Goal: Task Accomplishment & Management: Complete application form

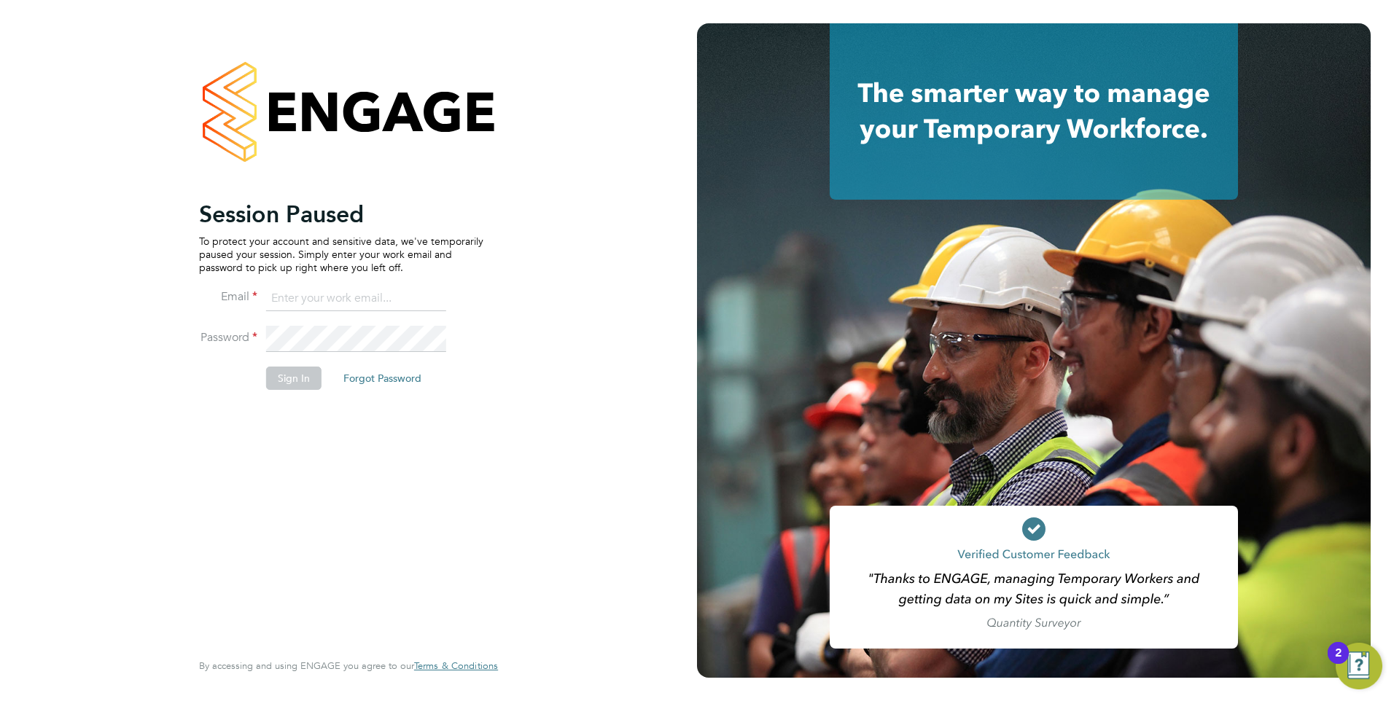
type input "[EMAIL_ADDRESS][DOMAIN_NAME]"
click at [295, 375] on button "Sign In" at bounding box center [293, 378] width 55 height 23
drag, startPoint x: 279, startPoint y: 381, endPoint x: 294, endPoint y: 381, distance: 14.6
click at [280, 381] on button "Sign In" at bounding box center [293, 378] width 55 height 23
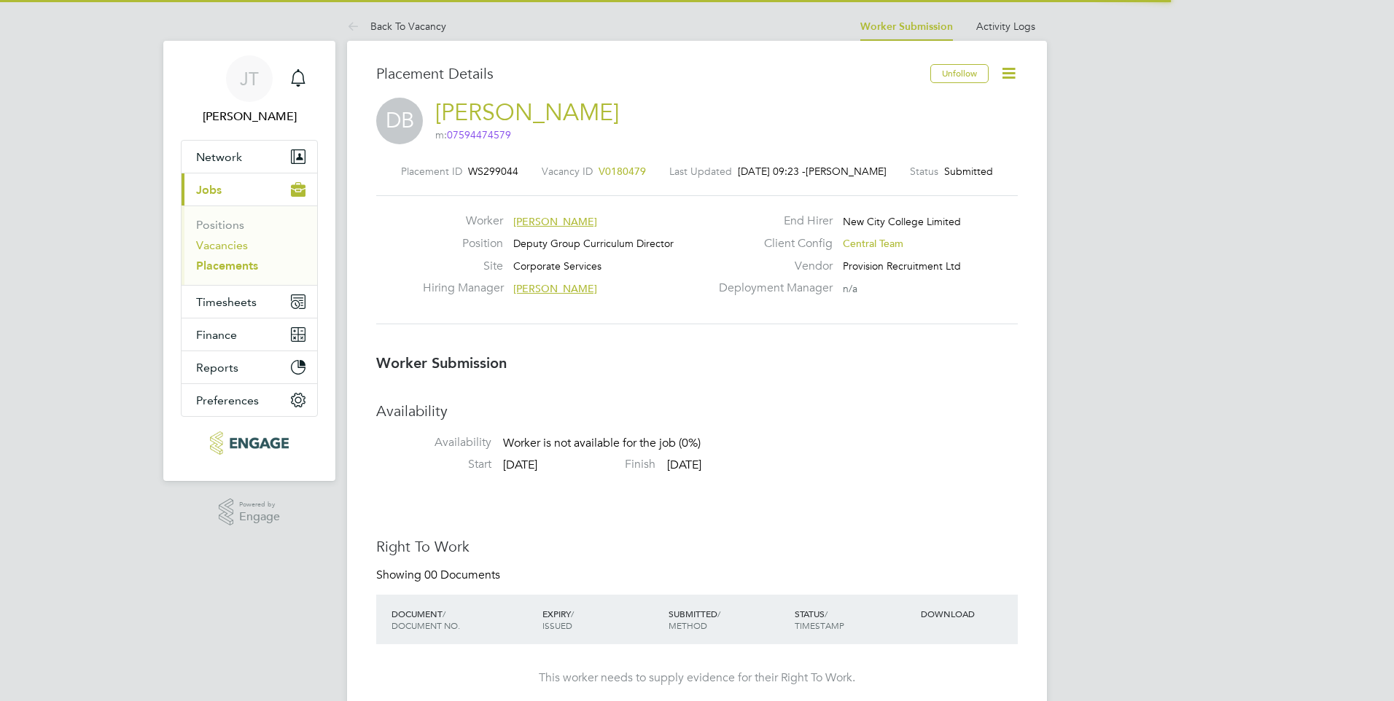
click at [233, 246] on link "Vacancies" at bounding box center [222, 245] width 52 height 14
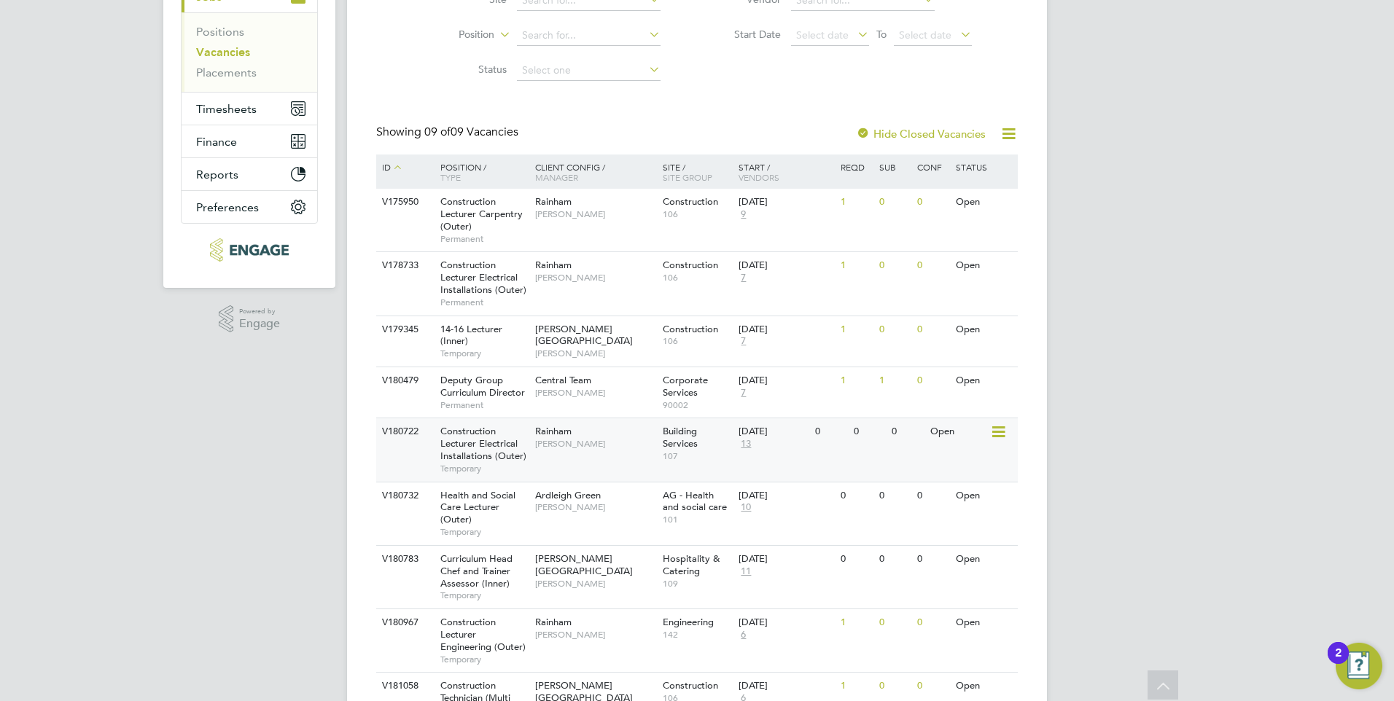
scroll to position [219, 0]
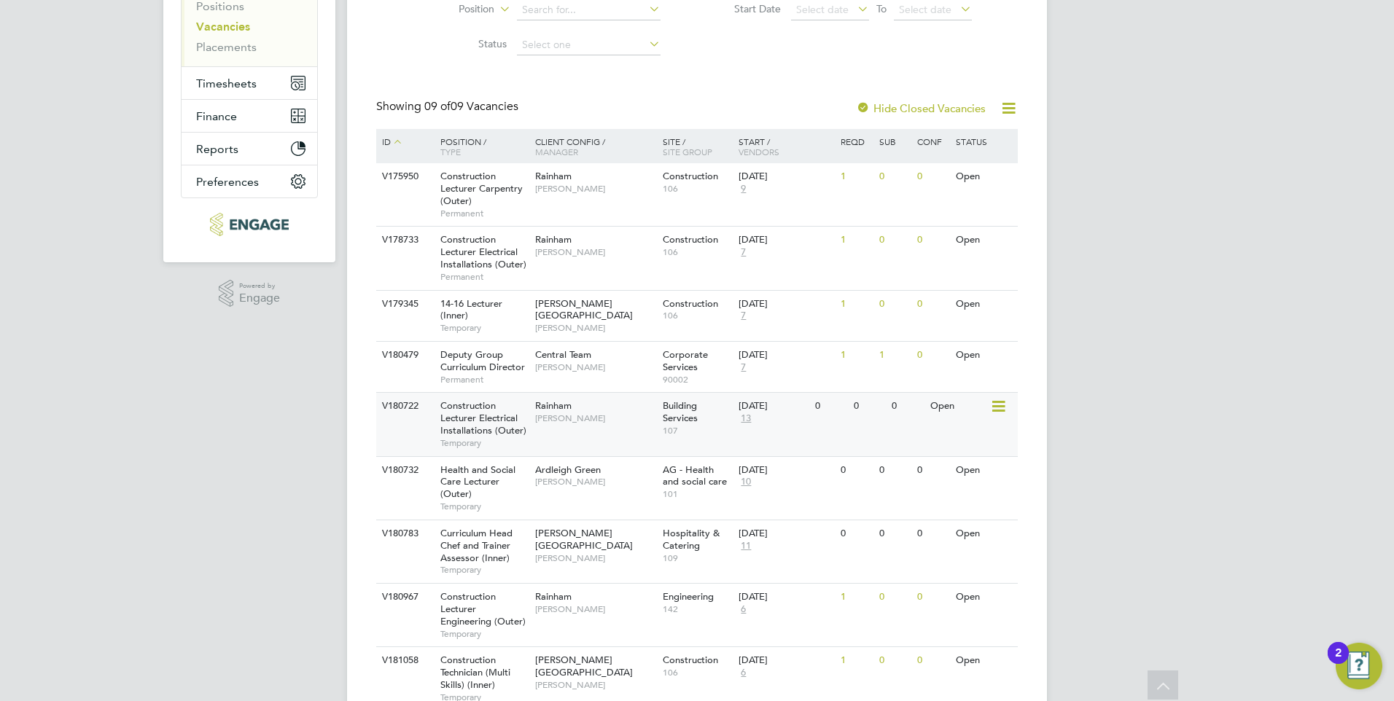
click at [585, 416] on span "[PERSON_NAME]" at bounding box center [595, 419] width 120 height 12
click at [611, 430] on div "Rainham Ian Rist" at bounding box center [595, 412] width 128 height 38
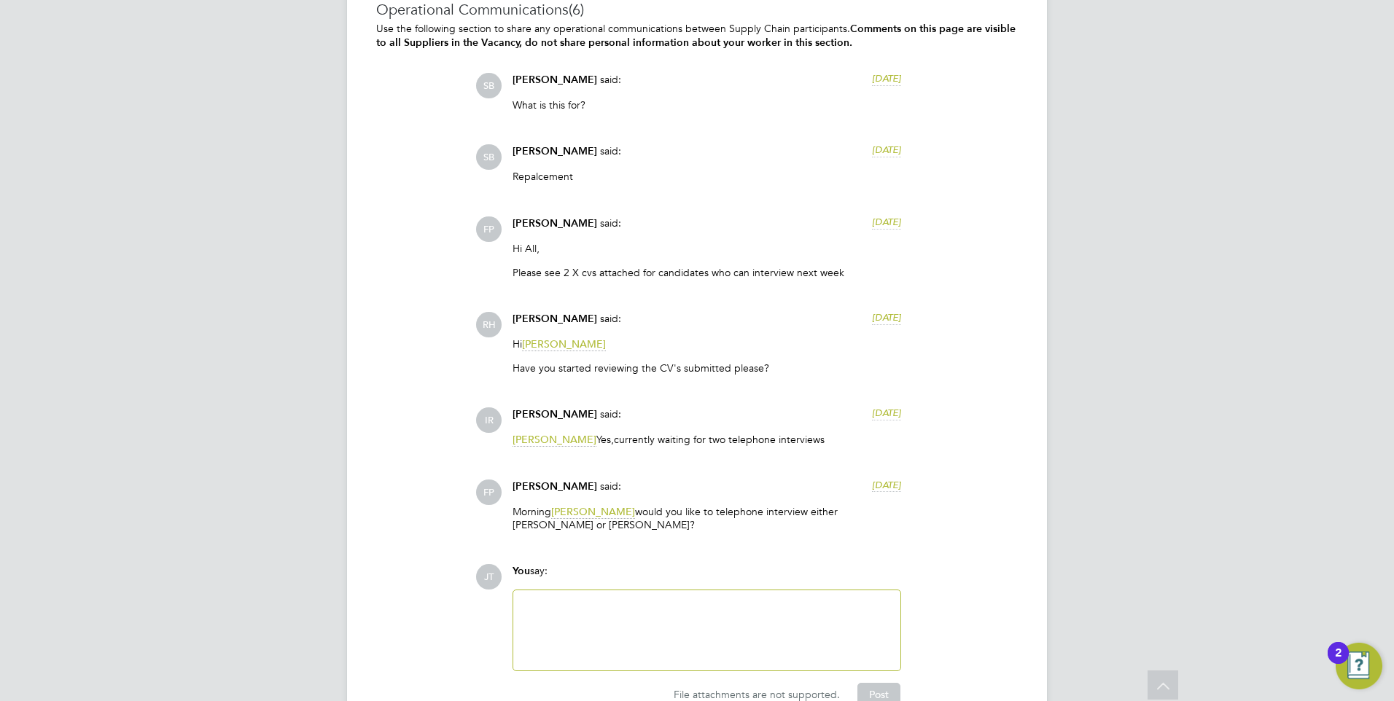
scroll to position [3271, 0]
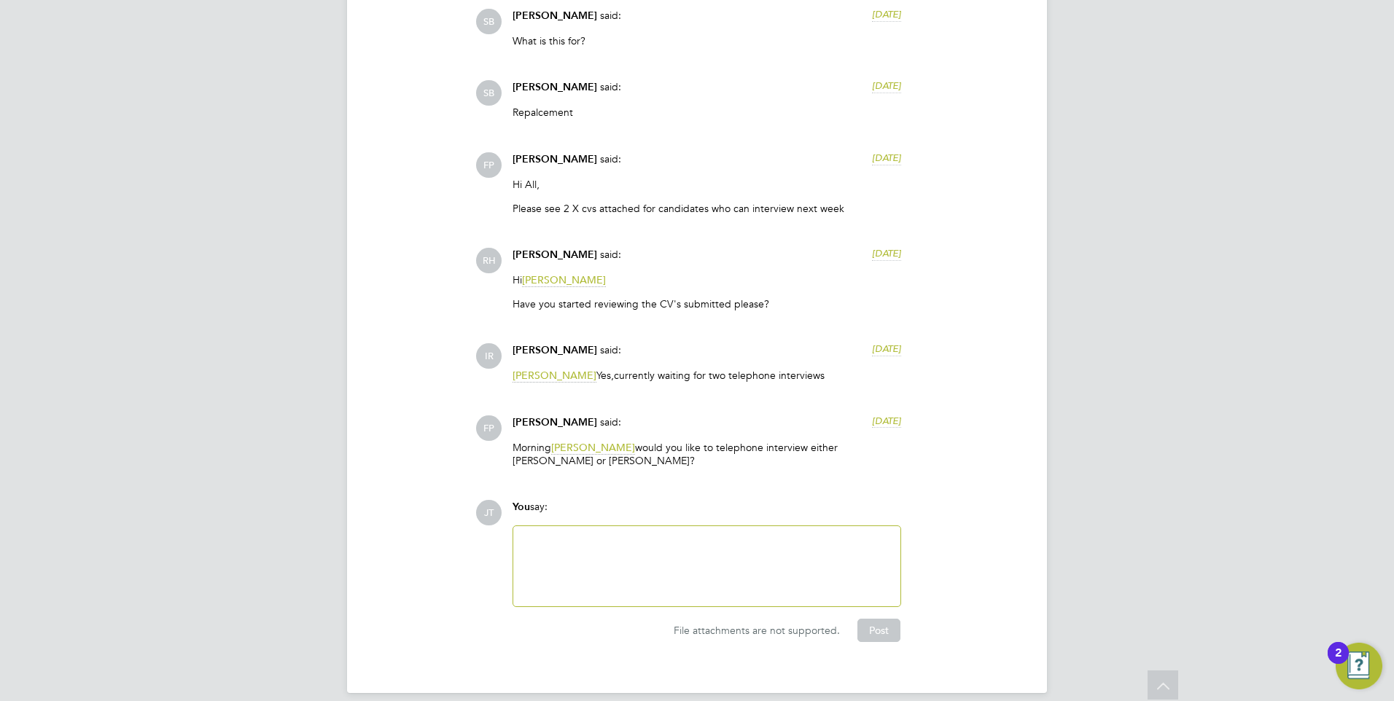
click at [638, 535] on div at bounding box center [707, 566] width 370 height 63
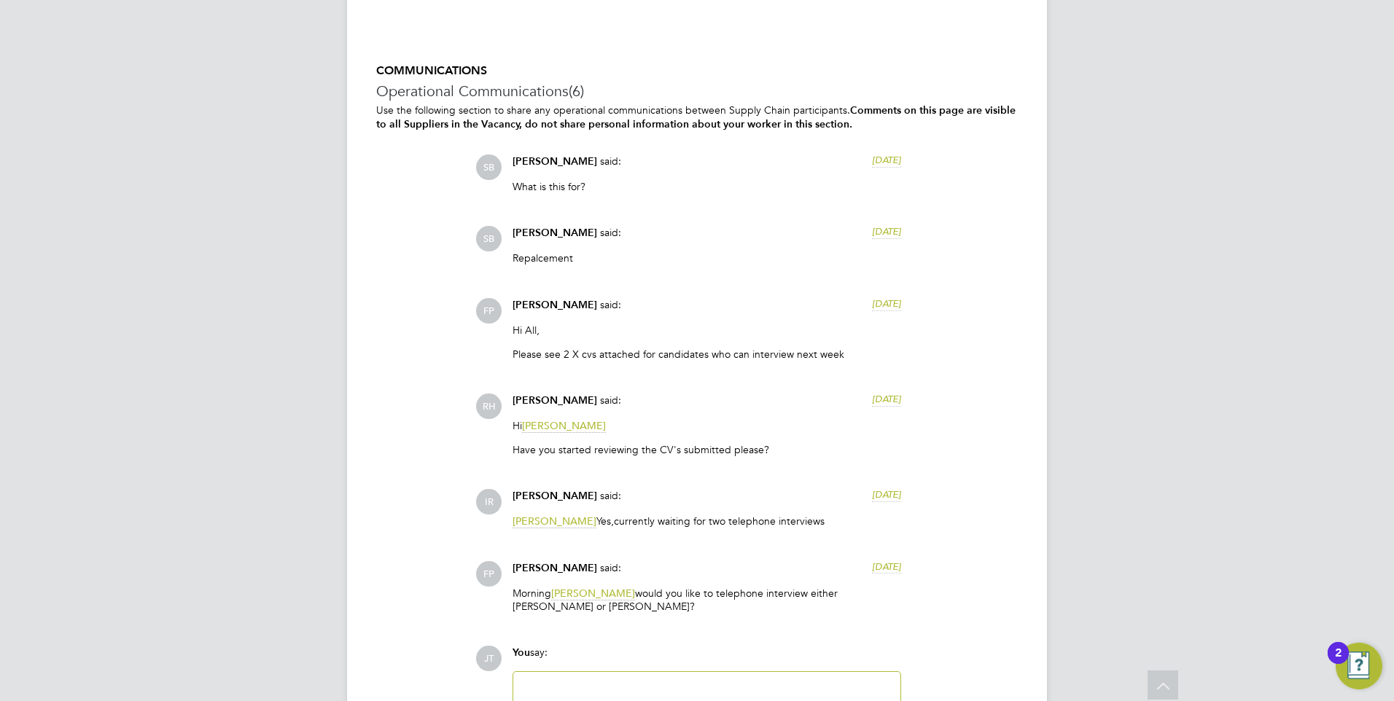
scroll to position [3199, 0]
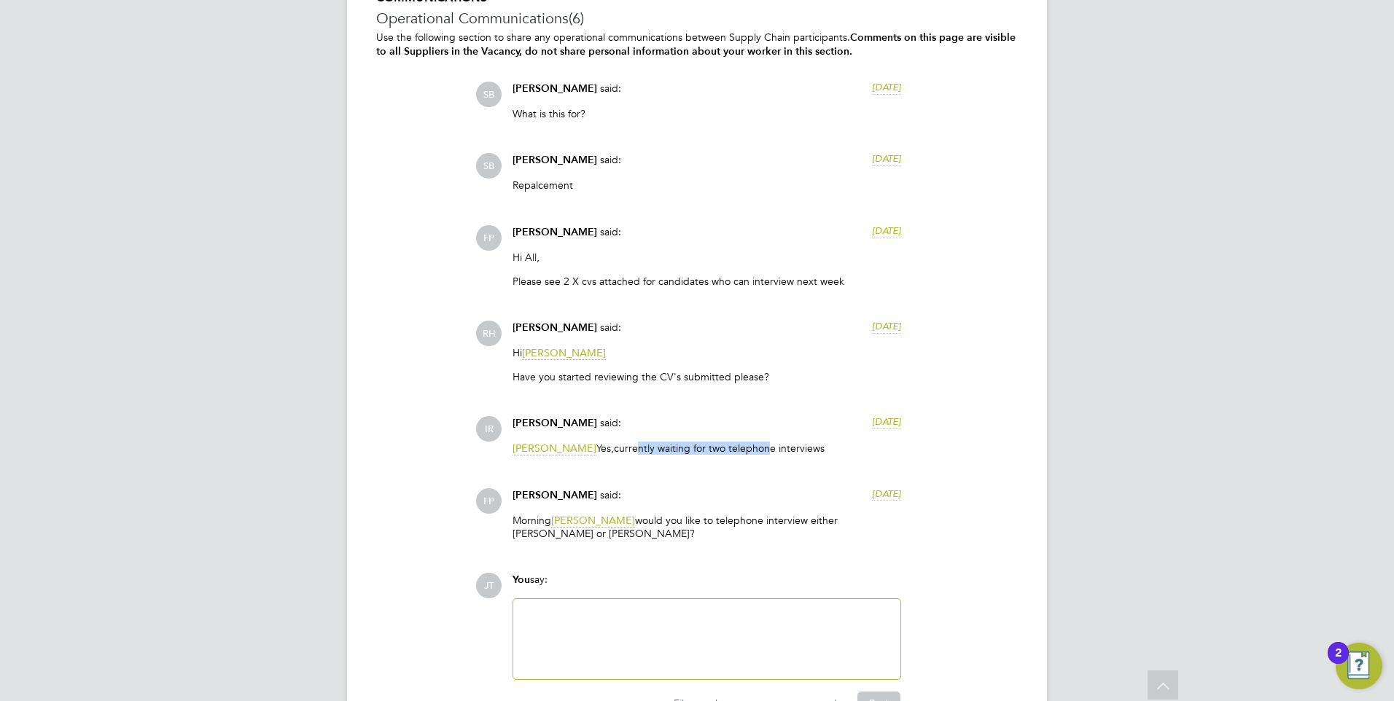
drag, startPoint x: 615, startPoint y: 447, endPoint x: 746, endPoint y: 461, distance: 131.9
click at [746, 461] on div "Rufena Haque Yes,currently waiting for two telephone interviews" at bounding box center [706, 454] width 389 height 24
click at [387, 532] on div "COMMUNICATIONS Operational Communications (6) Use the following section to shar…" at bounding box center [696, 353] width 641 height 725
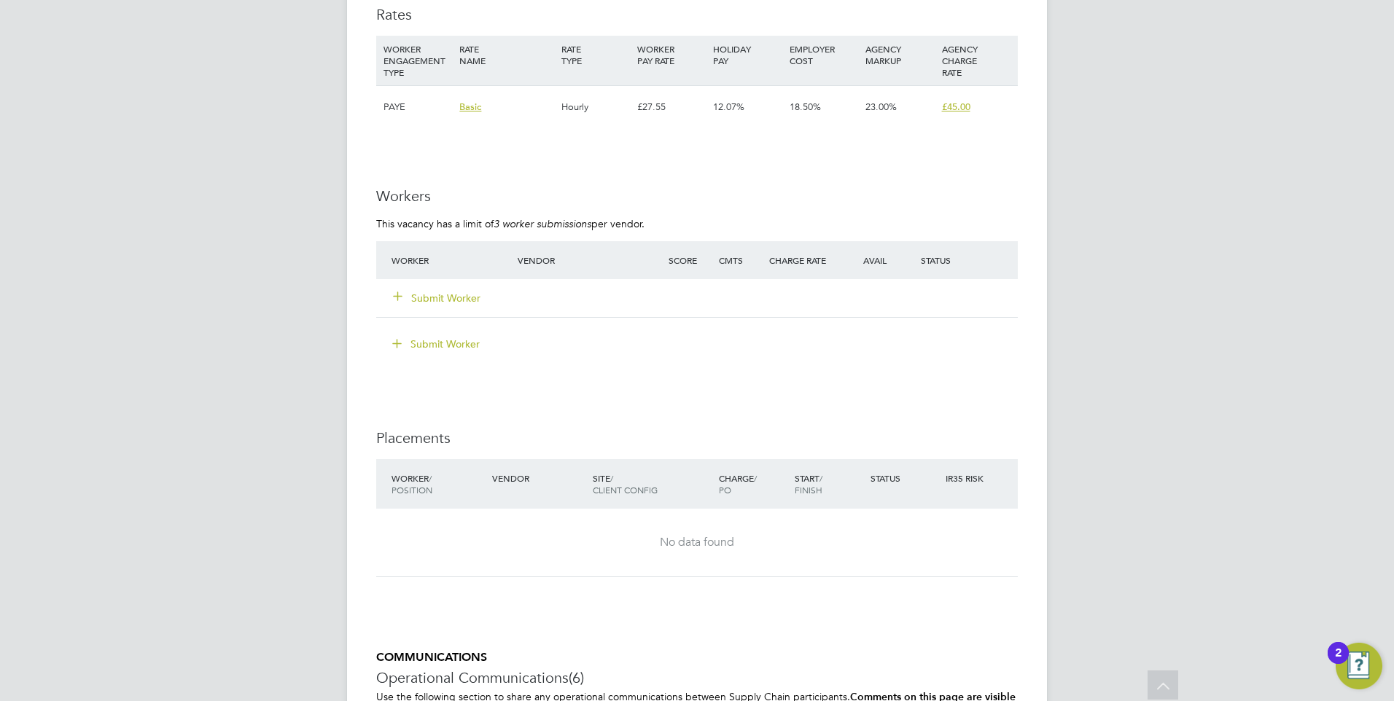
scroll to position [2470, 0]
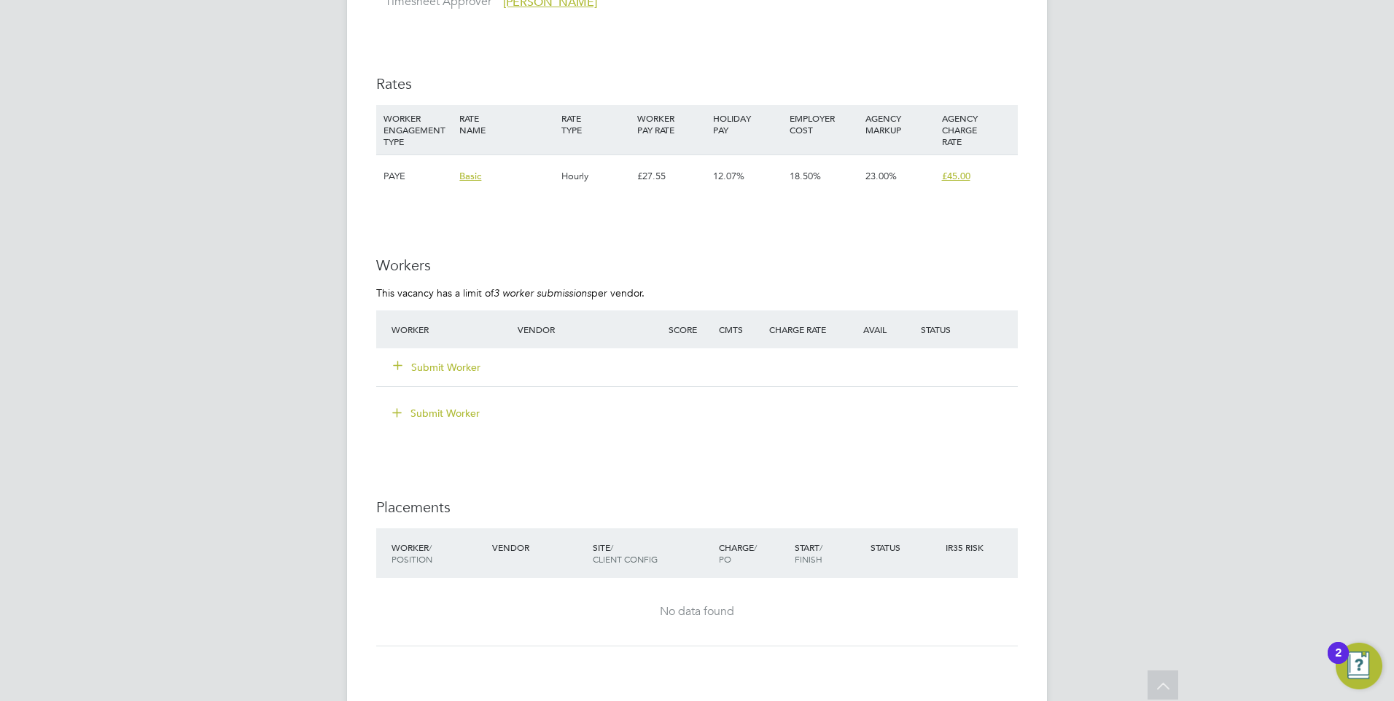
click at [402, 363] on icon at bounding box center [397, 364] width 11 height 11
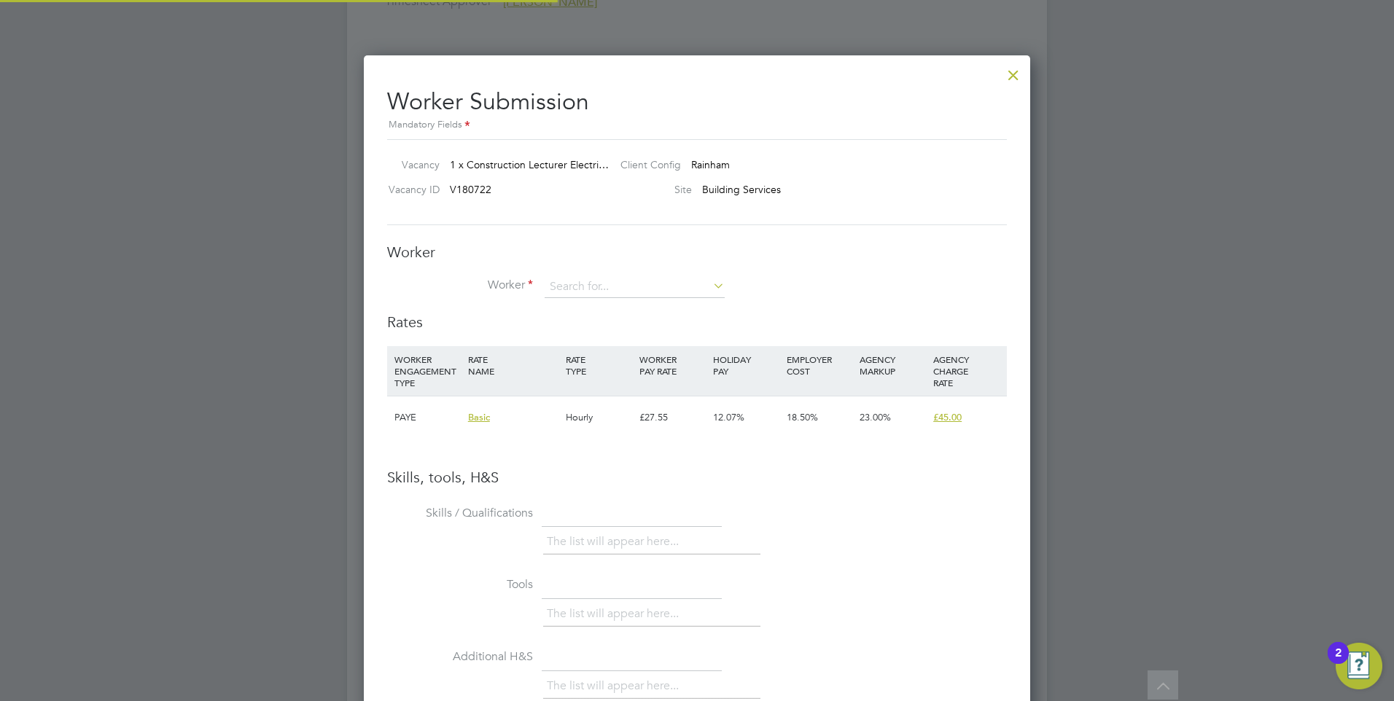
scroll to position [921, 667]
click at [649, 286] on input at bounding box center [635, 287] width 180 height 22
click at [609, 306] on li "Richard Gordon (4843635683 )" at bounding box center [667, 308] width 247 height 20
type input "[PERSON_NAME] (4843635683)"
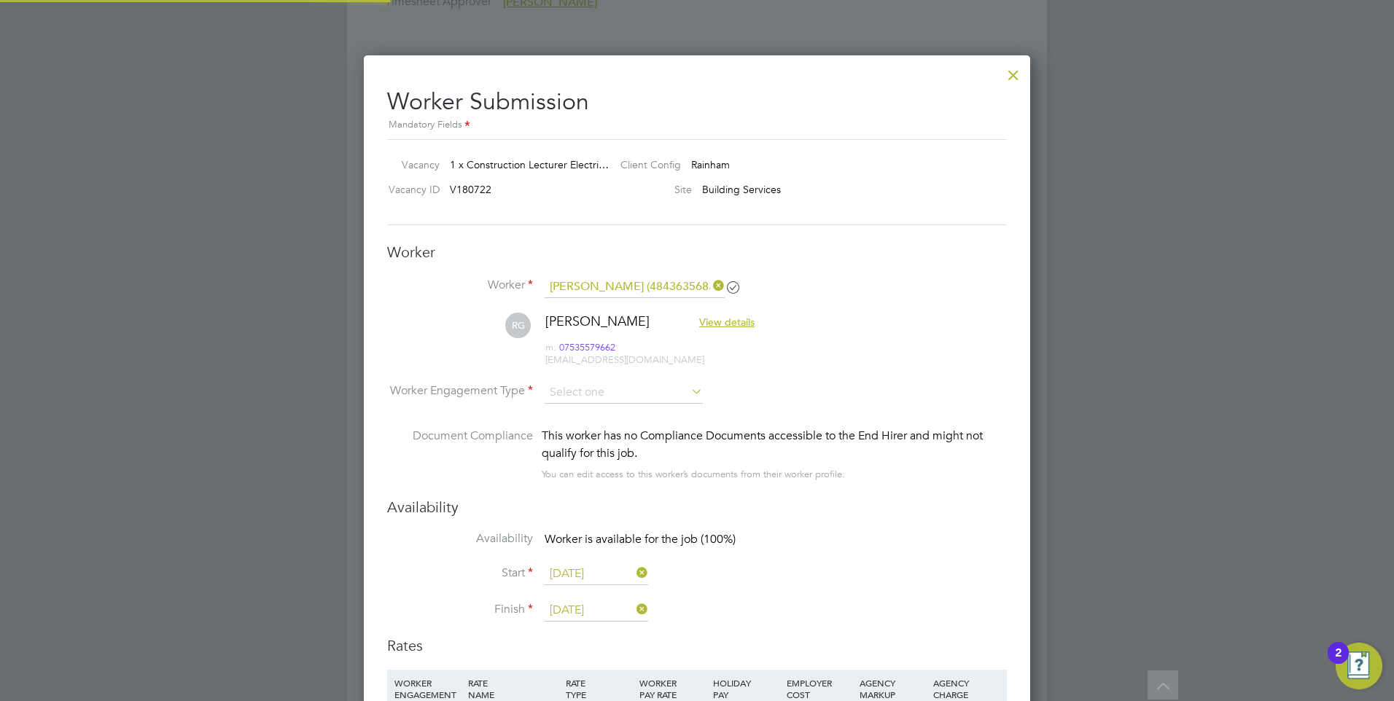
scroll to position [1245, 667]
click at [682, 399] on input at bounding box center [624, 393] width 158 height 22
click at [614, 412] on li "Contract" at bounding box center [624, 413] width 160 height 19
type input "Contract"
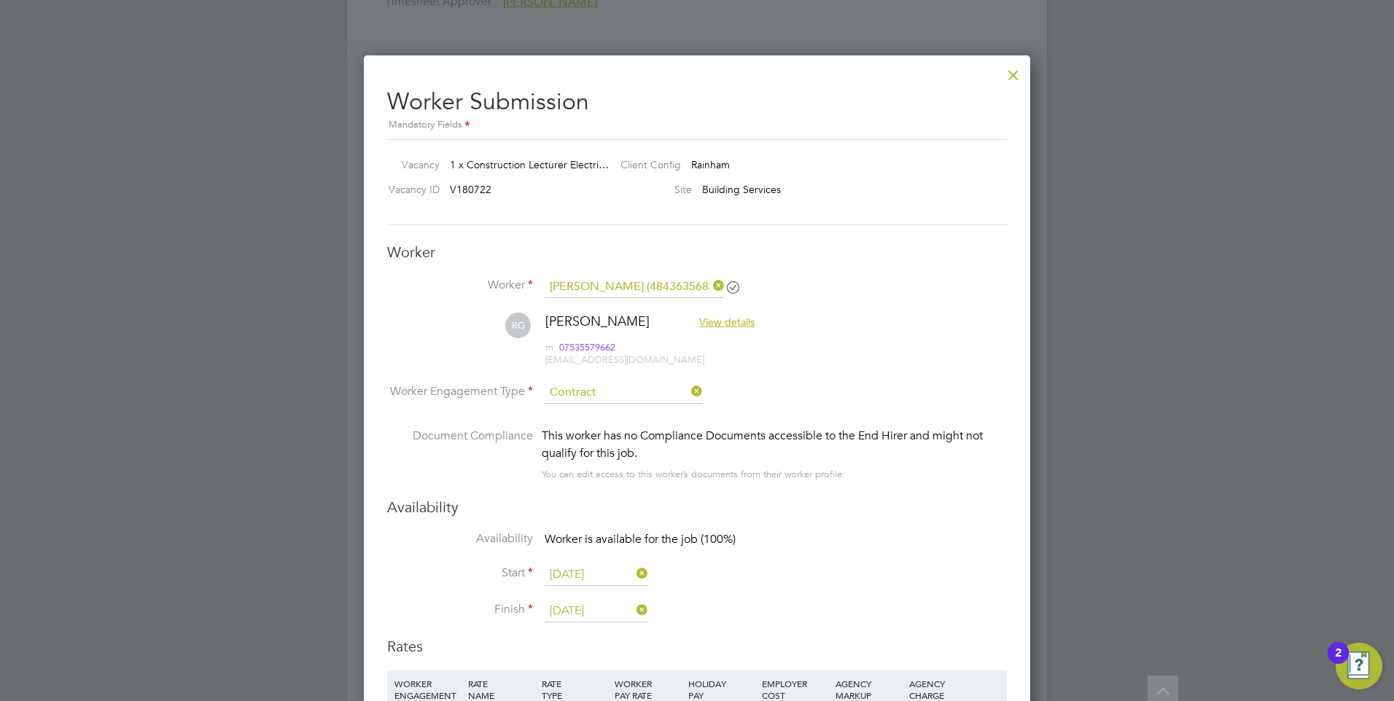
scroll to position [2615, 0]
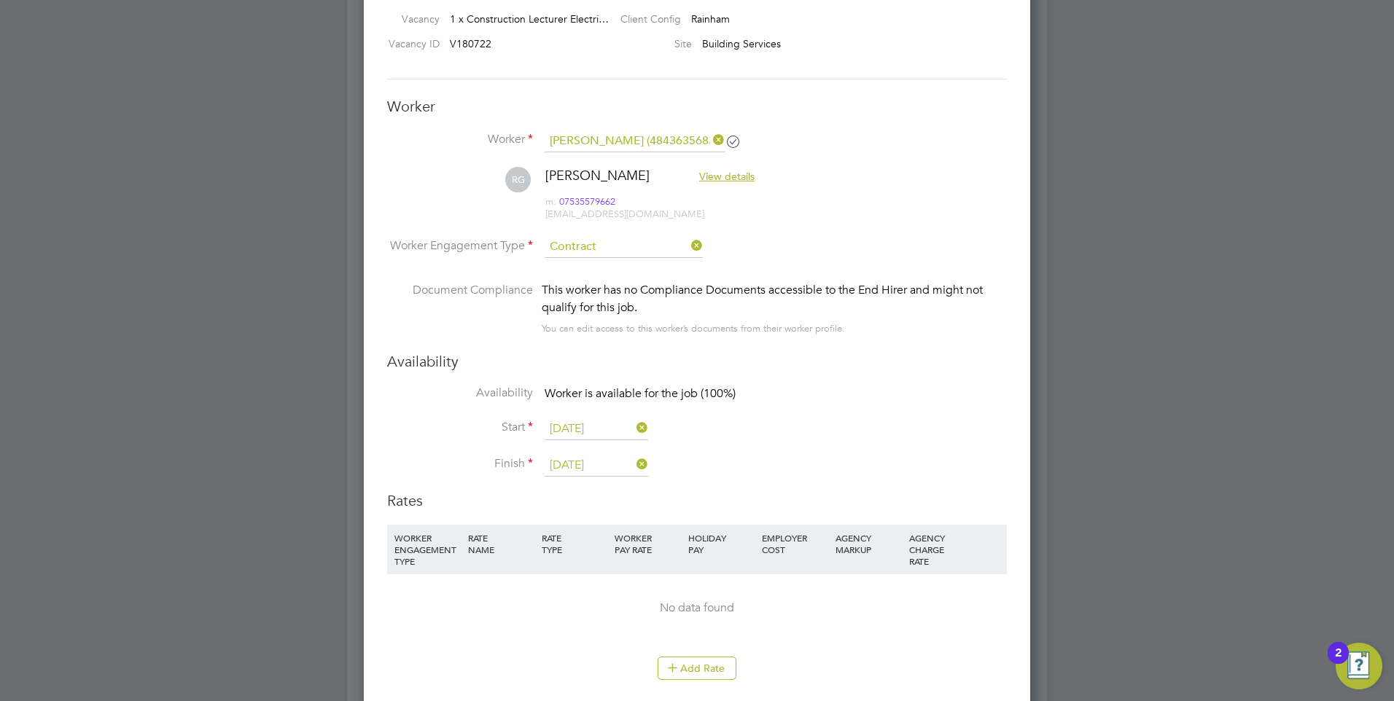
click at [563, 423] on input "[DATE]" at bounding box center [597, 429] width 104 height 22
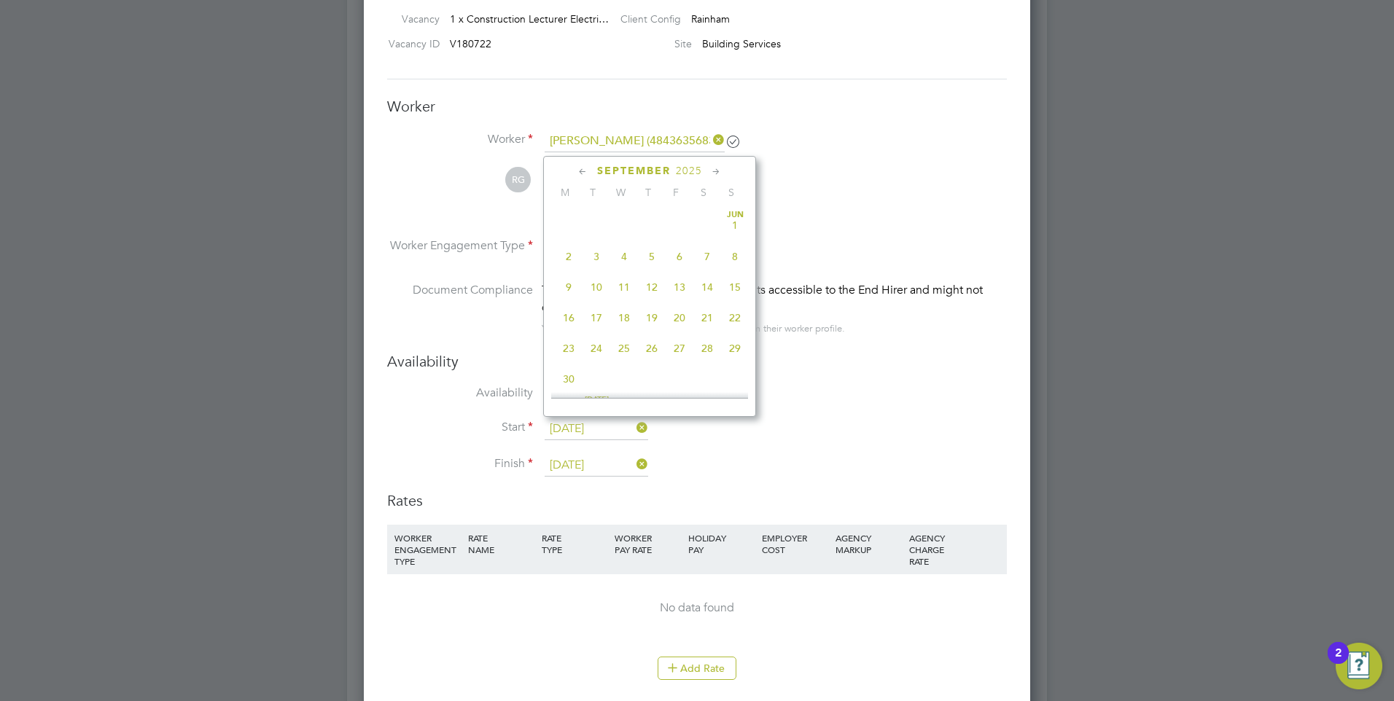
scroll to position [536, 0]
click at [567, 378] on span "6" at bounding box center [569, 366] width 28 height 28
type input "06 Oct 2025"
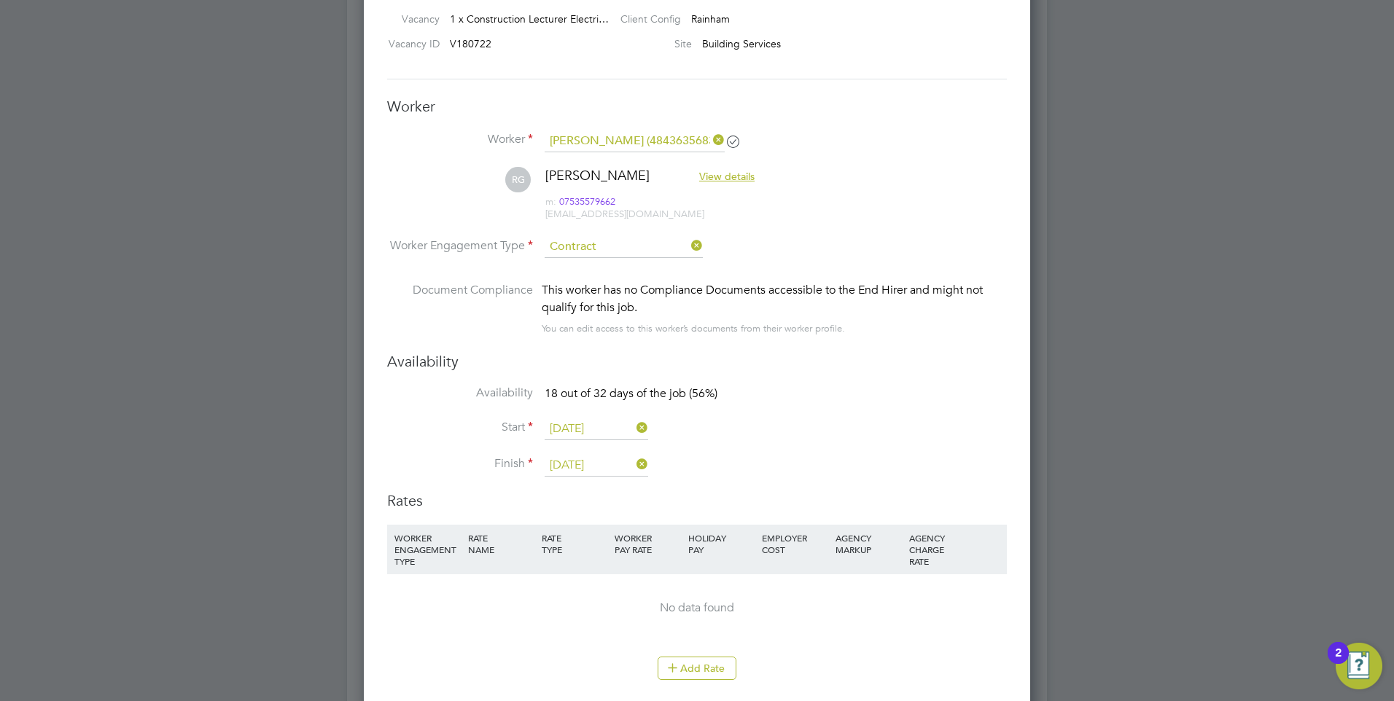
click at [598, 465] on input "[DATE]" at bounding box center [597, 466] width 104 height 22
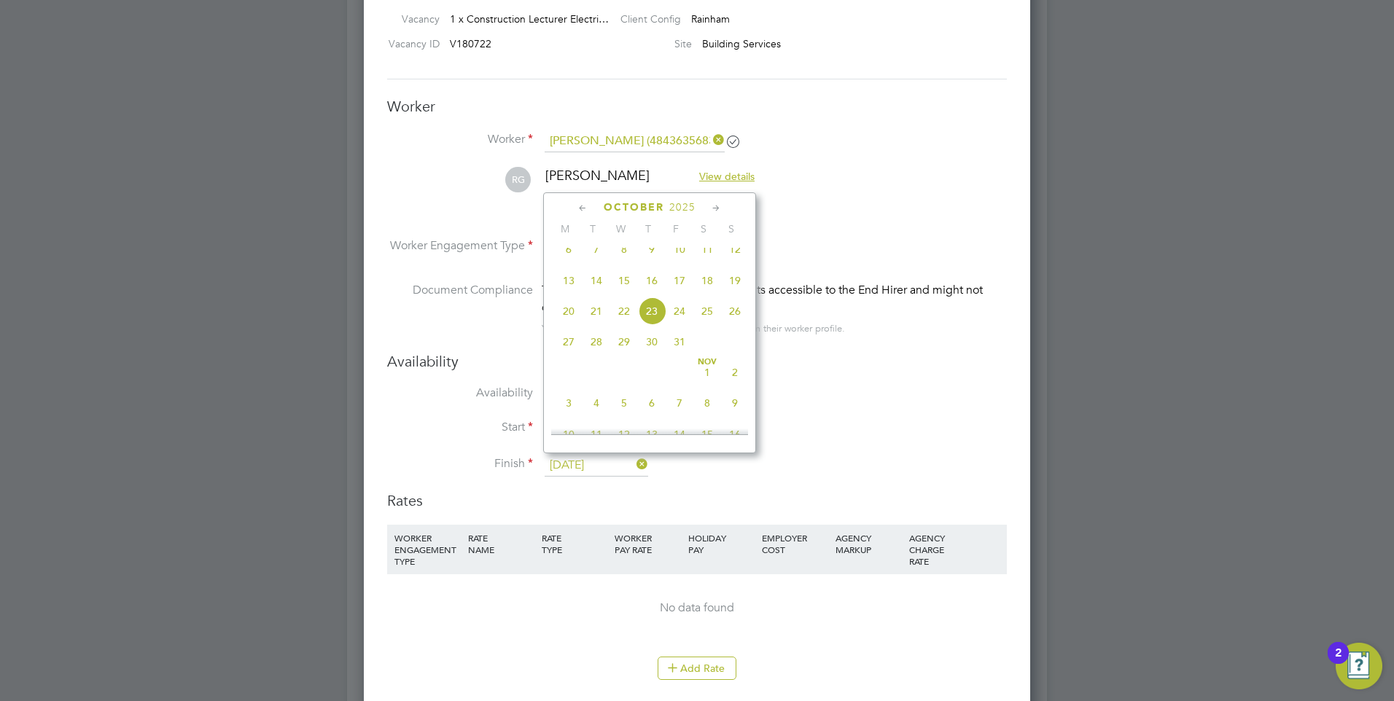
click at [722, 208] on icon at bounding box center [716, 208] width 14 height 16
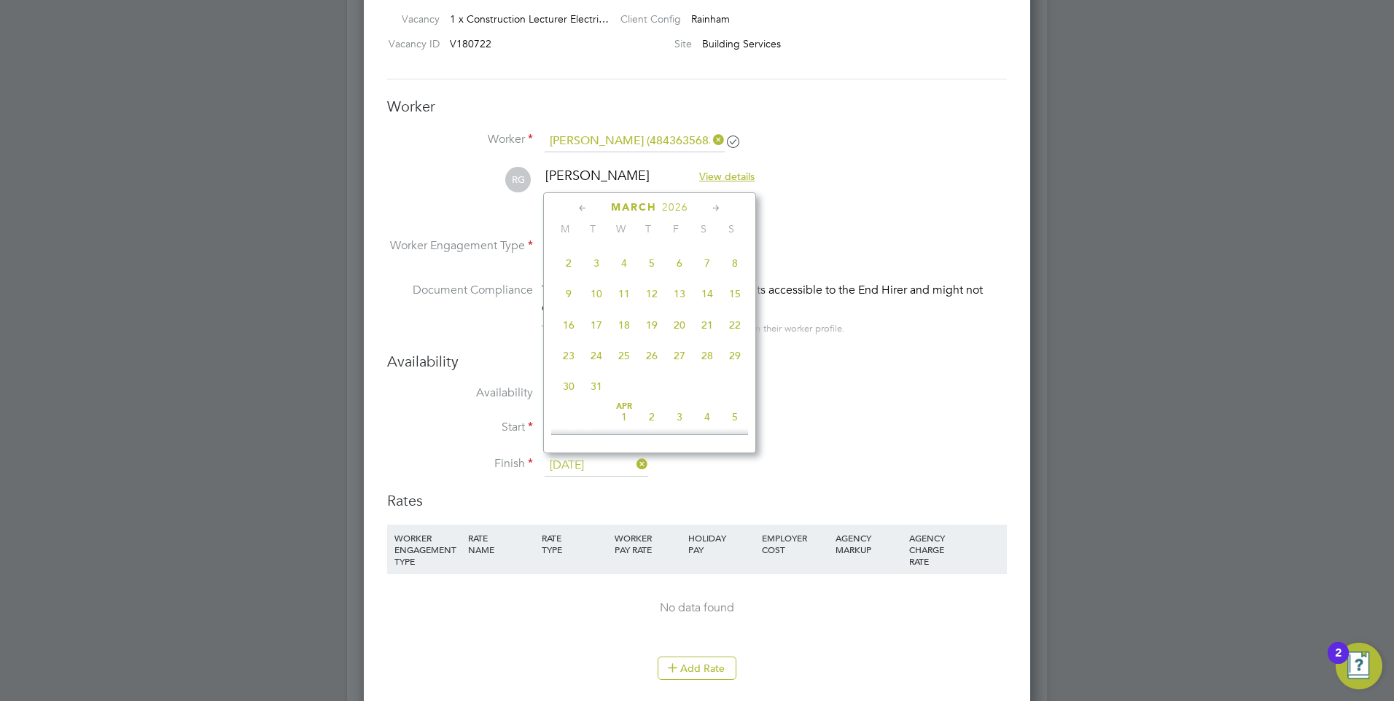
click at [722, 208] on icon at bounding box center [716, 208] width 14 height 16
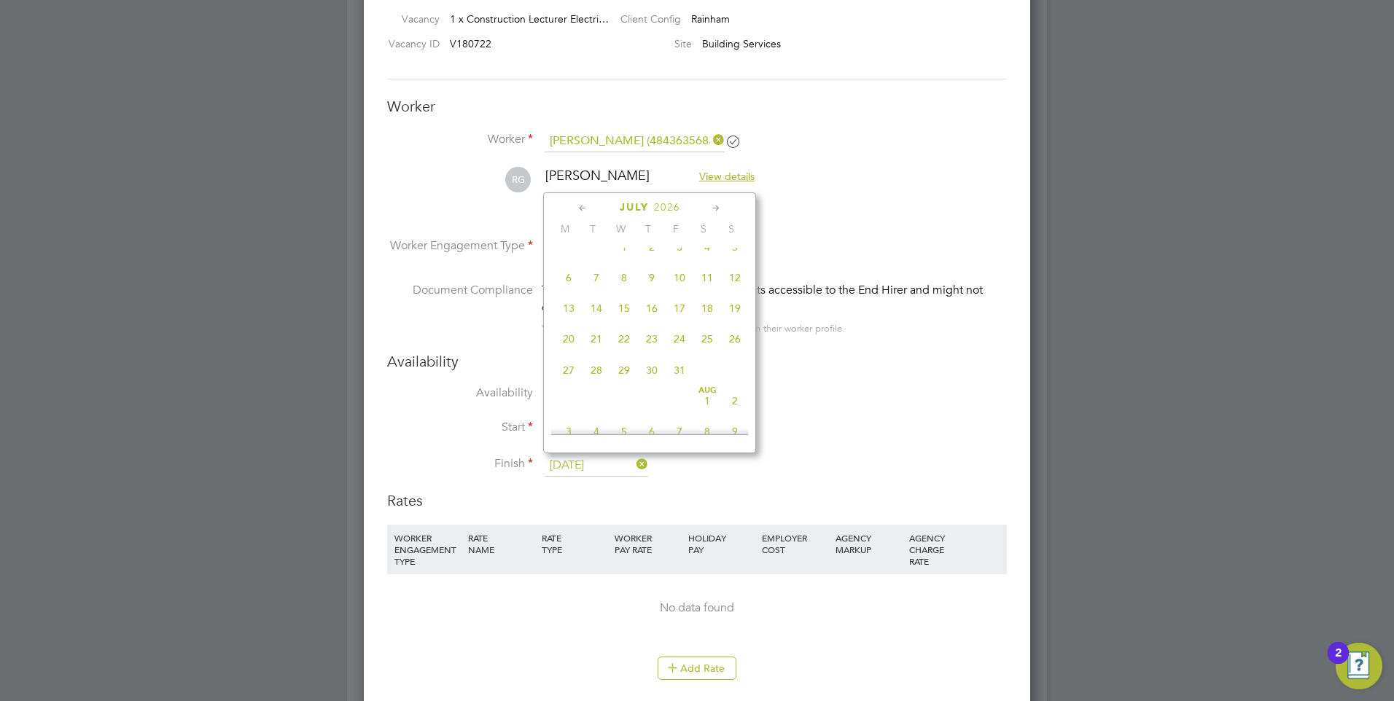
click at [677, 384] on span "31" at bounding box center [680, 370] width 28 height 28
type input "31 Jul 2026"
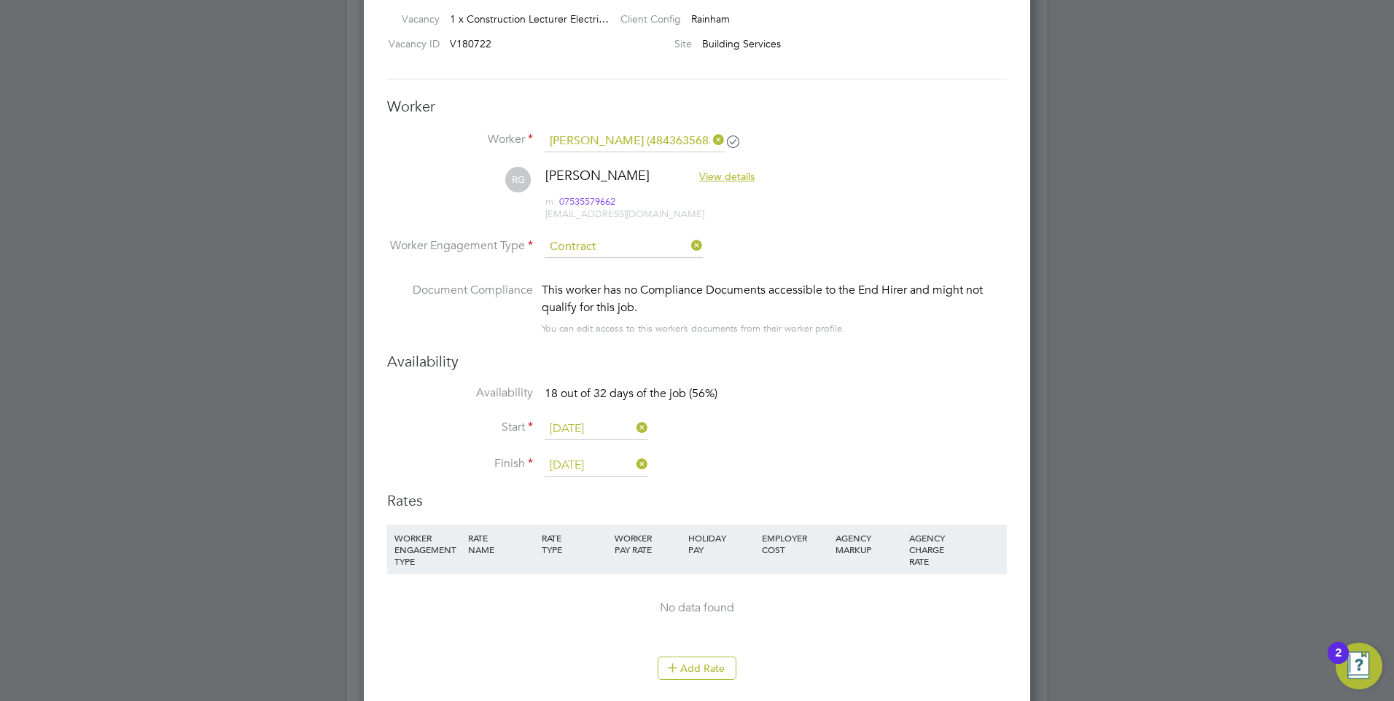
scroll to position [2834, 0]
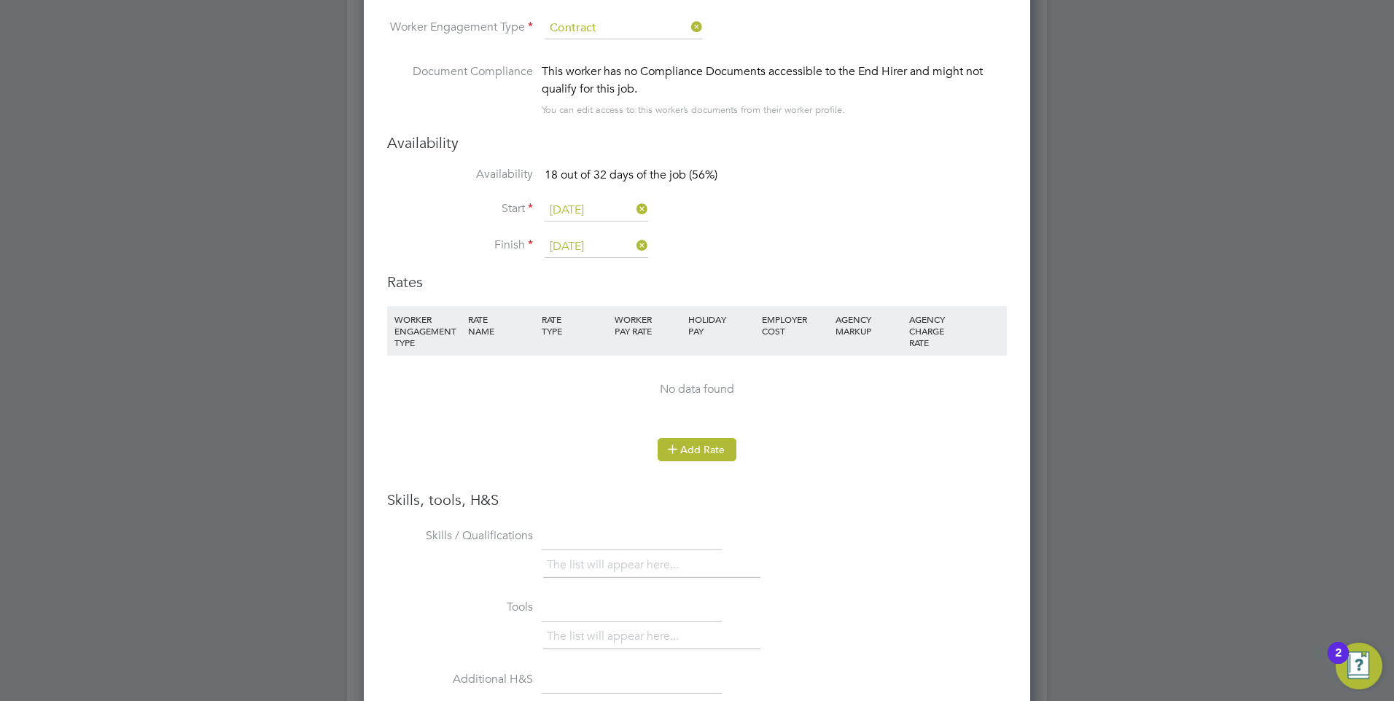
click at [693, 455] on button "Add Rate" at bounding box center [696, 449] width 79 height 23
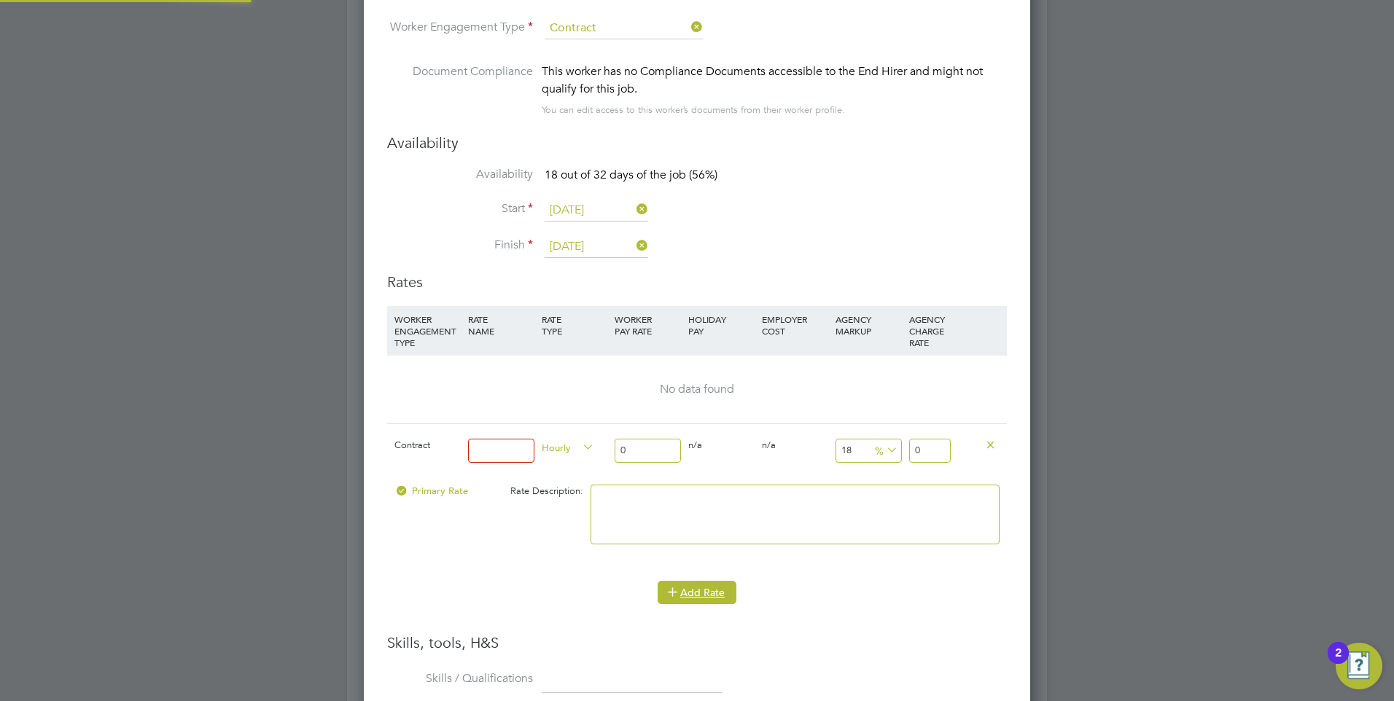
scroll to position [1383, 667]
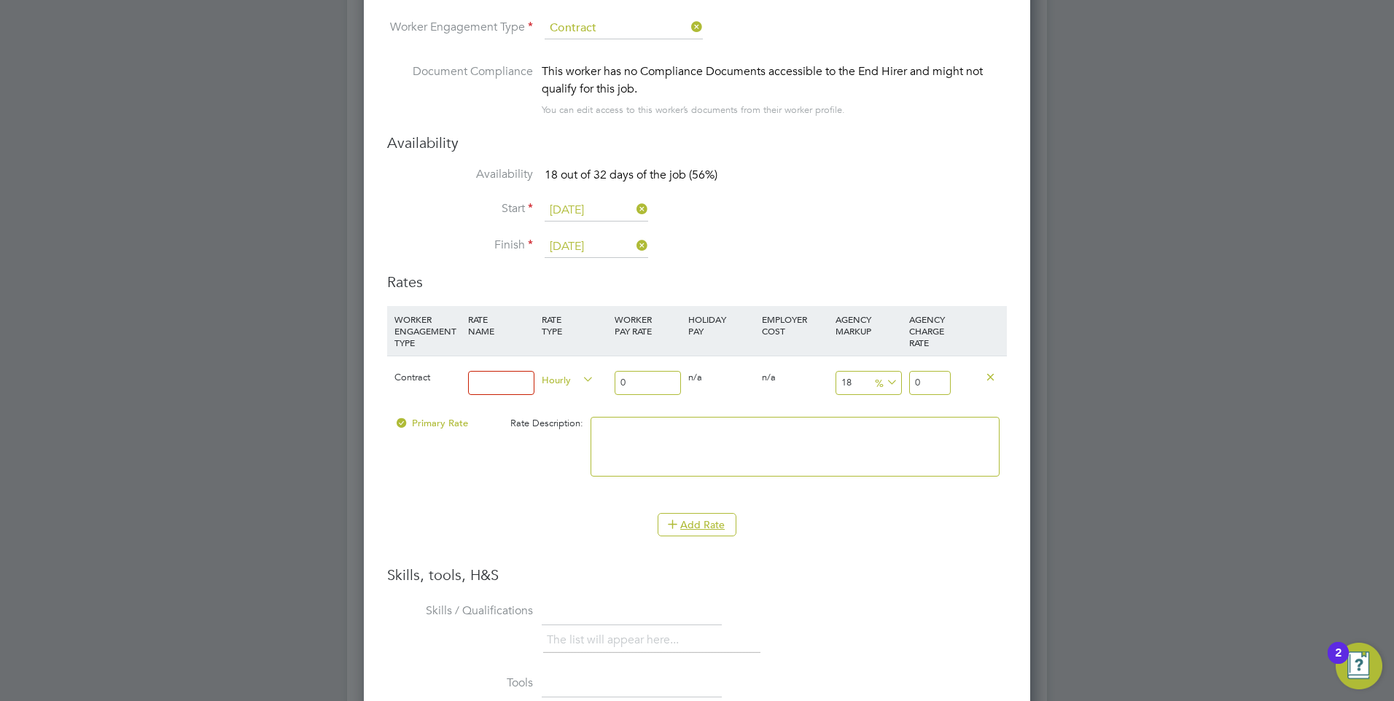
click at [495, 386] on input at bounding box center [501, 383] width 66 height 24
type input "Umbrella"
drag, startPoint x: 644, startPoint y: 378, endPoint x: 600, endPoint y: 378, distance: 43.7
click at [600, 378] on div "Contract Umbrella Hourly 0 0 n/a 0 n/a 18 0 % 0" at bounding box center [697, 383] width 620 height 54
type input "4"
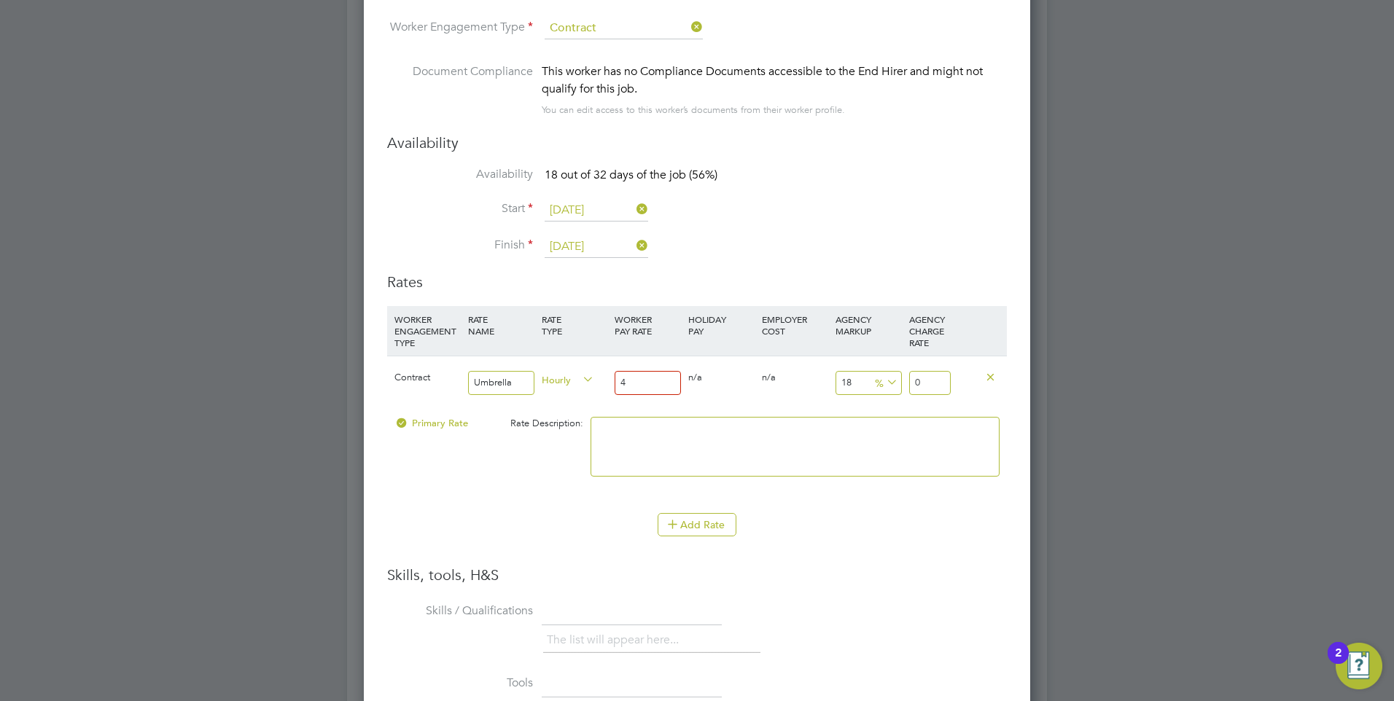
type input "4.72"
type input "45"
type input "53.1"
click at [883, 384] on icon at bounding box center [883, 382] width 0 height 20
click at [860, 388] on input "18" at bounding box center [868, 383] width 66 height 24
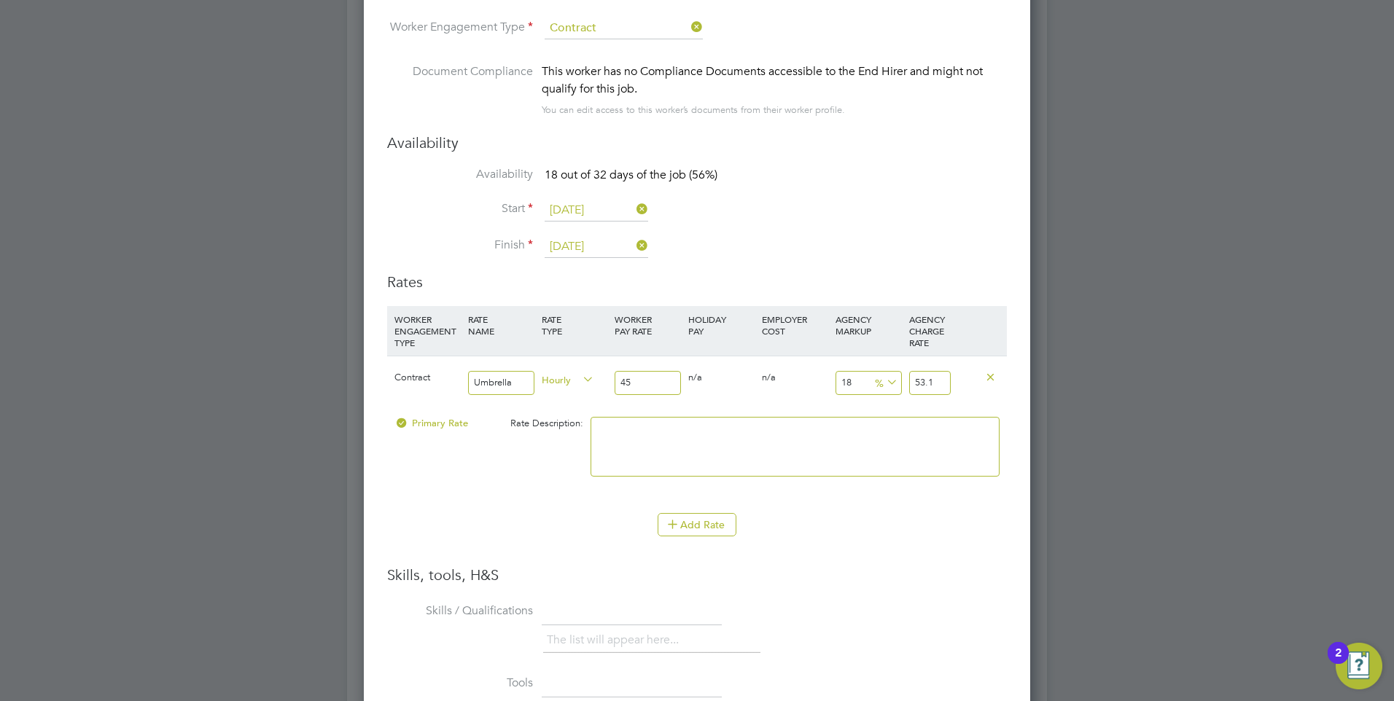
click at [760, 432] on textarea at bounding box center [794, 447] width 409 height 60
click at [633, 385] on input "45" at bounding box center [647, 383] width 66 height 24
type input "4"
type input "4.72"
type input "47"
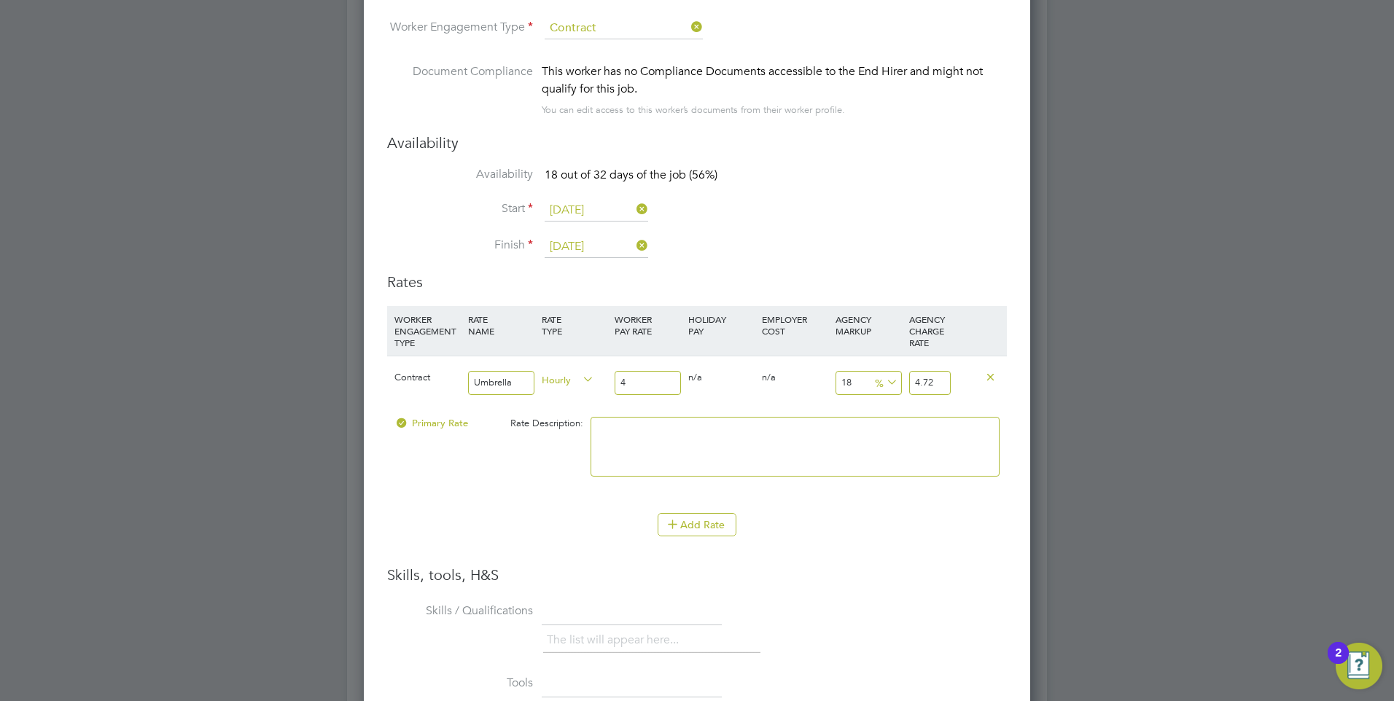
type input "55.46"
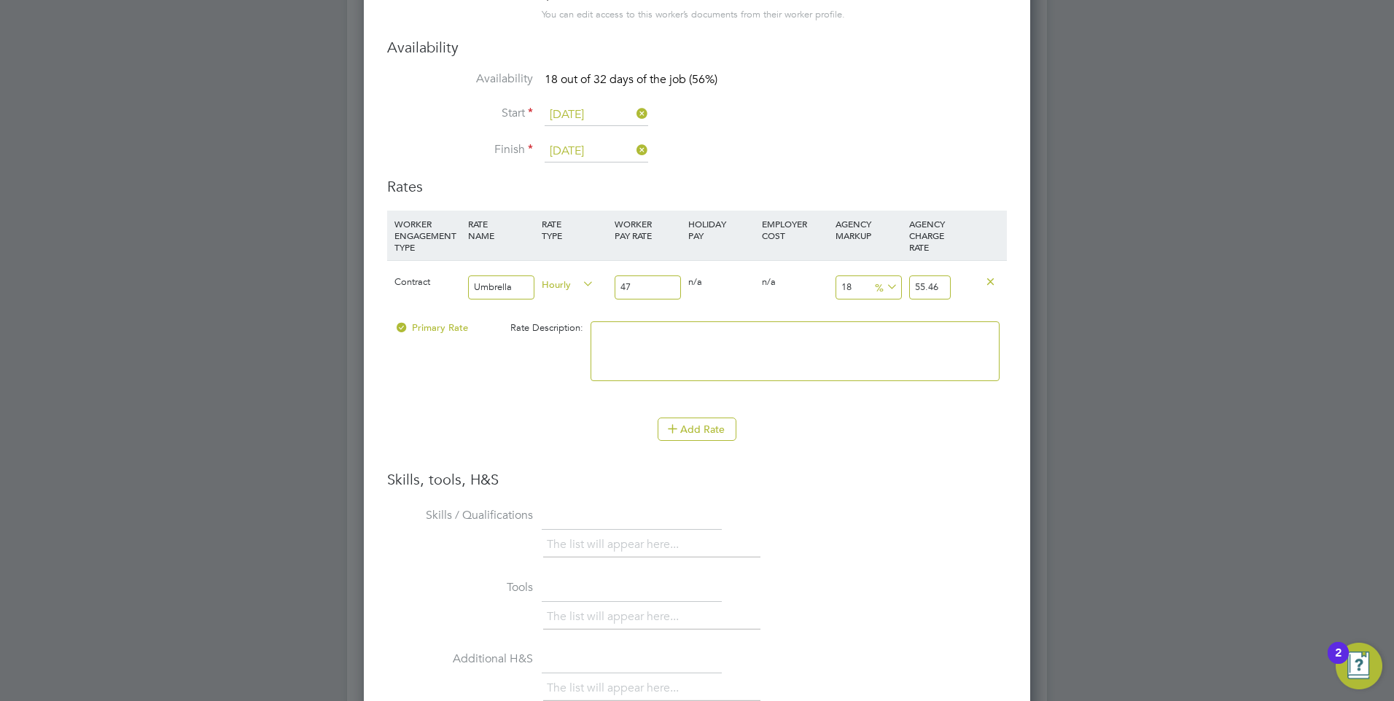
scroll to position [2980, 0]
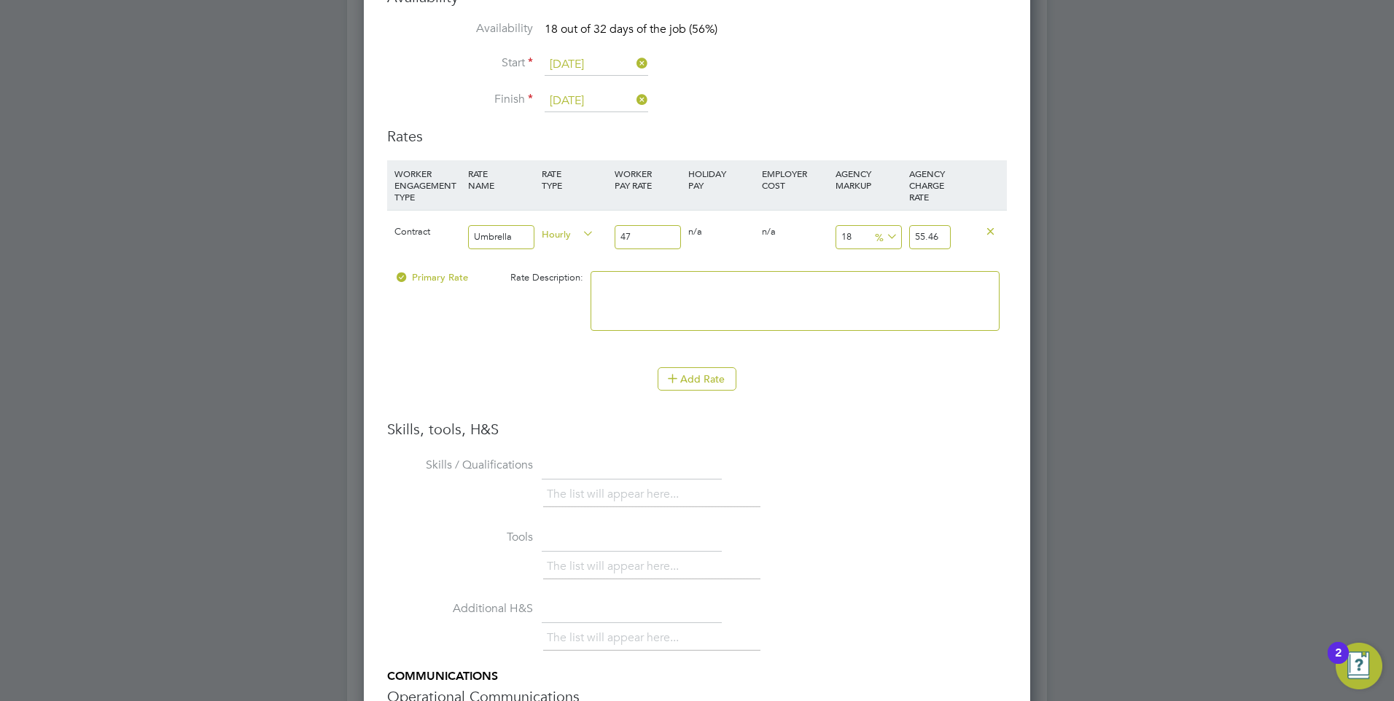
type input "47"
click at [582, 375] on div "Add Rate" at bounding box center [697, 378] width 620 height 23
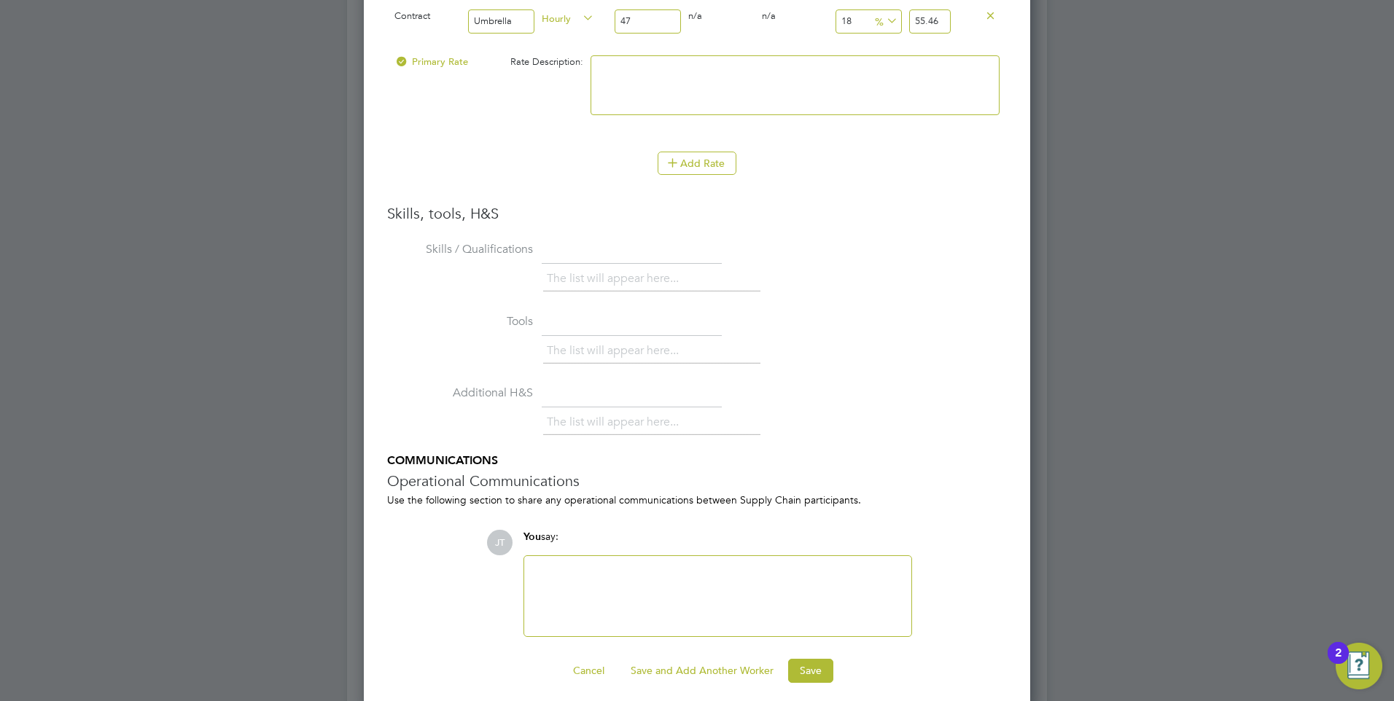
scroll to position [3199, 0]
click at [675, 351] on li "The list will appear here..." at bounding box center [616, 348] width 138 height 20
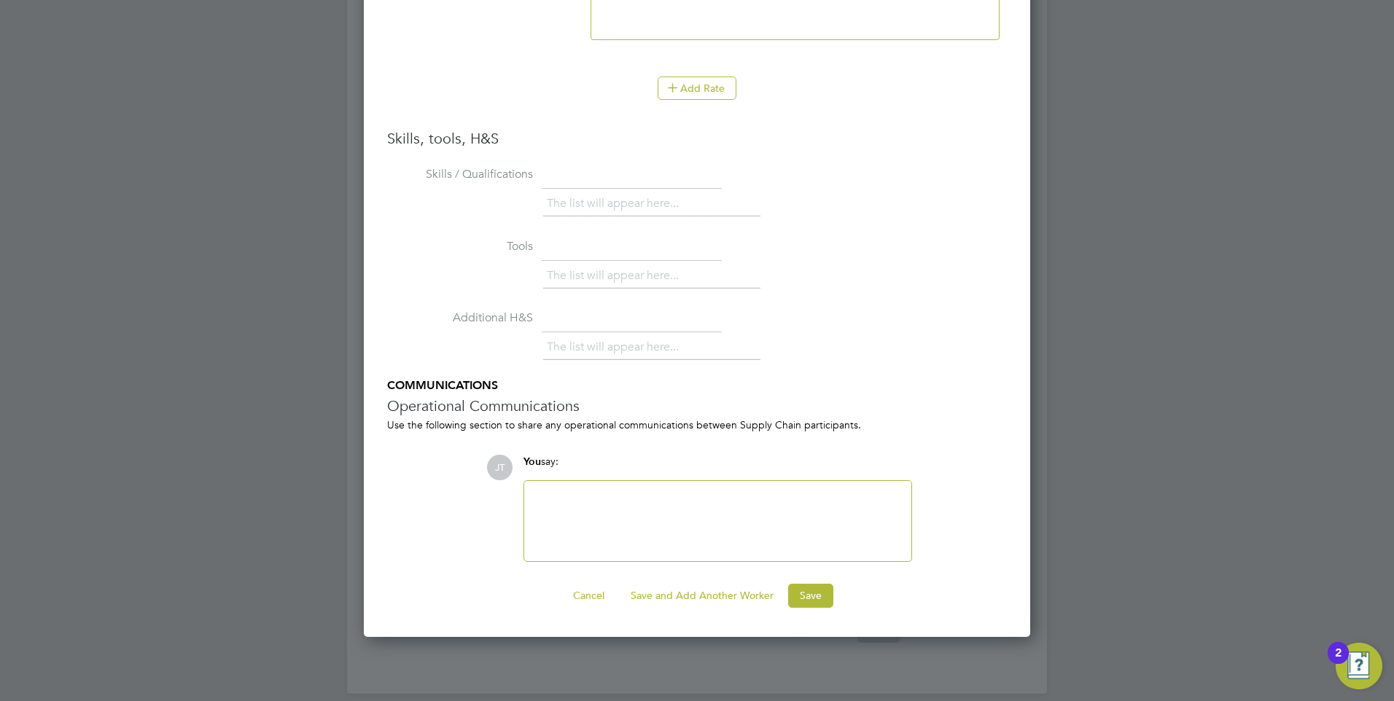
scroll to position [3271, 0]
click at [815, 604] on button "Save" at bounding box center [810, 594] width 45 height 23
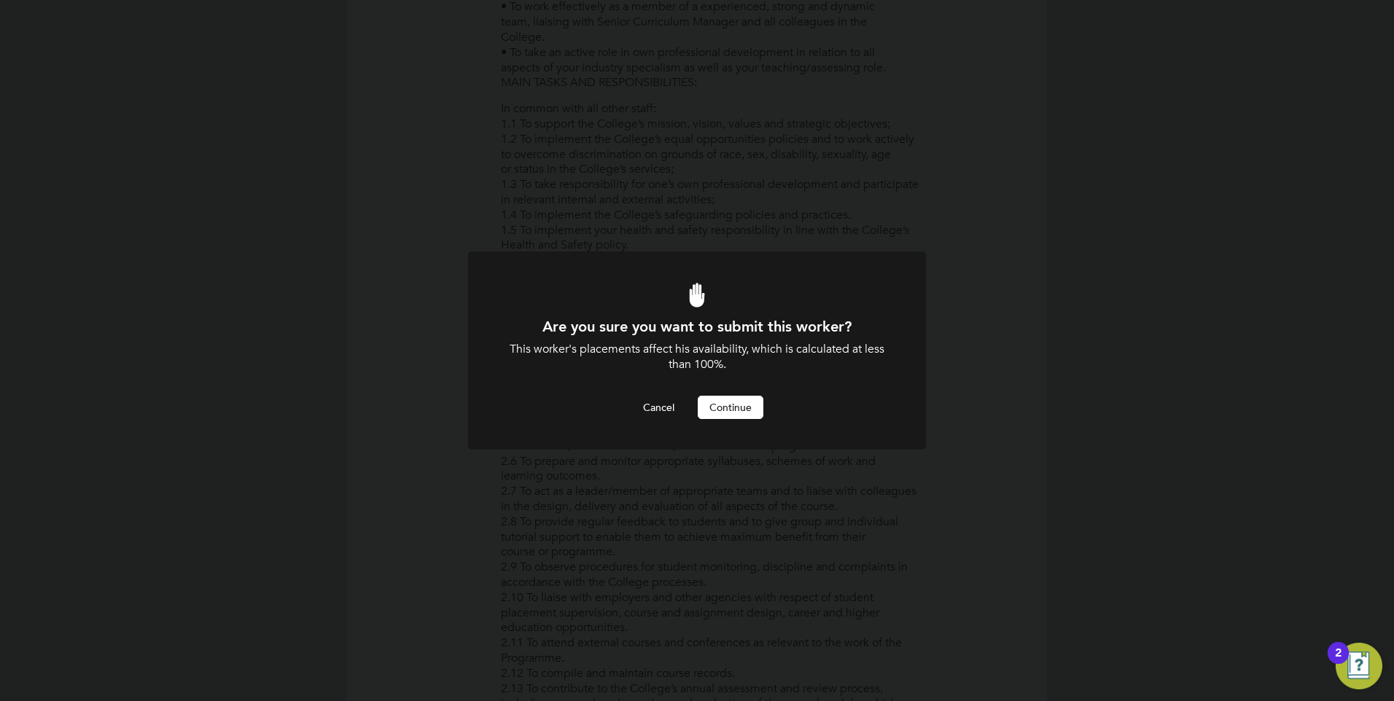
click at [741, 407] on button "Continue" at bounding box center [731, 407] width 66 height 23
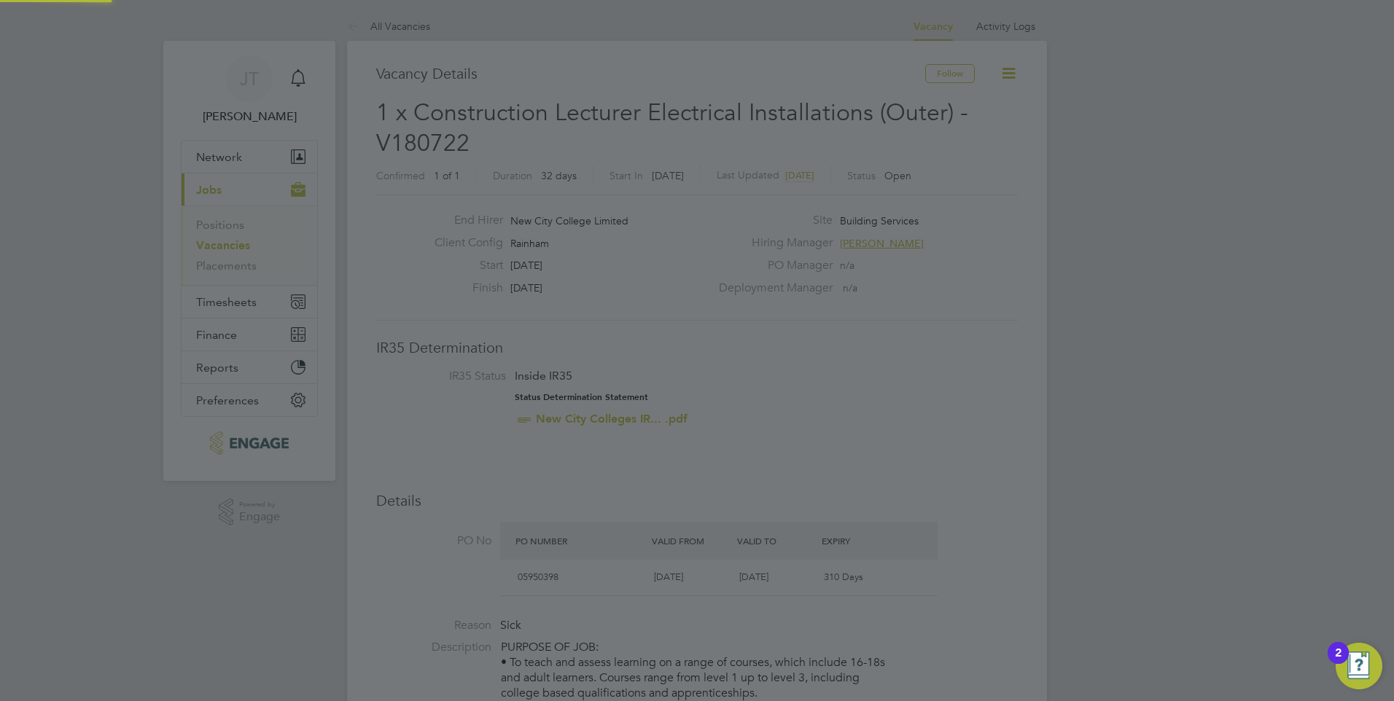
scroll to position [701, 0]
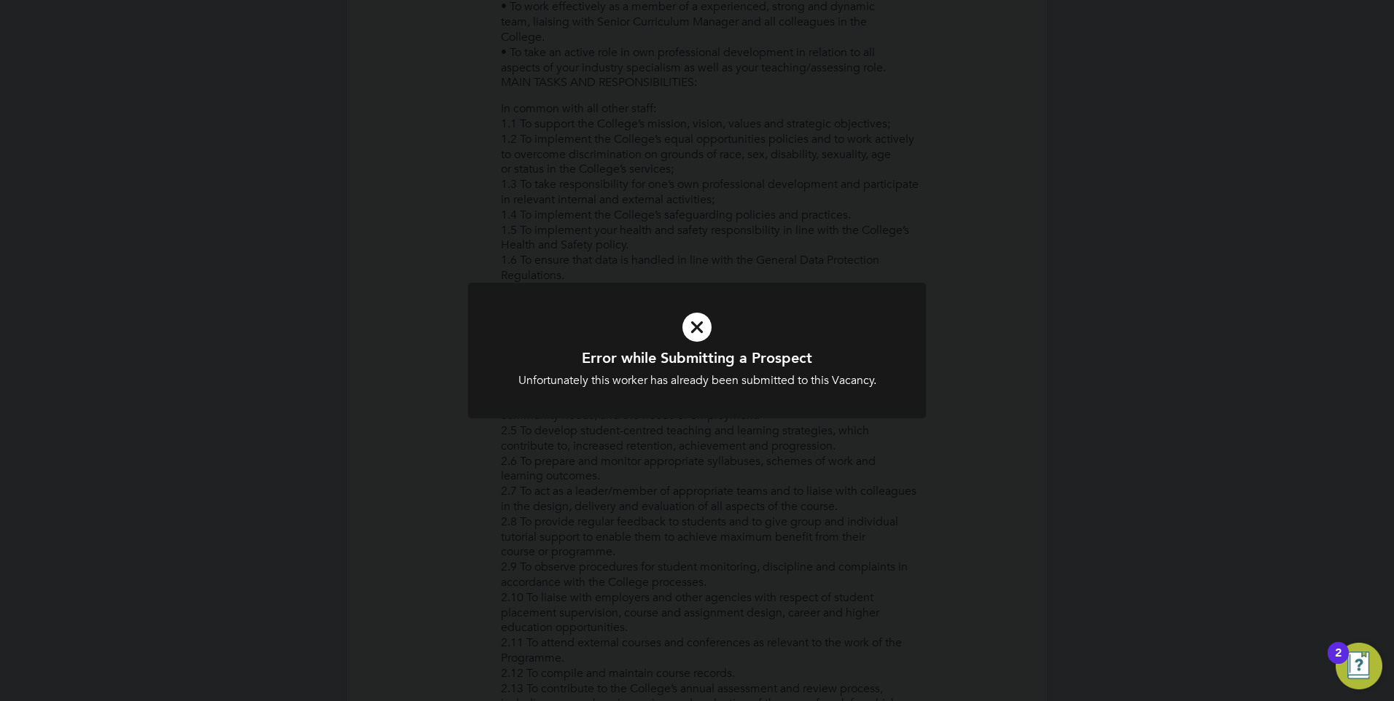
click at [742, 416] on div at bounding box center [697, 351] width 458 height 136
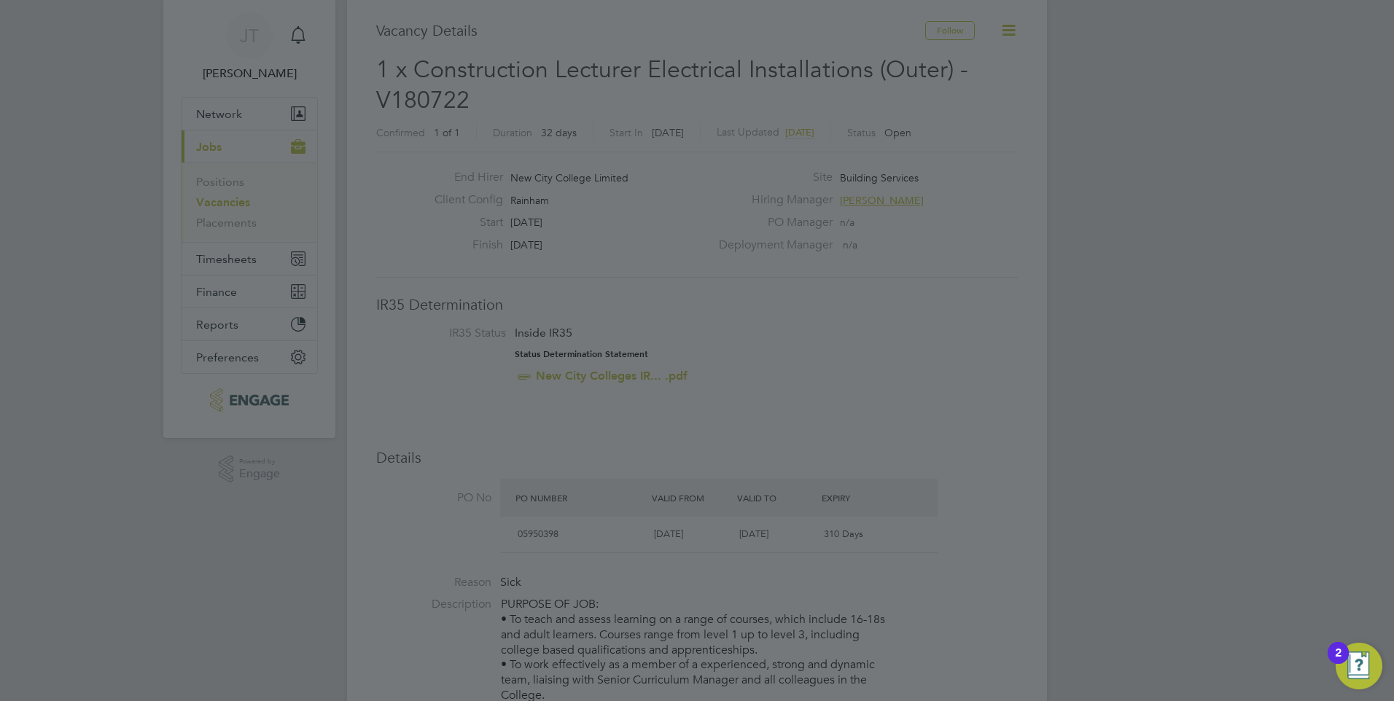
scroll to position [0, 0]
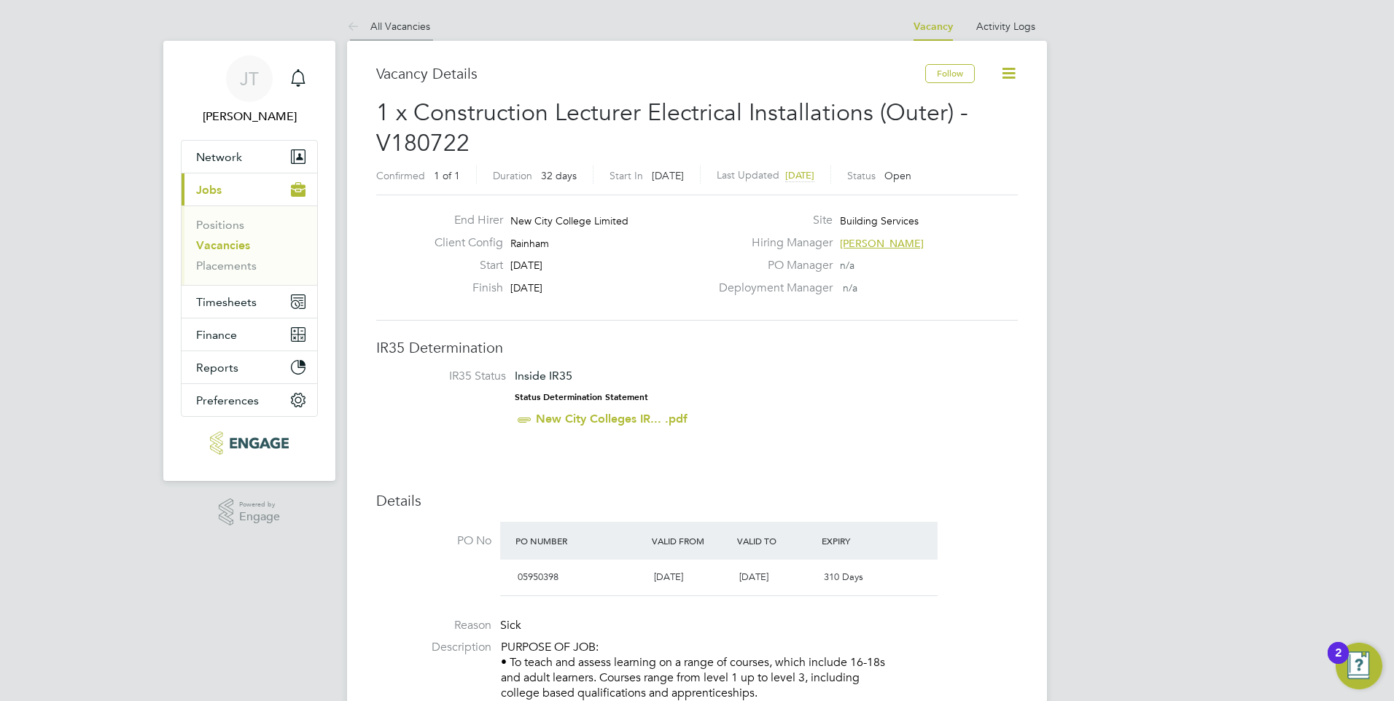
click at [380, 26] on link "All Vacancies" at bounding box center [388, 26] width 83 height 13
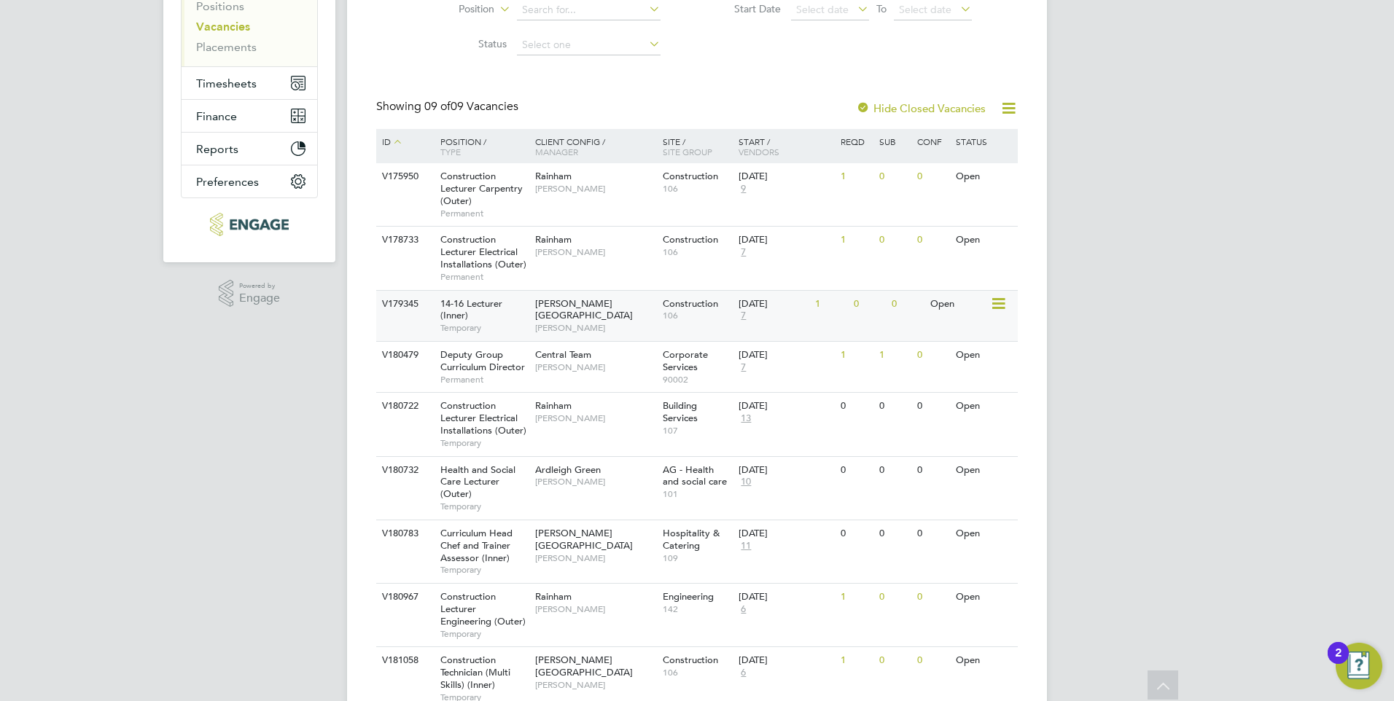
scroll to position [281, 0]
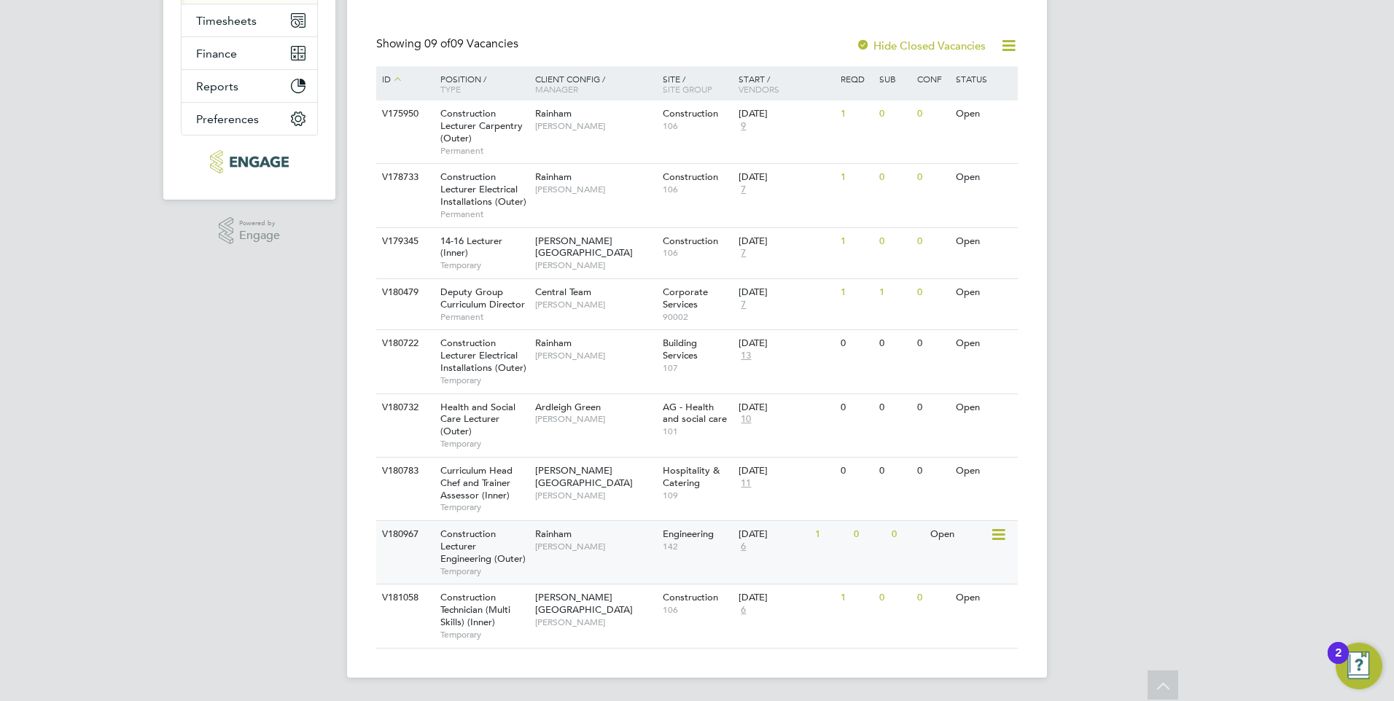
click at [612, 552] on span "[PERSON_NAME]" at bounding box center [595, 547] width 120 height 12
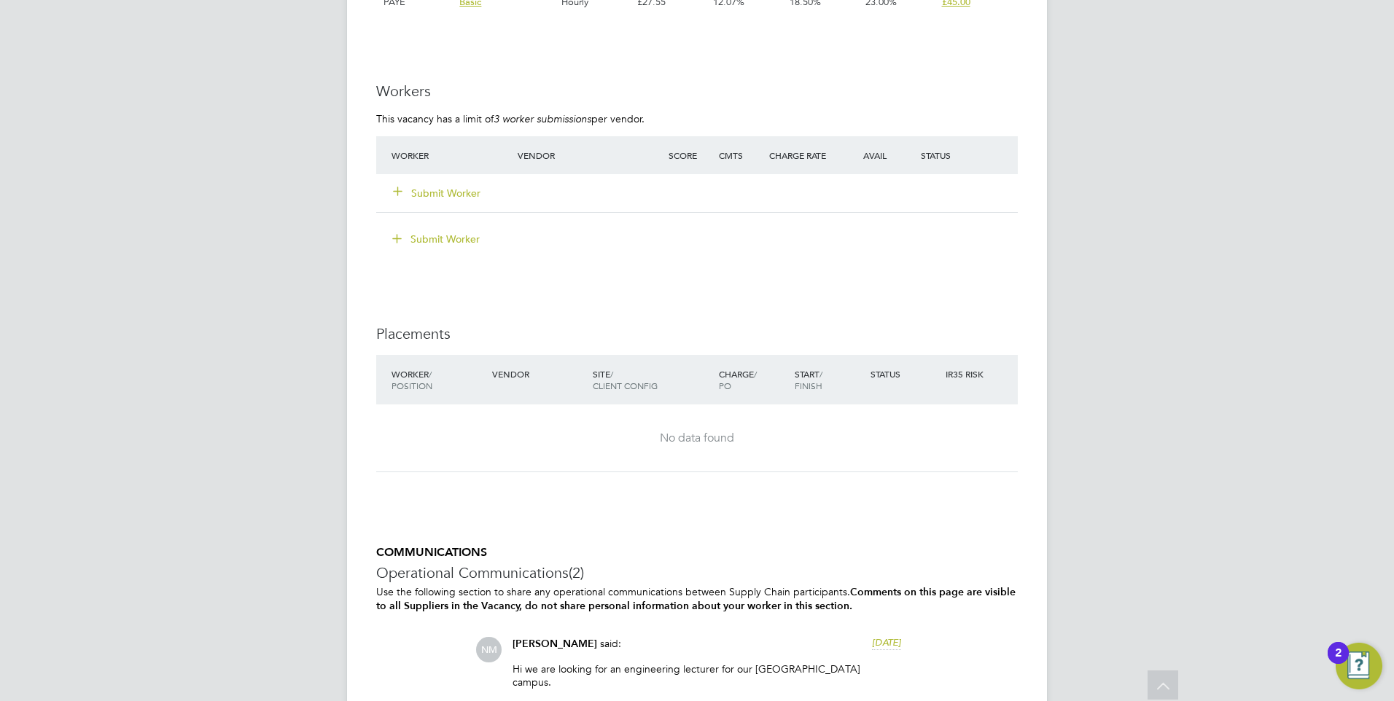
scroll to position [2333, 0]
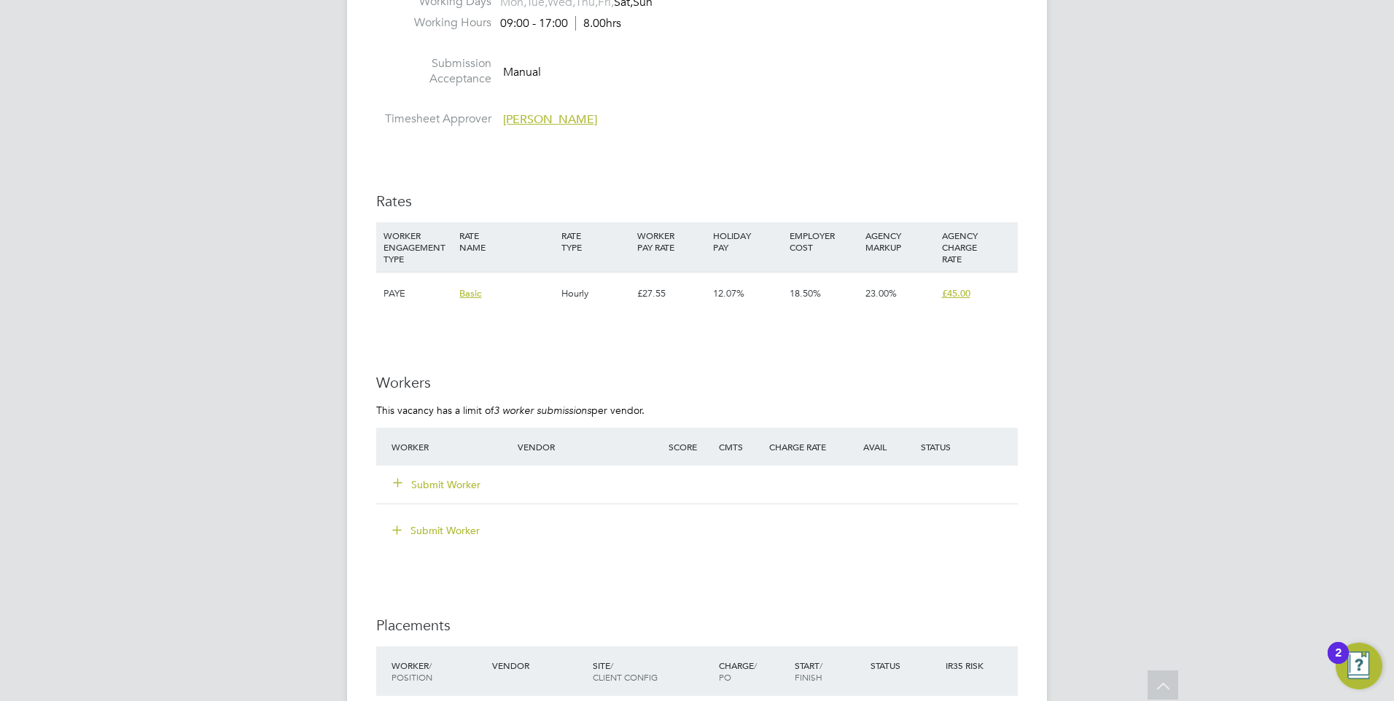
click at [440, 477] on div "Submit Worker" at bounding box center [463, 485] width 151 height 26
drag, startPoint x: 440, startPoint y: 477, endPoint x: 404, endPoint y: 483, distance: 36.1
click at [397, 482] on icon at bounding box center [397, 482] width 11 height 11
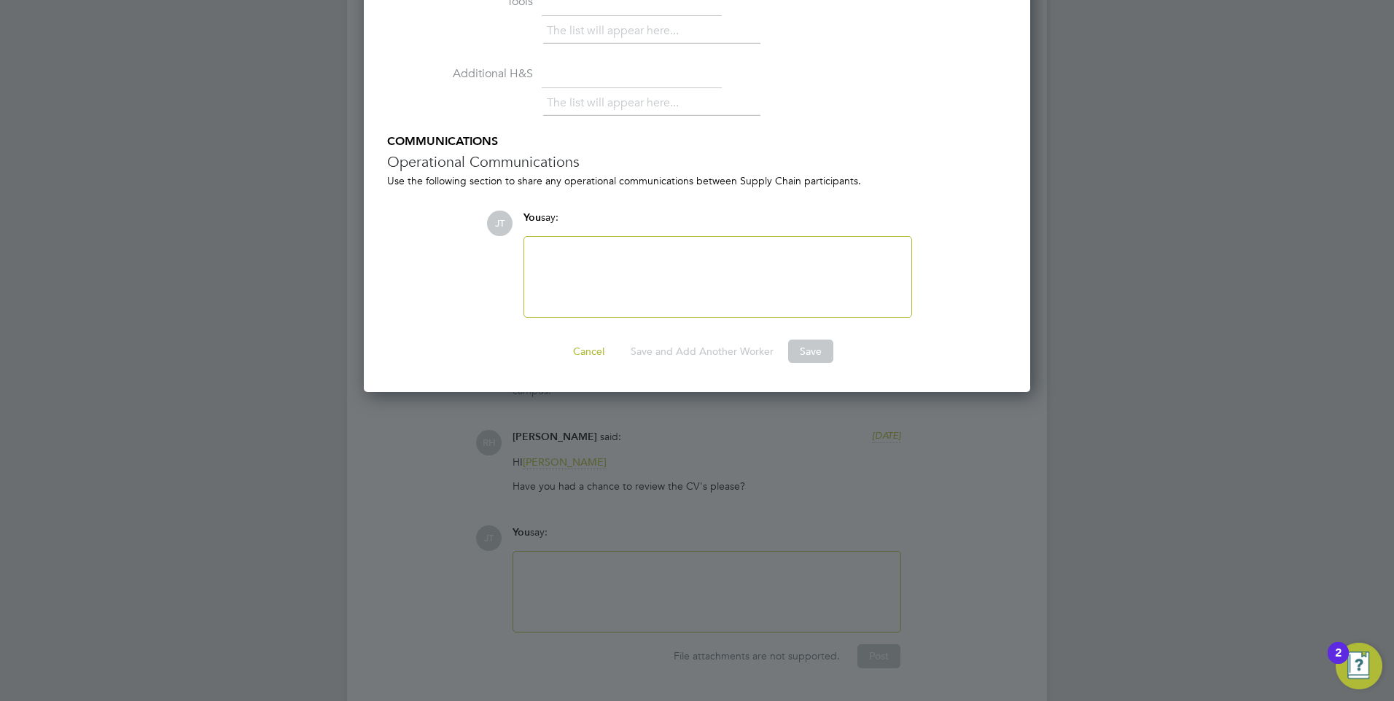
scroll to position [2478, 0]
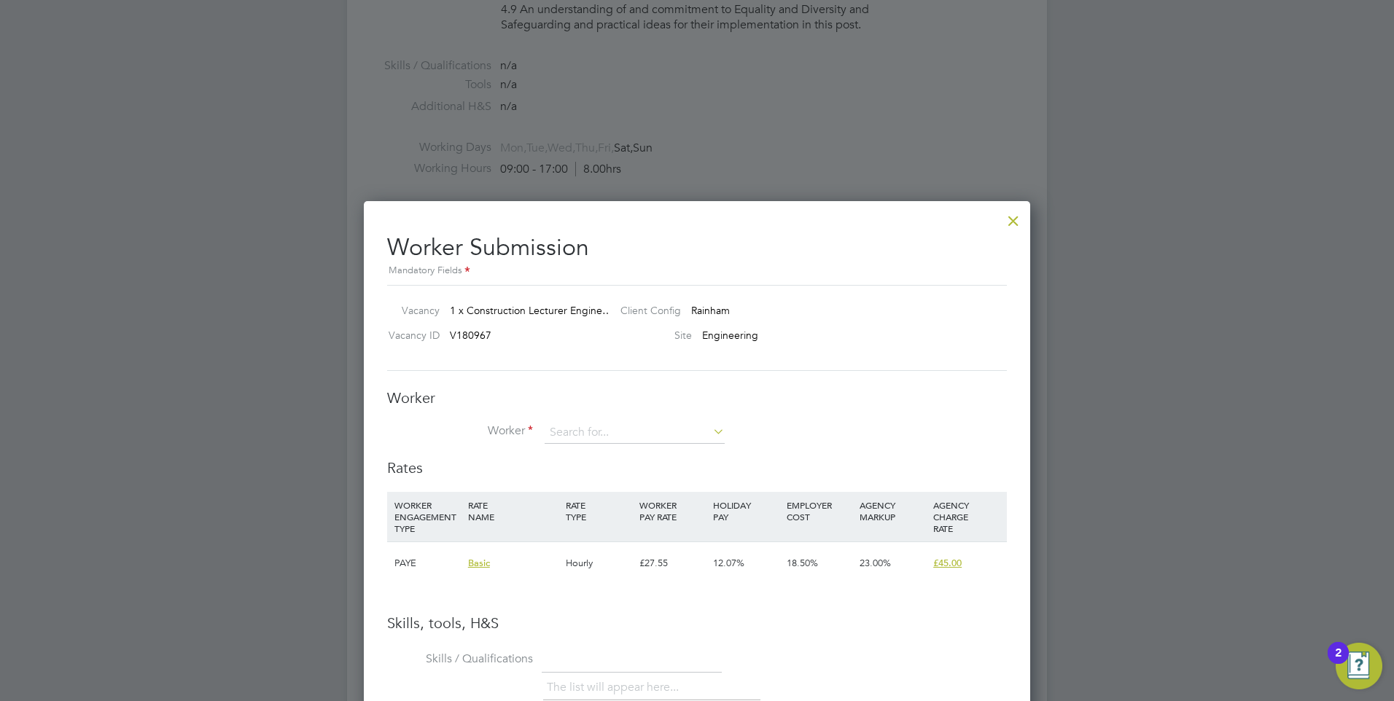
click at [1022, 218] on div at bounding box center [1013, 217] width 26 height 26
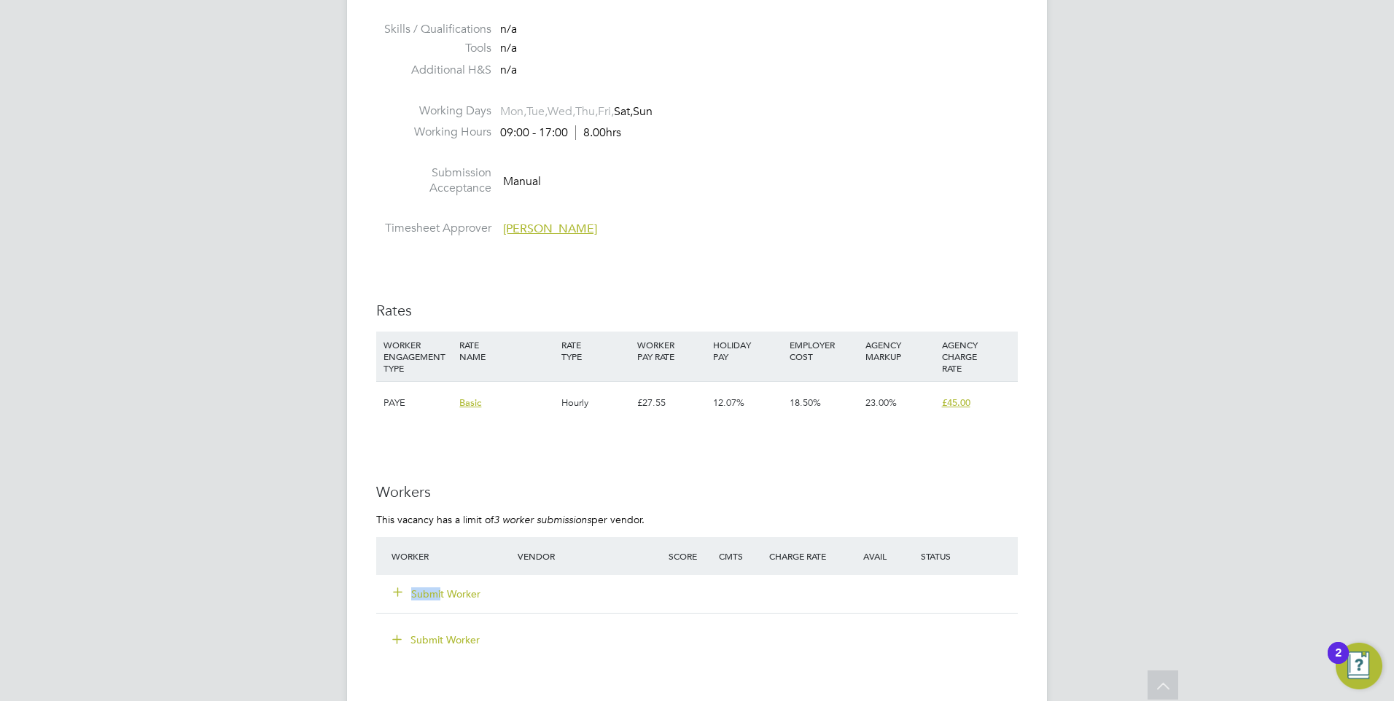
scroll to position [2333, 0]
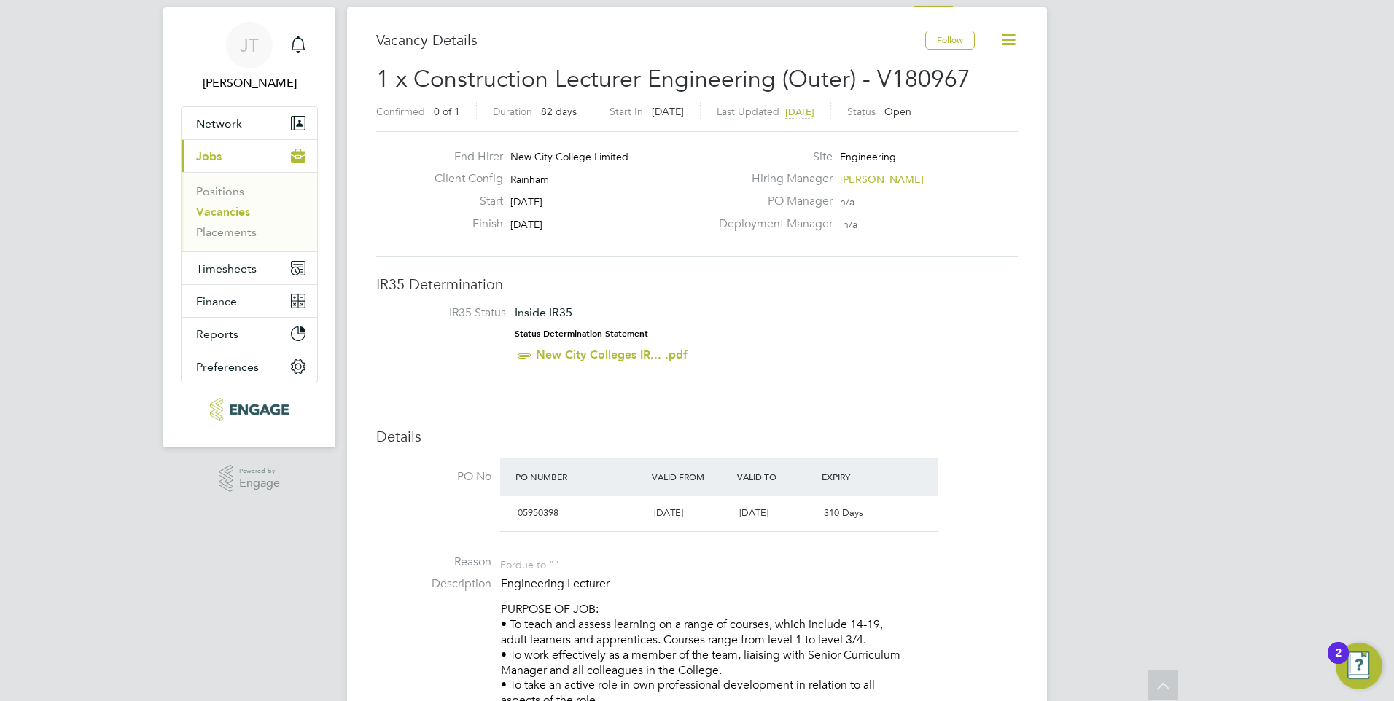
scroll to position [0, 0]
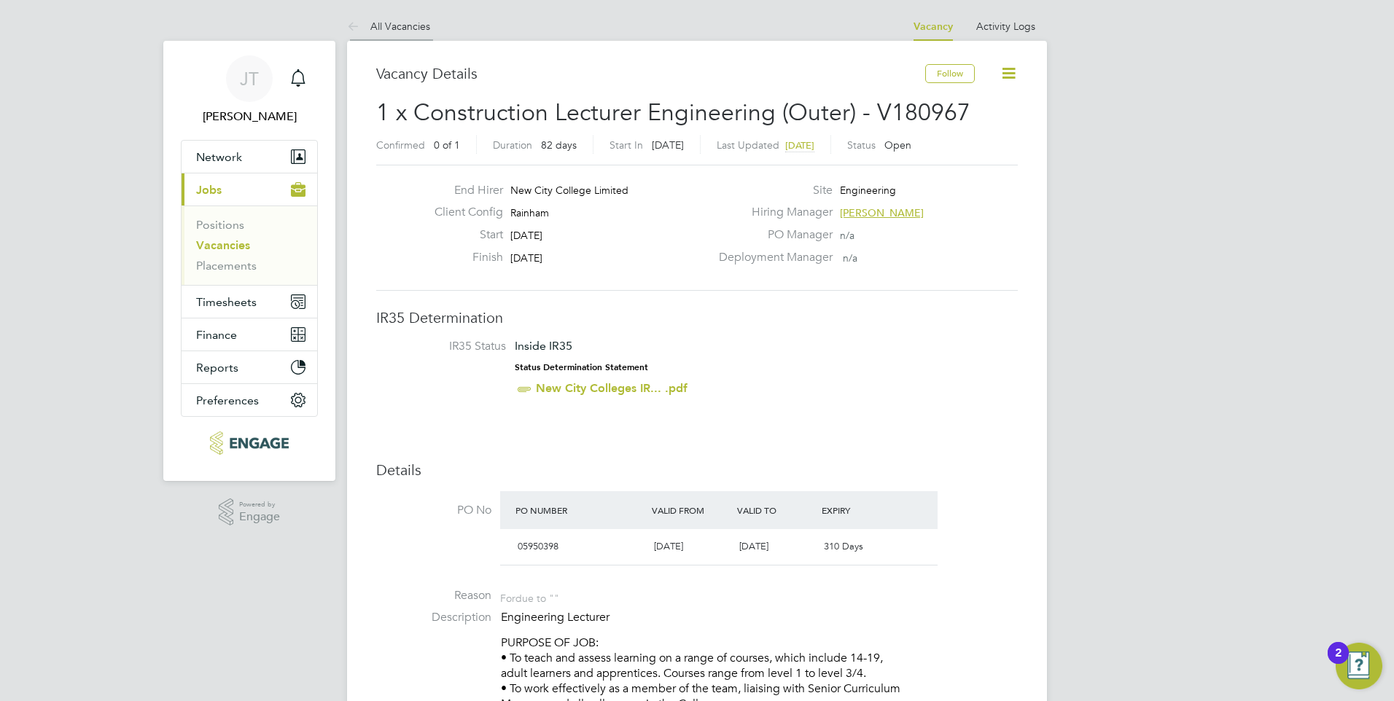
click at [386, 26] on link "All Vacancies" at bounding box center [388, 26] width 83 height 13
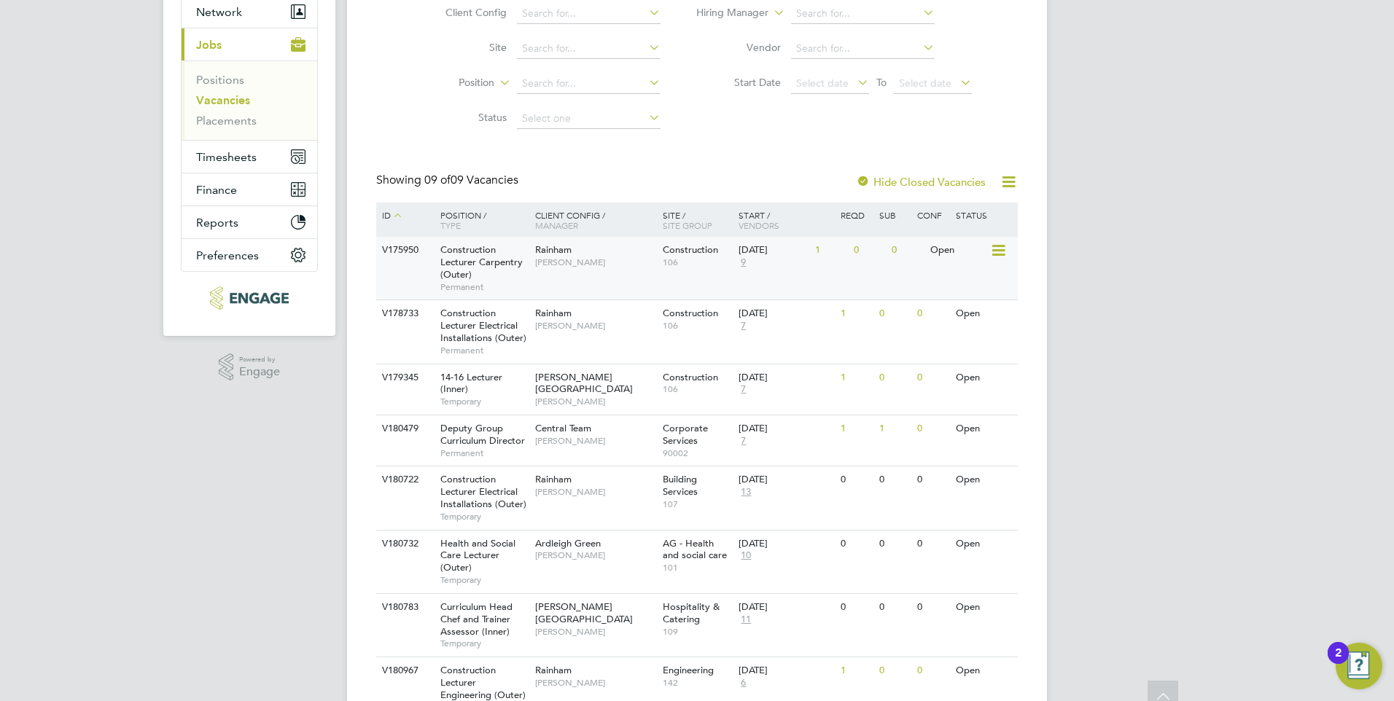
scroll to position [146, 0]
click at [598, 495] on span "[PERSON_NAME]" at bounding box center [595, 491] width 120 height 12
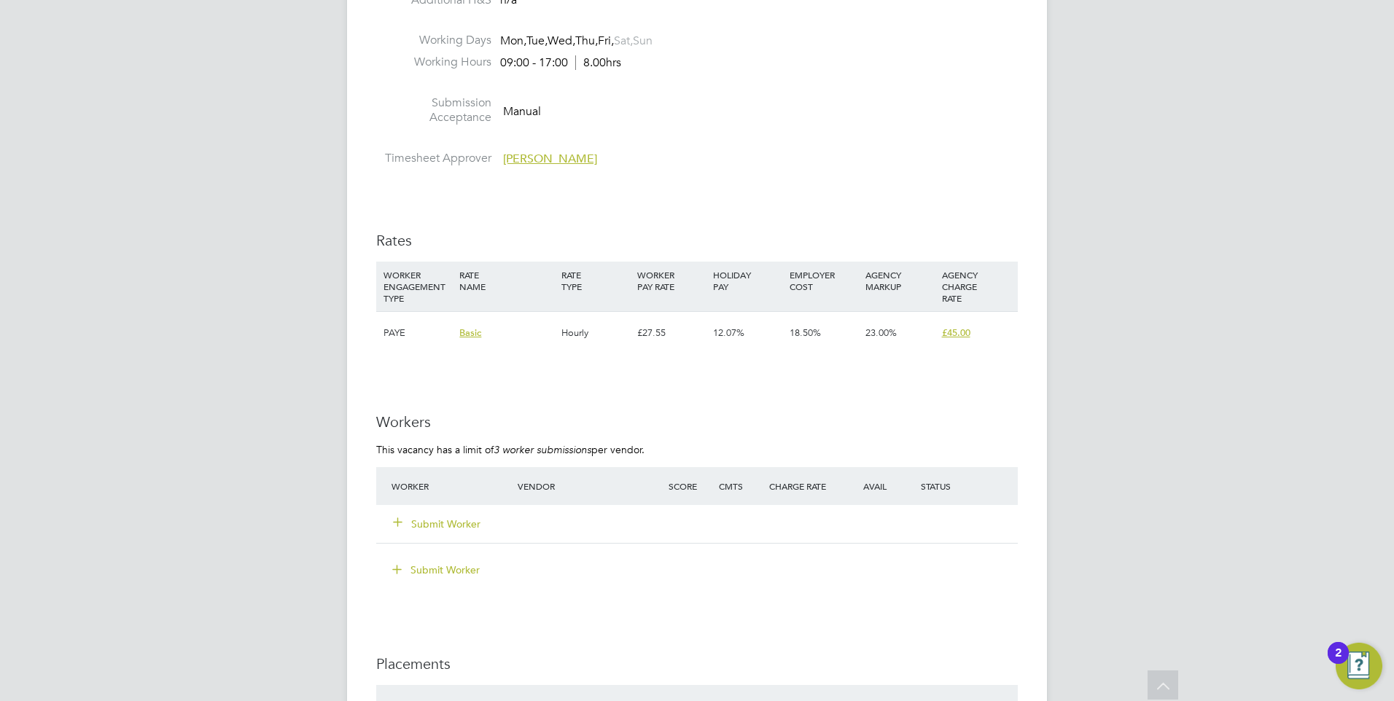
scroll to position [2333, 0]
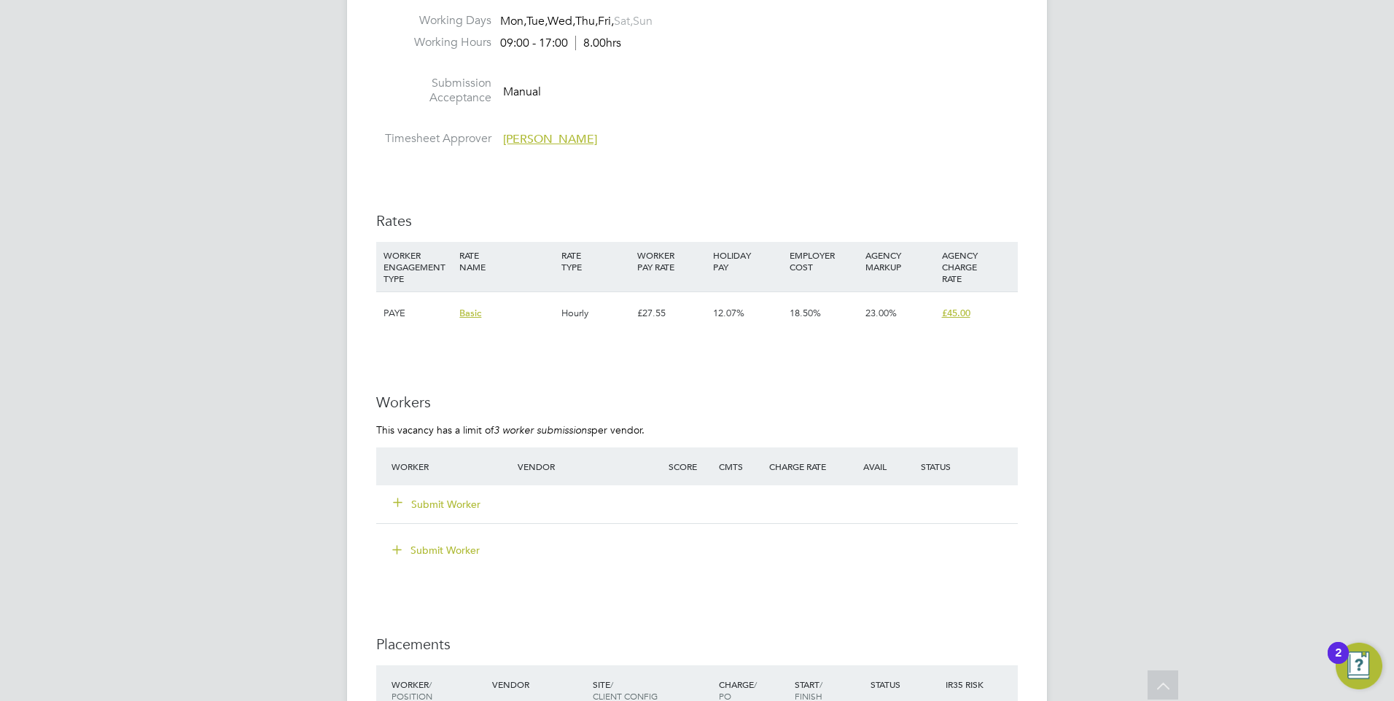
click at [410, 514] on div "Submit Worker" at bounding box center [463, 504] width 151 height 26
click at [407, 507] on button "Submit Worker" at bounding box center [437, 504] width 87 height 15
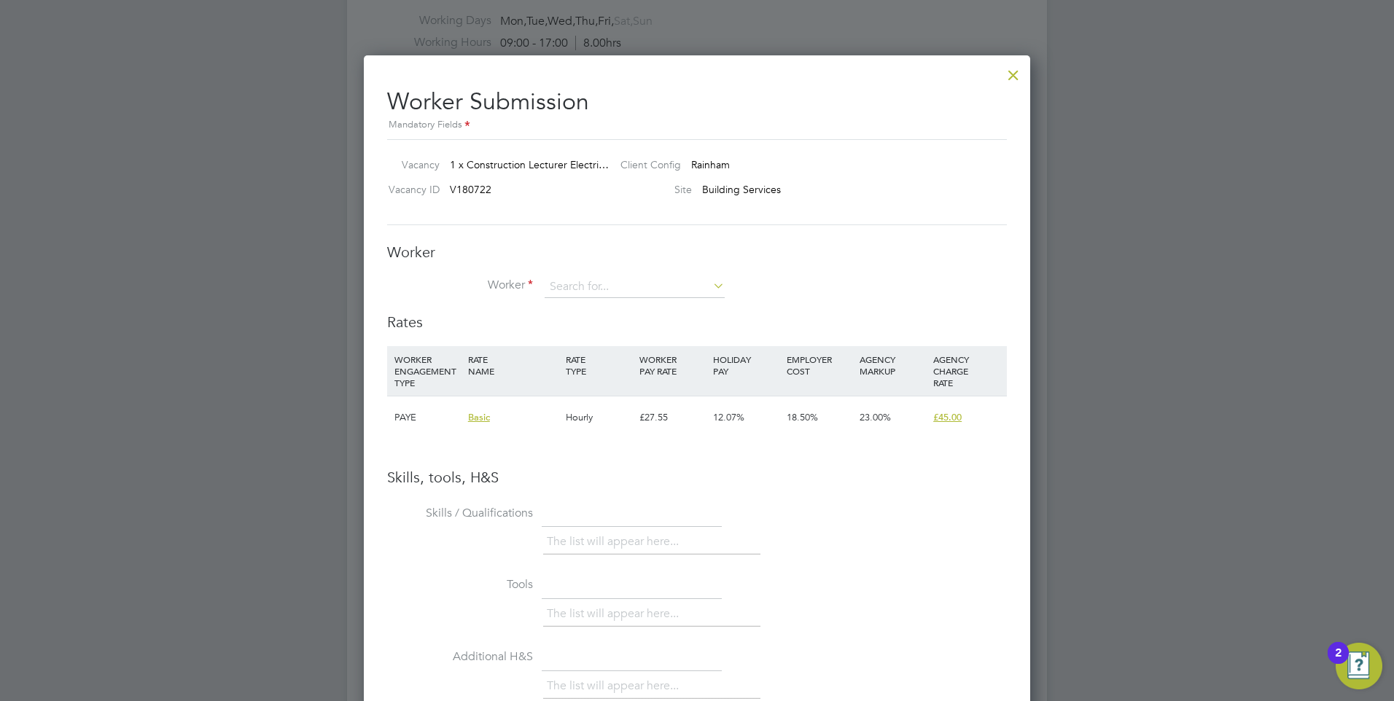
click at [710, 284] on icon at bounding box center [710, 286] width 0 height 20
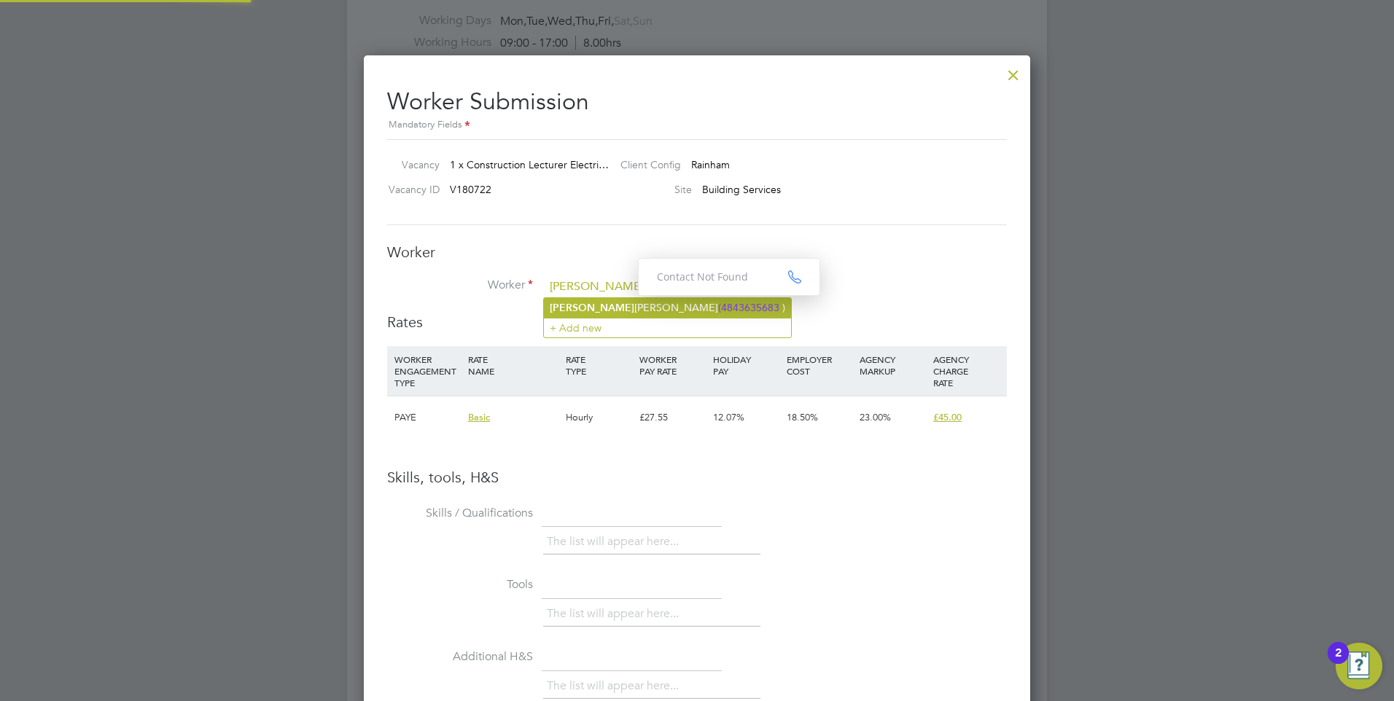
click at [622, 313] on li "Richa rd Gordon (4843635683 )" at bounding box center [667, 308] width 247 height 20
type input "Richard Gordon (4843635683)"
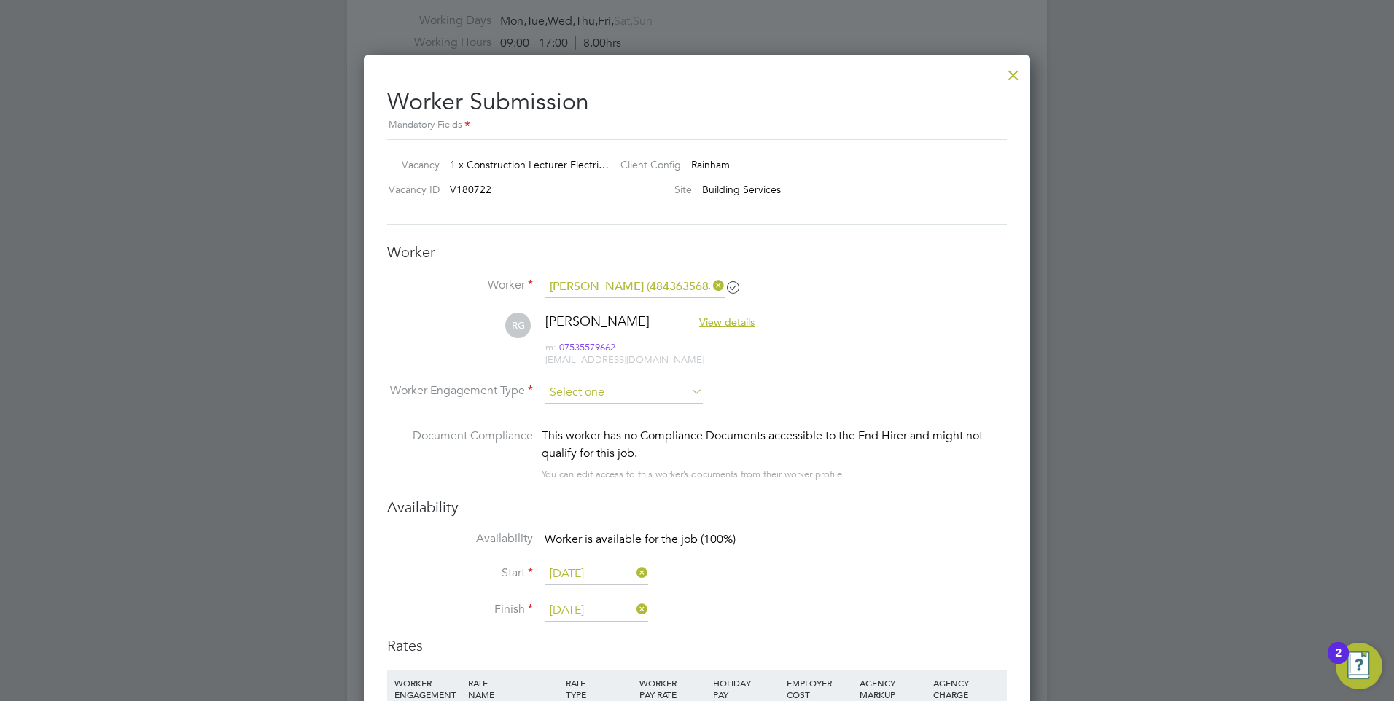
scroll to position [1244, 667]
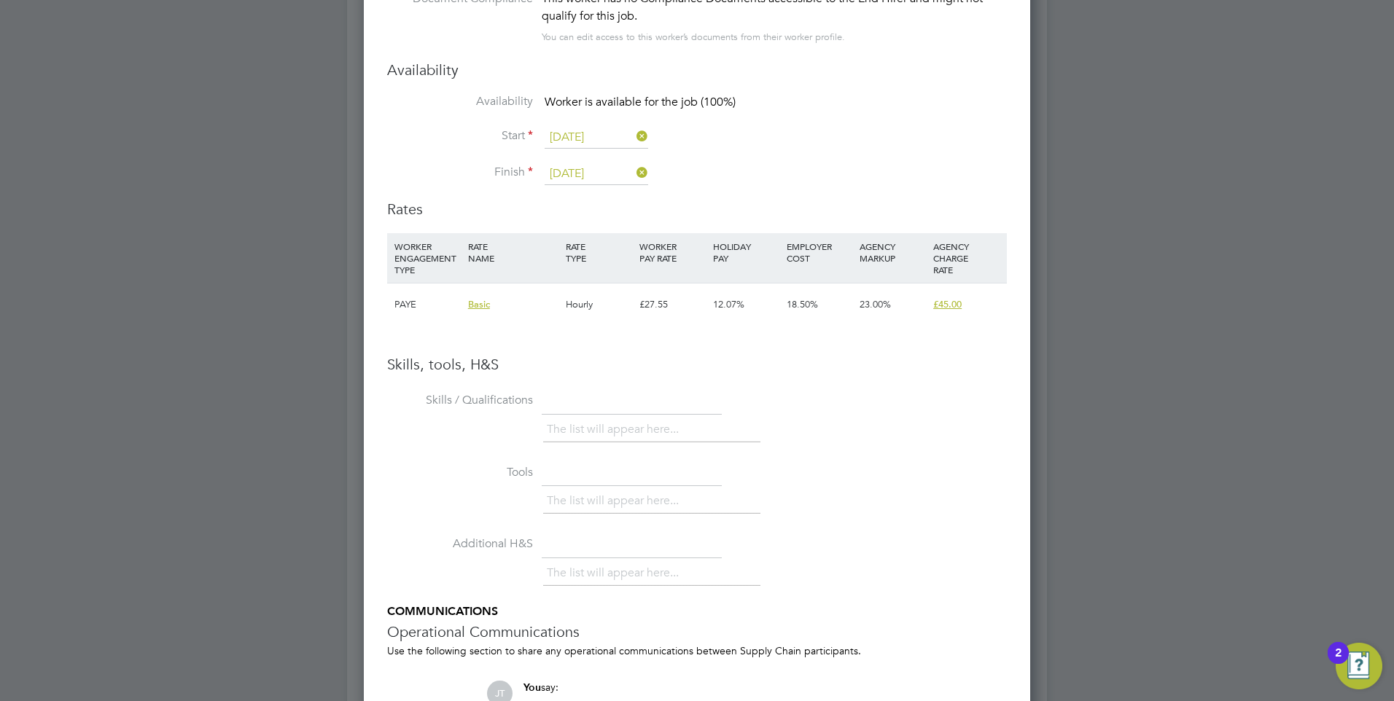
click at [585, 173] on input "23 Oct 2025" at bounding box center [597, 174] width 104 height 22
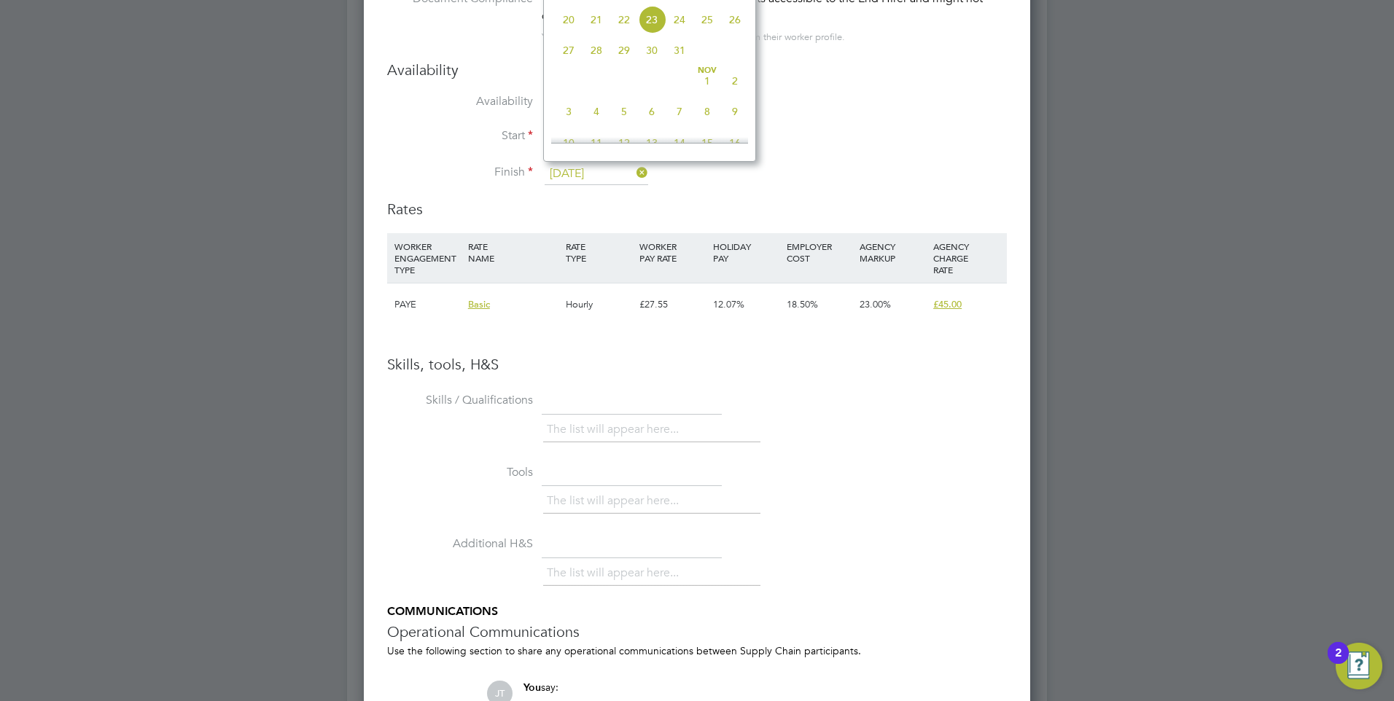
click at [654, 125] on span "6" at bounding box center [652, 112] width 28 height 28
type input "06 Nov 2025"
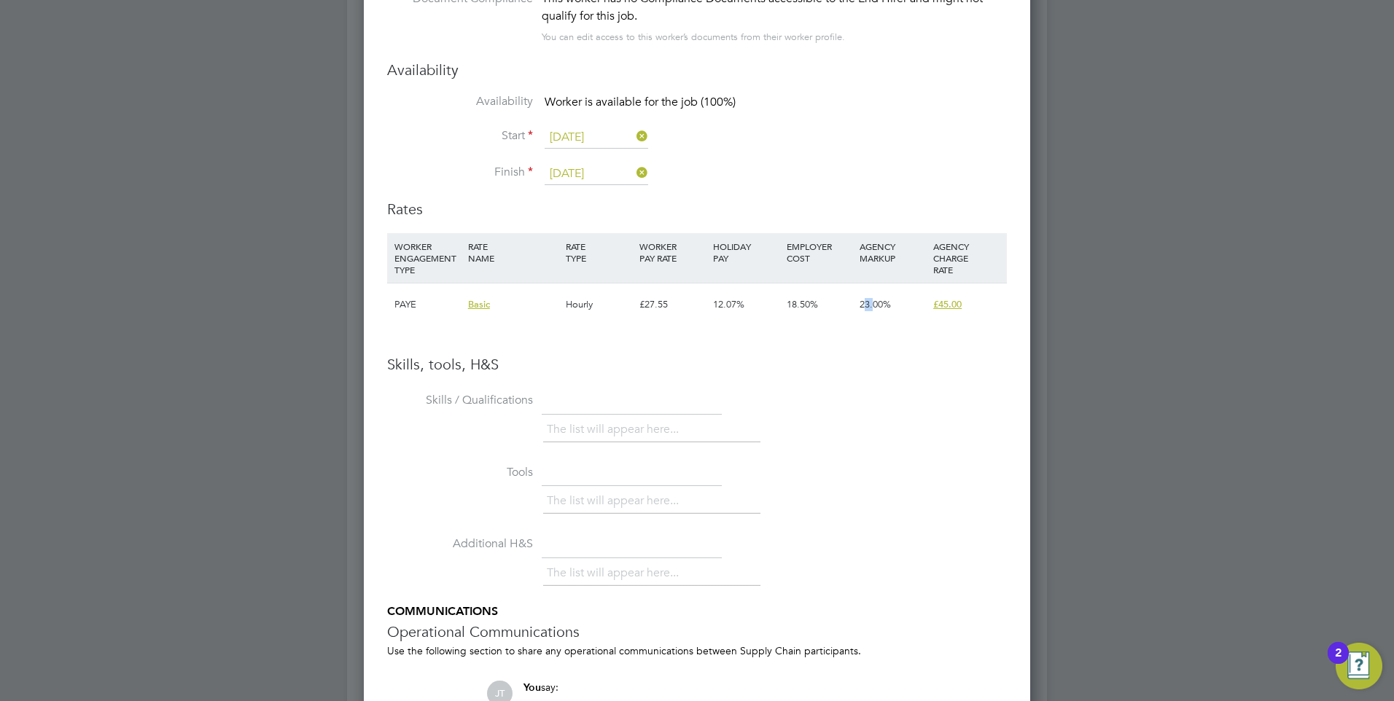
drag, startPoint x: 866, startPoint y: 300, endPoint x: 880, endPoint y: 303, distance: 14.2
click at [880, 303] on span "23.00%" at bounding box center [874, 304] width 31 height 12
drag, startPoint x: 880, startPoint y: 303, endPoint x: 856, endPoint y: 342, distance: 46.1
click at [856, 341] on li "WORKER ENGAGEMENT TYPE RATE NAME RATE TYPE WORKER PAY RATE HOLIDAY PAY EMPLOYER…" at bounding box center [697, 294] width 620 height 122
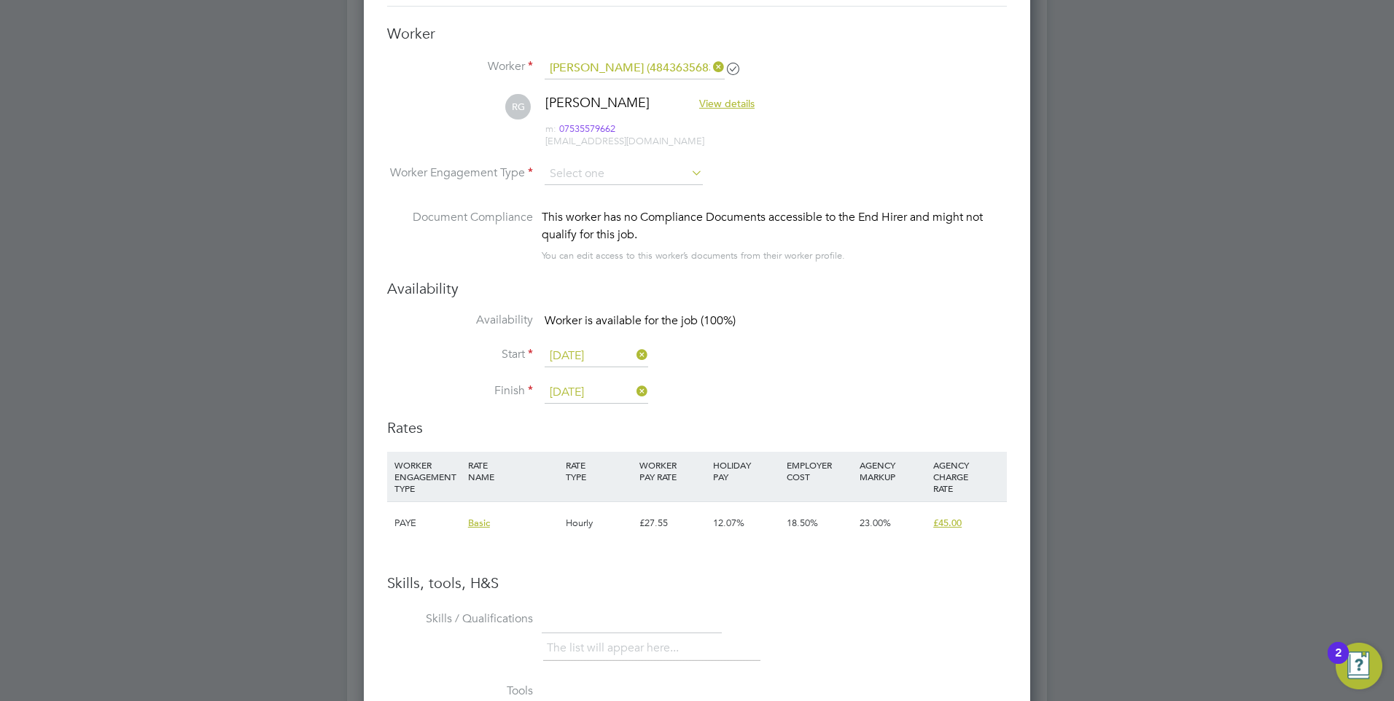
scroll to position [2187, 0]
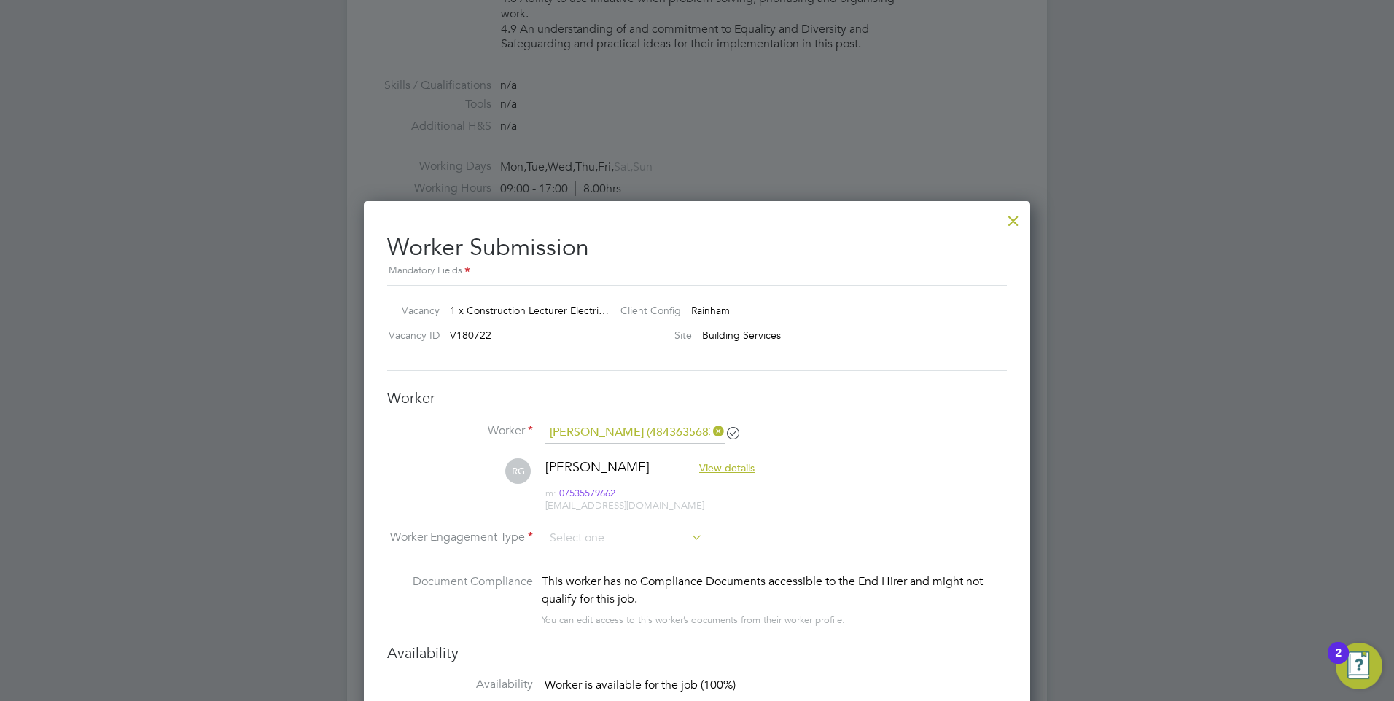
click at [1014, 223] on div at bounding box center [1013, 217] width 26 height 26
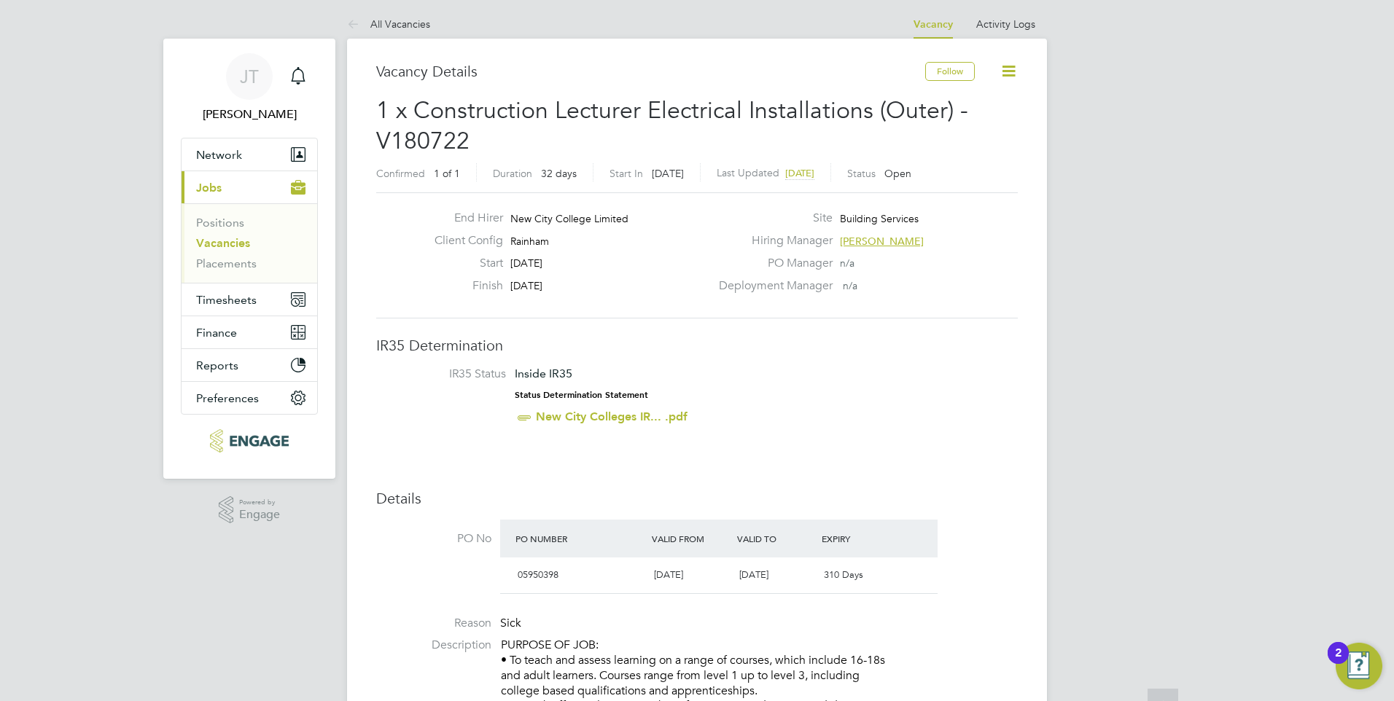
scroll to position [0, 0]
click at [390, 25] on link "All Vacancies" at bounding box center [388, 26] width 83 height 13
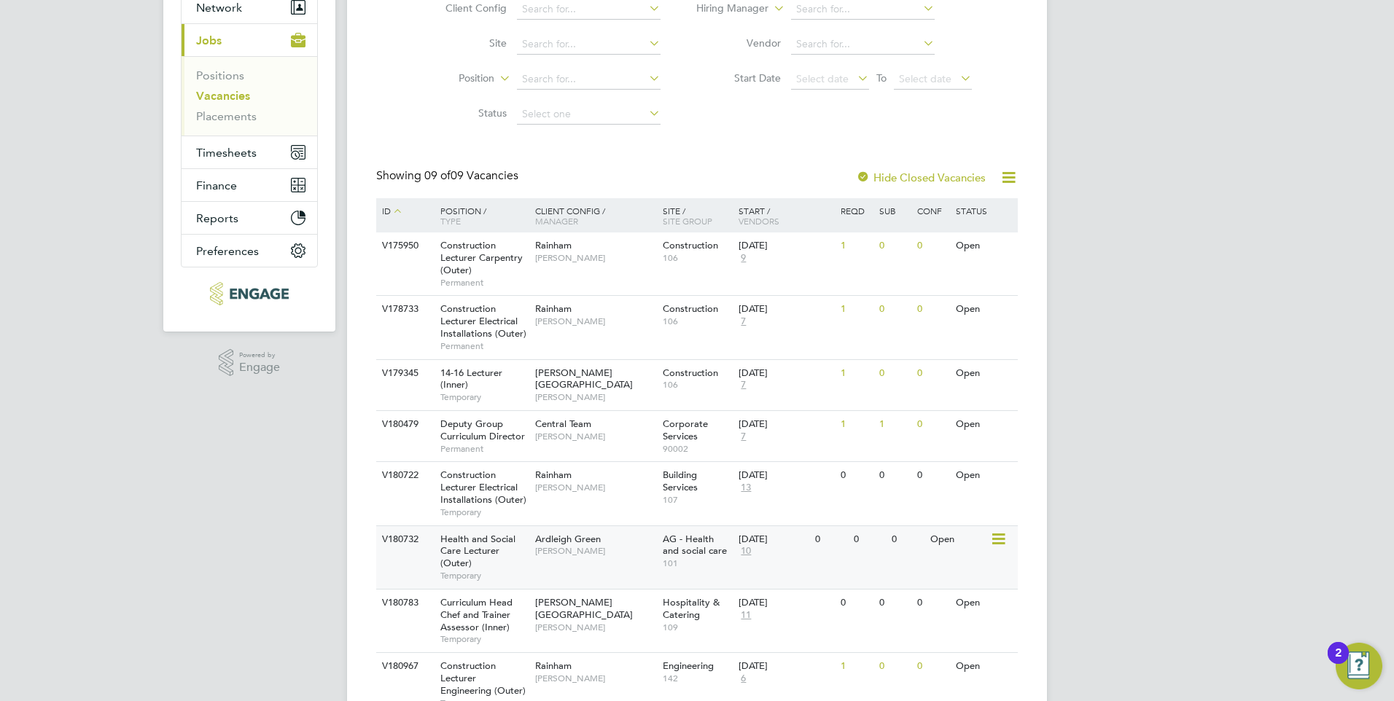
scroll to position [281, 0]
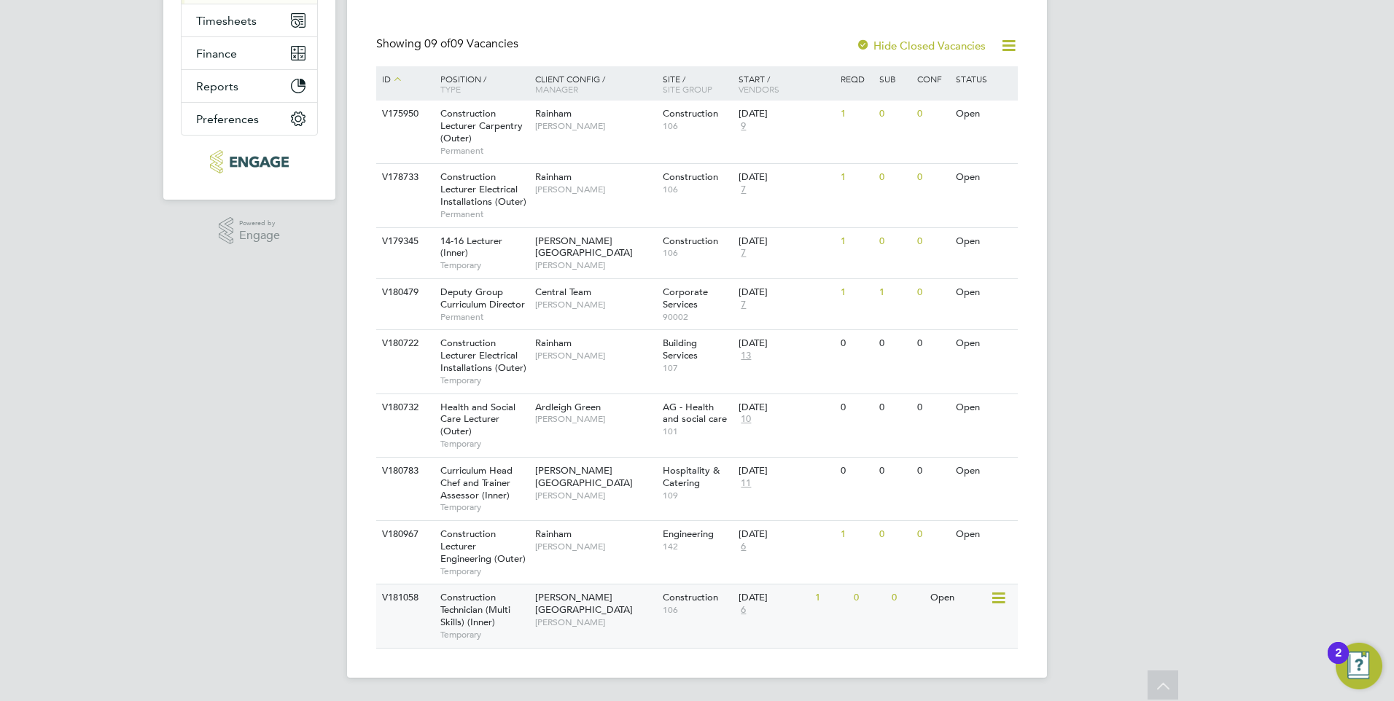
click at [593, 617] on span "[PERSON_NAME]" at bounding box center [595, 623] width 120 height 12
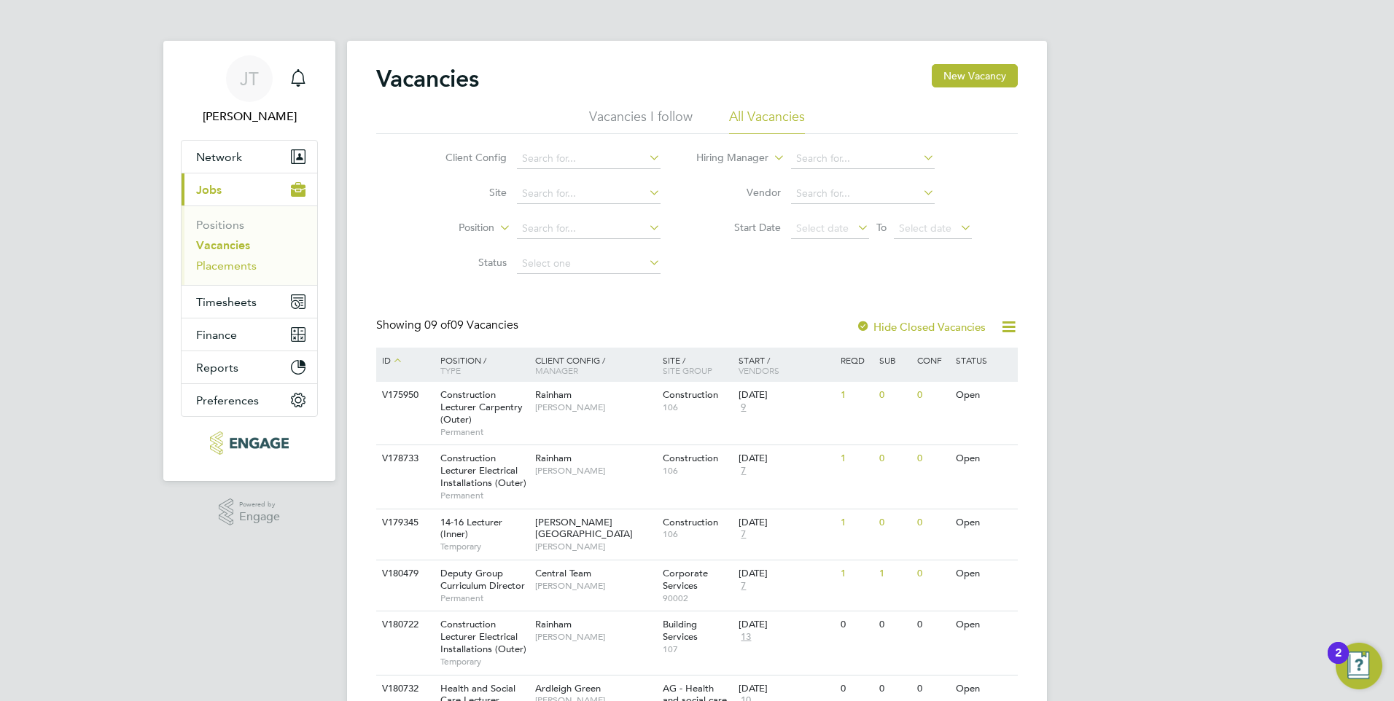
click at [243, 268] on link "Placements" at bounding box center [226, 266] width 61 height 14
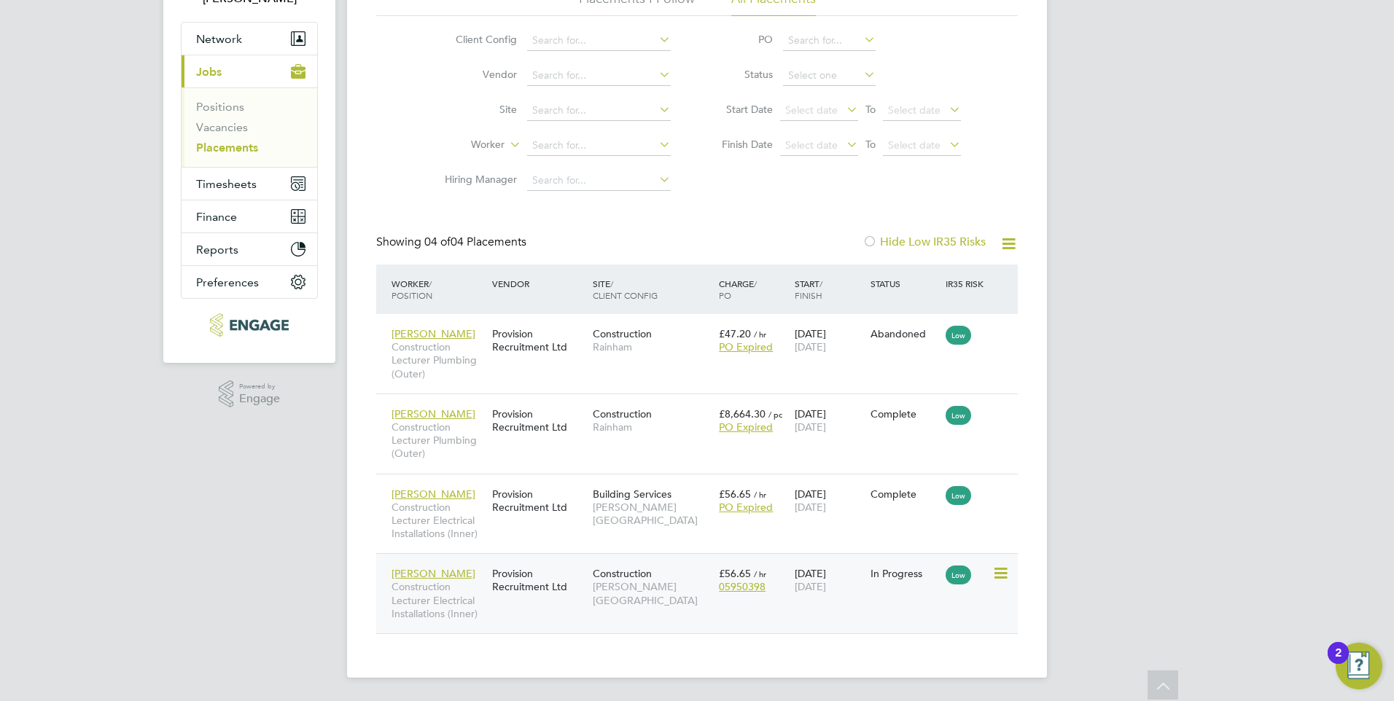
click at [687, 596] on div "Construction Hackney Campus" at bounding box center [652, 587] width 126 height 55
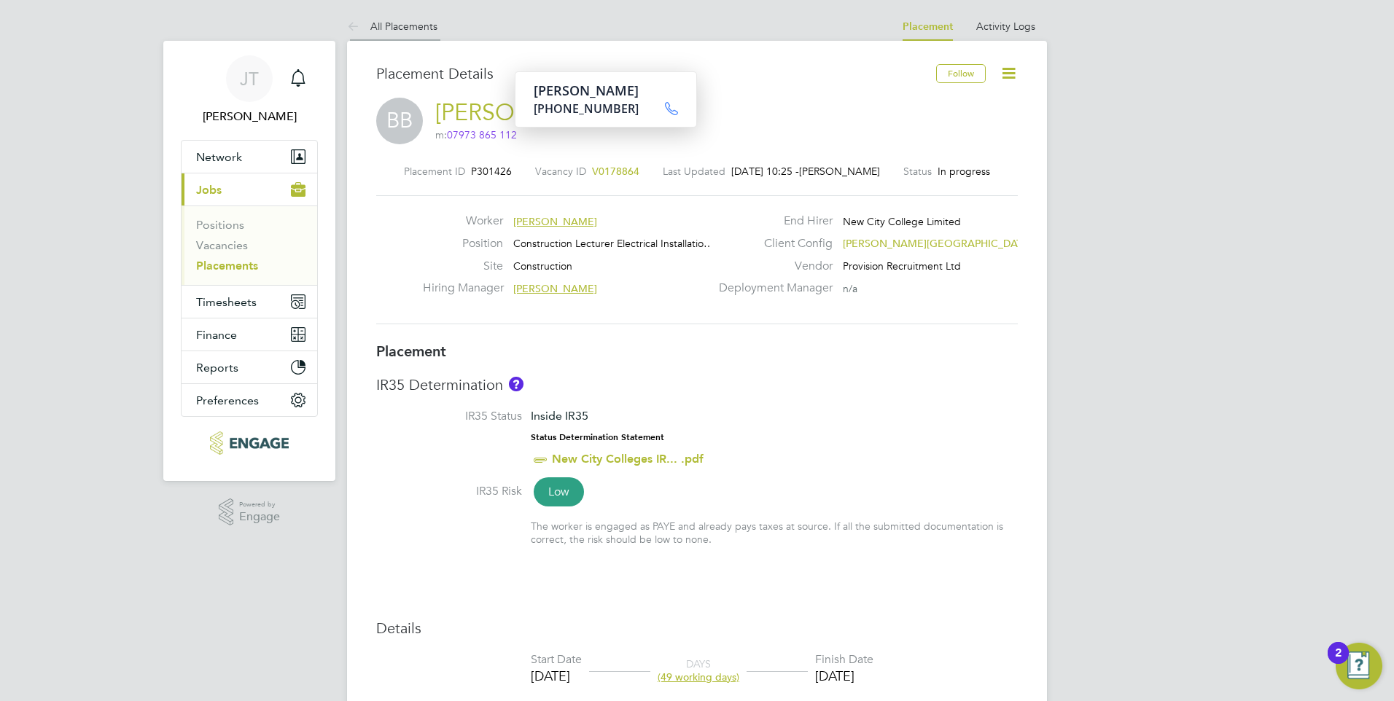
click at [363, 21] on icon at bounding box center [356, 27] width 18 height 18
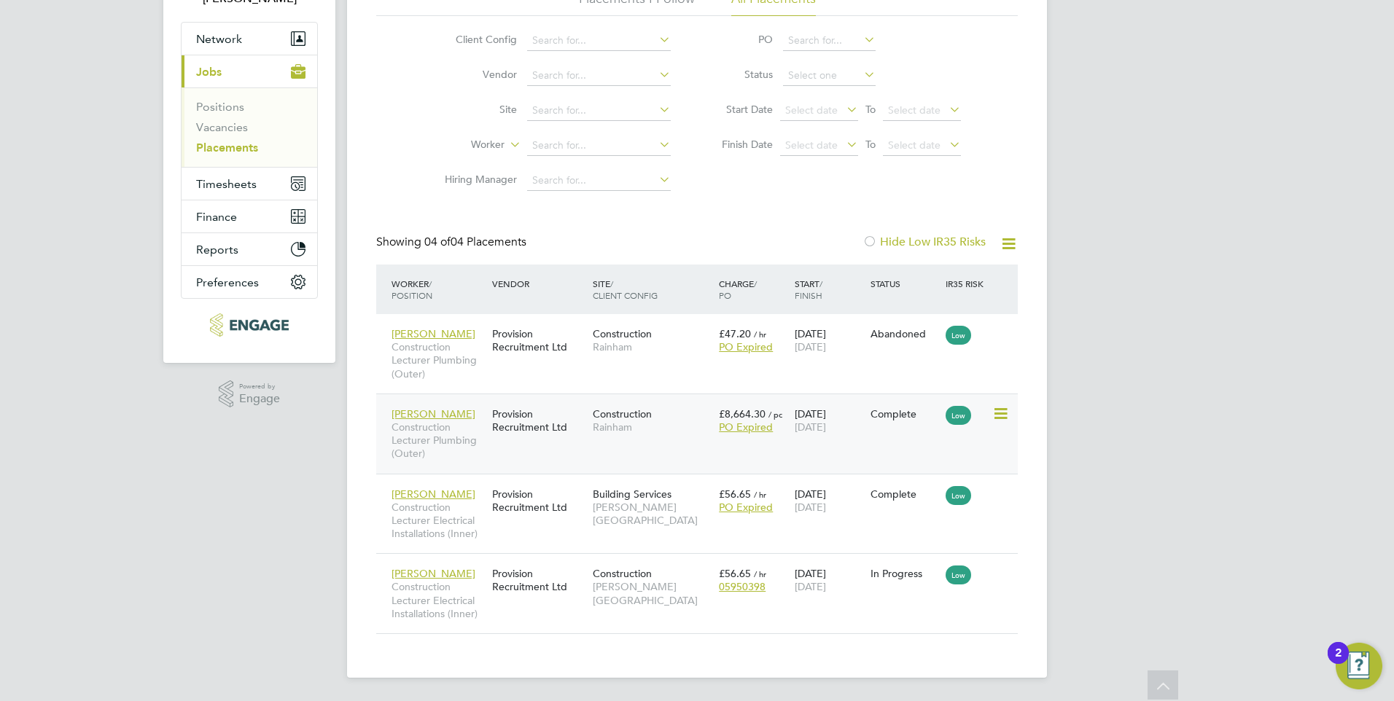
click at [671, 421] on span "Rainham" at bounding box center [652, 427] width 119 height 13
click at [229, 123] on link "Vacancies" at bounding box center [222, 127] width 52 height 14
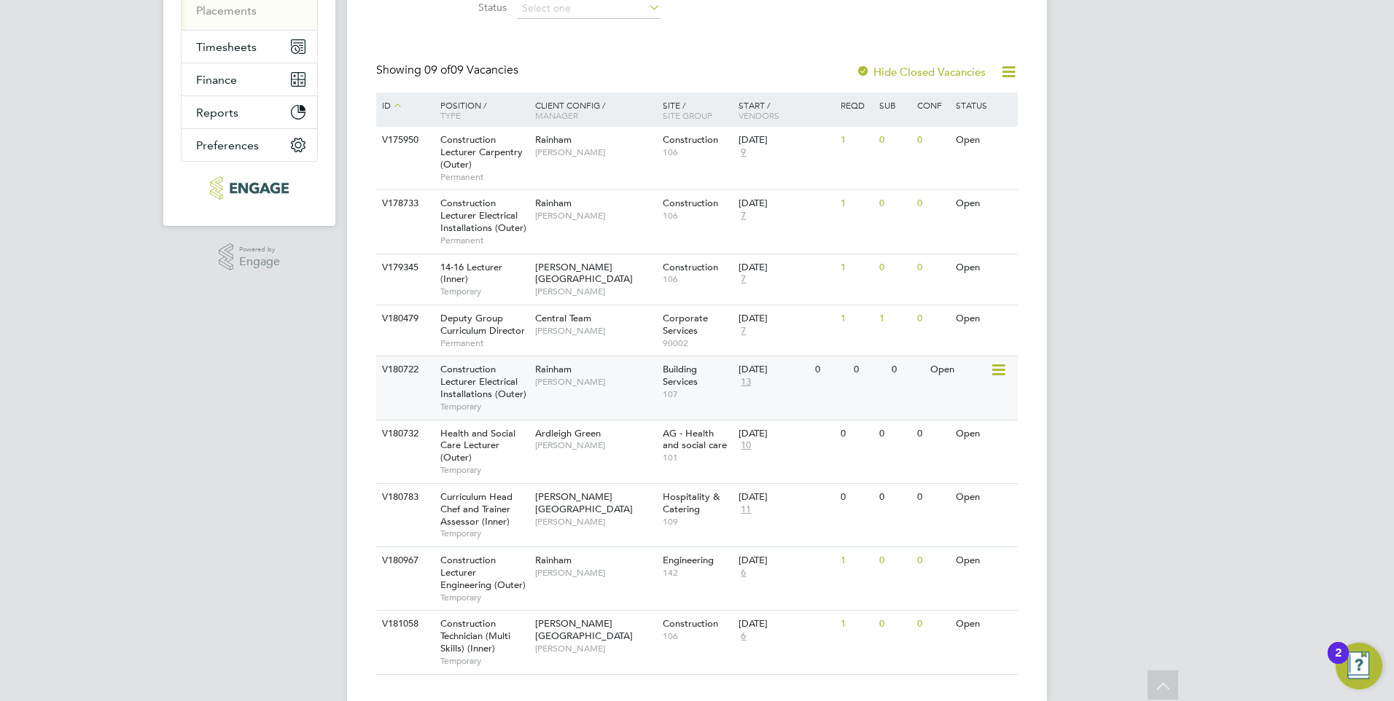
scroll to position [281, 0]
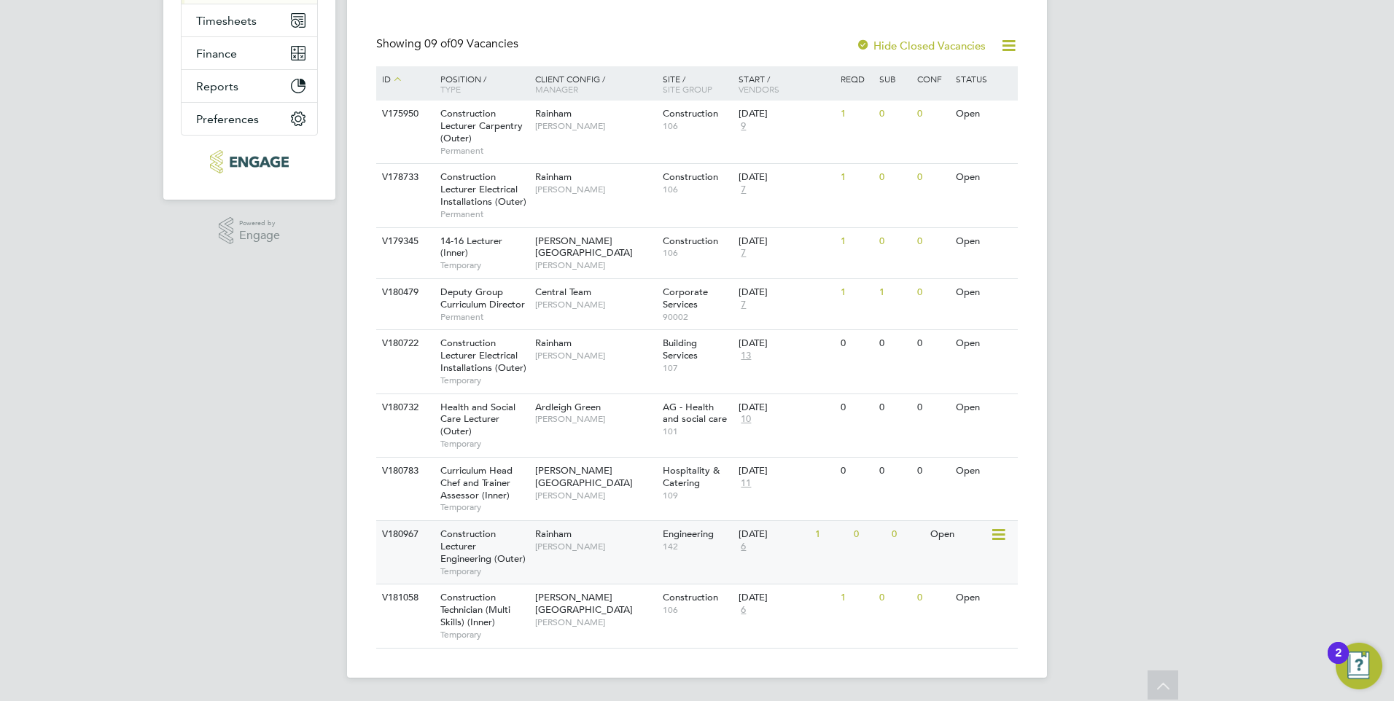
click at [474, 543] on span "Construction Lecturer Engineering (Outer)" at bounding box center [482, 546] width 85 height 37
click at [523, 606] on div "Construction Technician (Multi Skills) (Inner) Temporary" at bounding box center [480, 616] width 102 height 63
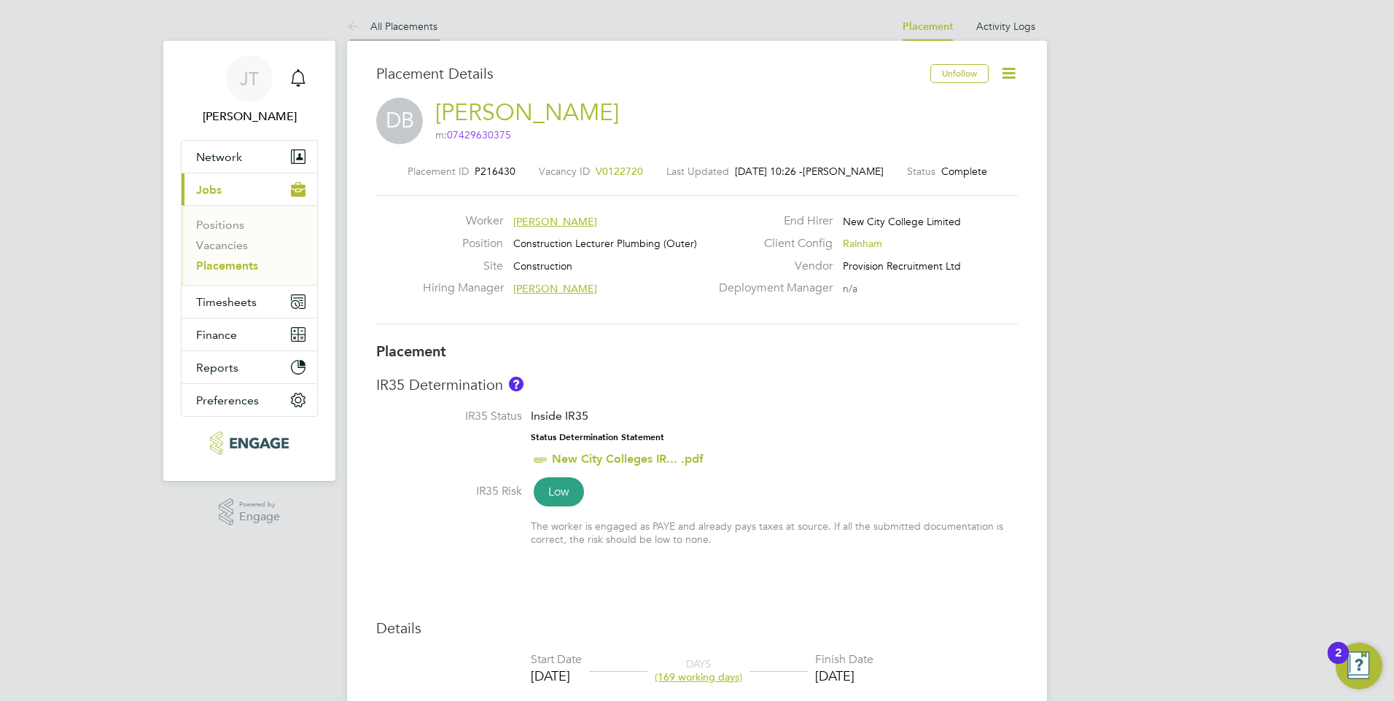
click at [383, 28] on link "All Placements" at bounding box center [392, 26] width 90 height 13
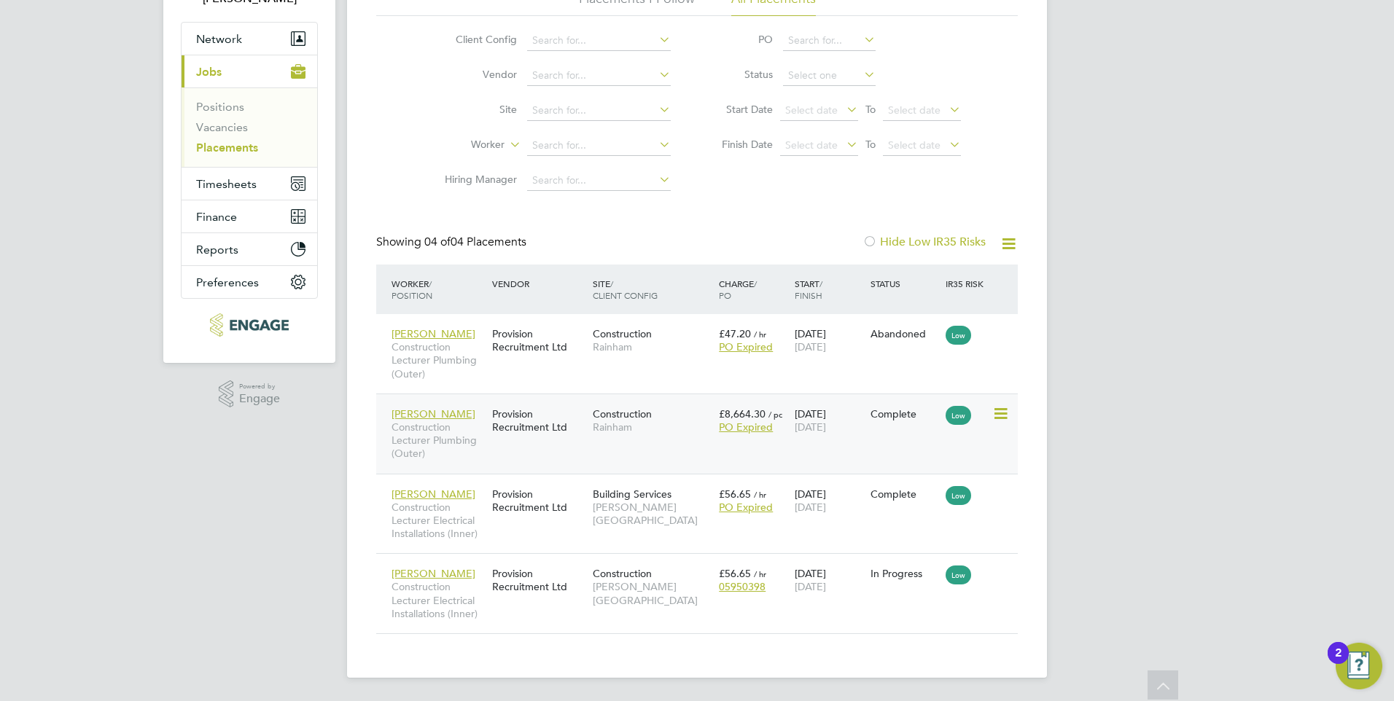
click at [686, 436] on div "Construction Rainham" at bounding box center [652, 420] width 126 height 41
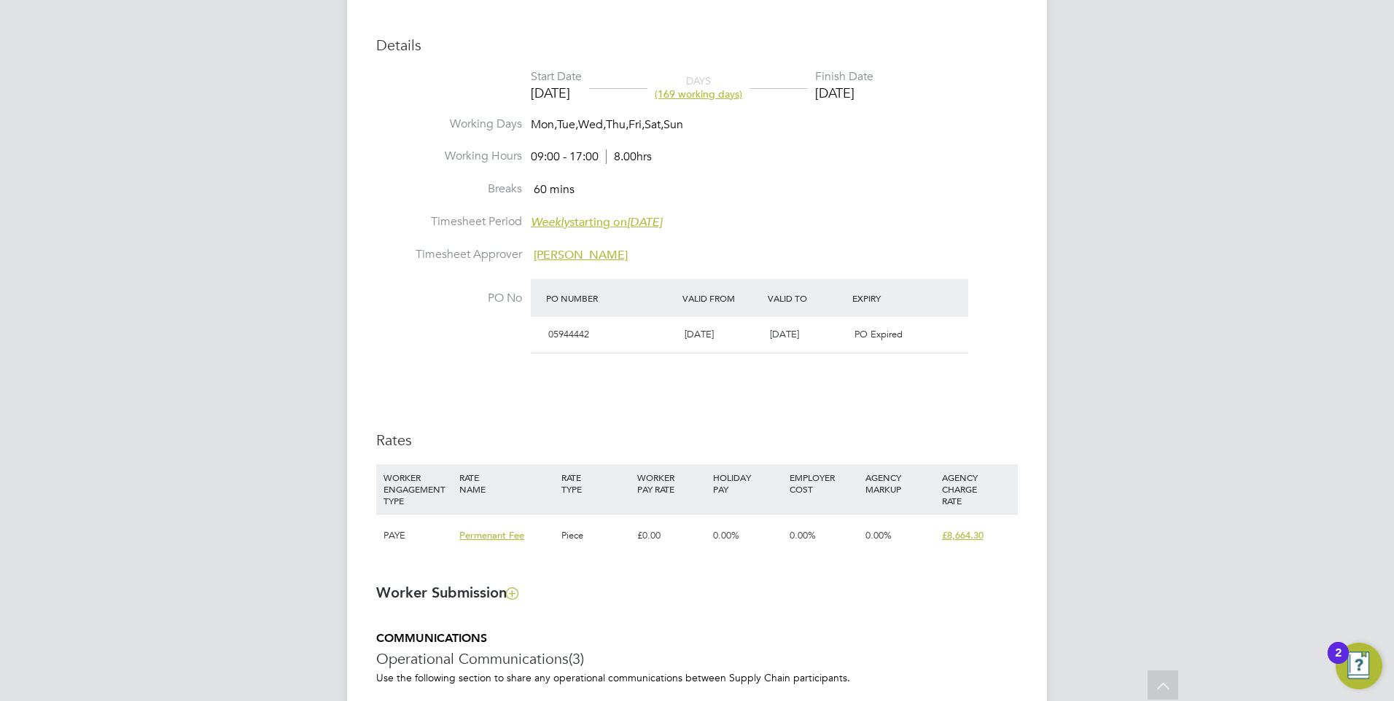
scroll to position [948, 0]
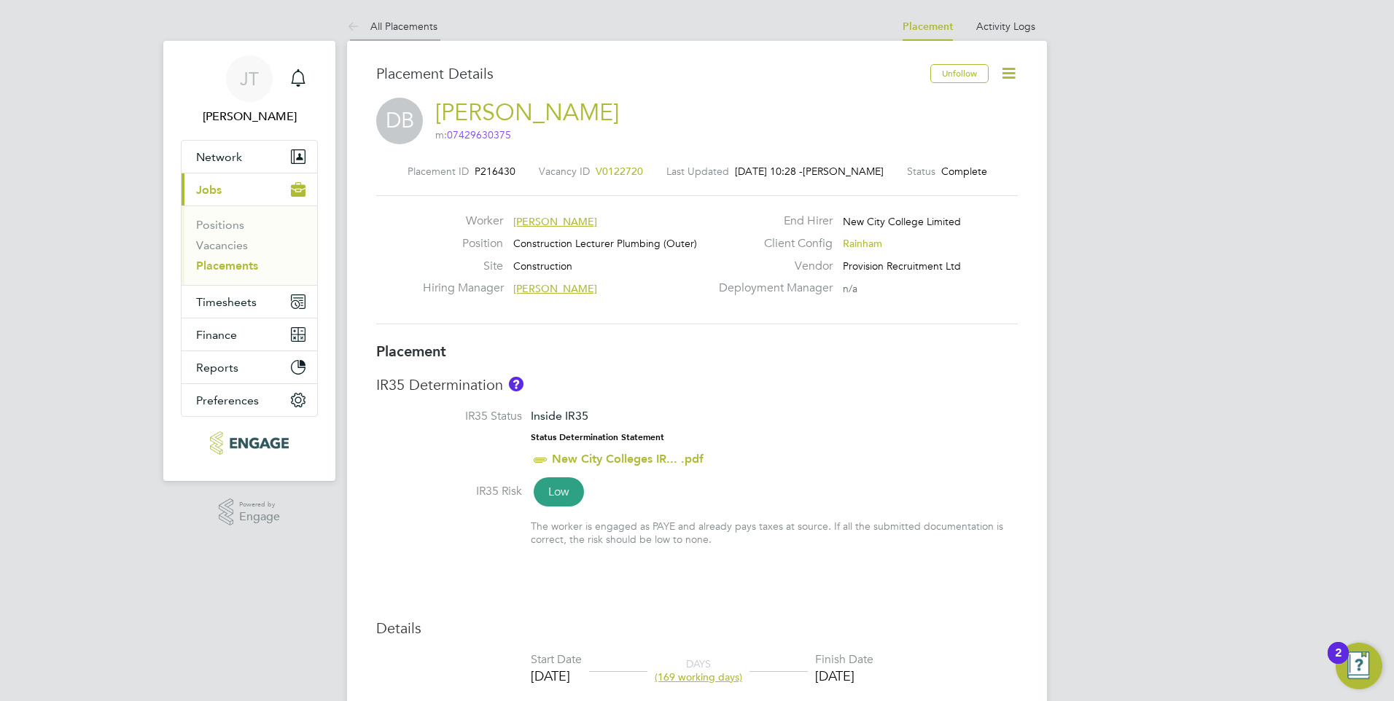
click at [389, 26] on link "All Placements" at bounding box center [392, 26] width 90 height 13
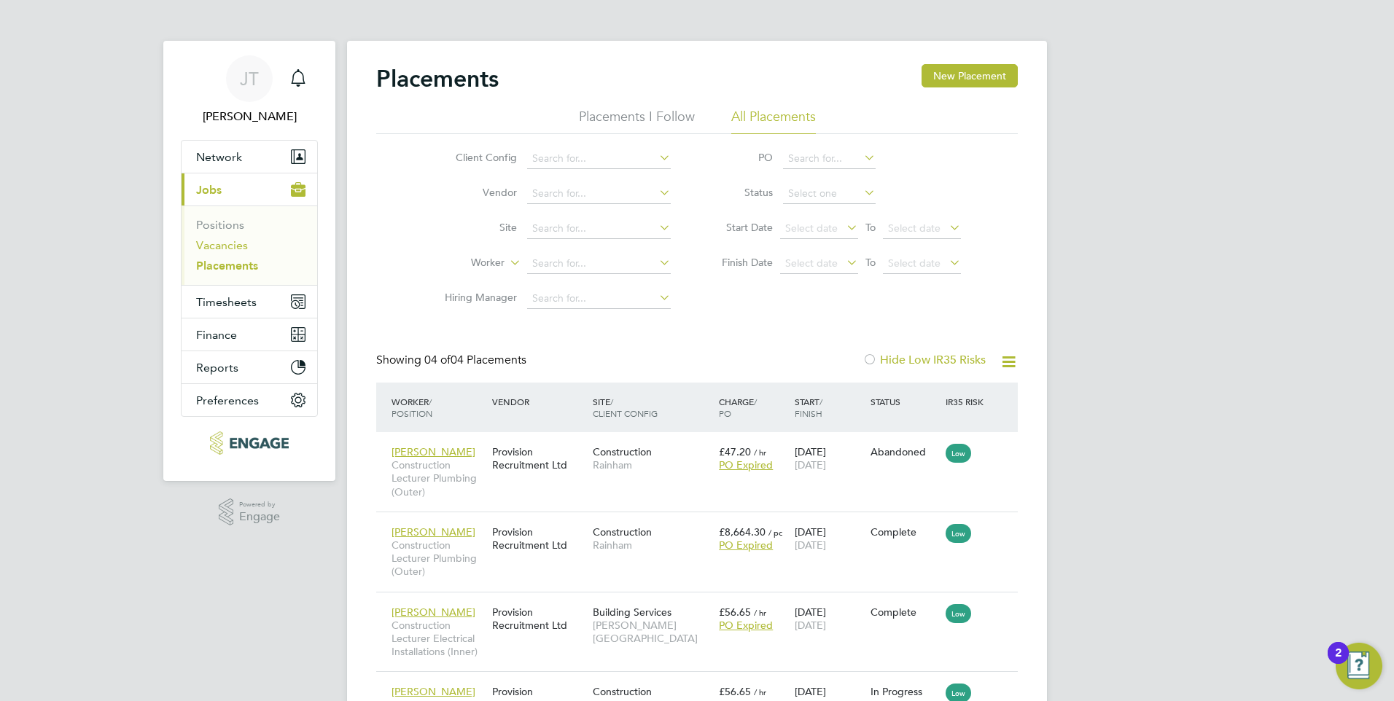
click at [225, 242] on link "Vacancies" at bounding box center [222, 245] width 52 height 14
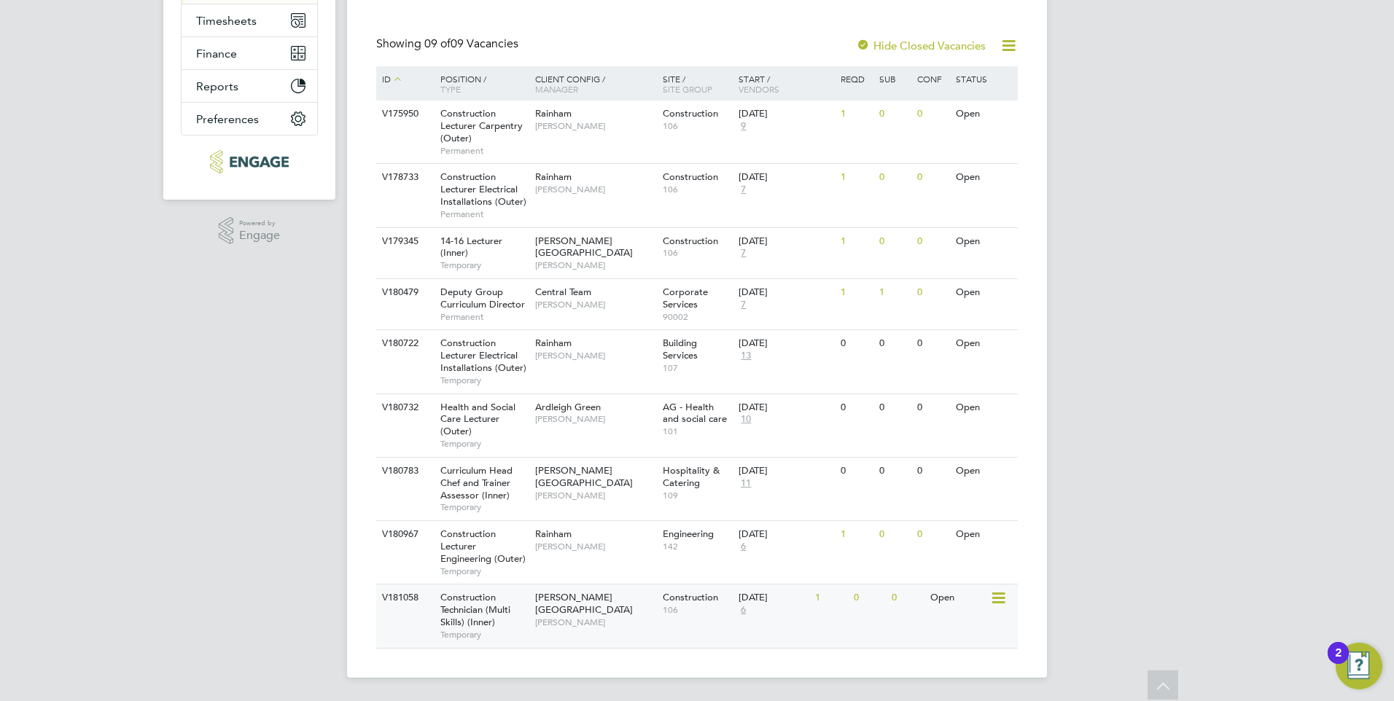
click at [604, 617] on span "[PERSON_NAME]" at bounding box center [595, 623] width 120 height 12
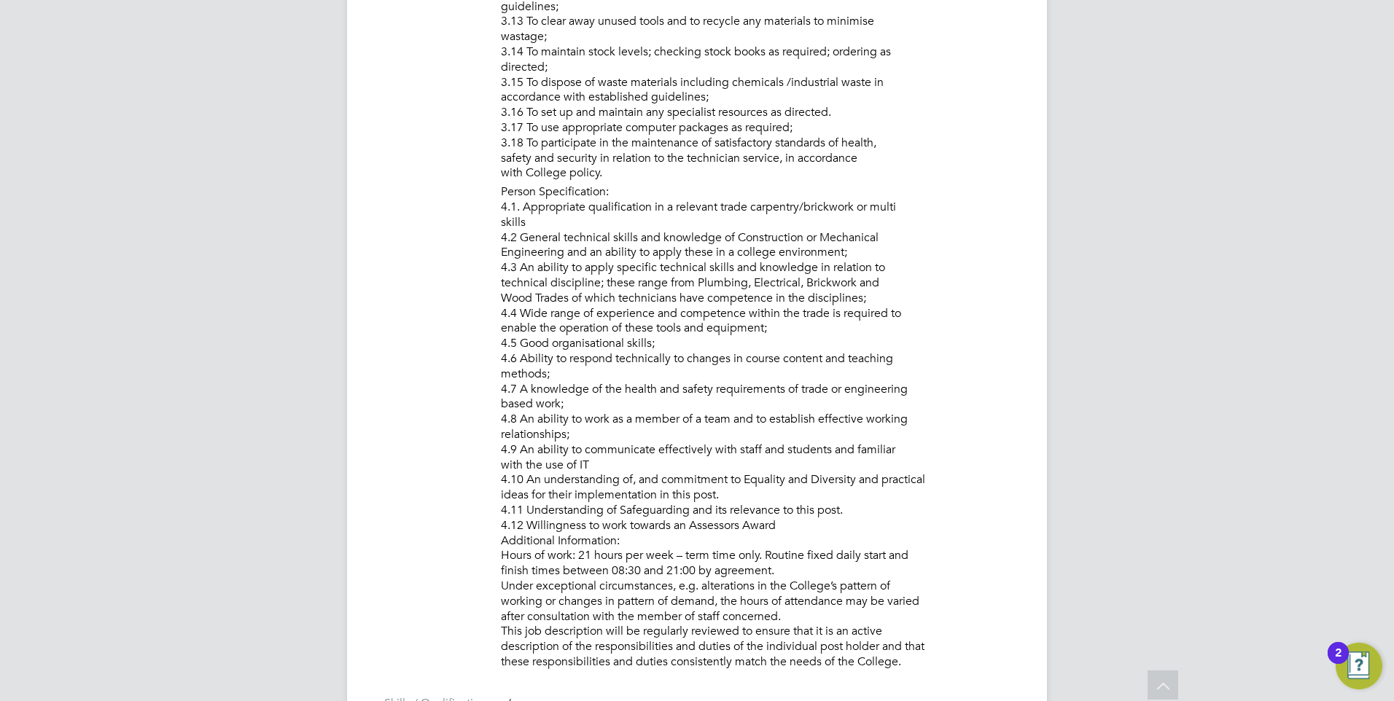
scroll to position [1458, 0]
drag, startPoint x: 580, startPoint y: 555, endPoint x: 647, endPoint y: 561, distance: 66.6
click at [647, 561] on li "Person Specification: 4.1. Appropriate qualification in a relevant trade carpen…" at bounding box center [759, 429] width 517 height 489
drag, startPoint x: 647, startPoint y: 561, endPoint x: 718, endPoint y: 552, distance: 72.0
click at [718, 552] on li "Person Specification: 4.1. Appropriate qualification in a relevant trade carpen…" at bounding box center [759, 429] width 517 height 489
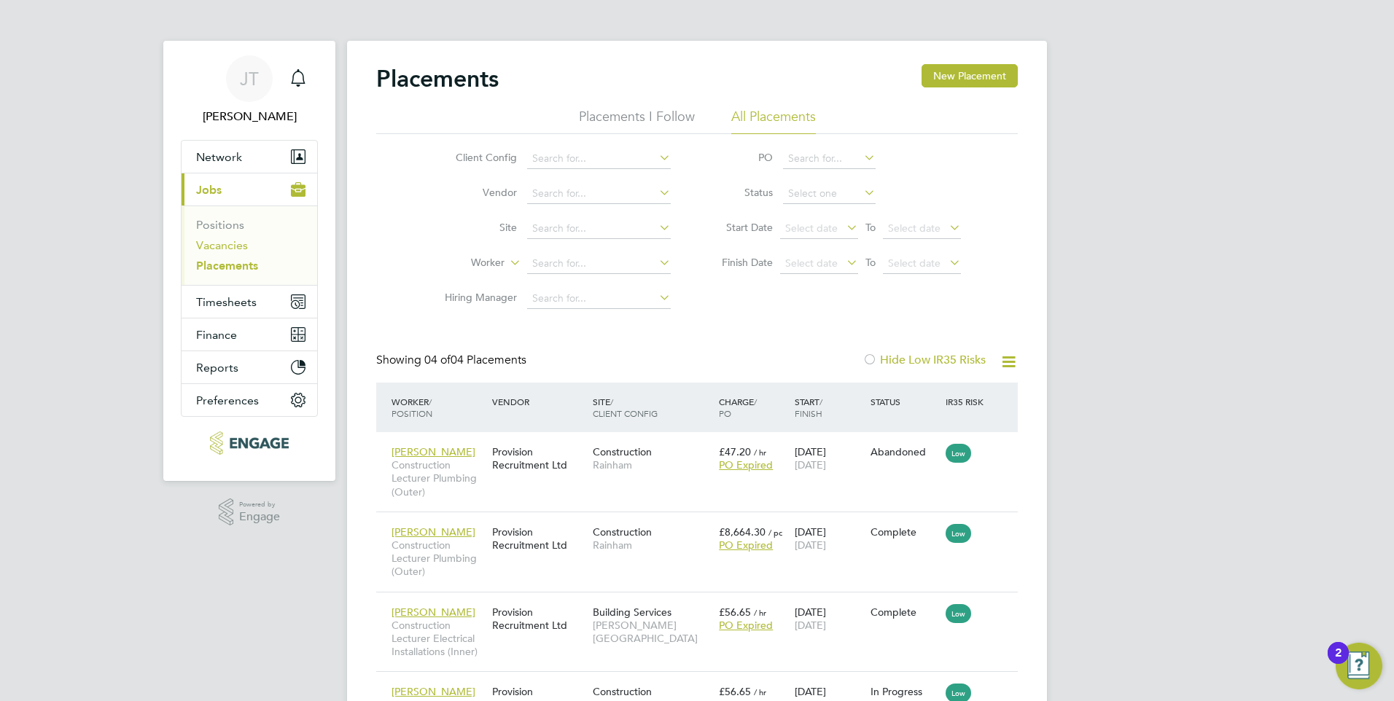
click at [241, 233] on li "Positions" at bounding box center [250, 228] width 109 height 20
click at [241, 243] on link "Vacancies" at bounding box center [222, 245] width 52 height 14
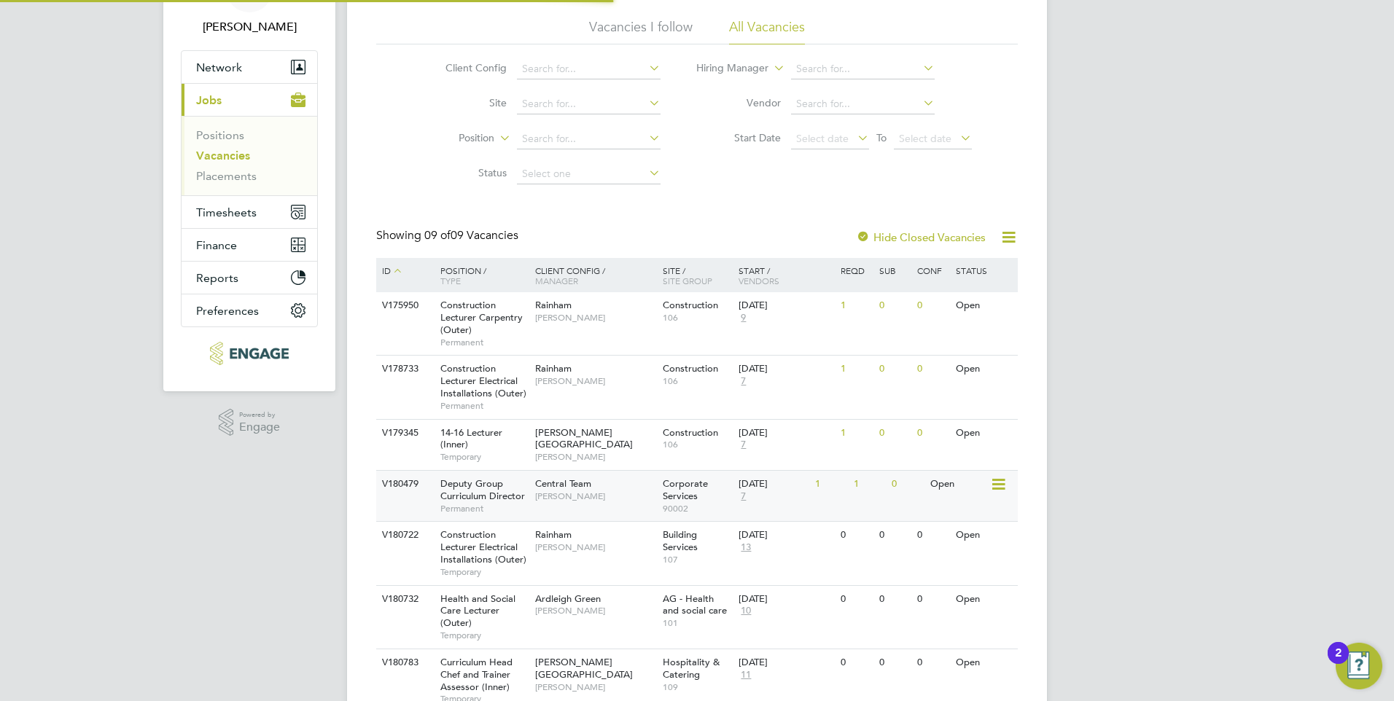
scroll to position [281, 0]
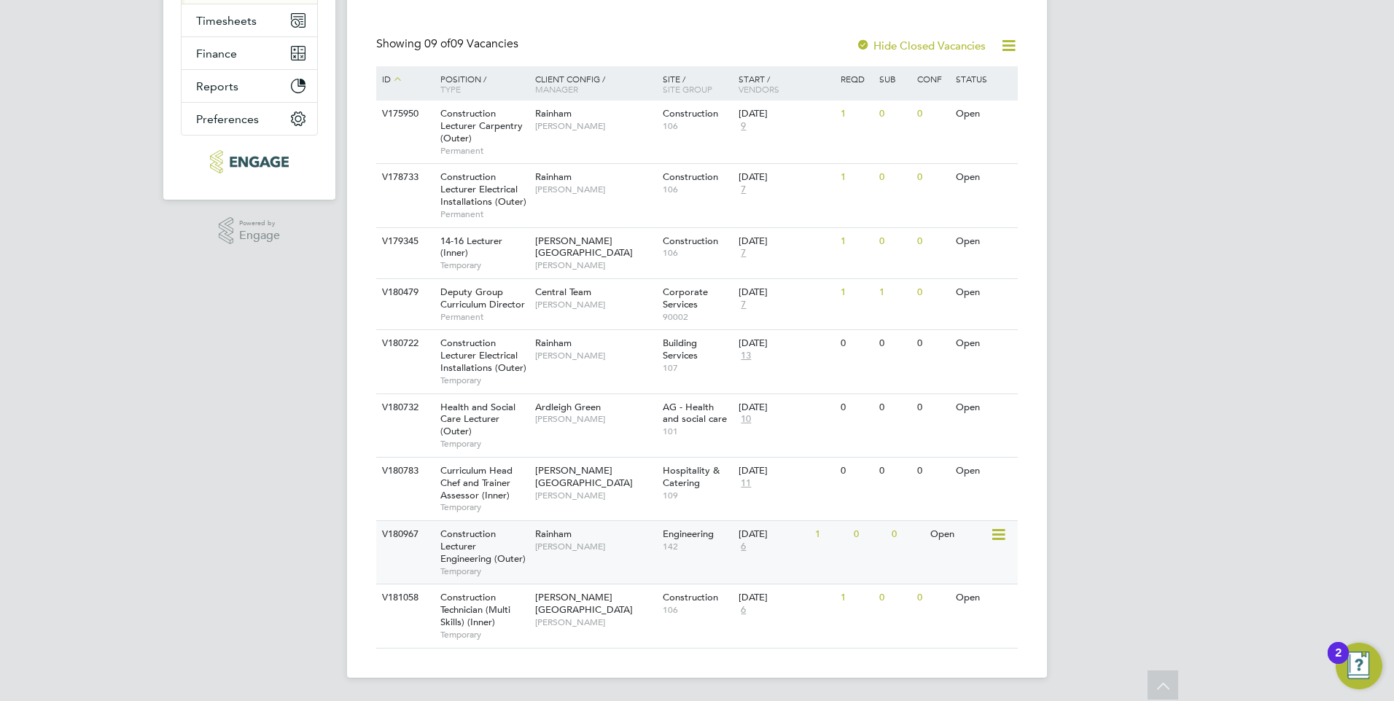
click at [488, 549] on div "Construction Lecturer Engineering (Outer) Temporary" at bounding box center [480, 552] width 102 height 63
click at [511, 536] on div "Construction Lecturer Engineering (Outer) Temporary" at bounding box center [480, 552] width 102 height 63
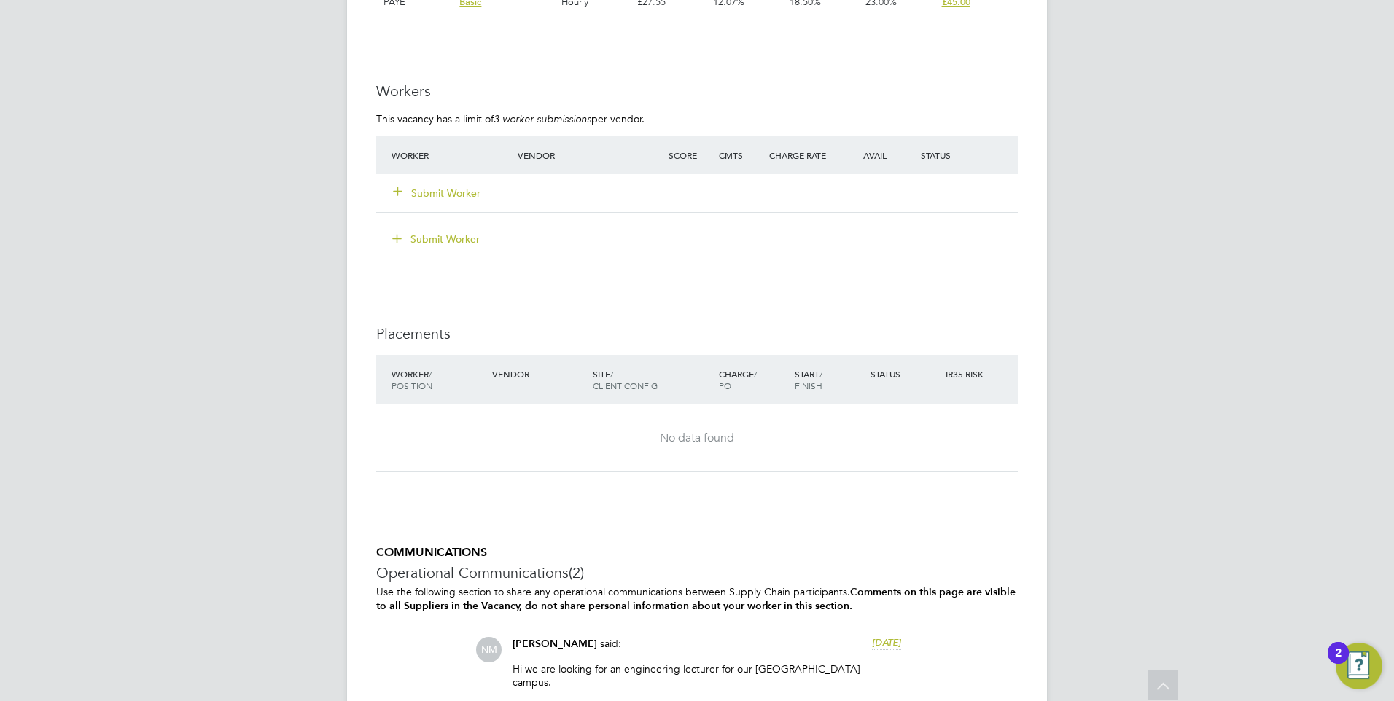
scroll to position [2843, 0]
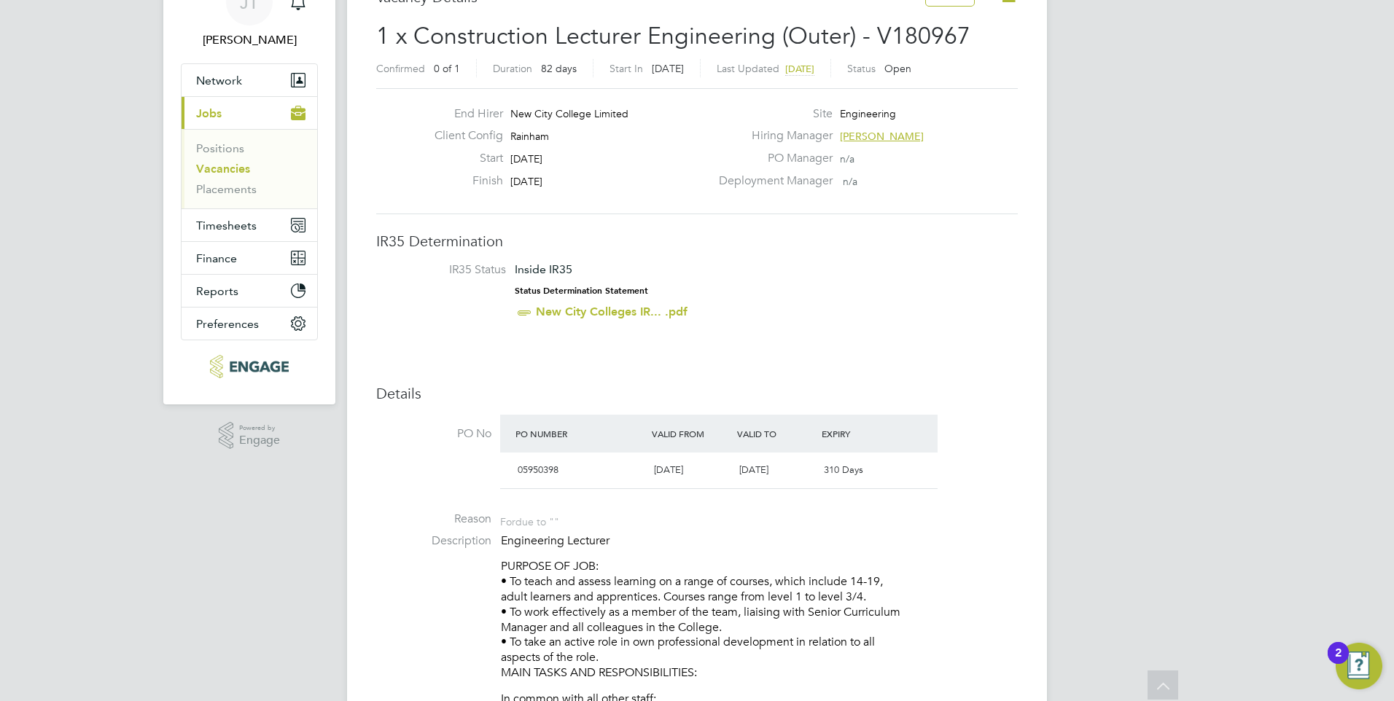
scroll to position [73, 0]
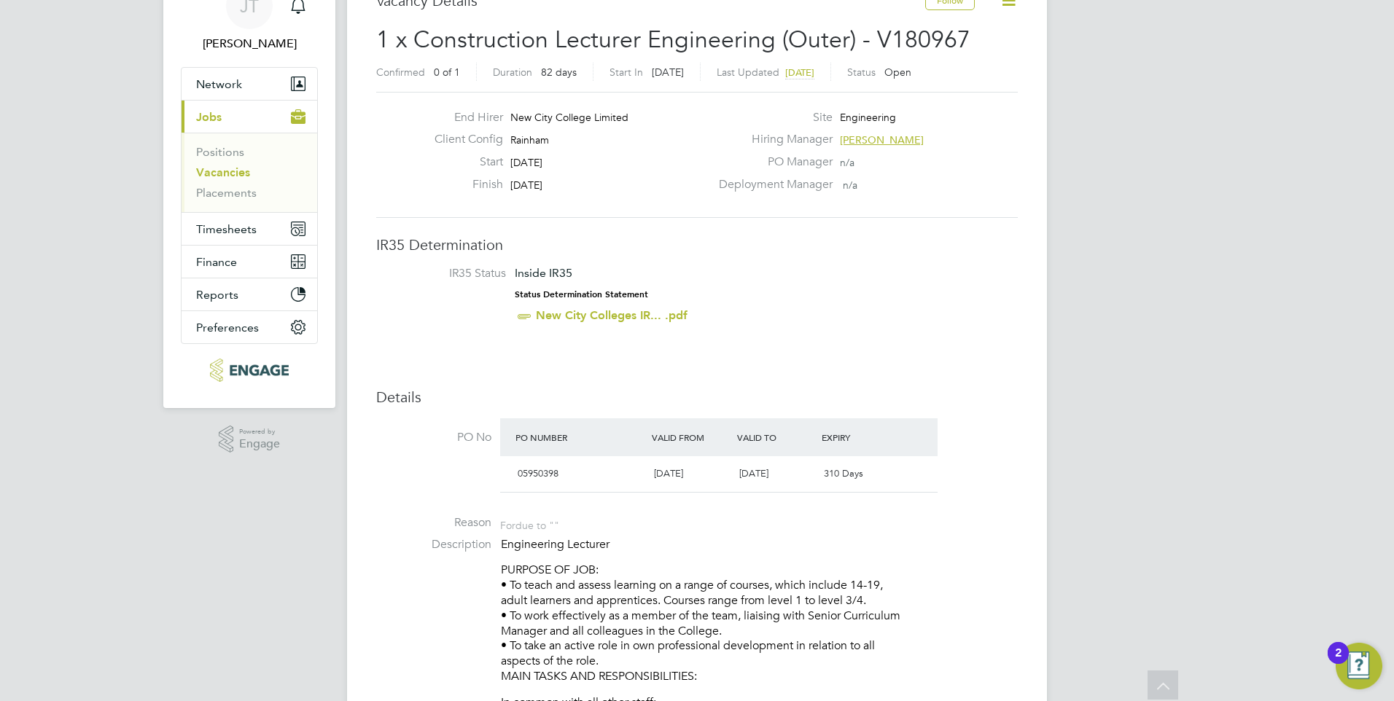
click at [1004, 437] on li "PO No PO Number Valid From Valid To Expiry 05950398 [DATE] [DATE] 310 Days" at bounding box center [696, 459] width 641 height 82
drag, startPoint x: 513, startPoint y: 182, endPoint x: 541, endPoint y: 184, distance: 27.8
click at [541, 184] on span "[DATE]" at bounding box center [526, 185] width 32 height 13
drag, startPoint x: 541, startPoint y: 184, endPoint x: 638, endPoint y: 202, distance: 98.5
click at [638, 201] on div "End Hirer New City College Limited Client Config [GEOGRAPHIC_DATA] Start [DATE]…" at bounding box center [696, 155] width 641 height 126
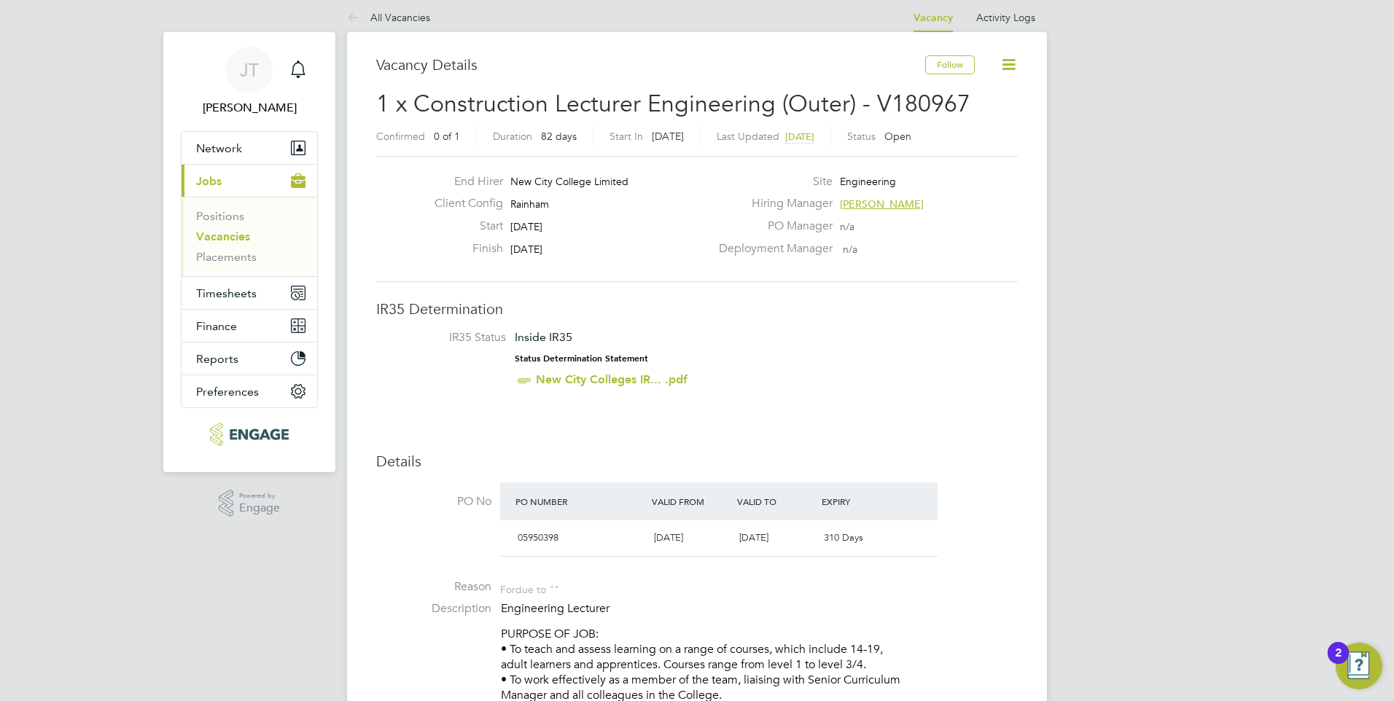
scroll to position [0, 0]
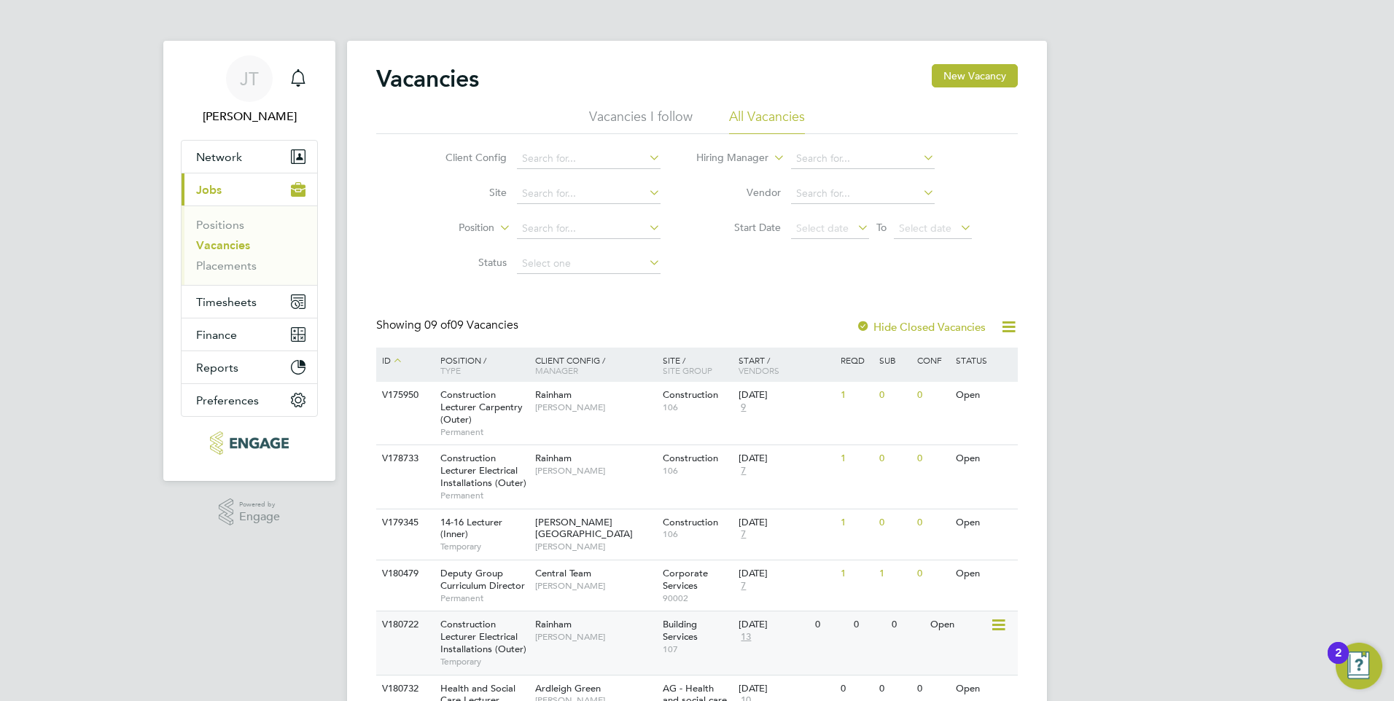
scroll to position [281, 0]
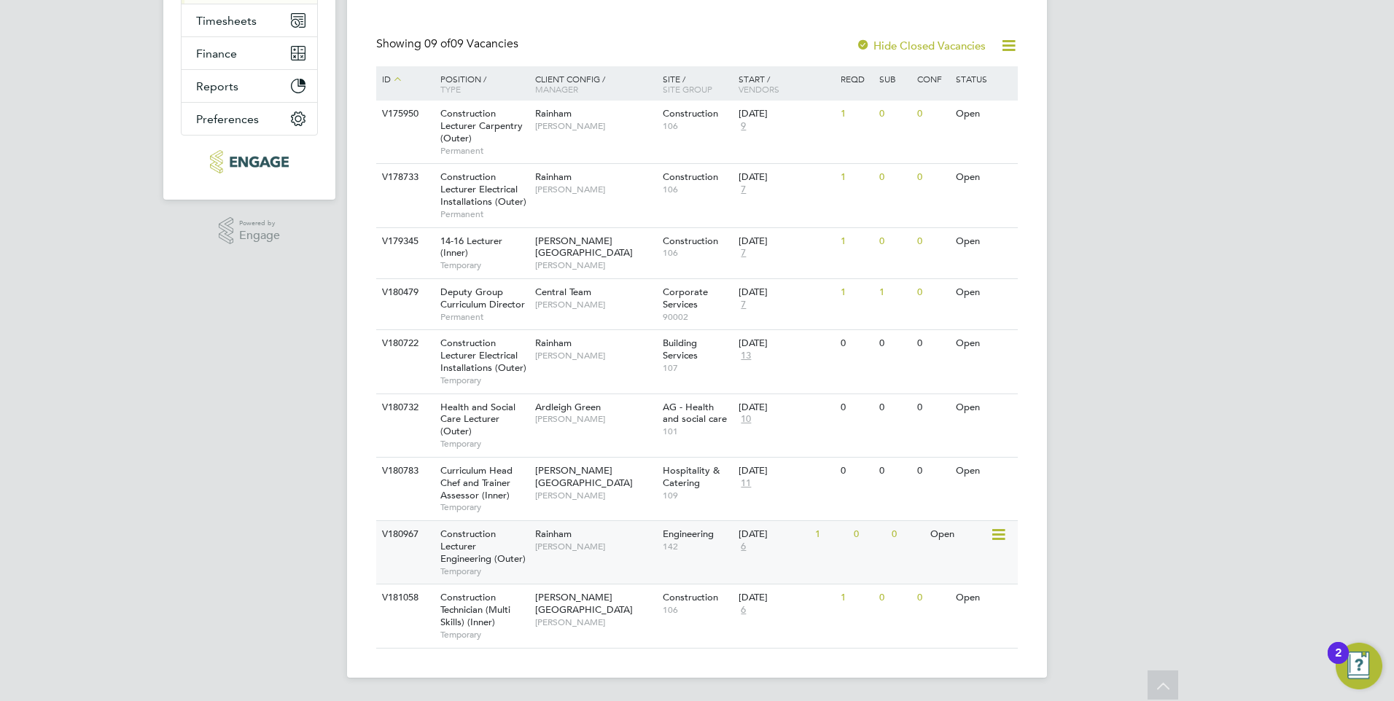
click at [505, 547] on div "Construction Lecturer Engineering (Outer) Temporary" at bounding box center [480, 552] width 102 height 63
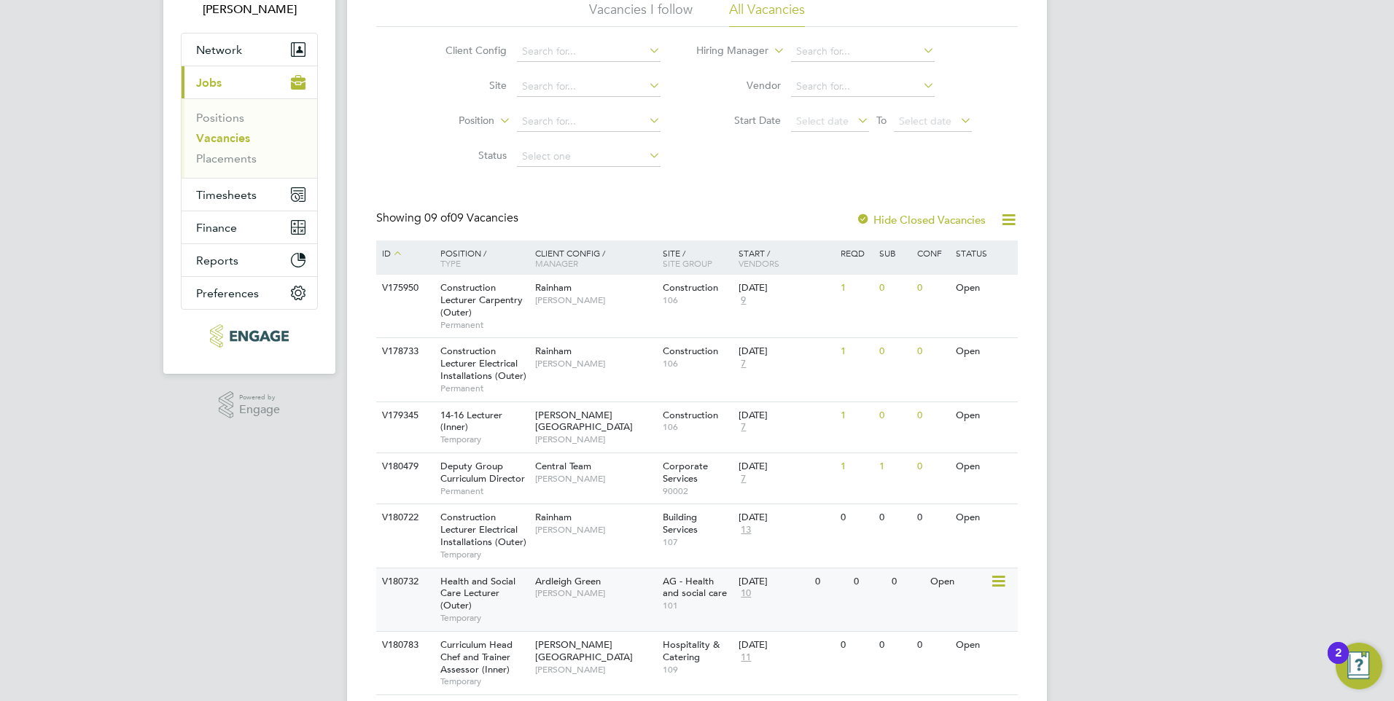
scroll to position [219, 0]
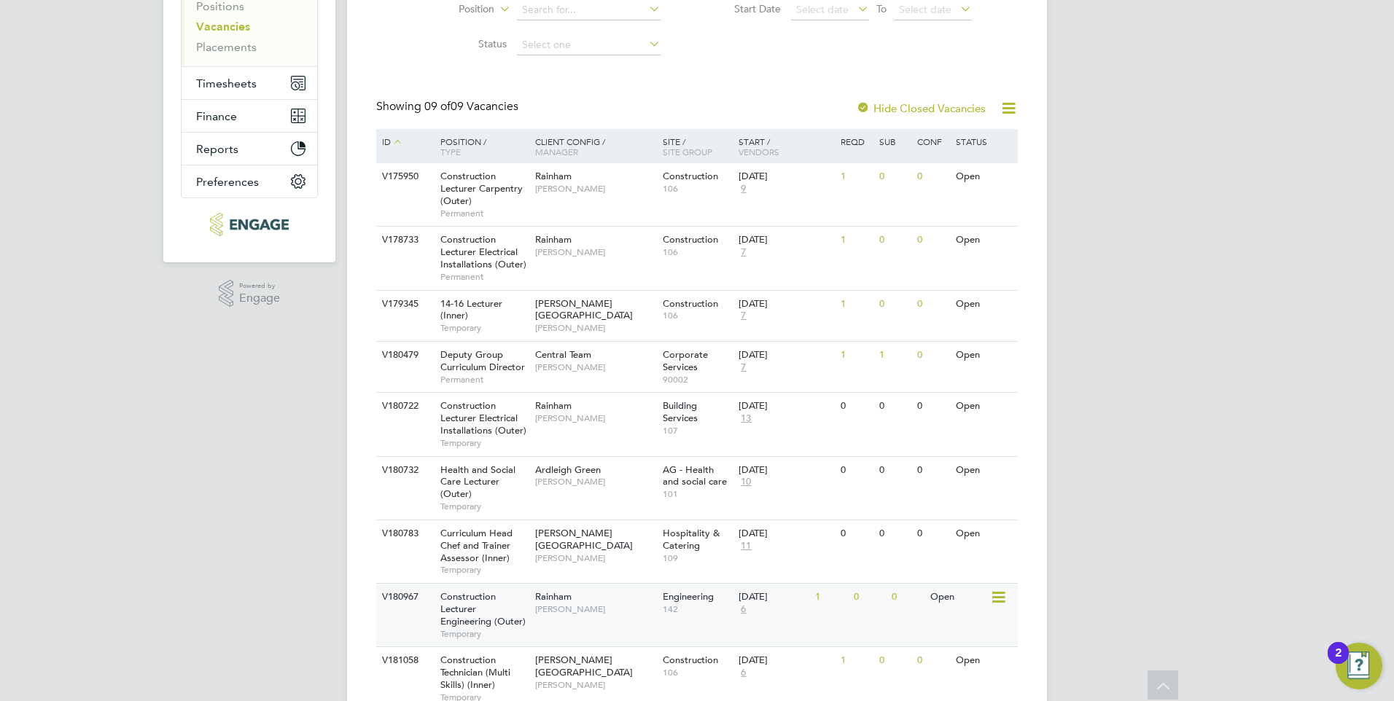
click at [491, 609] on div "Construction Lecturer Engineering (Outer) Temporary" at bounding box center [480, 615] width 102 height 63
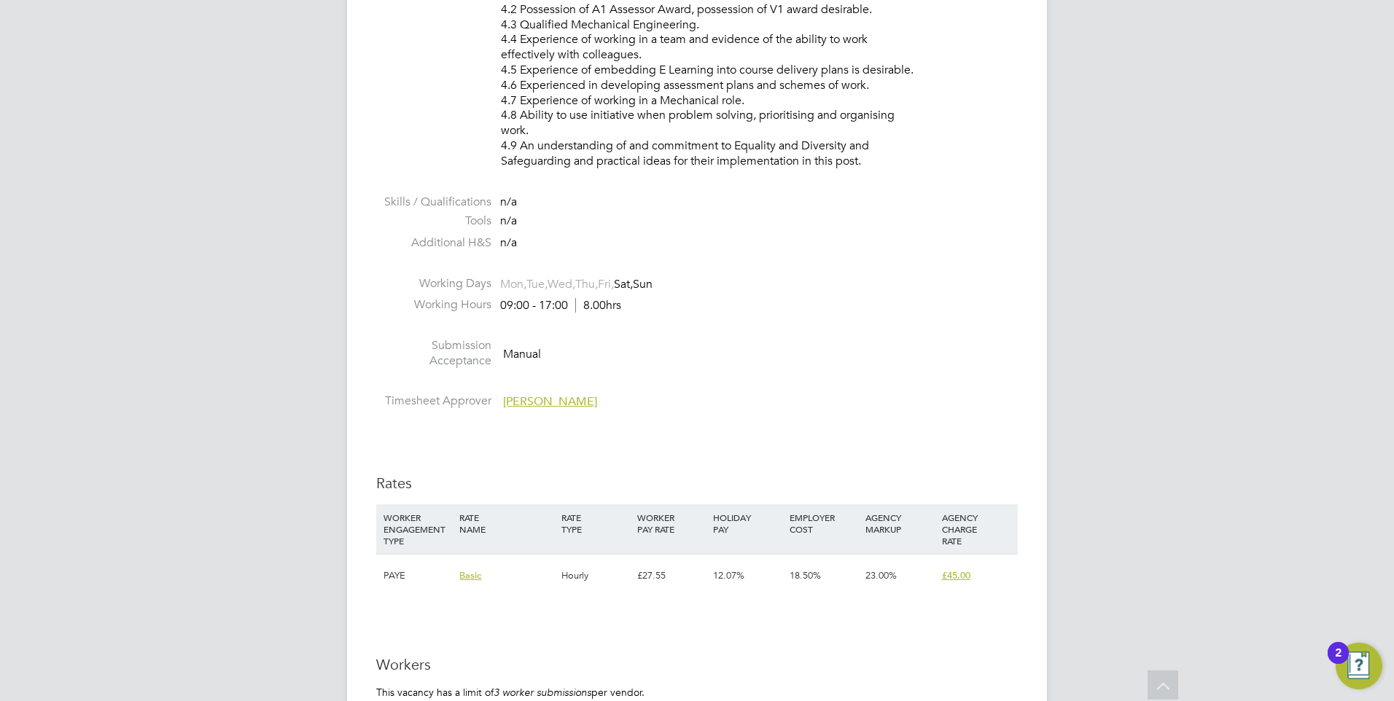
scroll to position [2114, 0]
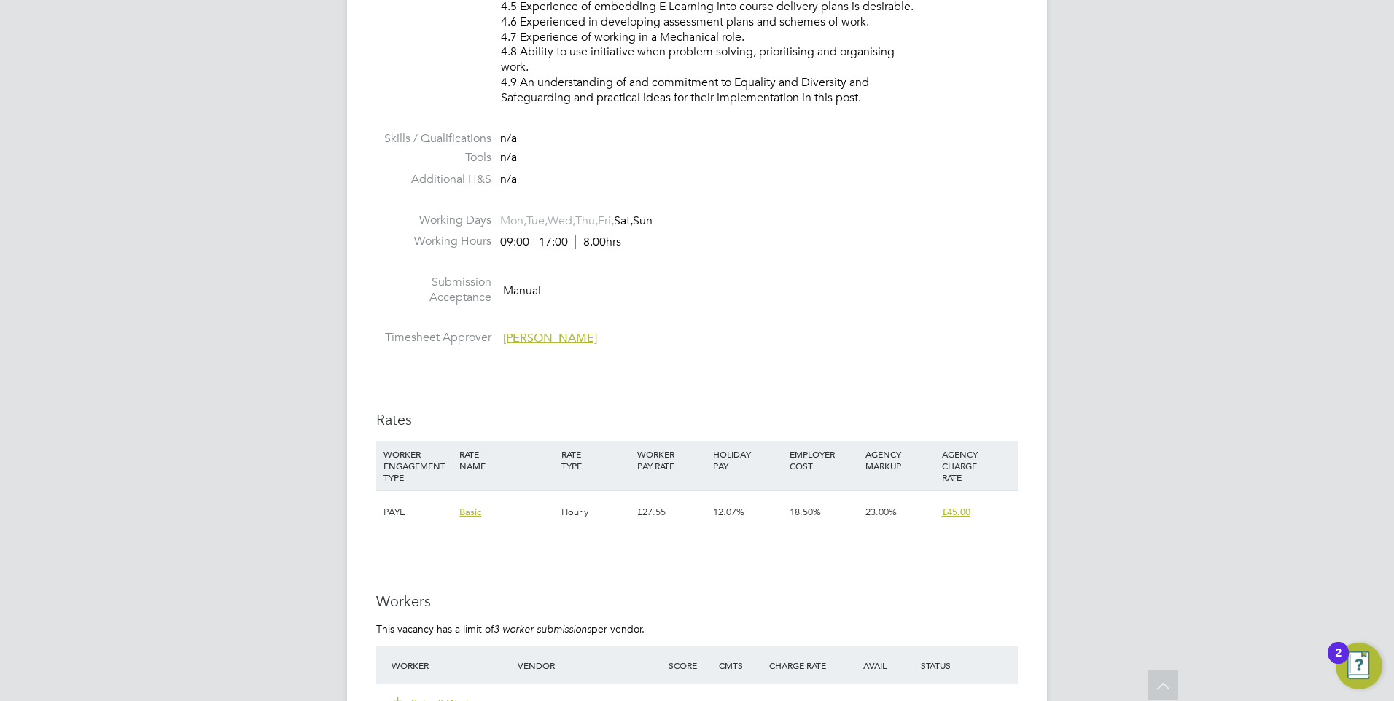
click at [781, 324] on li at bounding box center [696, 321] width 641 height 19
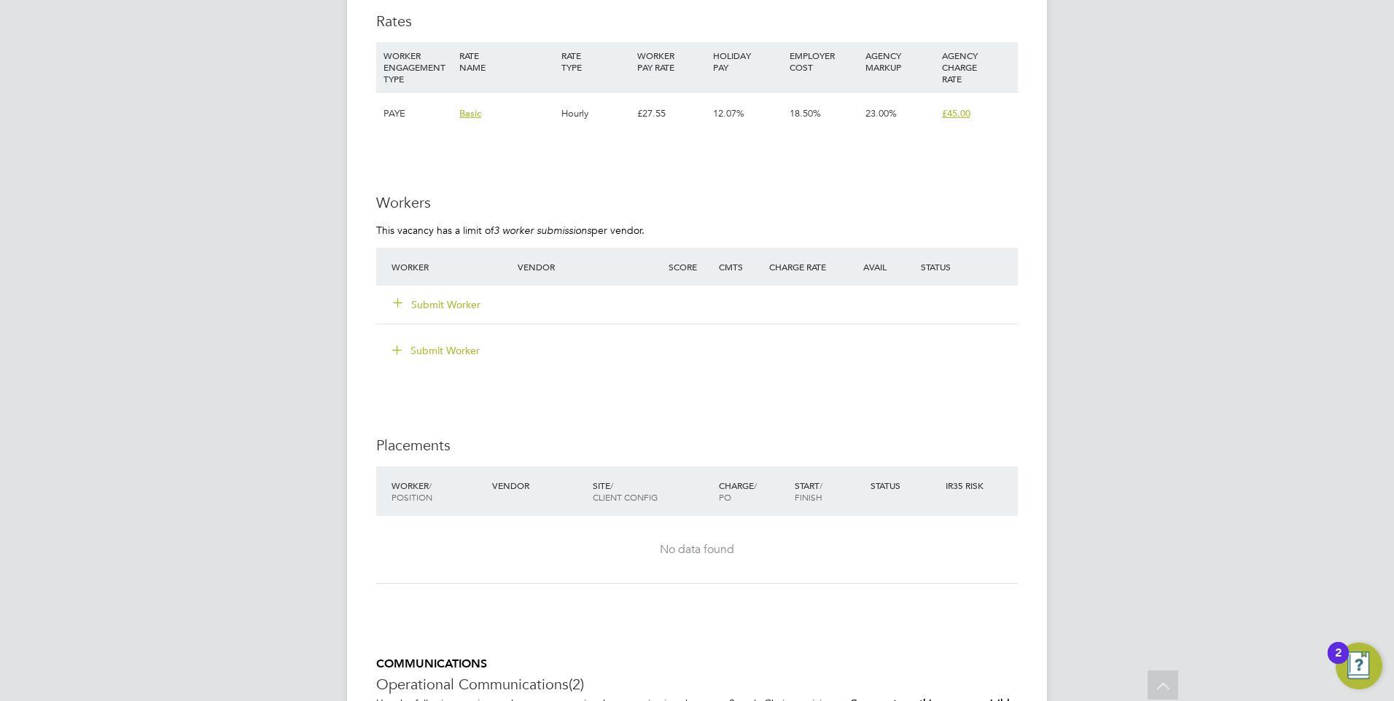
scroll to position [2504, 0]
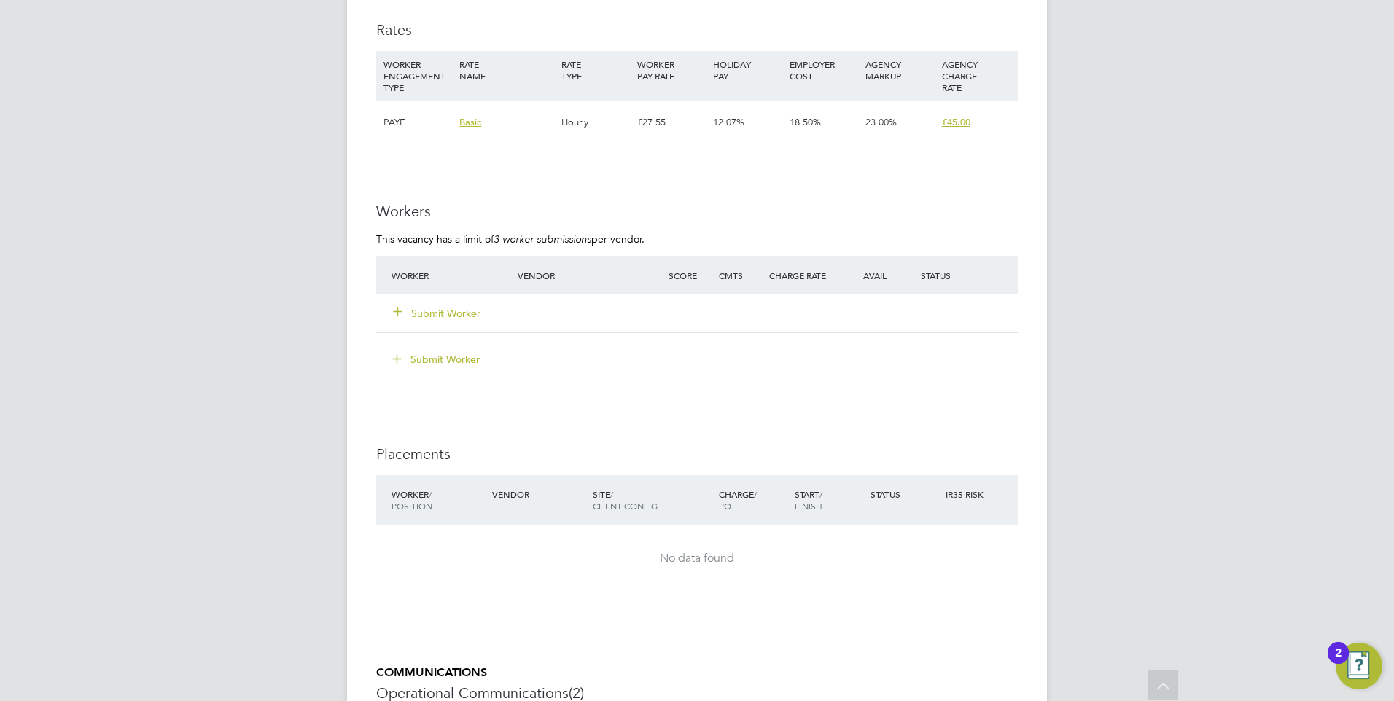
click at [403, 313] on icon at bounding box center [397, 310] width 11 height 11
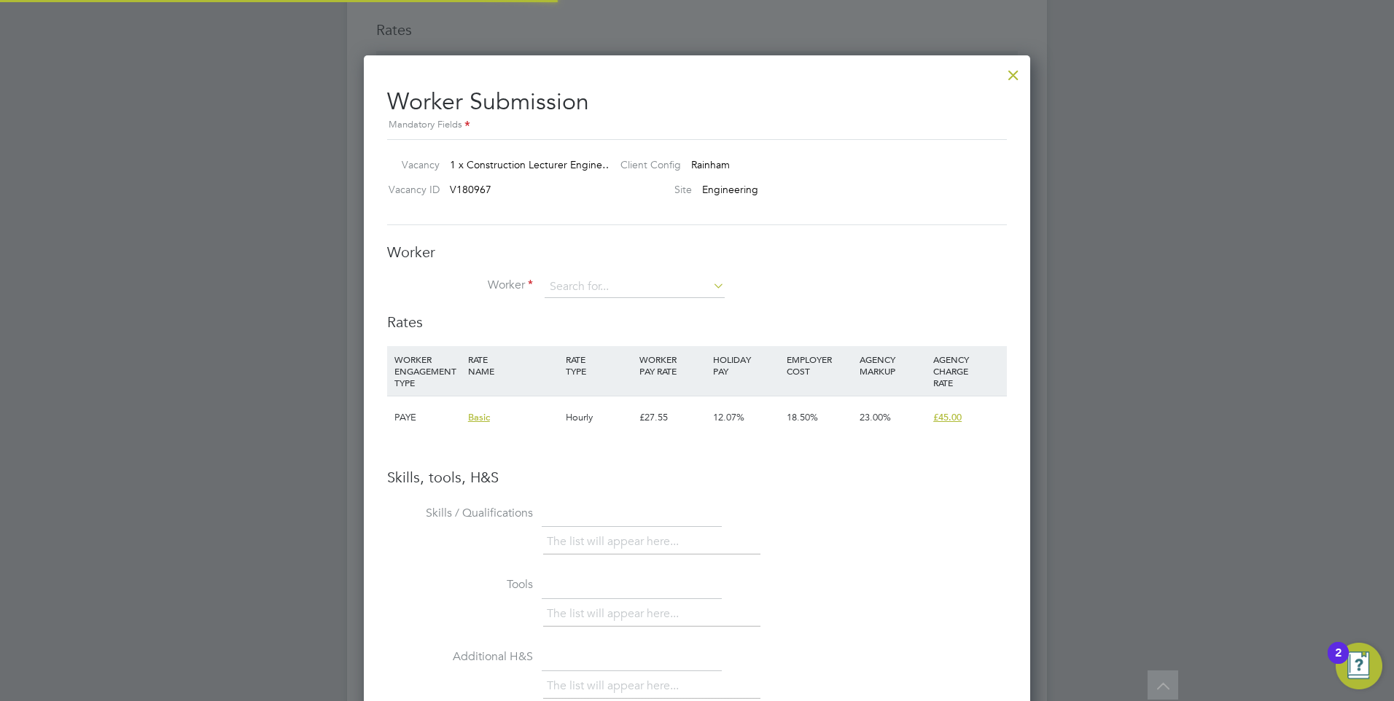
scroll to position [921, 667]
click at [636, 286] on input at bounding box center [635, 287] width 180 height 22
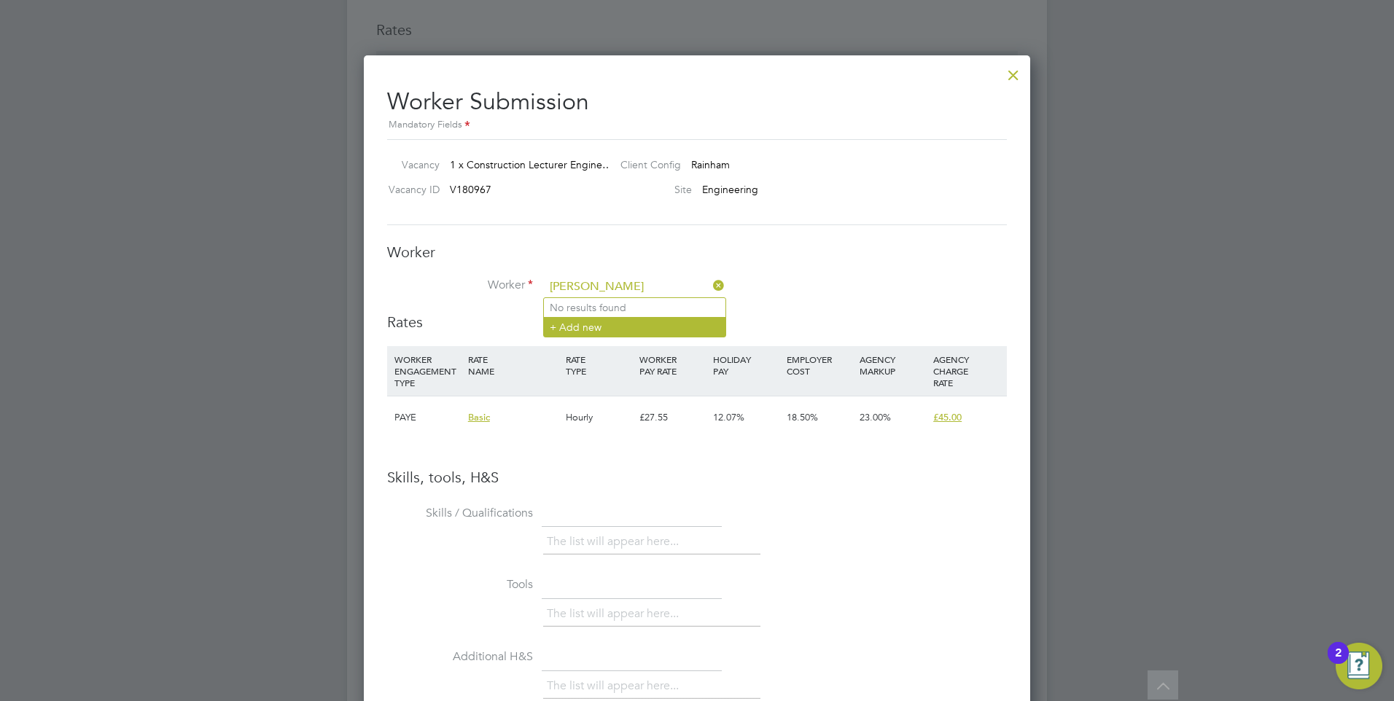
type input "Anis ahmed"
click at [595, 332] on li "+ Add new" at bounding box center [635, 327] width 182 height 20
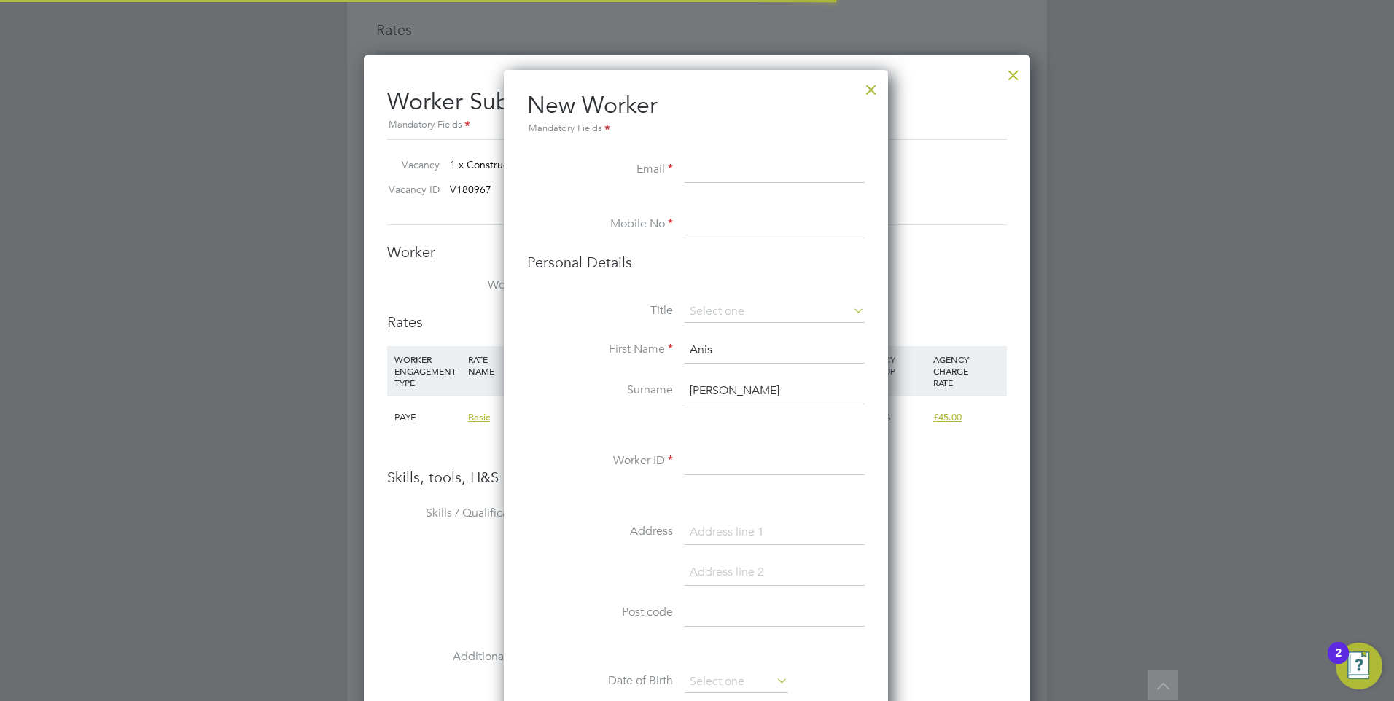
scroll to position [1233, 386]
click at [709, 168] on input at bounding box center [774, 170] width 180 height 26
paste input "CH4bond@gmail.com"
type input "CH4bond@gmail.com"
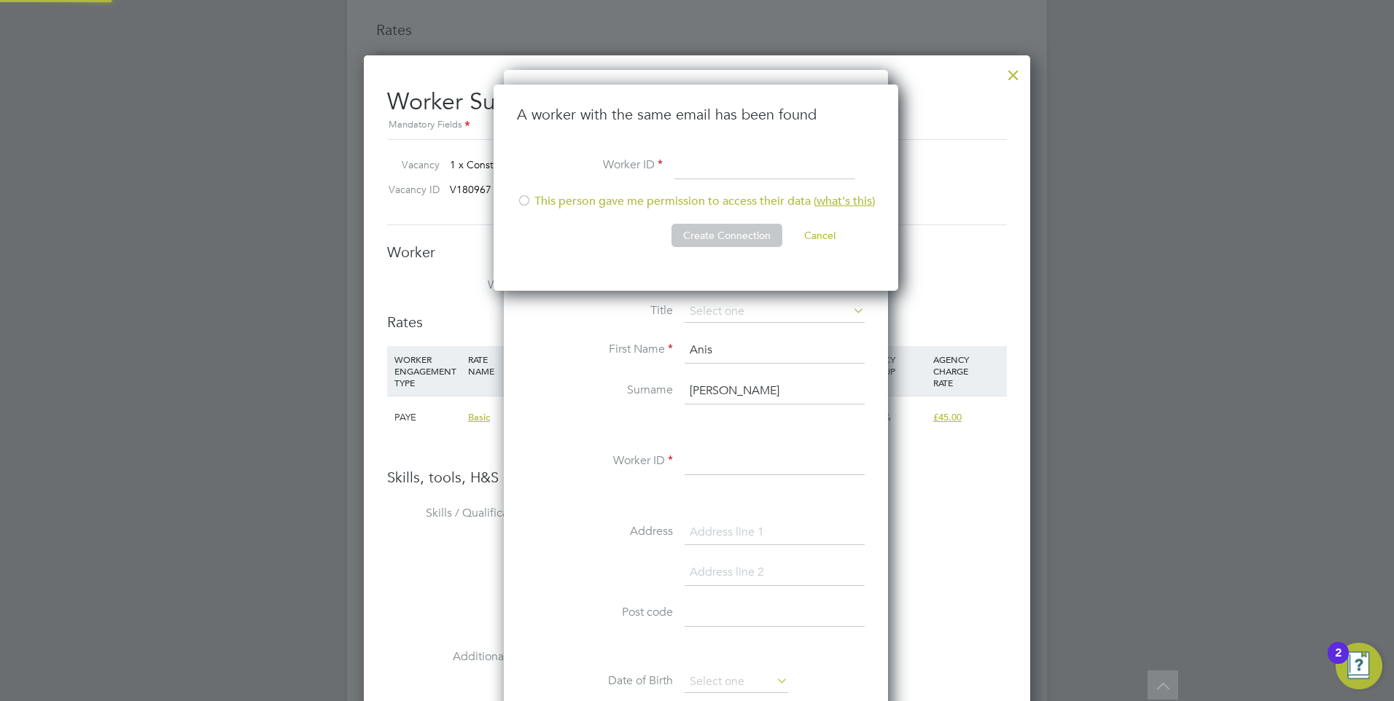
scroll to position [207, 407]
click at [534, 200] on li "This person gave me permission to access their data ( what's this )" at bounding box center [696, 209] width 358 height 30
click at [695, 173] on input at bounding box center [764, 166] width 180 height 26
type input "3247832395"
click at [714, 235] on button "Create Connection" at bounding box center [726, 235] width 111 height 23
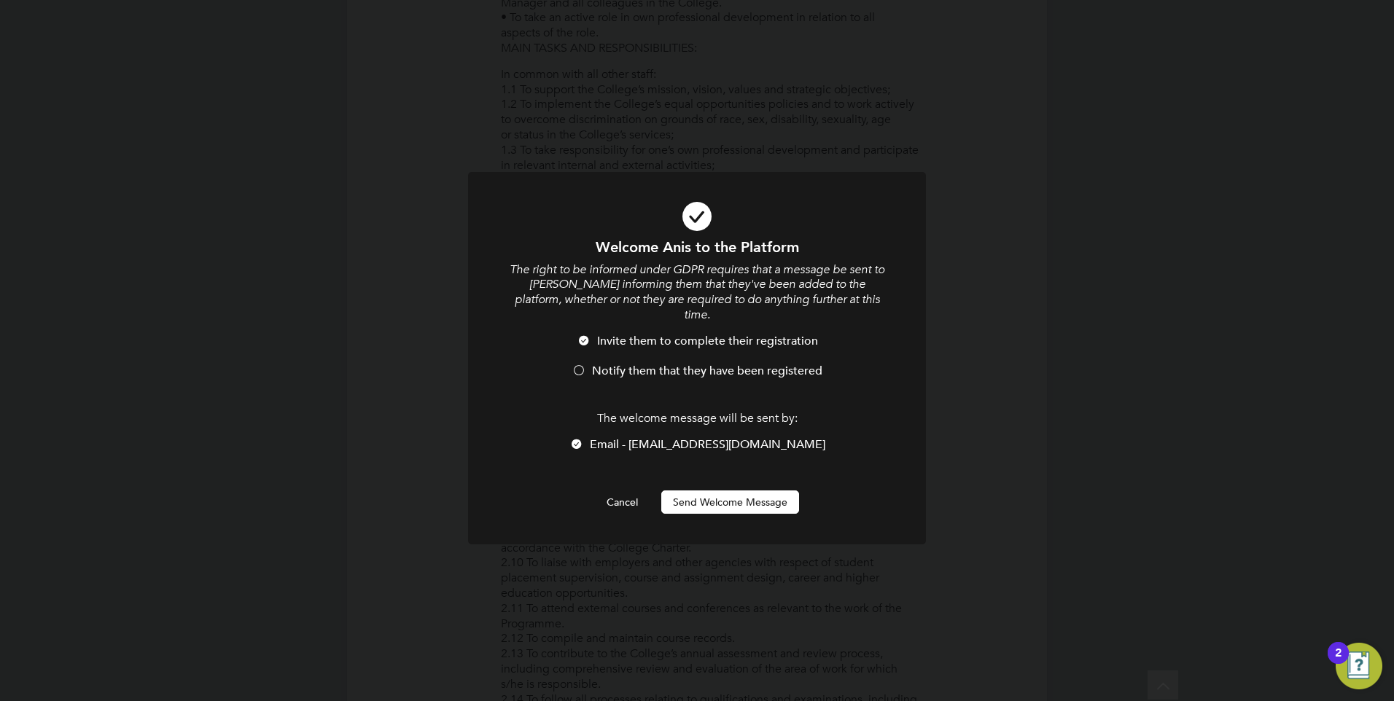
scroll to position [0, 0]
click at [590, 364] on li "Notify them that they have been registered" at bounding box center [696, 379] width 379 height 30
click at [591, 335] on div at bounding box center [584, 342] width 15 height 15
click at [733, 491] on button "Send Welcome Message" at bounding box center [730, 502] width 138 height 23
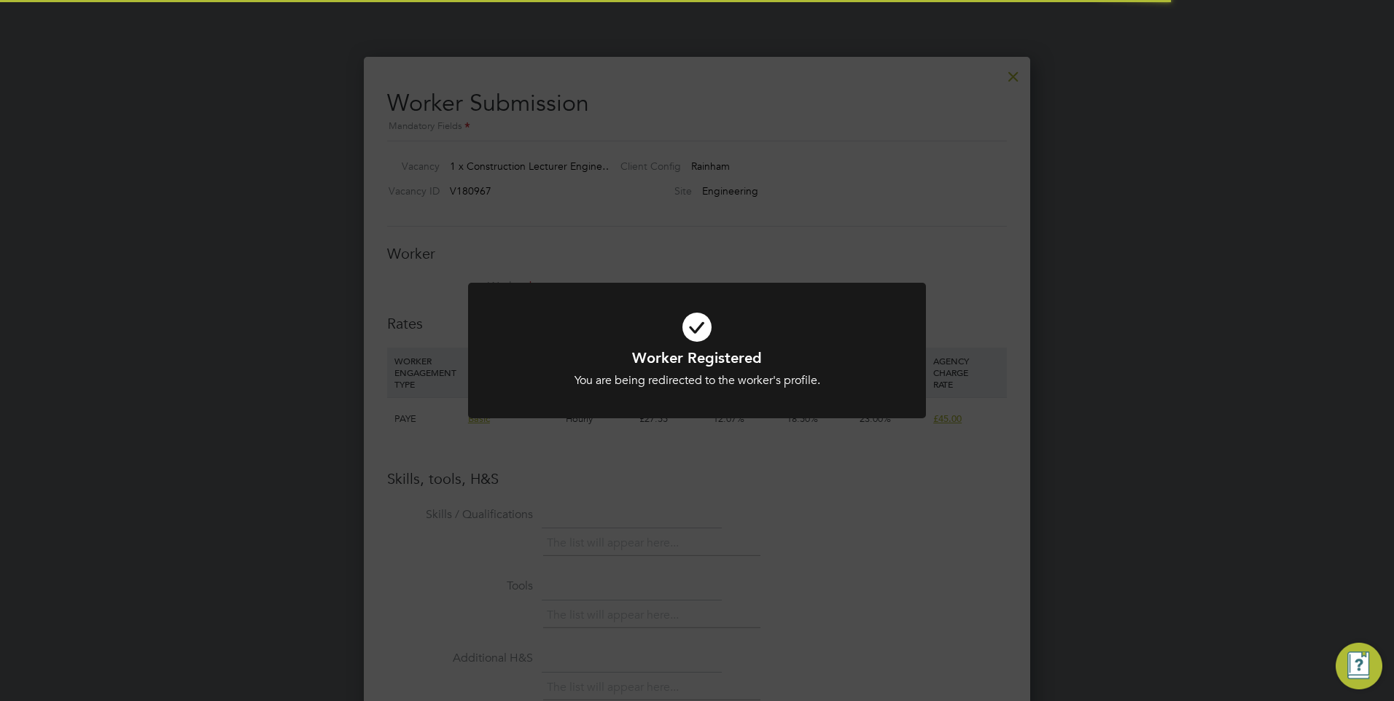
scroll to position [2504, 0]
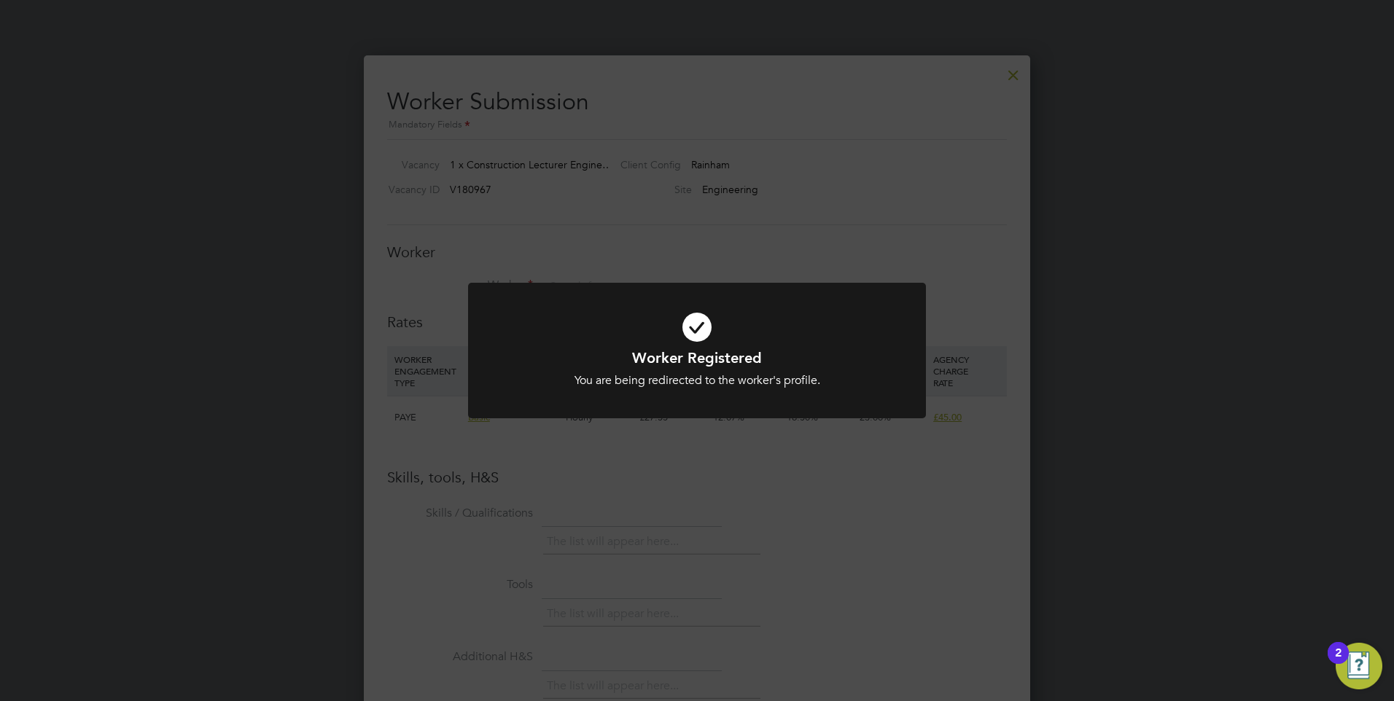
click at [802, 257] on div "Worker Registered You are being redirected to the worker's profile. Cancel Okay" at bounding box center [697, 350] width 1394 height 701
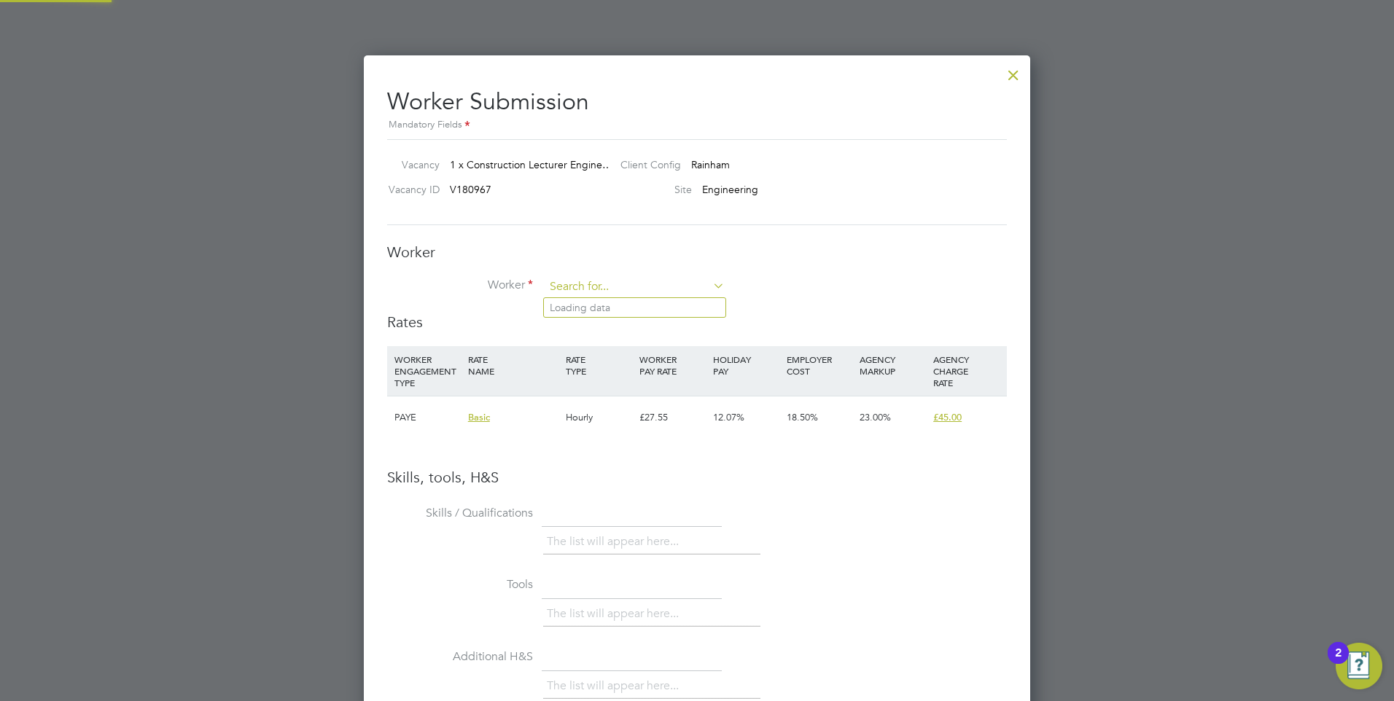
click at [684, 292] on input at bounding box center [635, 287] width 180 height 22
click at [650, 305] on li "Anis Ahmed (3247832395)" at bounding box center [635, 308] width 183 height 20
type input "Anis Ahmed (3247832395)"
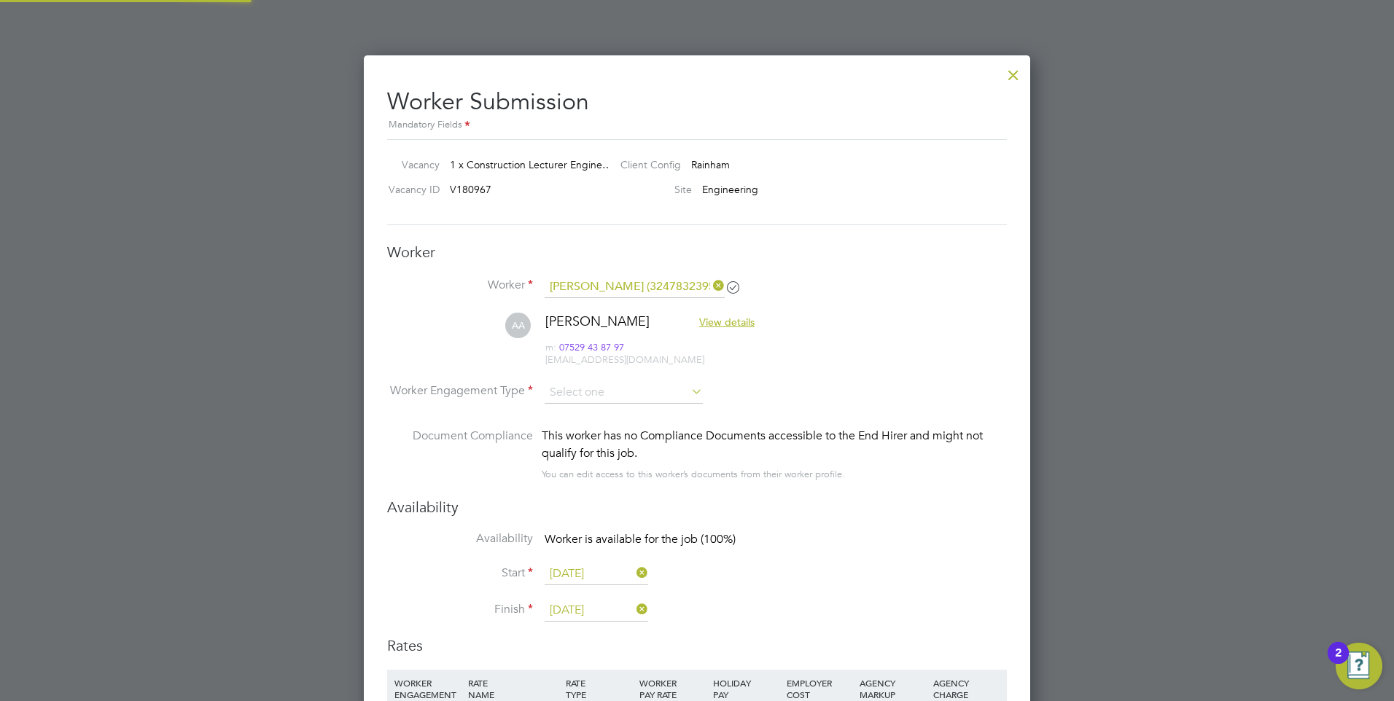
scroll to position [1245, 667]
click at [704, 322] on span "View details" at bounding box center [726, 322] width 55 height 13
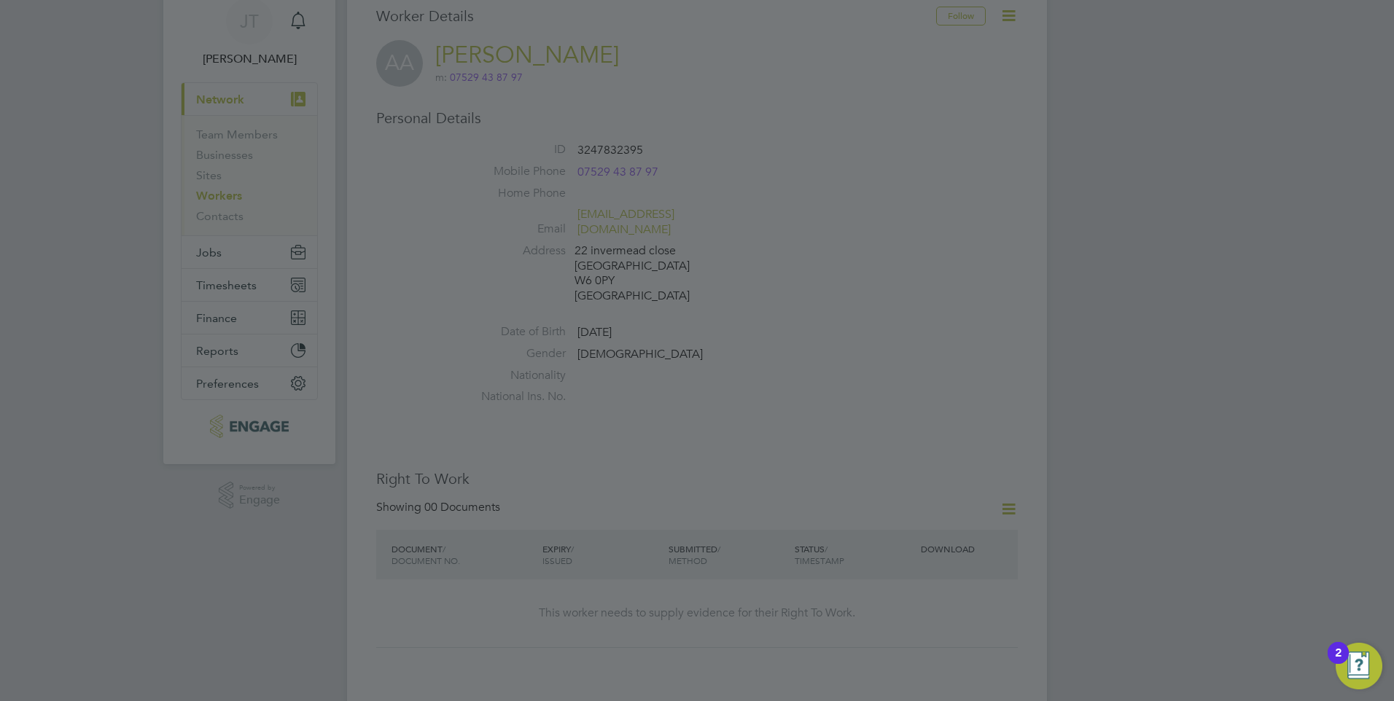
scroll to position [0, 0]
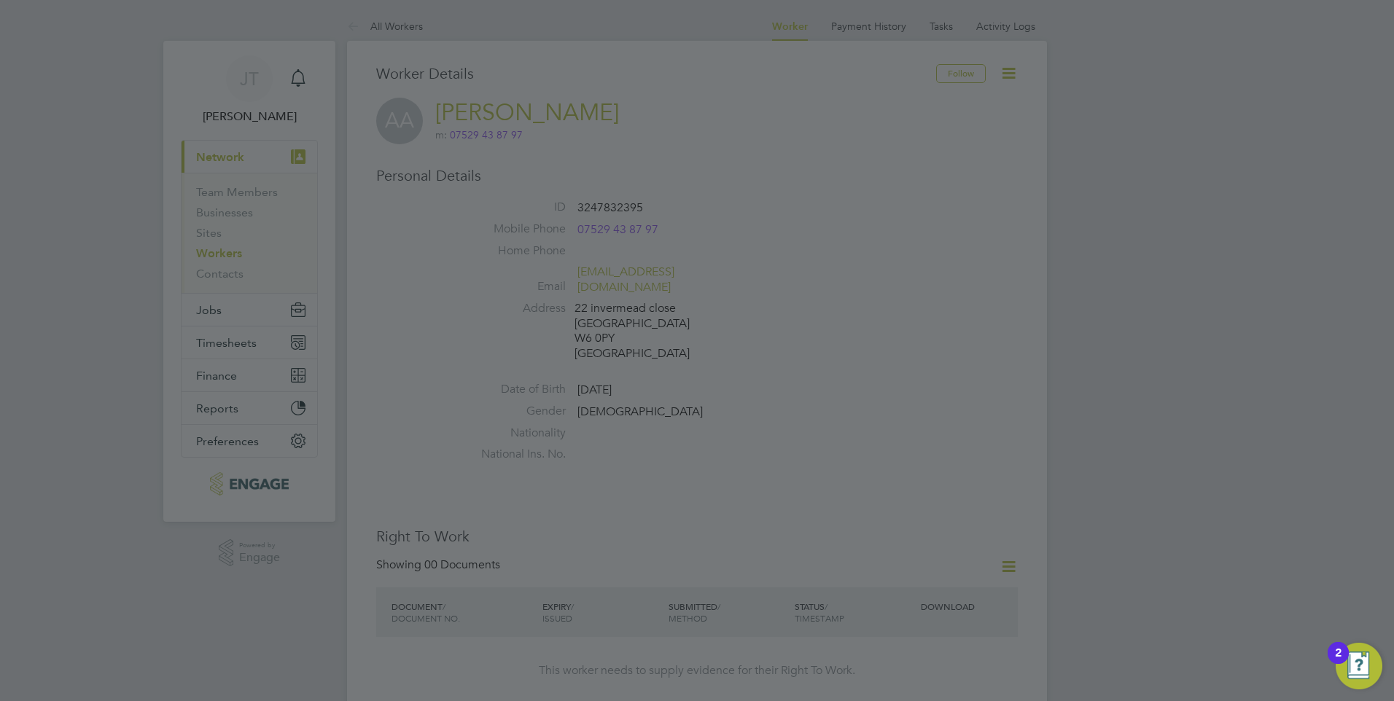
click at [819, 216] on div at bounding box center [697, 350] width 1394 height 701
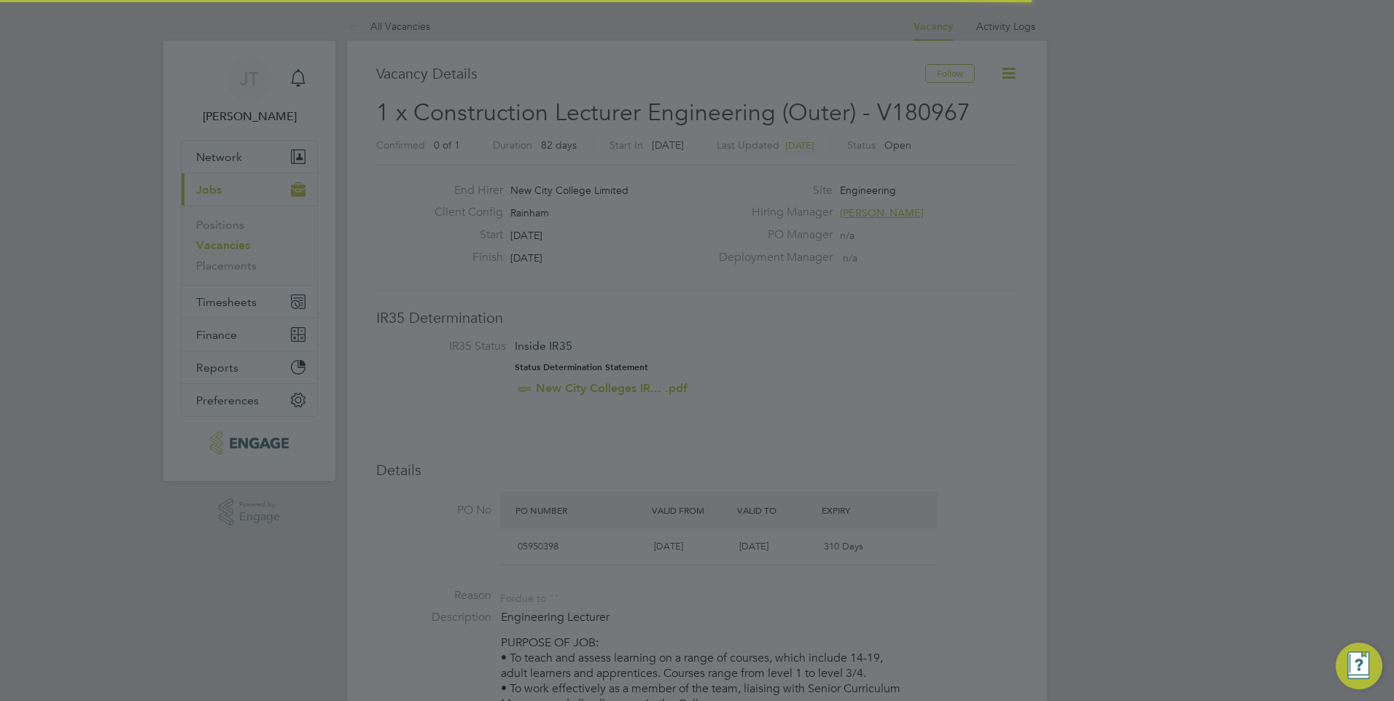
scroll to position [25, 137]
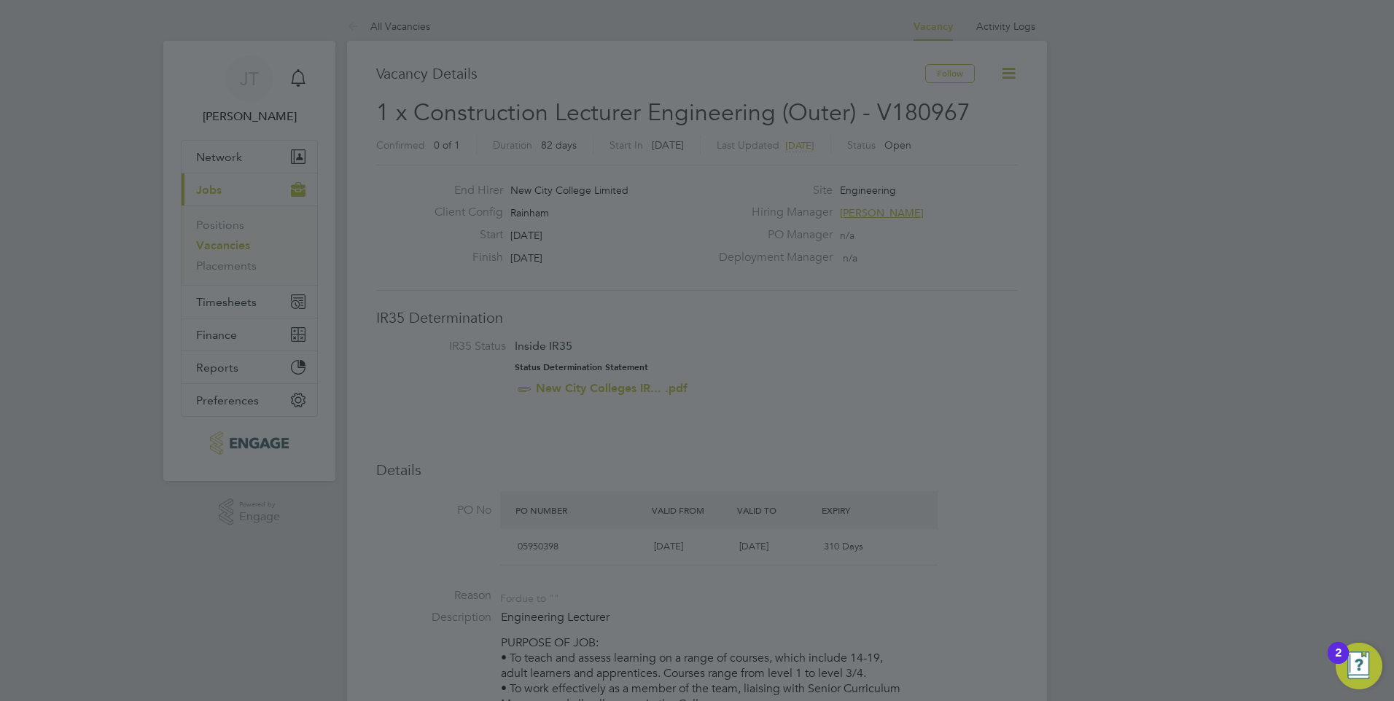
click at [285, 90] on div at bounding box center [697, 350] width 1394 height 701
click at [340, 121] on div at bounding box center [697, 350] width 1394 height 701
click at [412, 24] on div at bounding box center [697, 350] width 1394 height 701
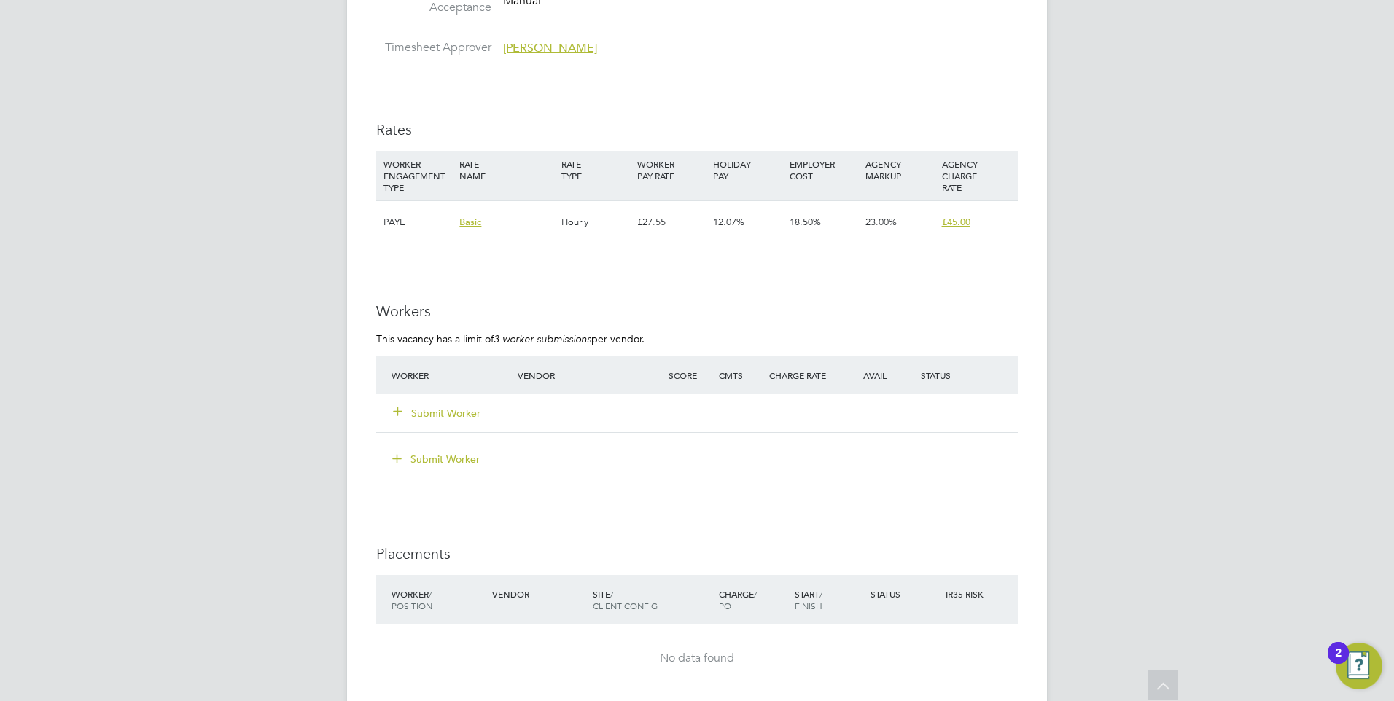
scroll to position [2405, 0]
click at [401, 413] on icon at bounding box center [397, 409] width 11 height 11
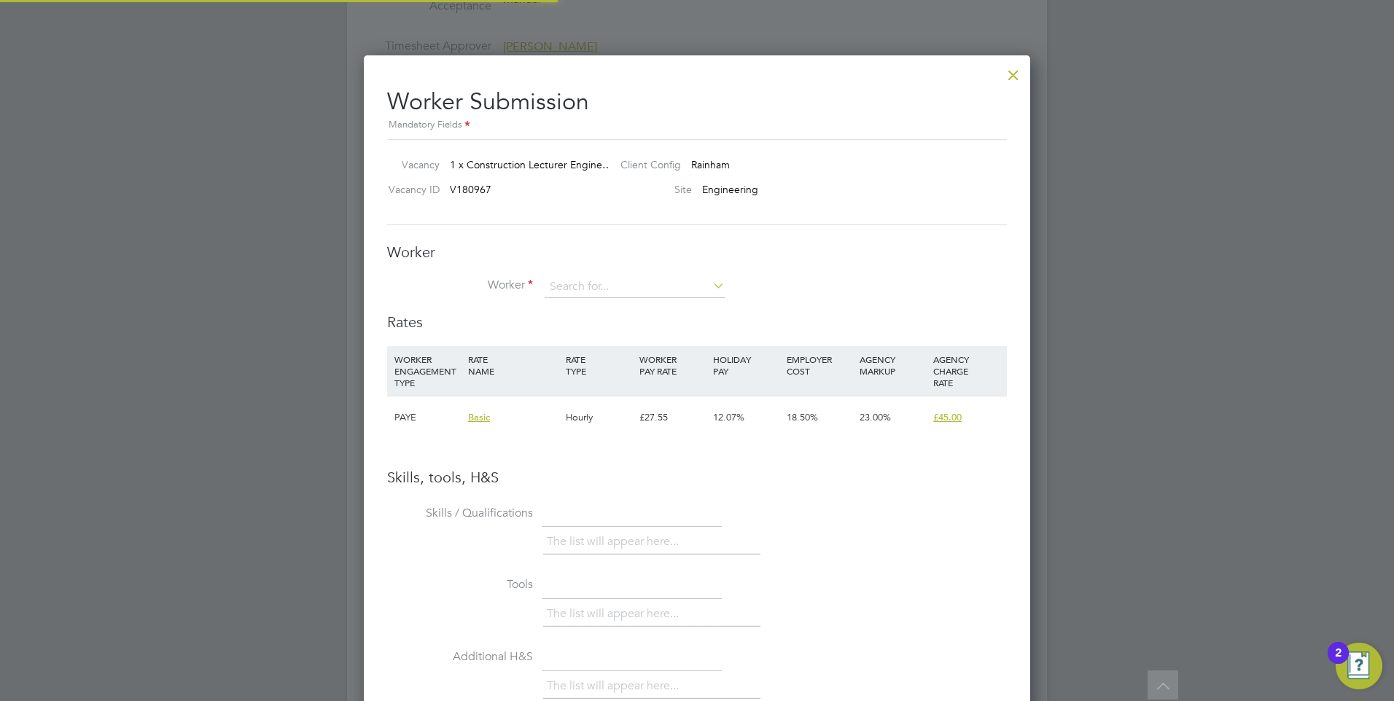
scroll to position [921, 667]
click at [696, 286] on input at bounding box center [635, 287] width 180 height 22
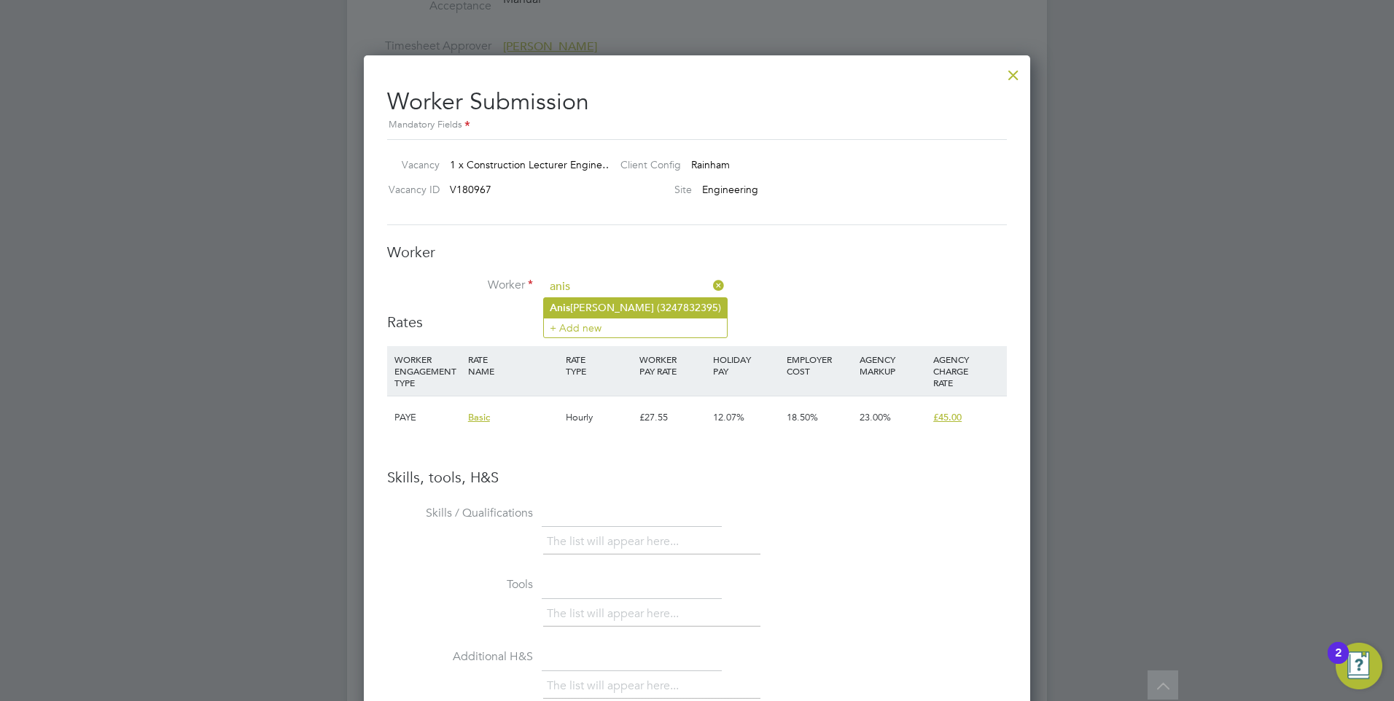
click at [644, 307] on li "[PERSON_NAME] (3247832395)" at bounding box center [635, 308] width 183 height 20
type input "[PERSON_NAME] (3247832395)"
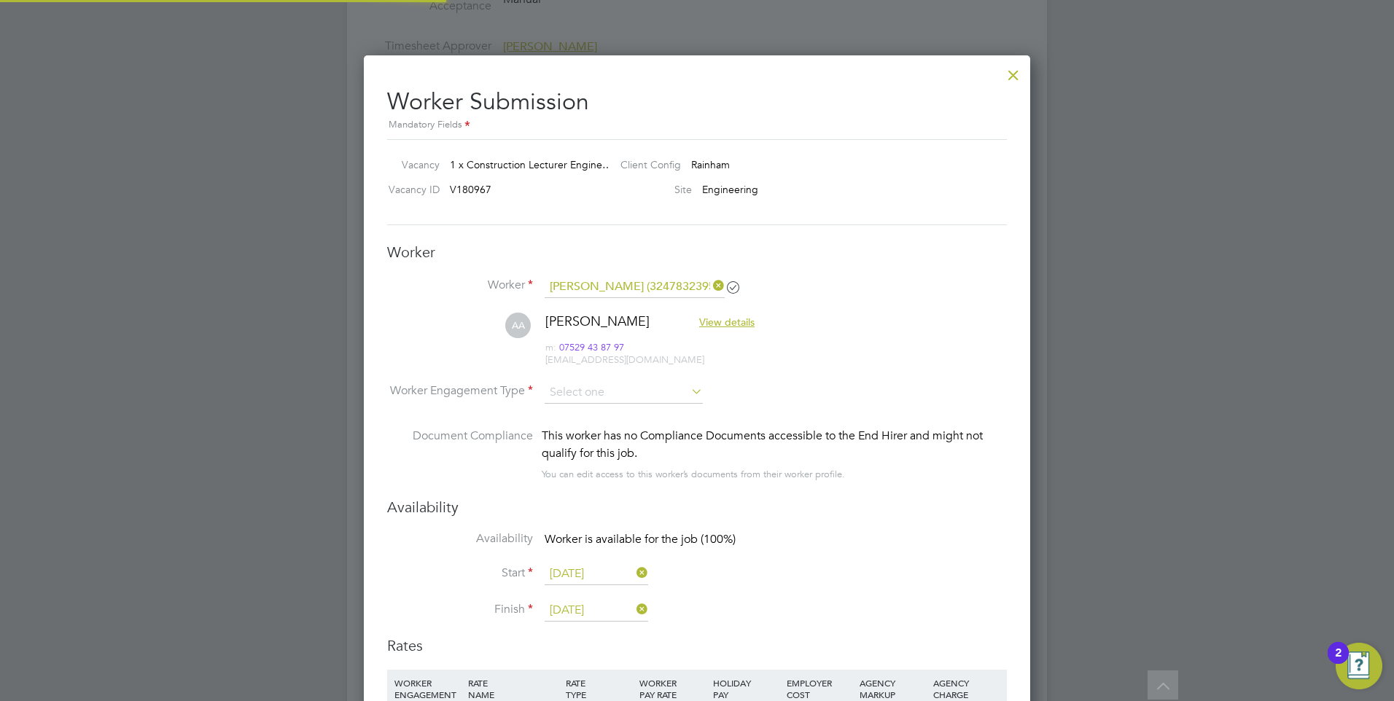
scroll to position [1245, 667]
click at [628, 394] on input at bounding box center [624, 393] width 158 height 22
click at [590, 414] on li "Contract" at bounding box center [624, 413] width 160 height 19
type input "Contract"
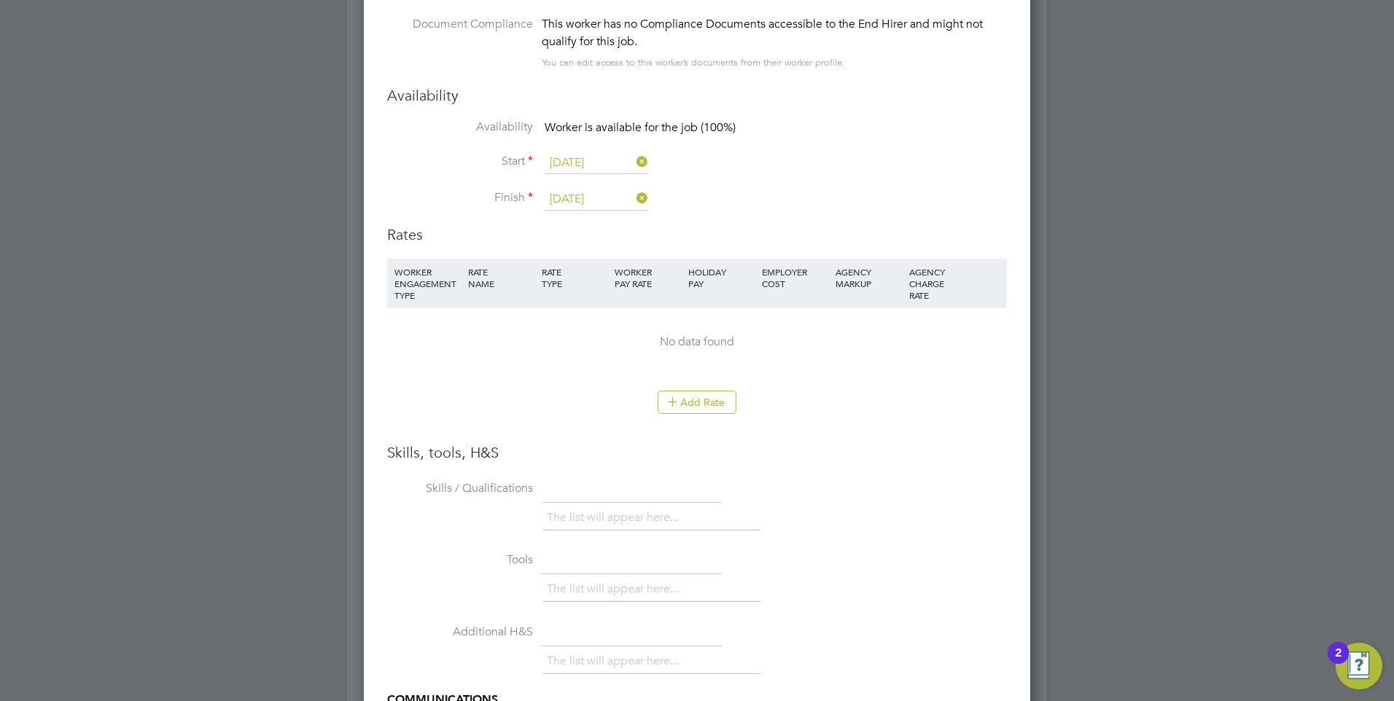
scroll to position [2843, 0]
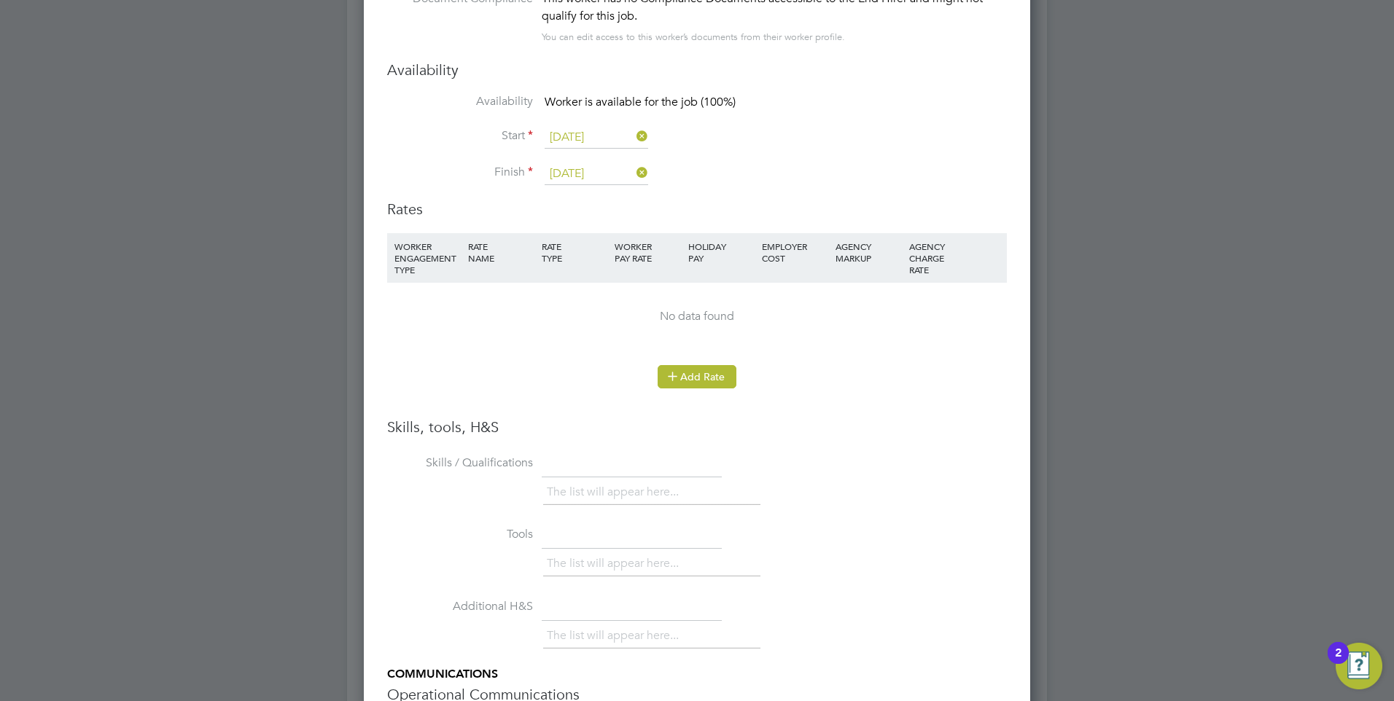
click at [682, 375] on button "Add Rate" at bounding box center [696, 376] width 79 height 23
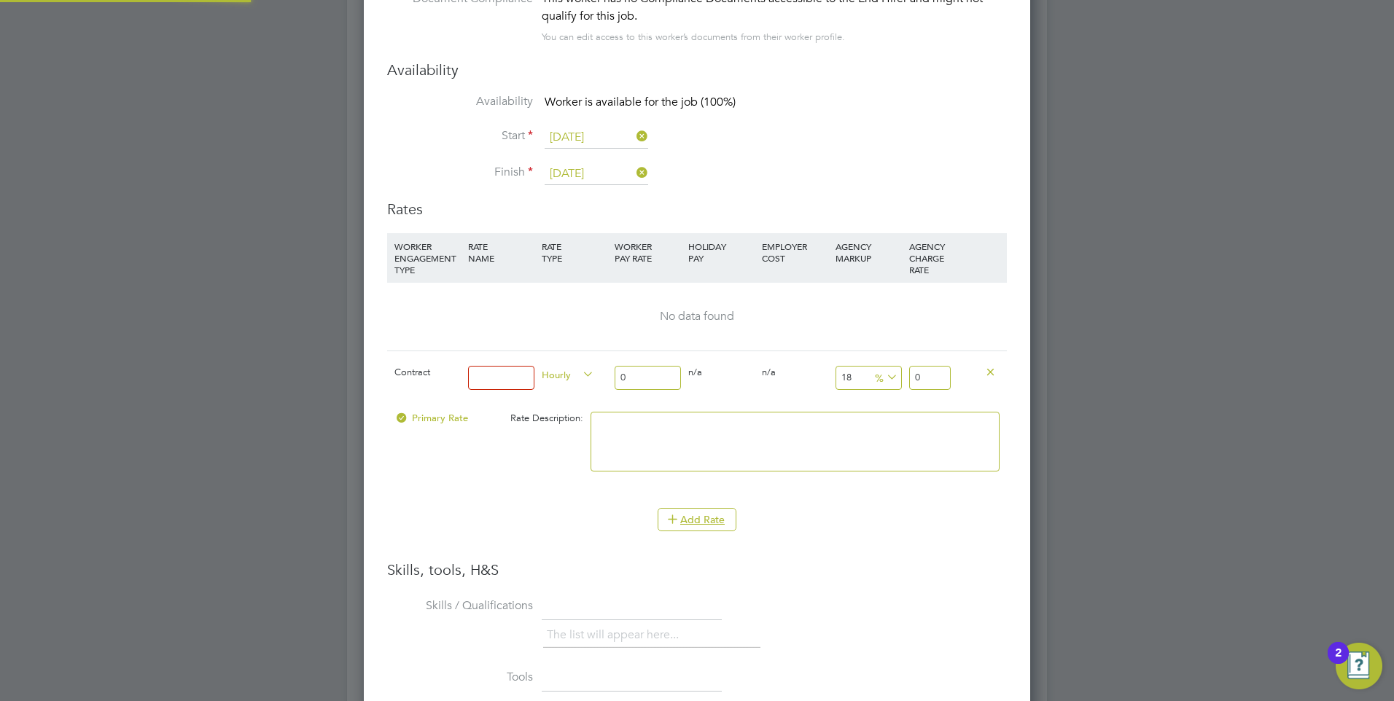
scroll to position [1383, 667]
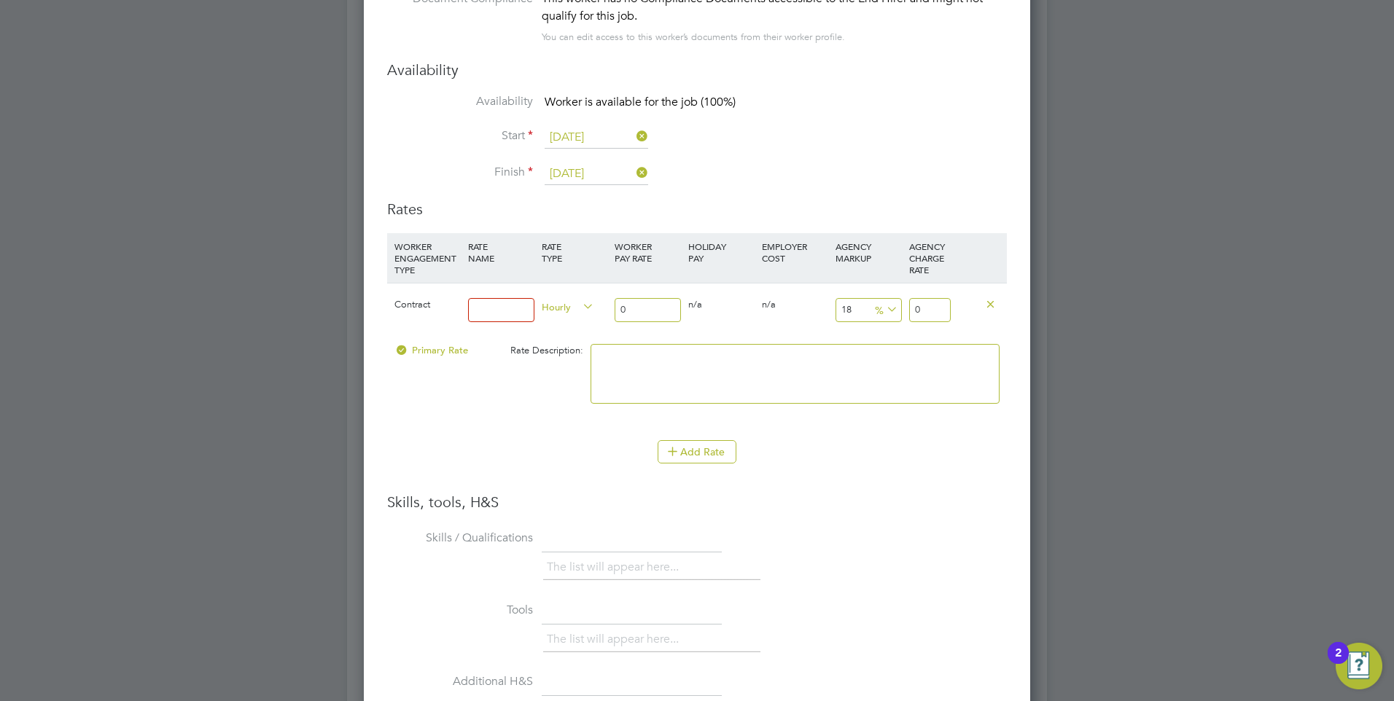
click at [493, 305] on input at bounding box center [501, 310] width 66 height 24
type input "Umbrella"
click at [651, 309] on input "0" at bounding box center [647, 310] width 66 height 24
type input "4"
type input "4.72"
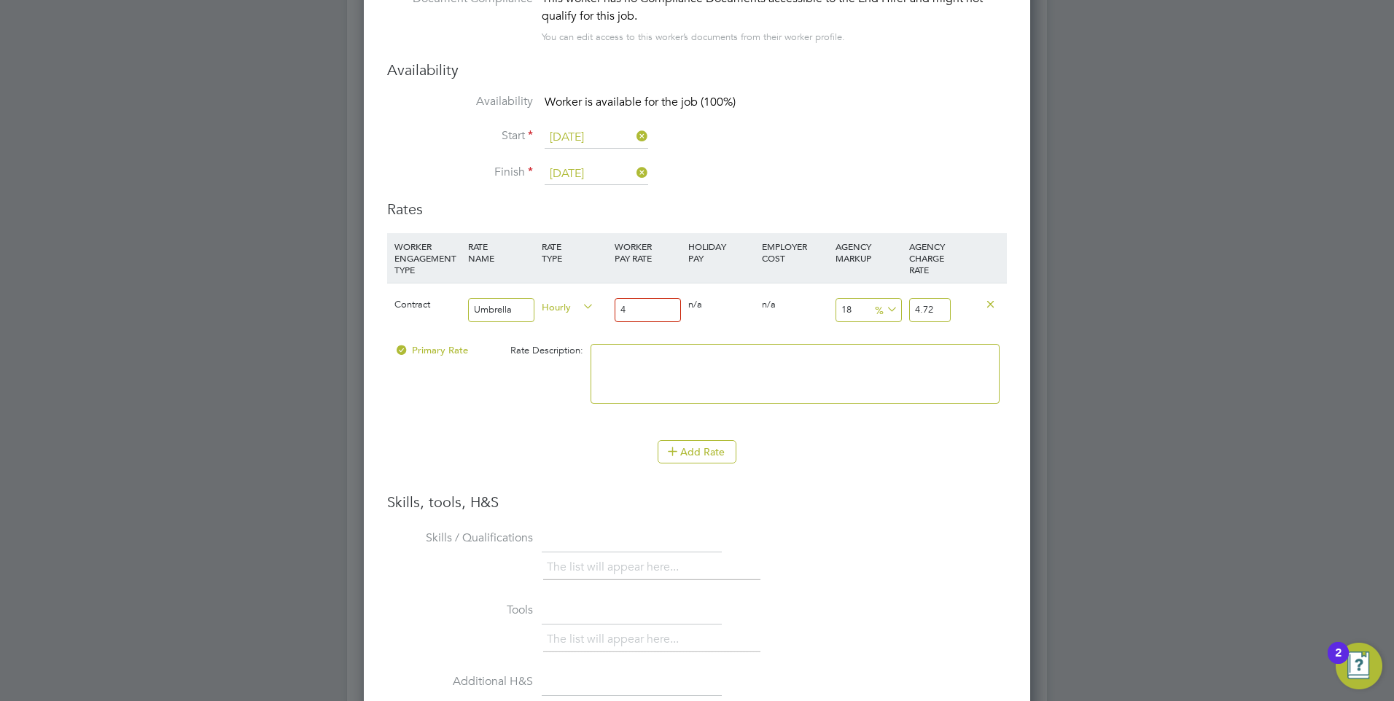
type input "43"
type input "50.74"
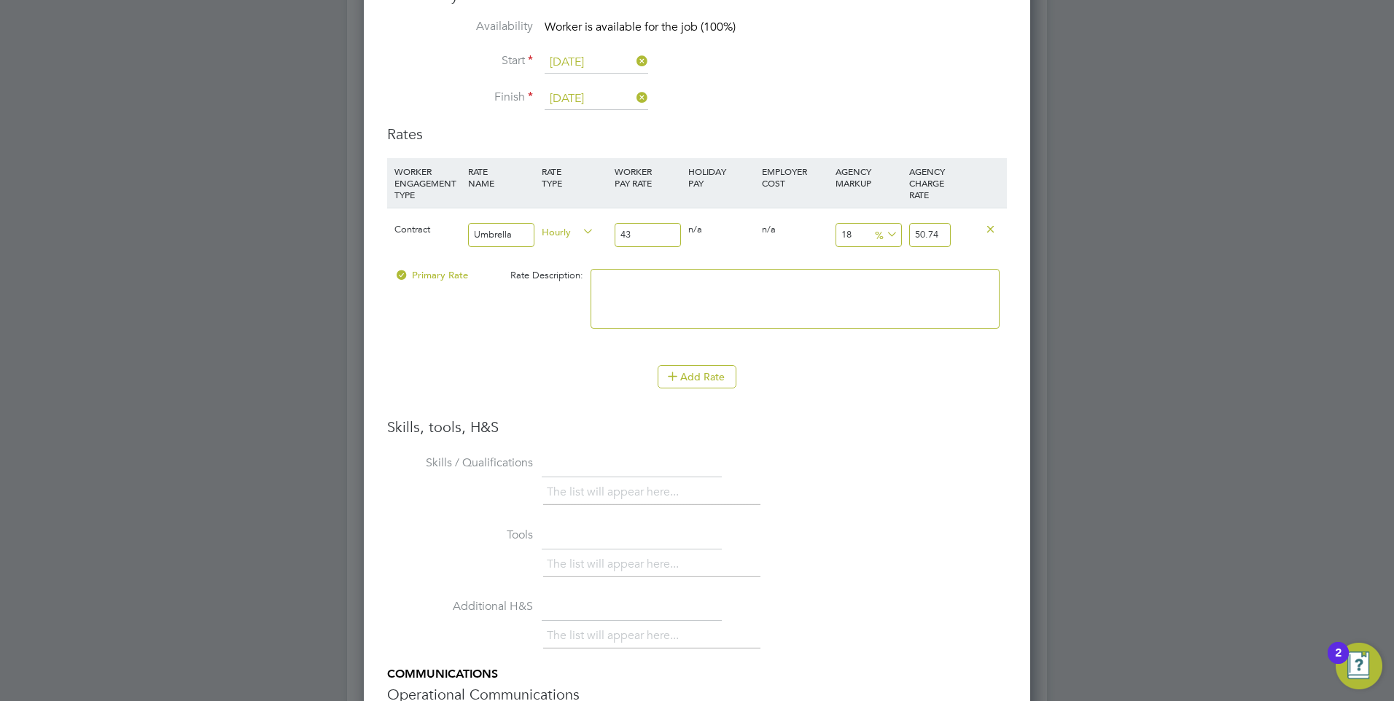
scroll to position [2989, 0]
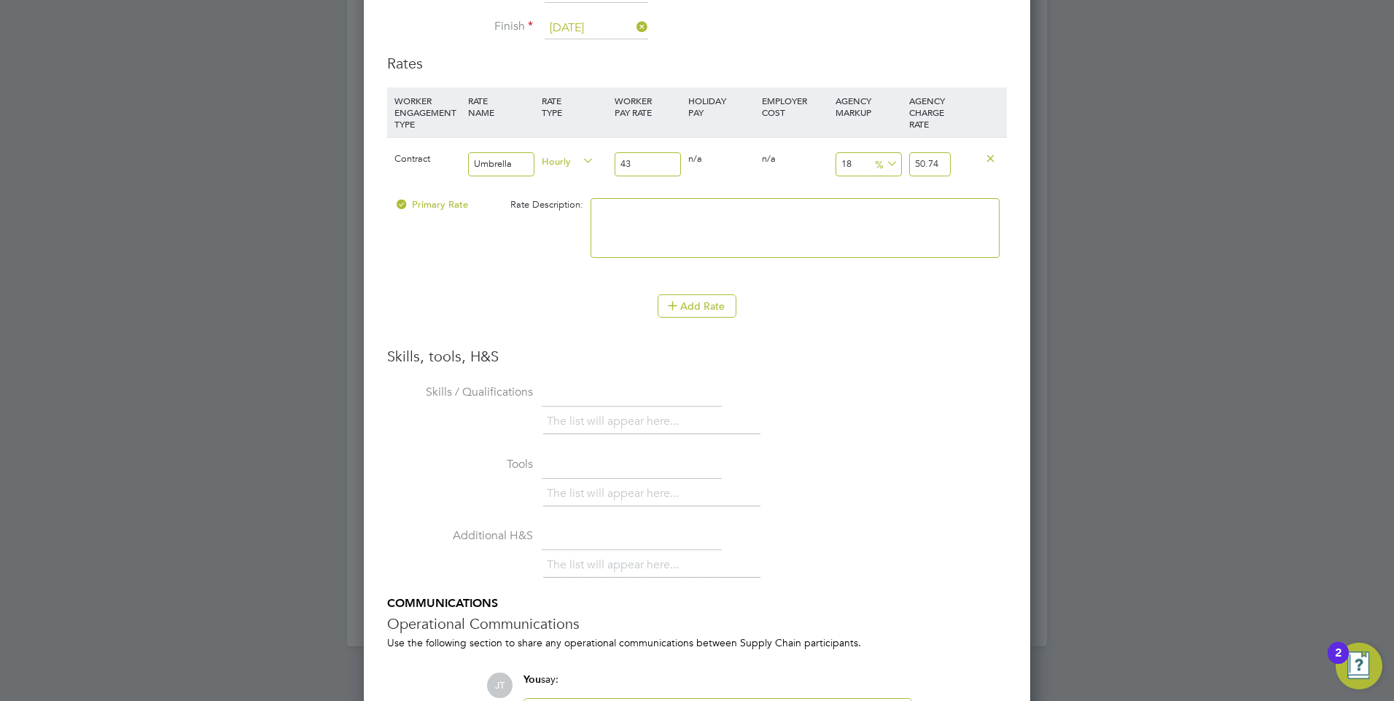
type input "43"
click at [600, 295] on div "Add Rate" at bounding box center [697, 305] width 620 height 23
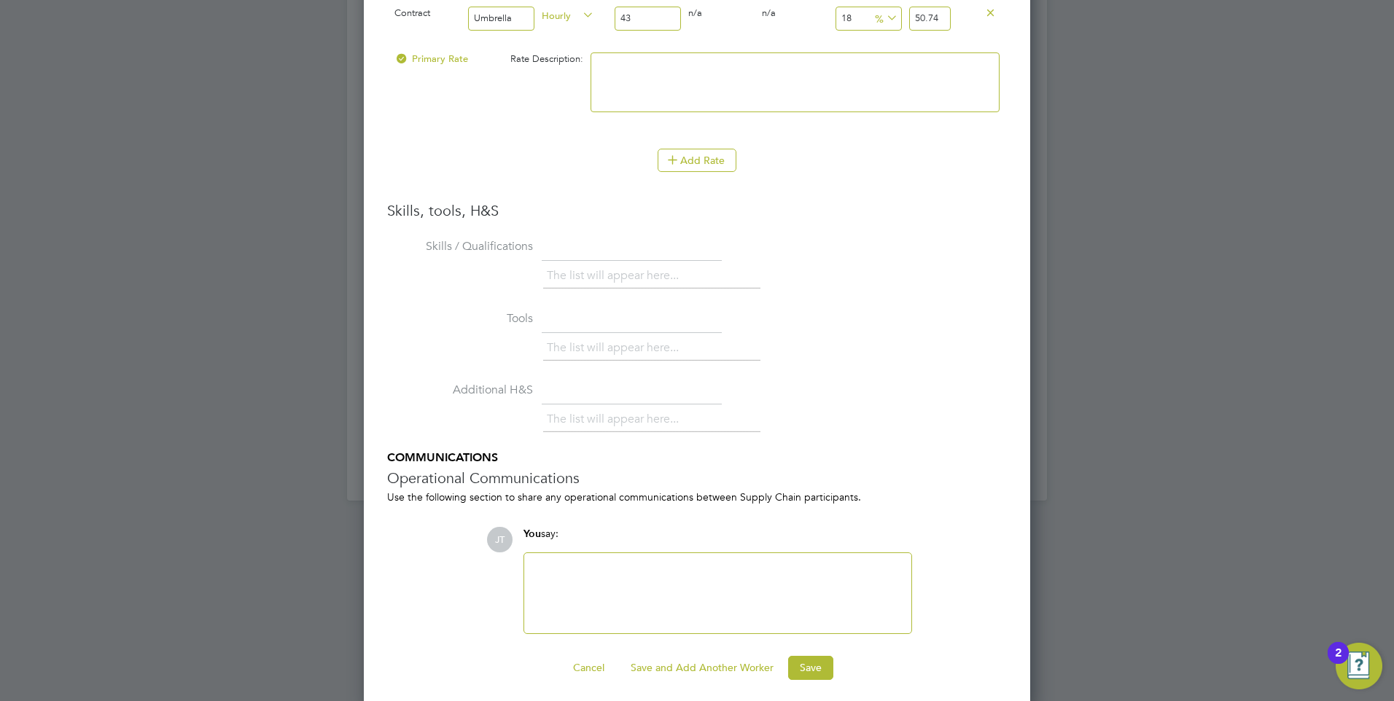
scroll to position [3142, 0]
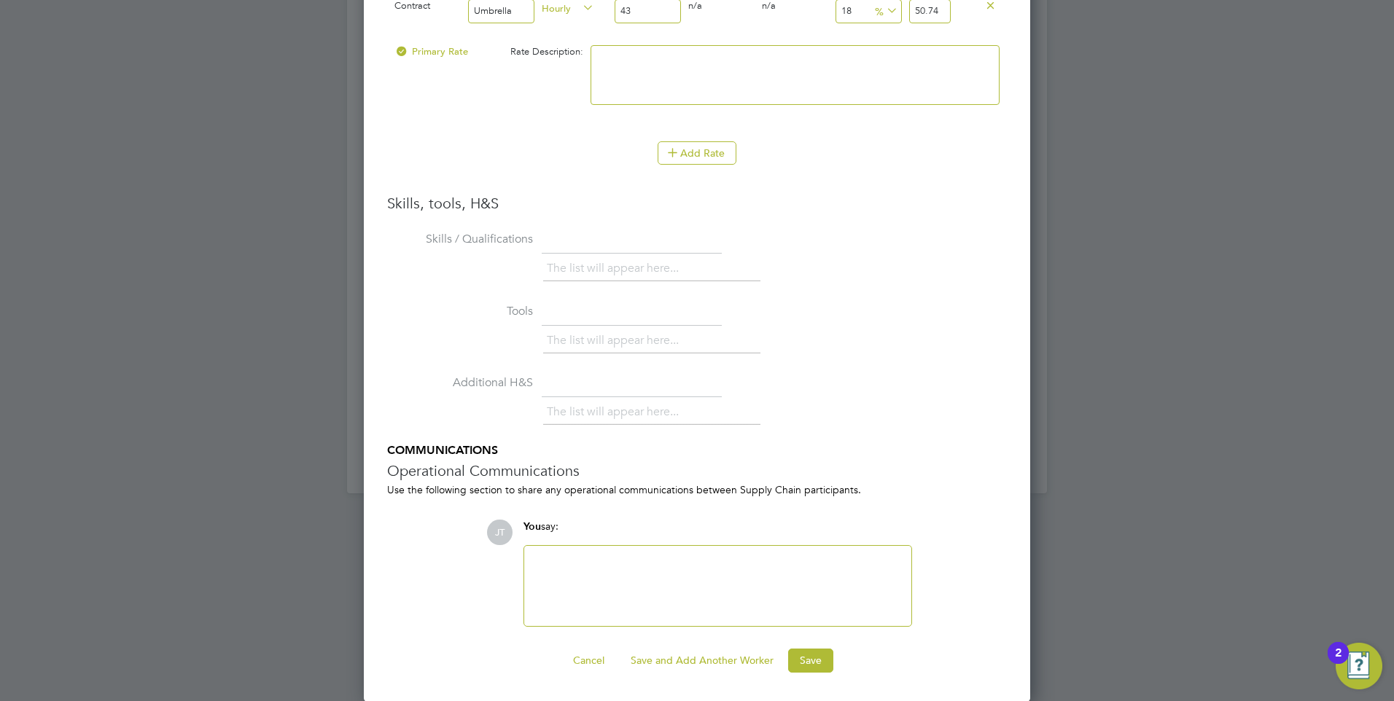
click at [625, 550] on div at bounding box center [717, 586] width 387 height 80
click at [627, 565] on div at bounding box center [718, 586] width 370 height 63
click at [703, 561] on div "Anis Ahmed is immediately available and open to a call today if the vacancy is …" at bounding box center [718, 586] width 370 height 63
click at [821, 572] on div "Anis Ahmed is immediately available and knows Ian well having worked at NCCL be…" at bounding box center [718, 586] width 370 height 63
click at [768, 559] on div "Anis Ahmed is immediately available and knows Ian well having worked at NCCL be…" at bounding box center [718, 586] width 370 height 63
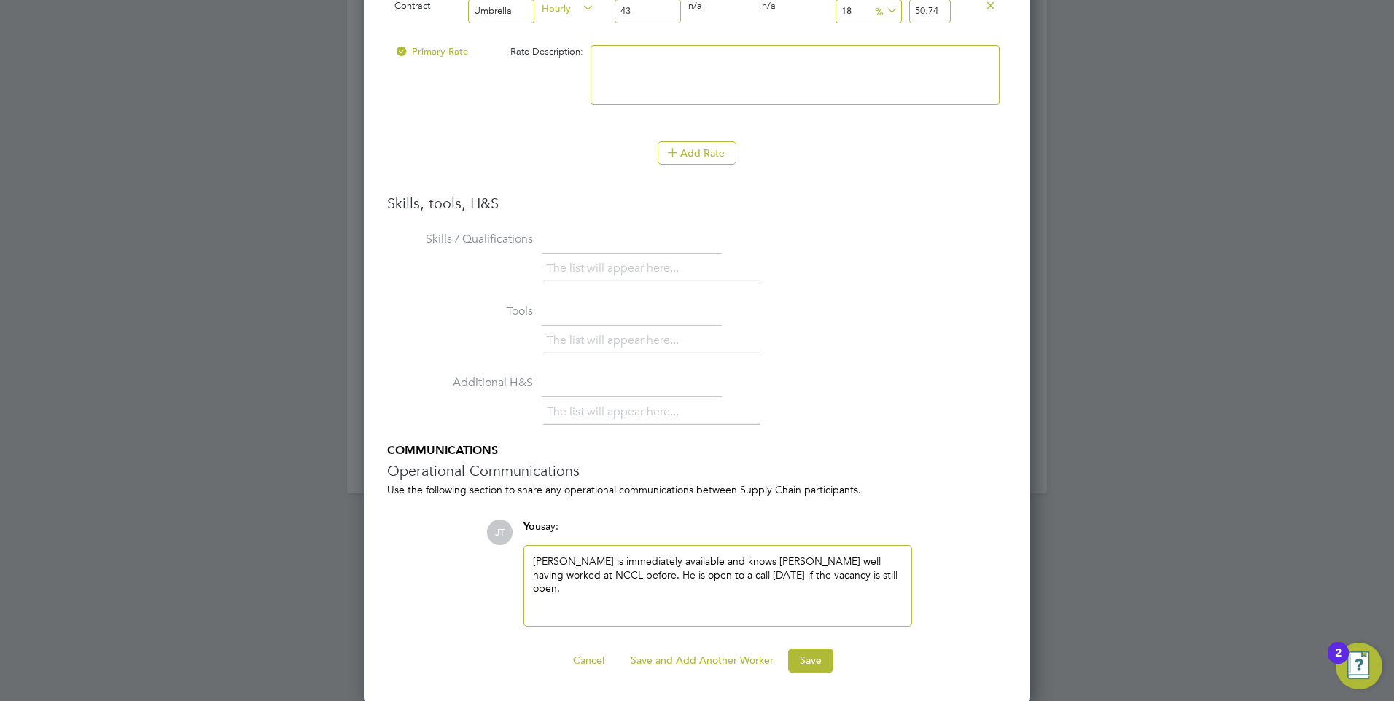
click at [878, 585] on div "Anis Ahmed is immediately available and knows Ian Rist well having worked at NC…" at bounding box center [718, 586] width 370 height 63
click at [811, 660] on button "Save" at bounding box center [810, 660] width 45 height 23
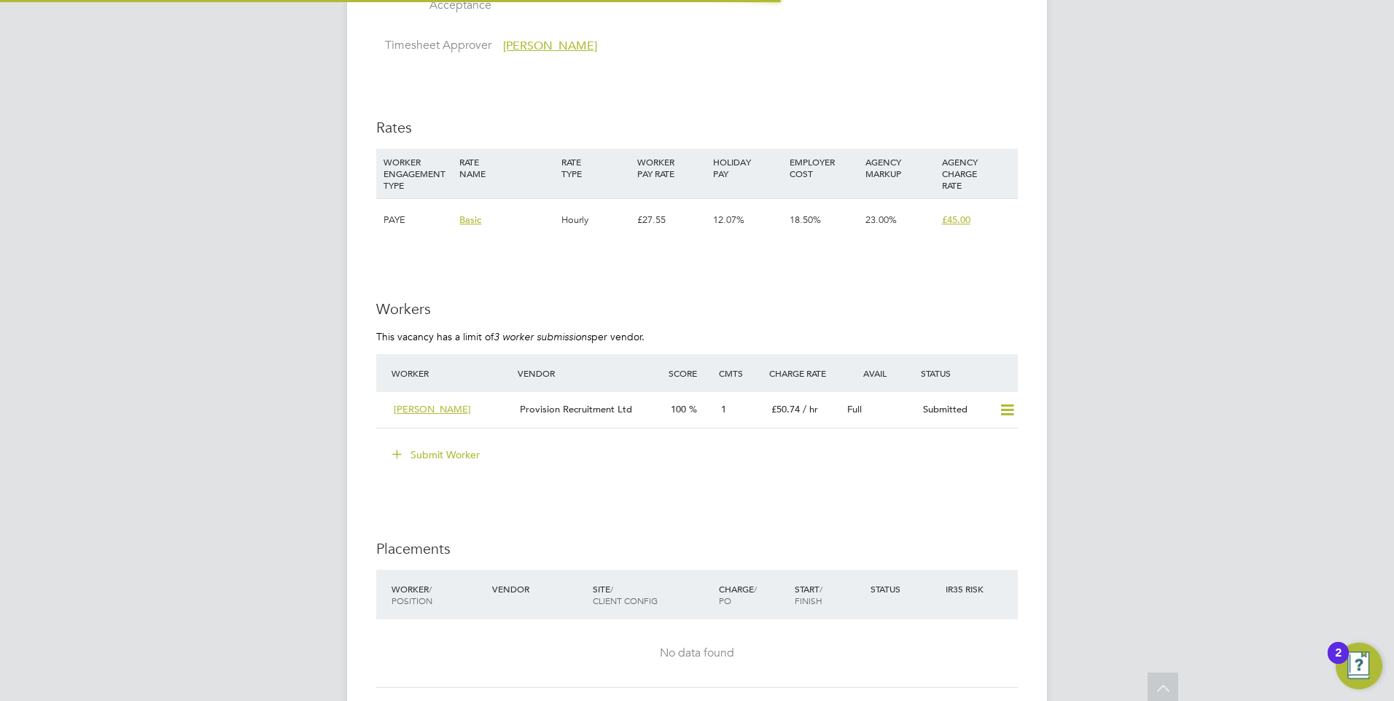
scroll to position [2405, 0]
click at [998, 412] on icon at bounding box center [1007, 411] width 18 height 12
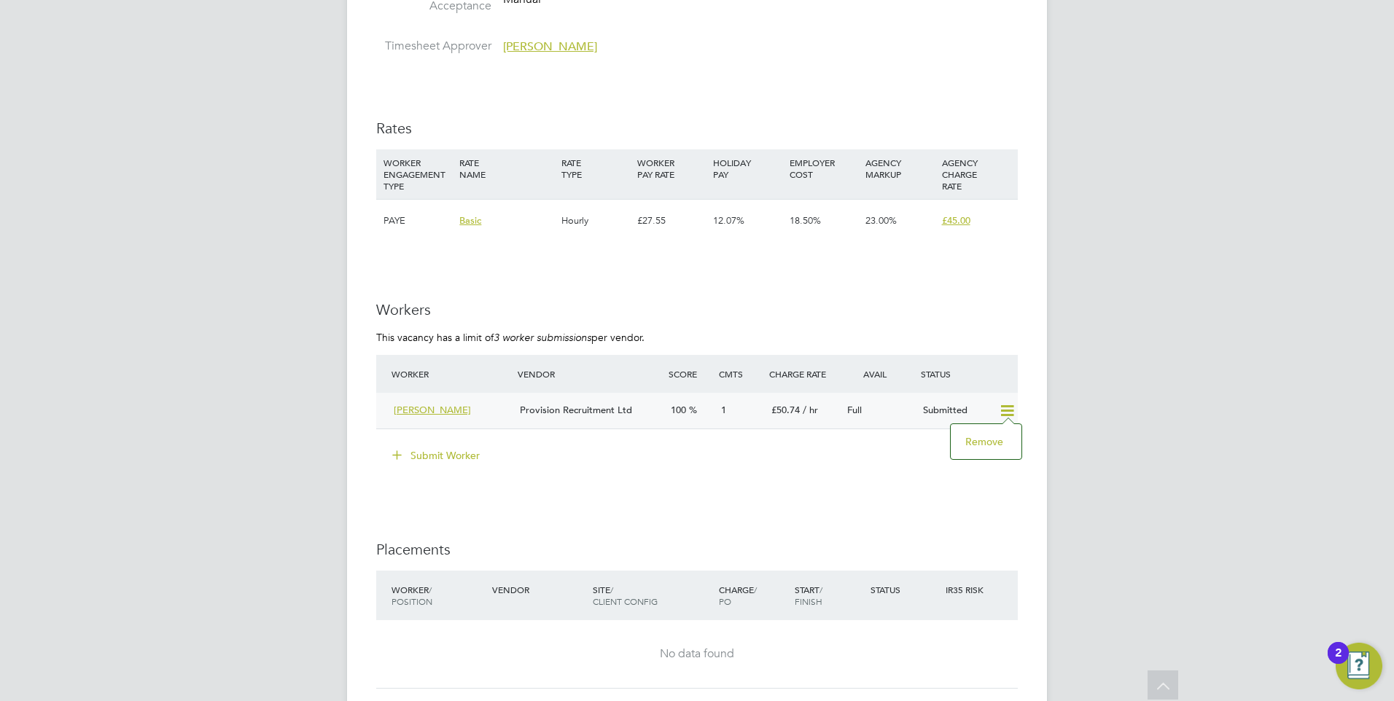
click at [431, 409] on span "[PERSON_NAME]" at bounding box center [432, 410] width 77 height 12
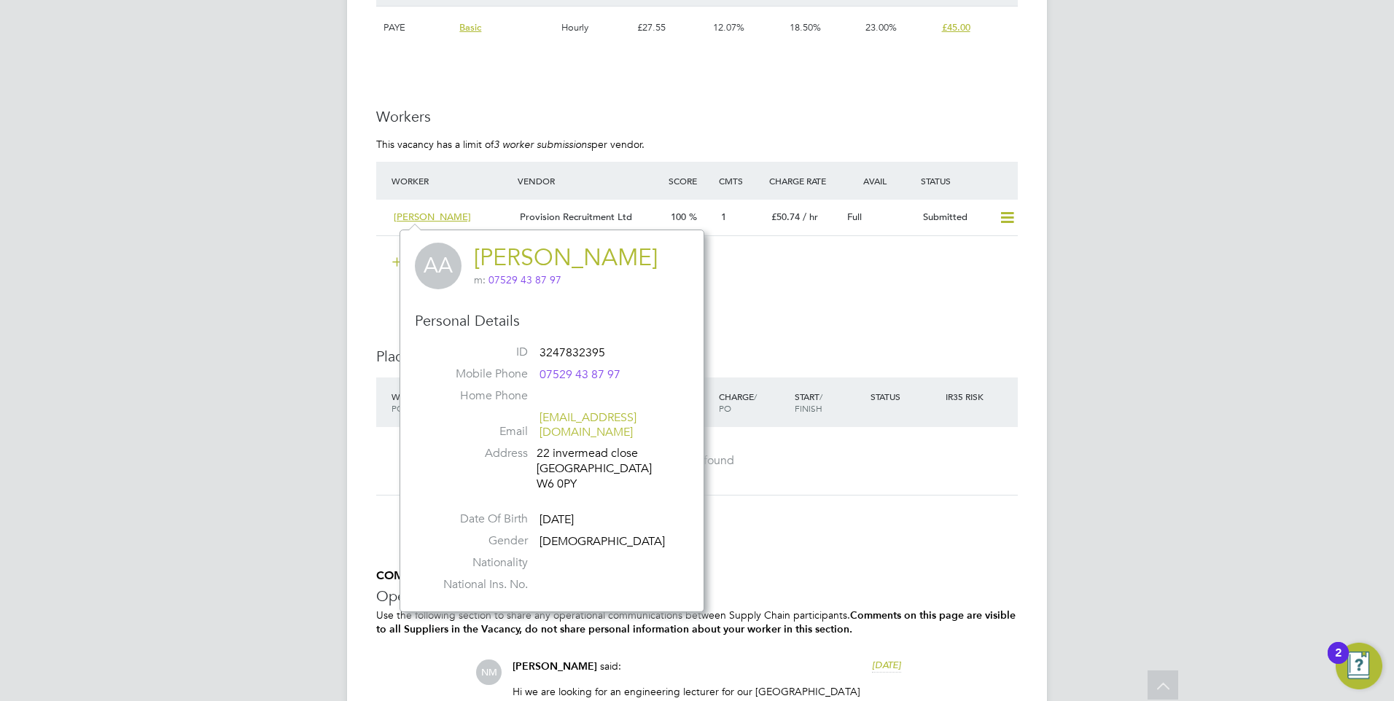
scroll to position [2697, 0]
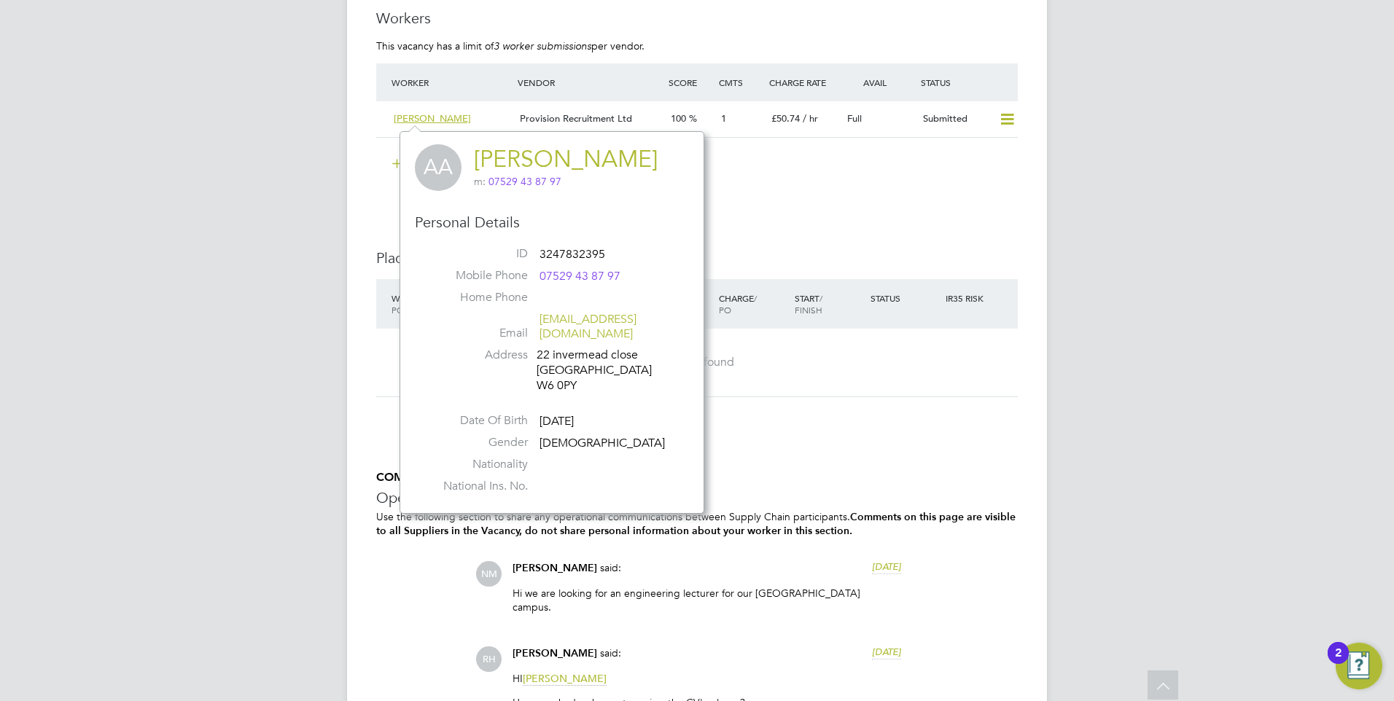
click at [444, 169] on span "AA" at bounding box center [438, 167] width 47 height 47
click at [508, 159] on link "[PERSON_NAME]" at bounding box center [566, 159] width 184 height 28
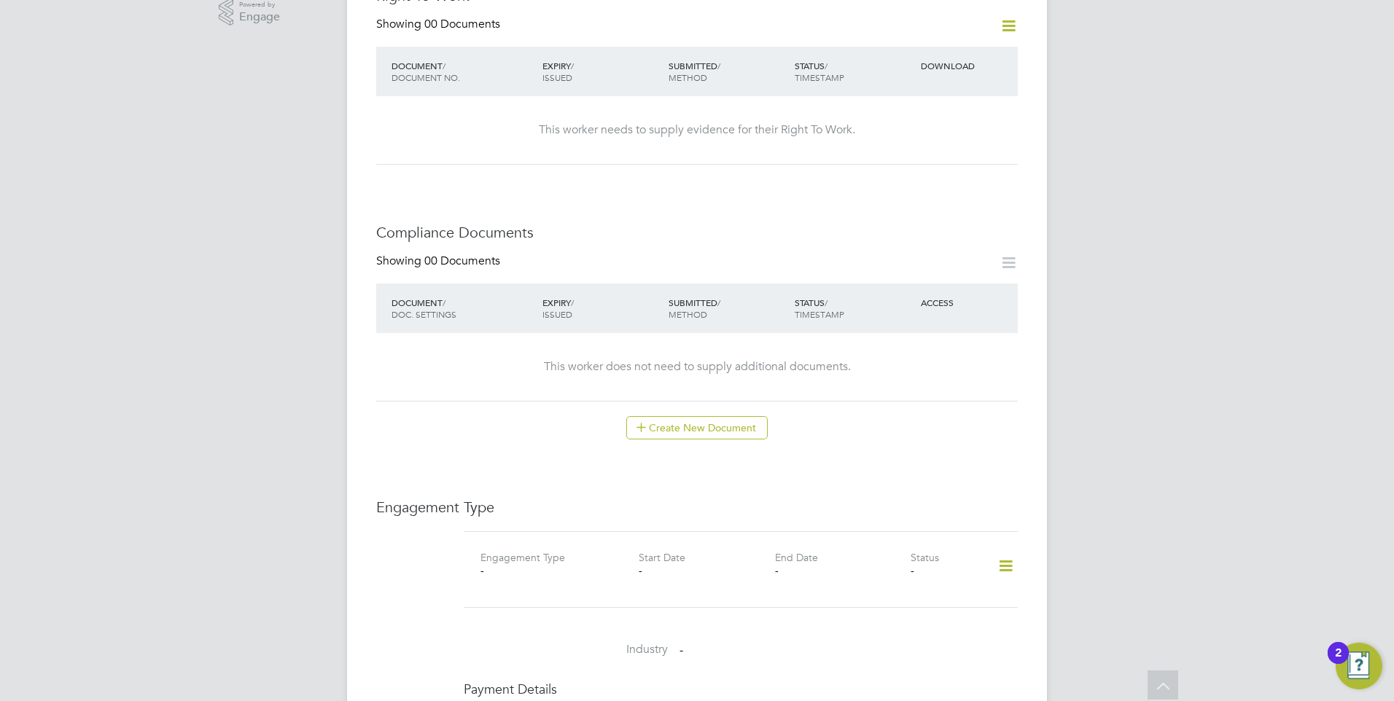
scroll to position [583, 0]
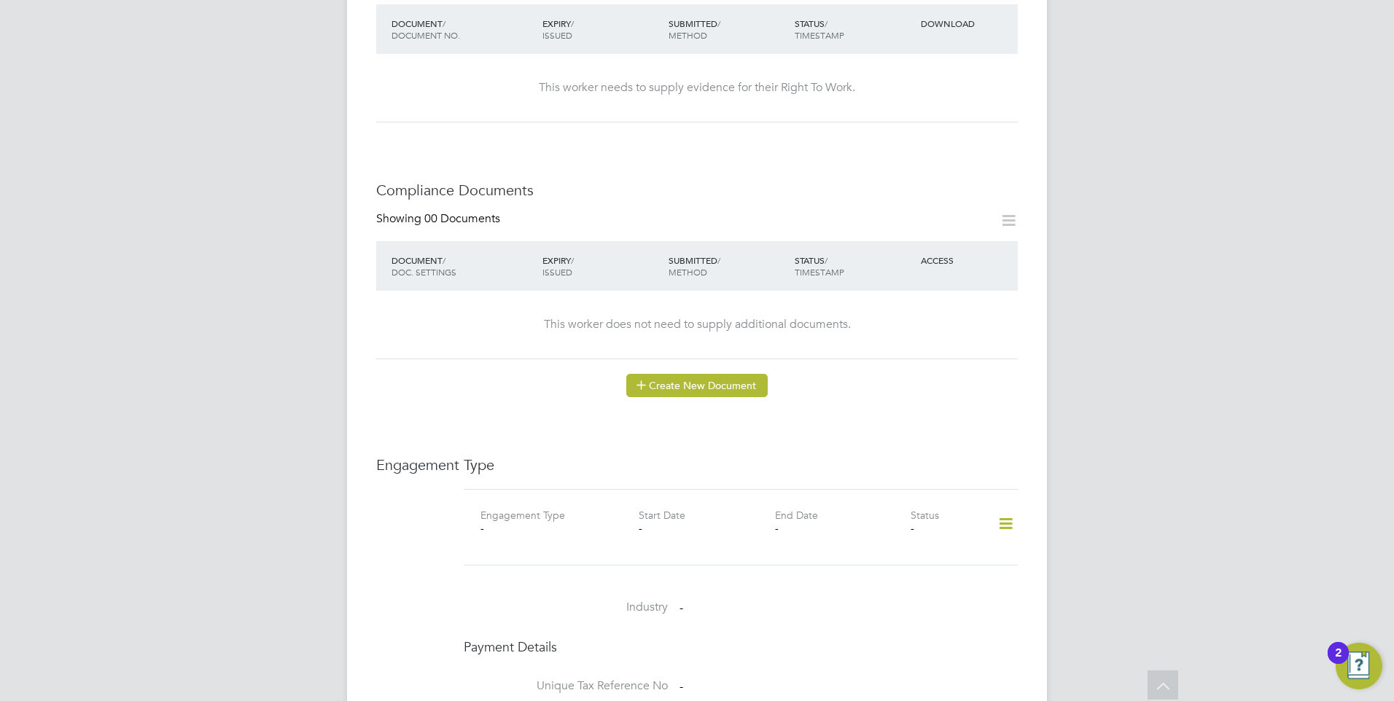
click at [718, 374] on button "Create New Document" at bounding box center [696, 385] width 141 height 23
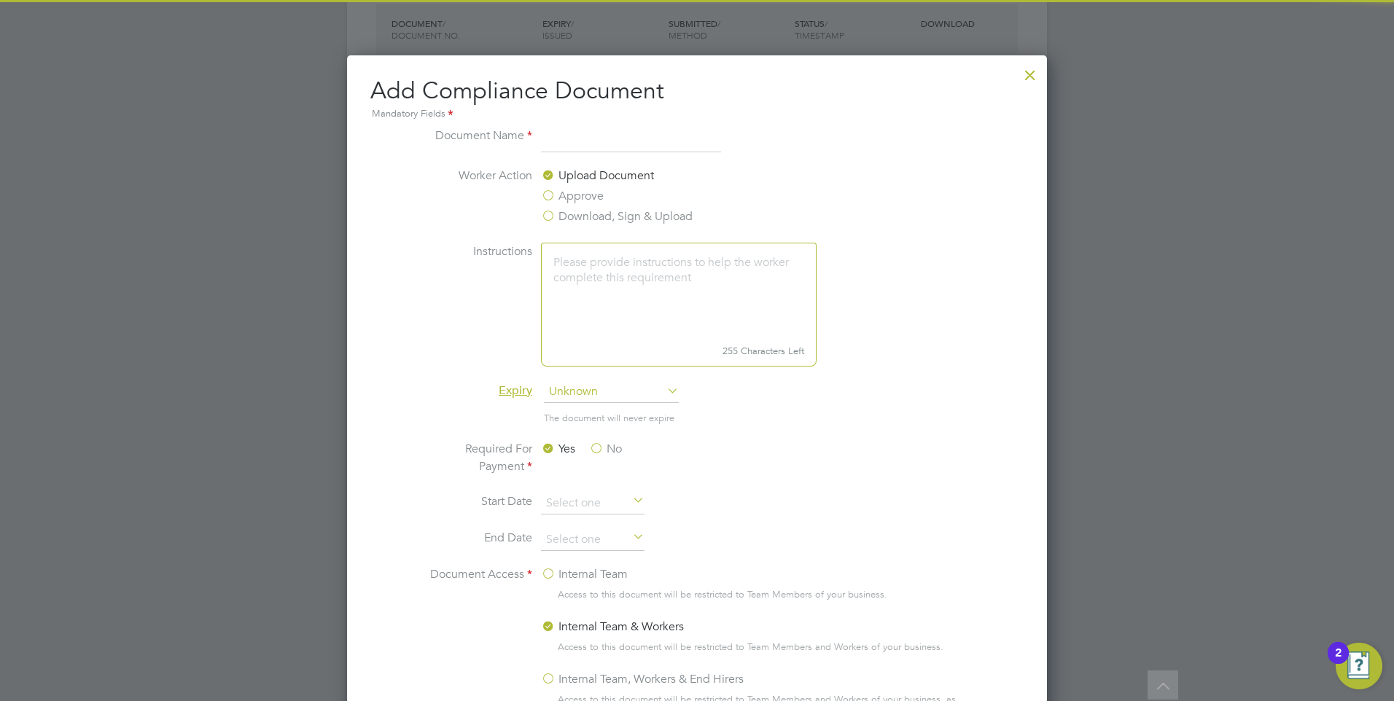
scroll to position [765, 700]
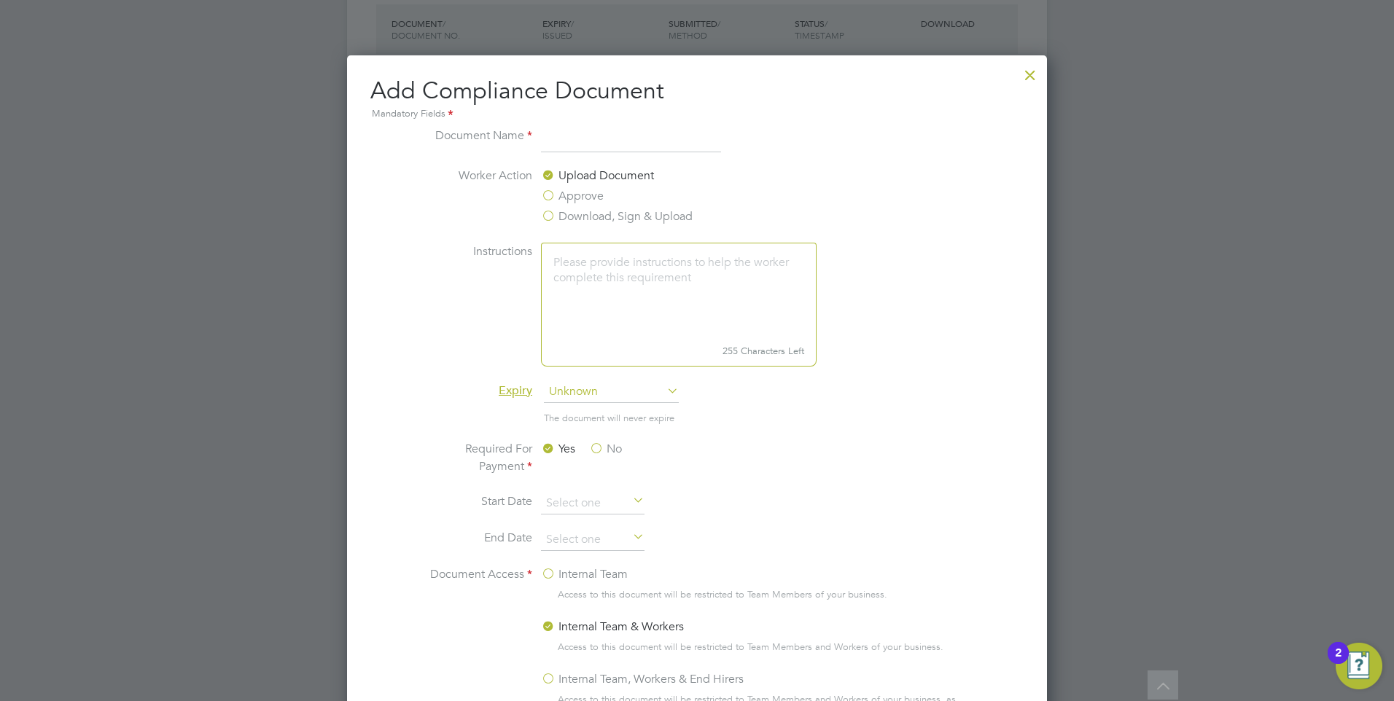
click at [571, 138] on input at bounding box center [631, 140] width 180 height 26
type input "cv"
click at [650, 270] on textarea at bounding box center [679, 291] width 276 height 97
click at [555, 192] on label "Approve" at bounding box center [572, 195] width 63 height 17
click at [0, 0] on input "Approve" at bounding box center [0, 0] width 0 height 0
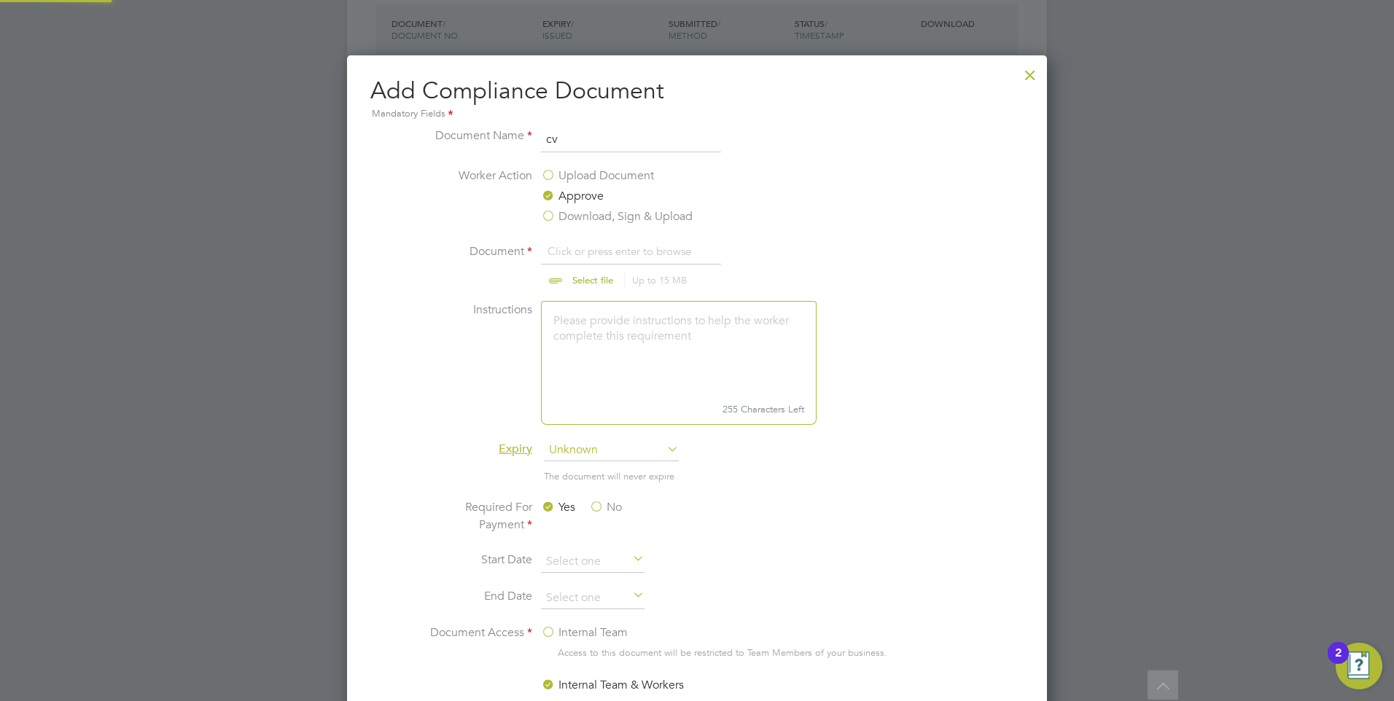
scroll to position [22, 181]
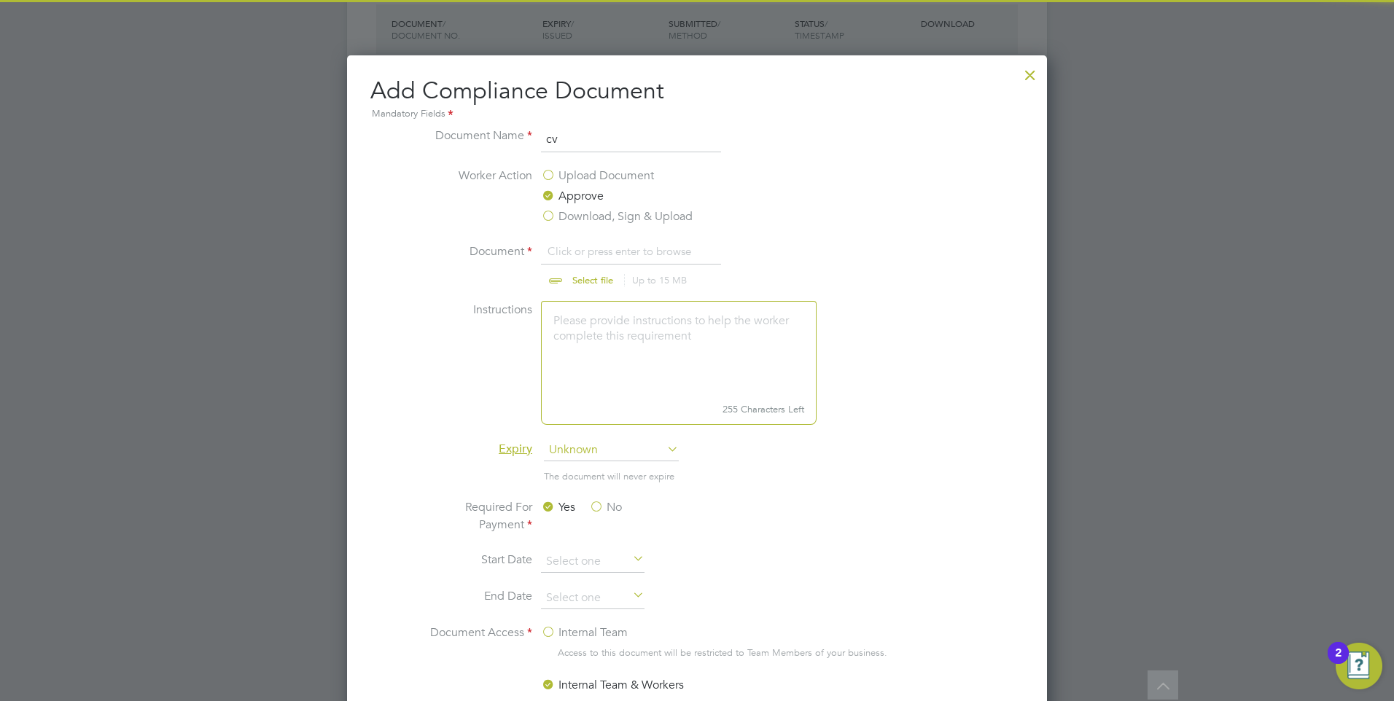
click at [555, 209] on label "Download, Sign & Upload" at bounding box center [617, 216] width 152 height 17
click at [0, 0] on input "Download, Sign & Upload" at bounding box center [0, 0] width 0 height 0
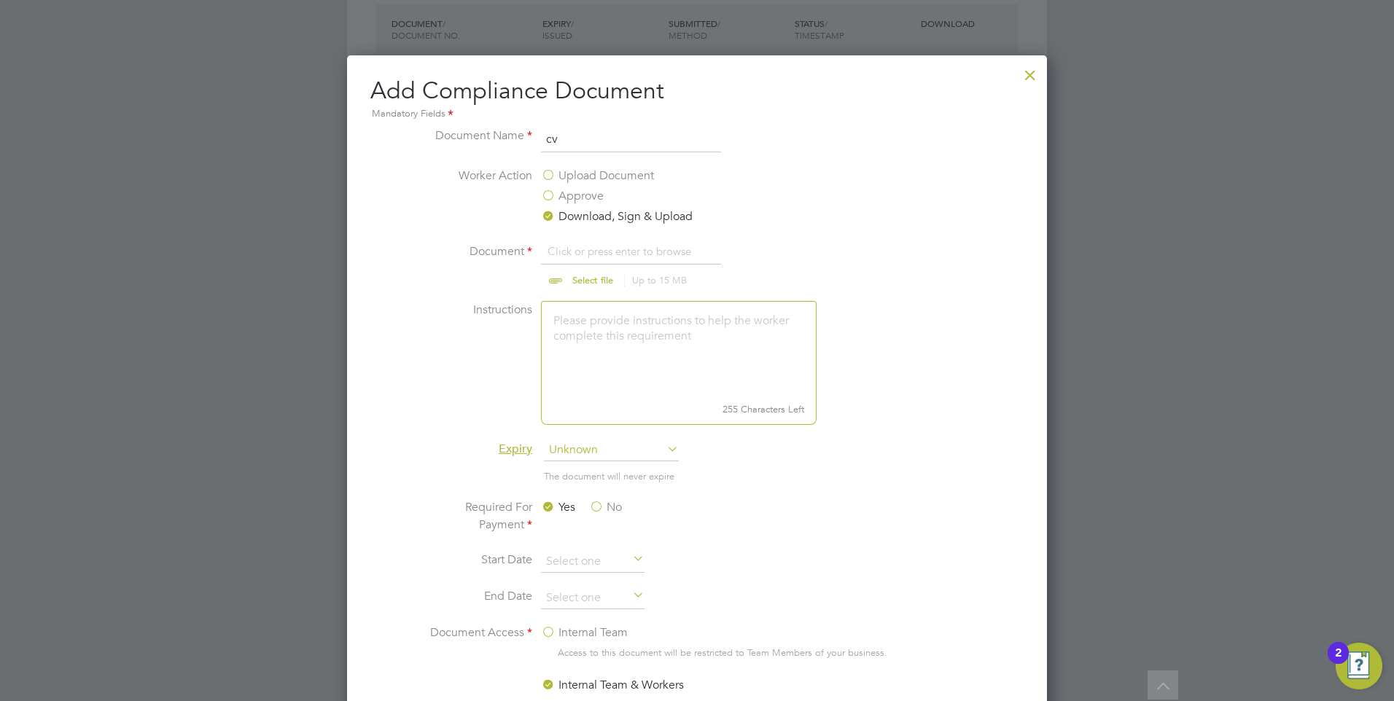
click at [590, 275] on input "file" at bounding box center [606, 265] width 229 height 44
type input "C:\fakepath\Anis Ahmed London.docx"
click at [547, 200] on label "Approve" at bounding box center [572, 195] width 63 height 17
click at [0, 0] on input "Approve" at bounding box center [0, 0] width 0 height 0
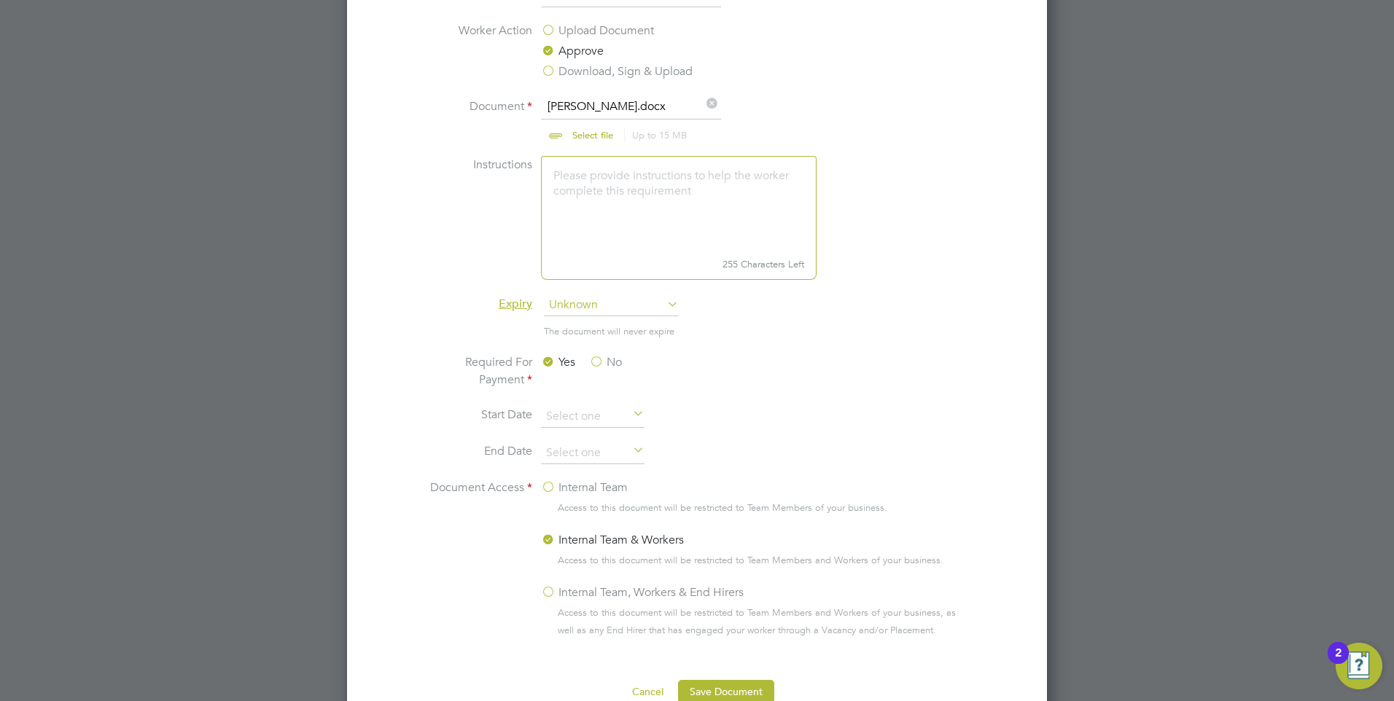
scroll to position [729, 0]
click at [630, 419] on icon at bounding box center [630, 414] width 0 height 20
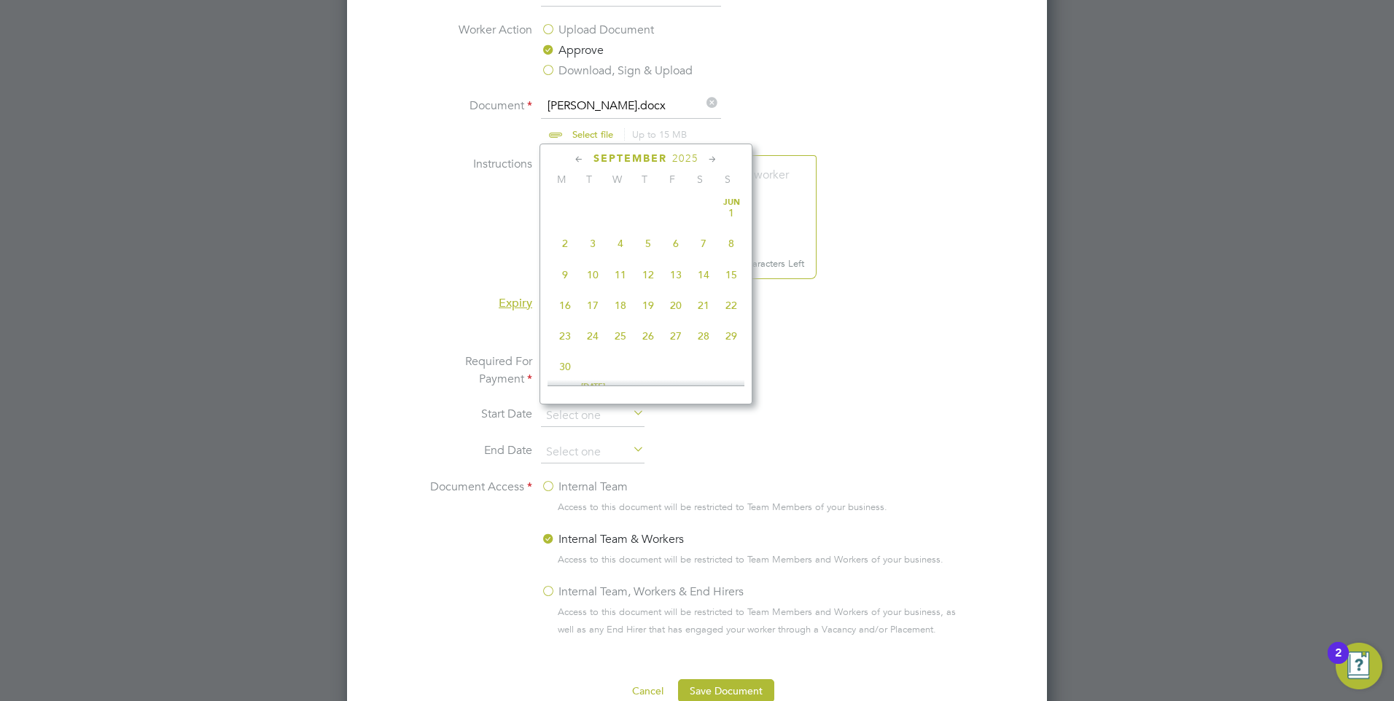
scroll to position [536, 0]
click at [569, 305] on span "29" at bounding box center [565, 292] width 28 height 28
type input "[DATE]"
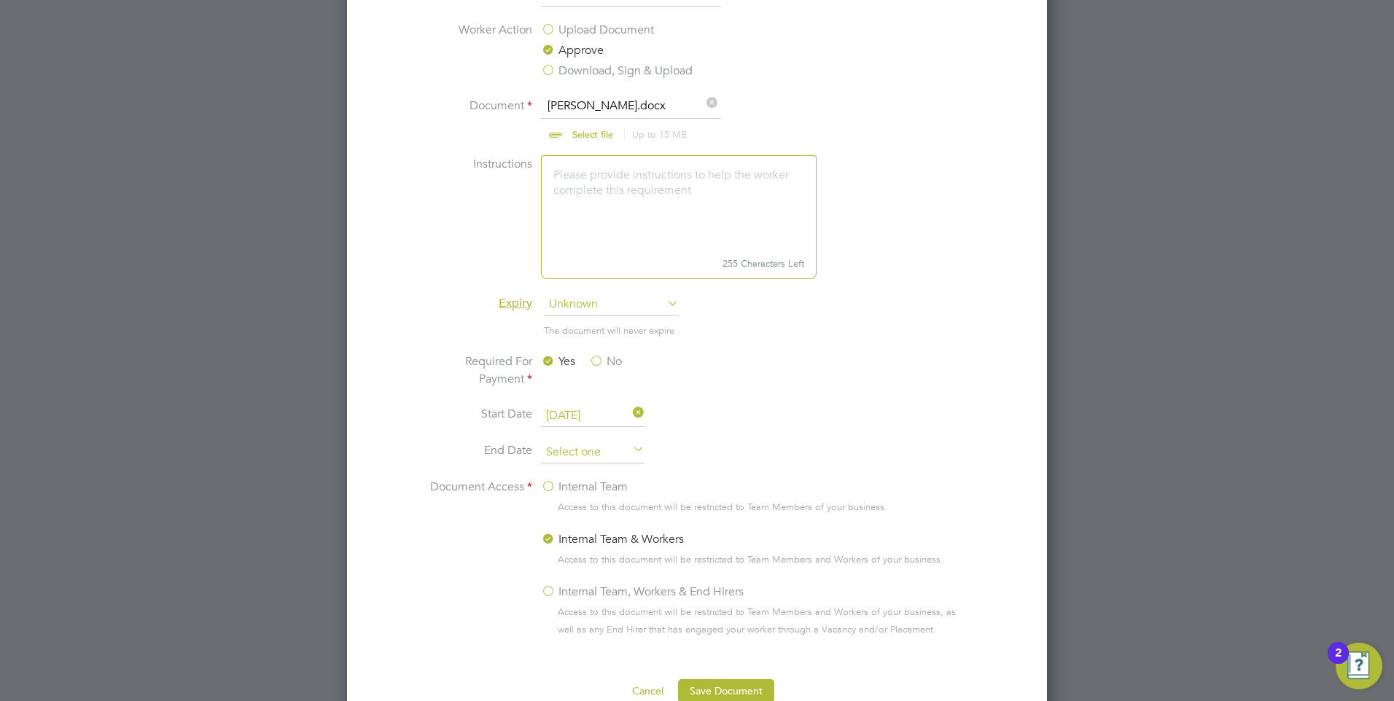
click at [613, 453] on input at bounding box center [593, 453] width 104 height 22
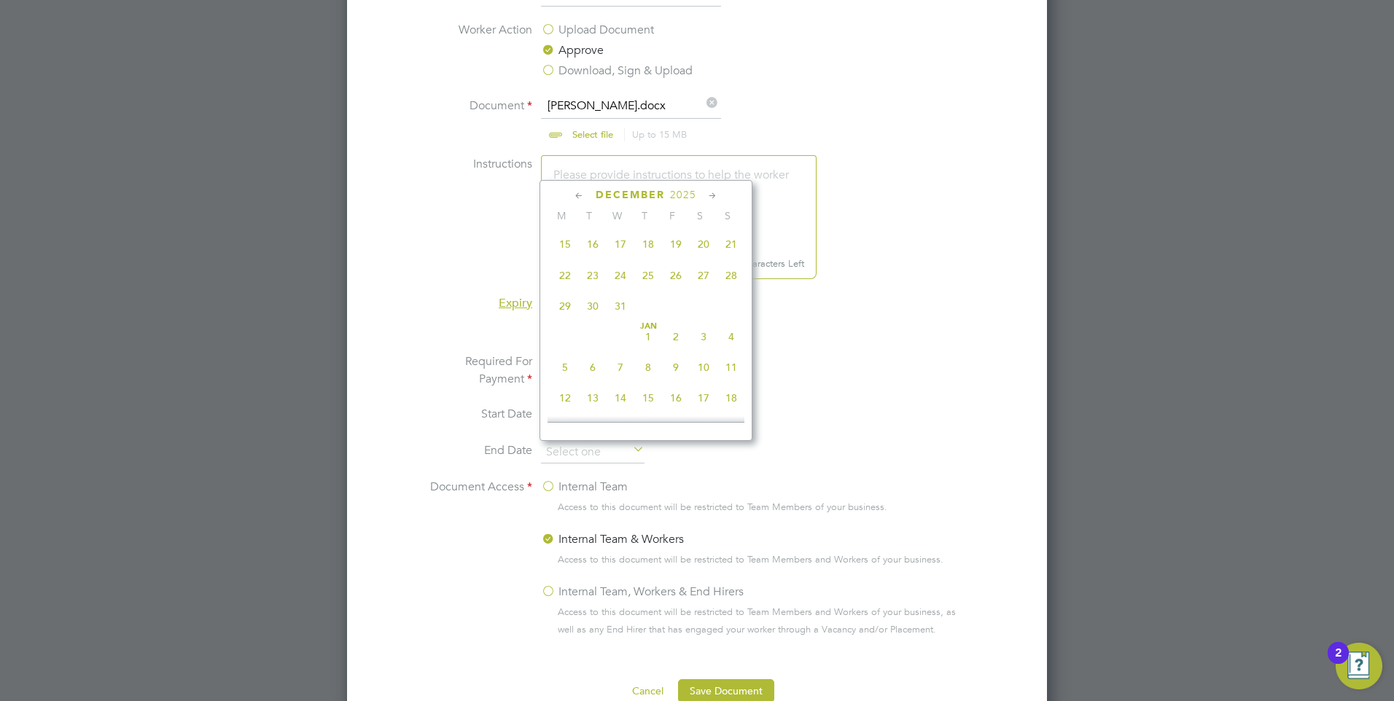
scroll to position [947, 0]
click at [677, 331] on span "19" at bounding box center [676, 317] width 28 height 28
type input "19 Dec 2025"
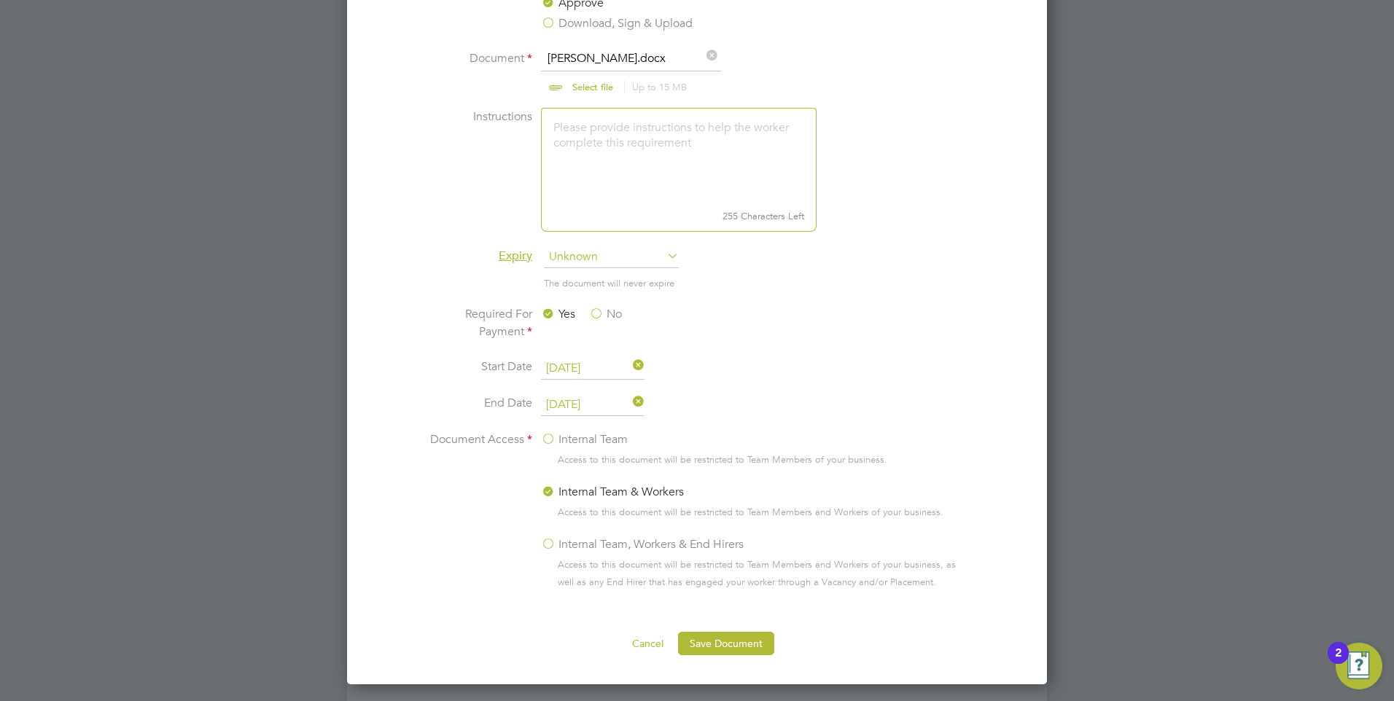
scroll to position [802, 0]
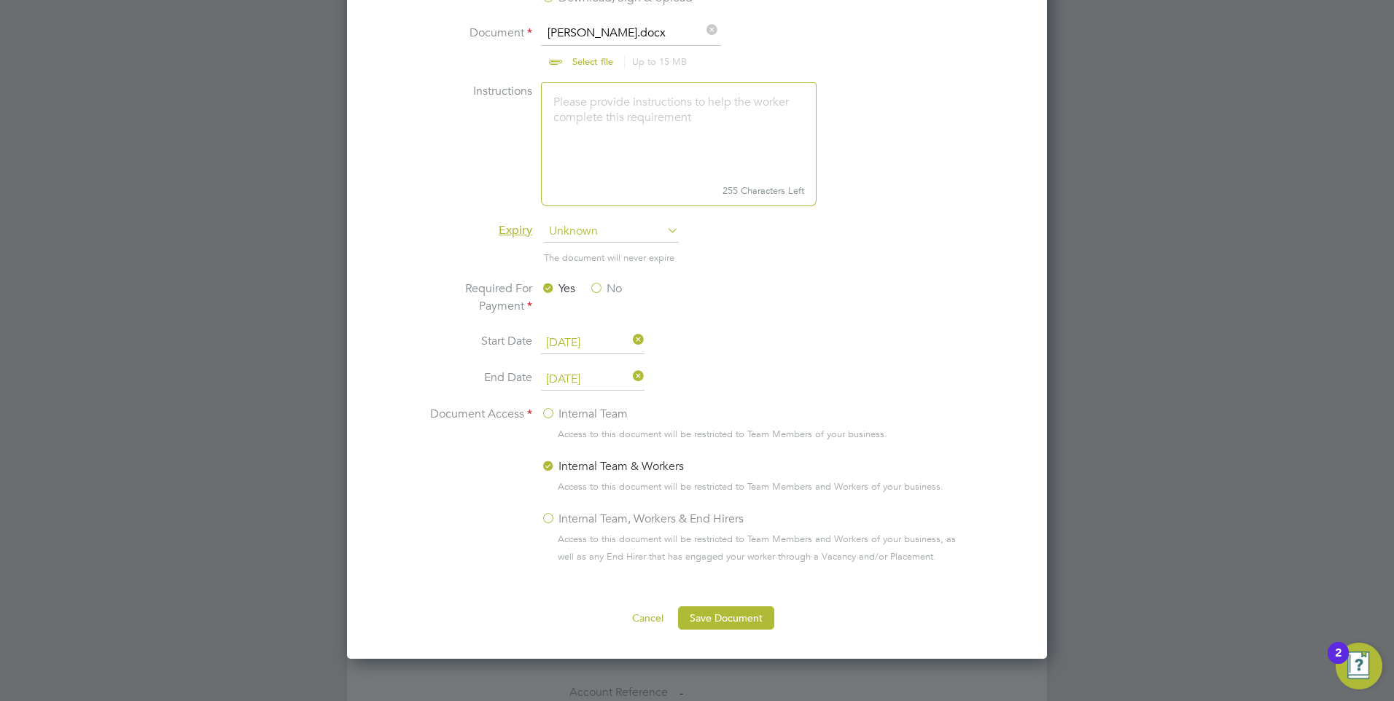
click at [547, 519] on label "Internal Team, Workers & End Hirers" at bounding box center [642, 518] width 203 height 17
click at [0, 0] on input "Internal Team, Workers & End Hirers" at bounding box center [0, 0] width 0 height 0
click at [729, 623] on button "Save Document" at bounding box center [726, 617] width 96 height 23
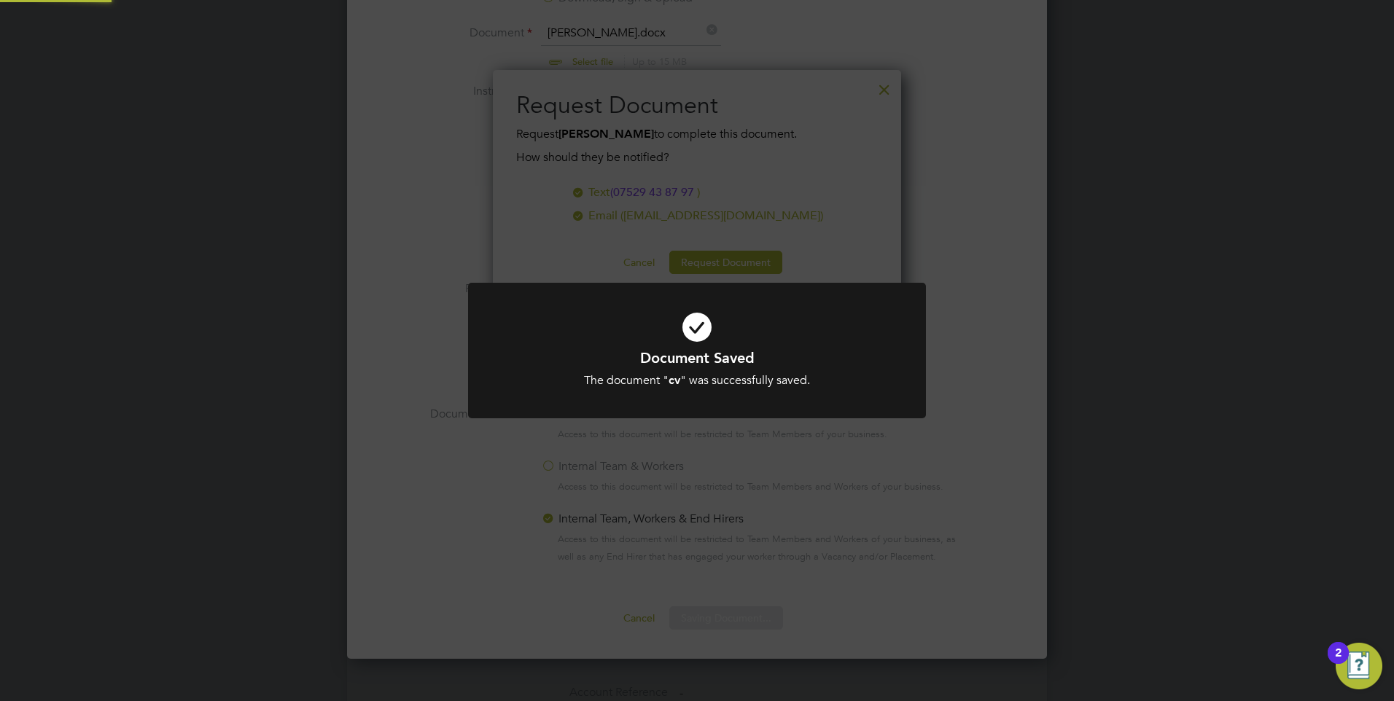
scroll to position [234, 409]
click at [846, 467] on div "Document Saved The document " cv " was successfully saved. Cancel Okay" at bounding box center [697, 350] width 1394 height 701
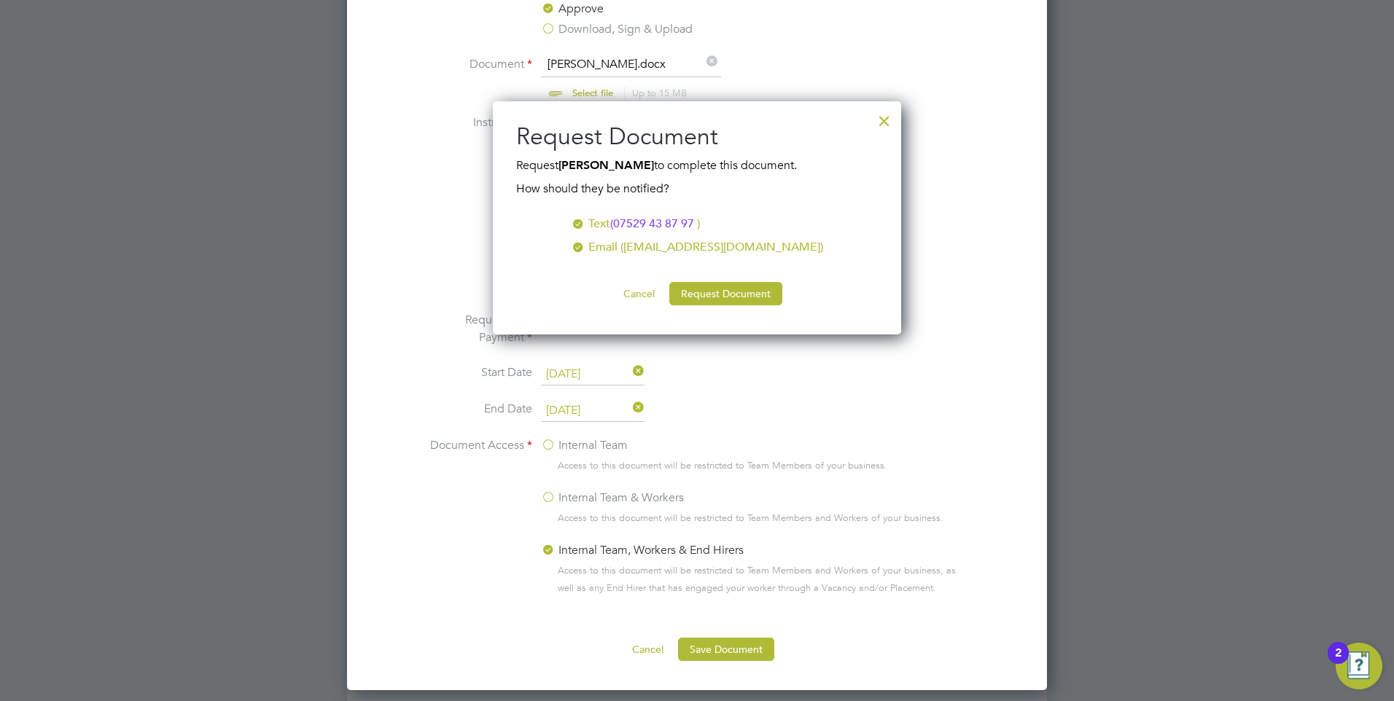
scroll to position [656, 0]
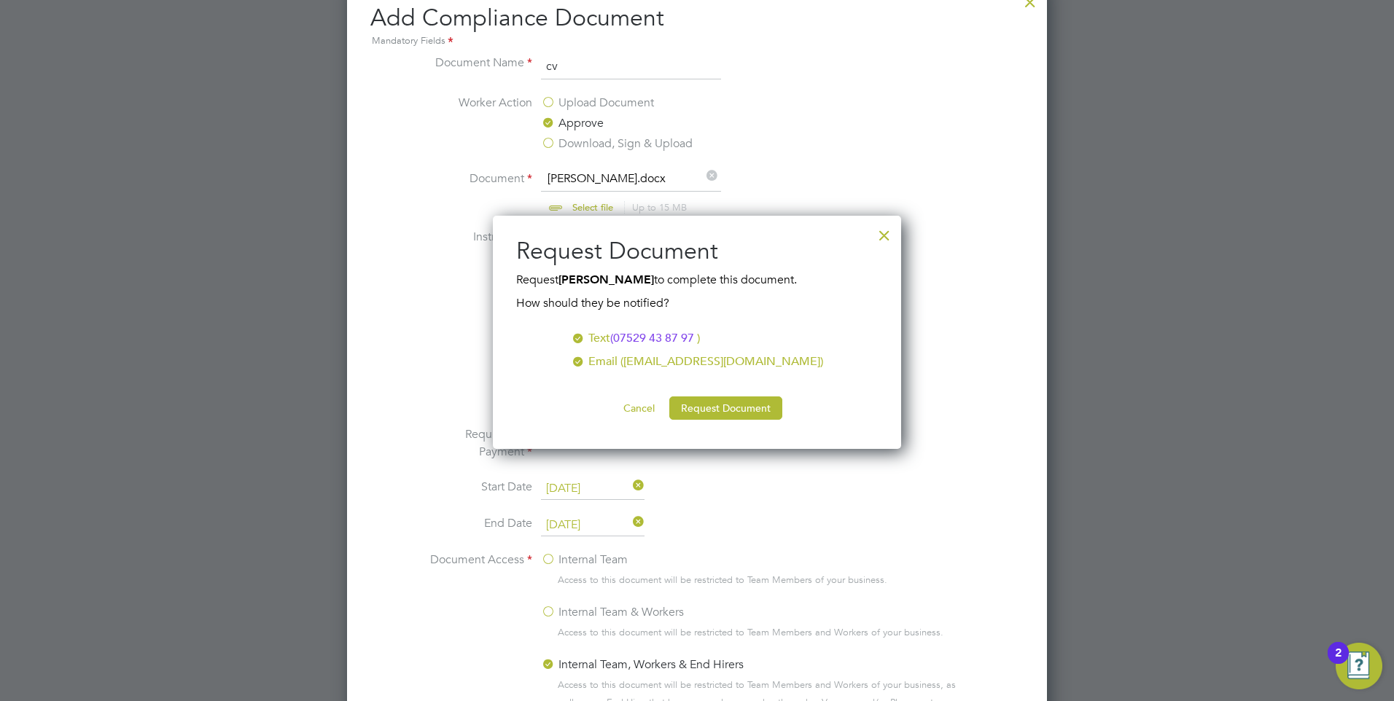
click at [885, 239] on div at bounding box center [884, 232] width 26 height 26
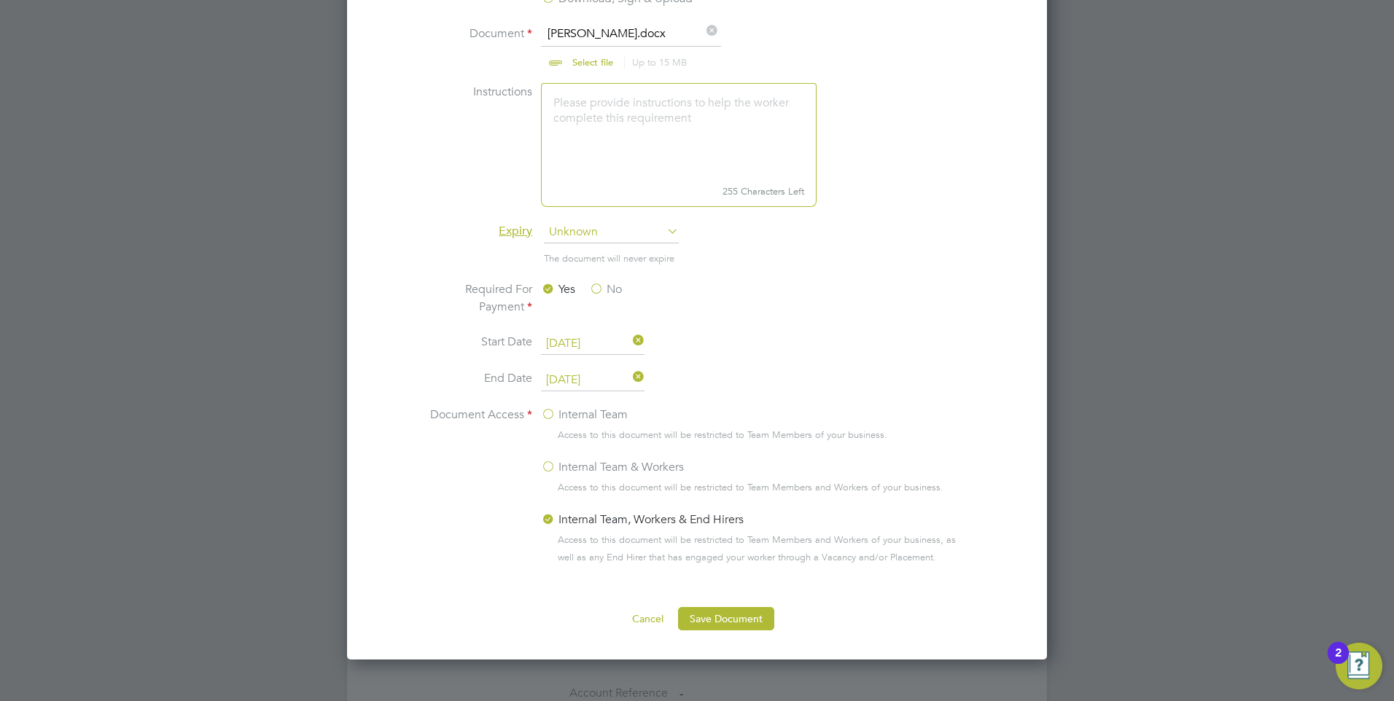
scroll to position [802, 0]
click at [714, 611] on button "Save Document" at bounding box center [726, 617] width 96 height 23
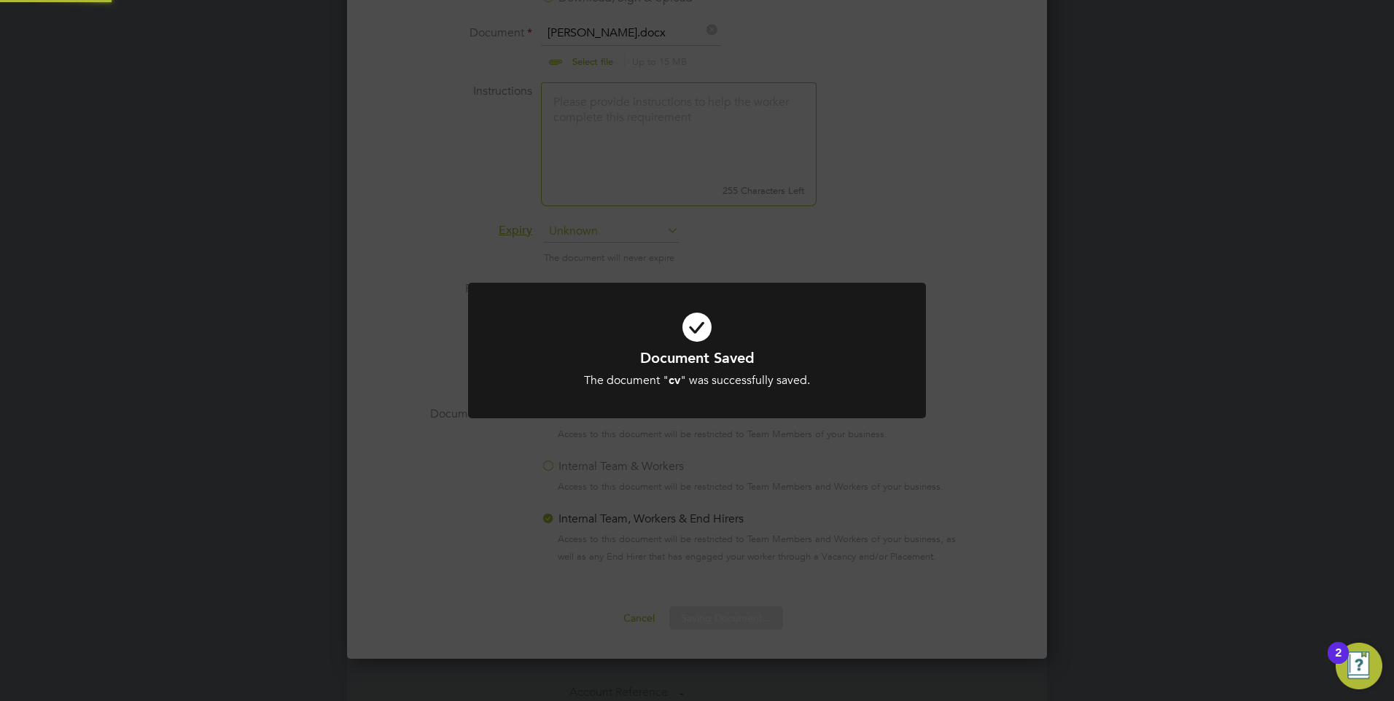
scroll to position [234, 409]
click at [958, 360] on div "Document Saved The document " cv " was successfully saved. Cancel Okay" at bounding box center [697, 350] width 1394 height 701
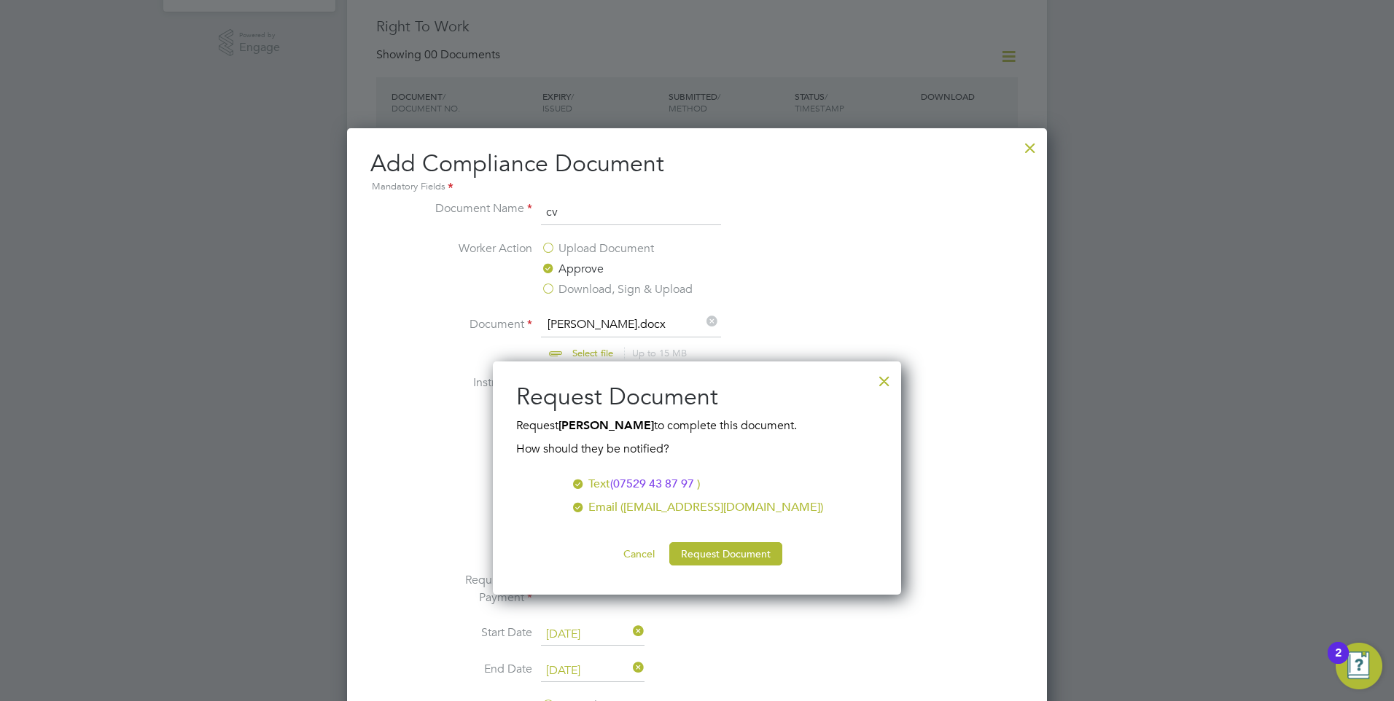
click at [884, 374] on div at bounding box center [884, 377] width 26 height 26
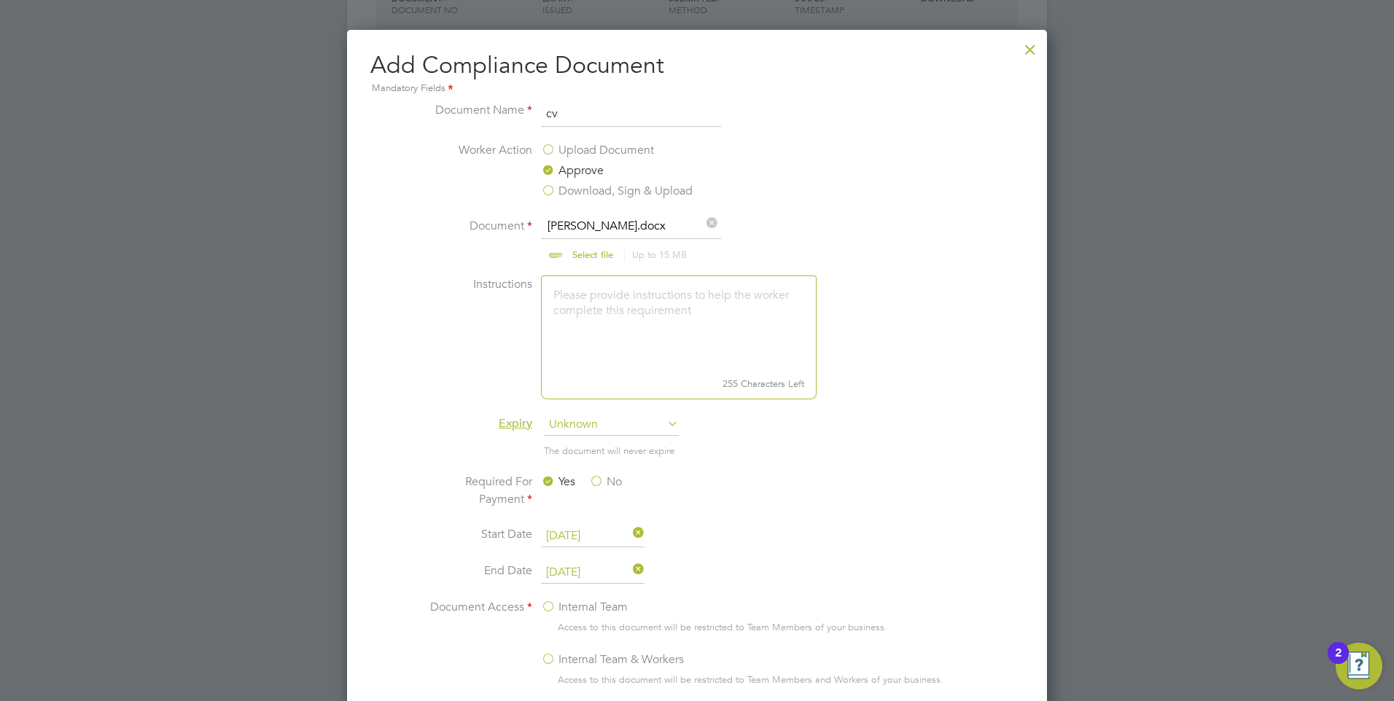
scroll to position [583, 0]
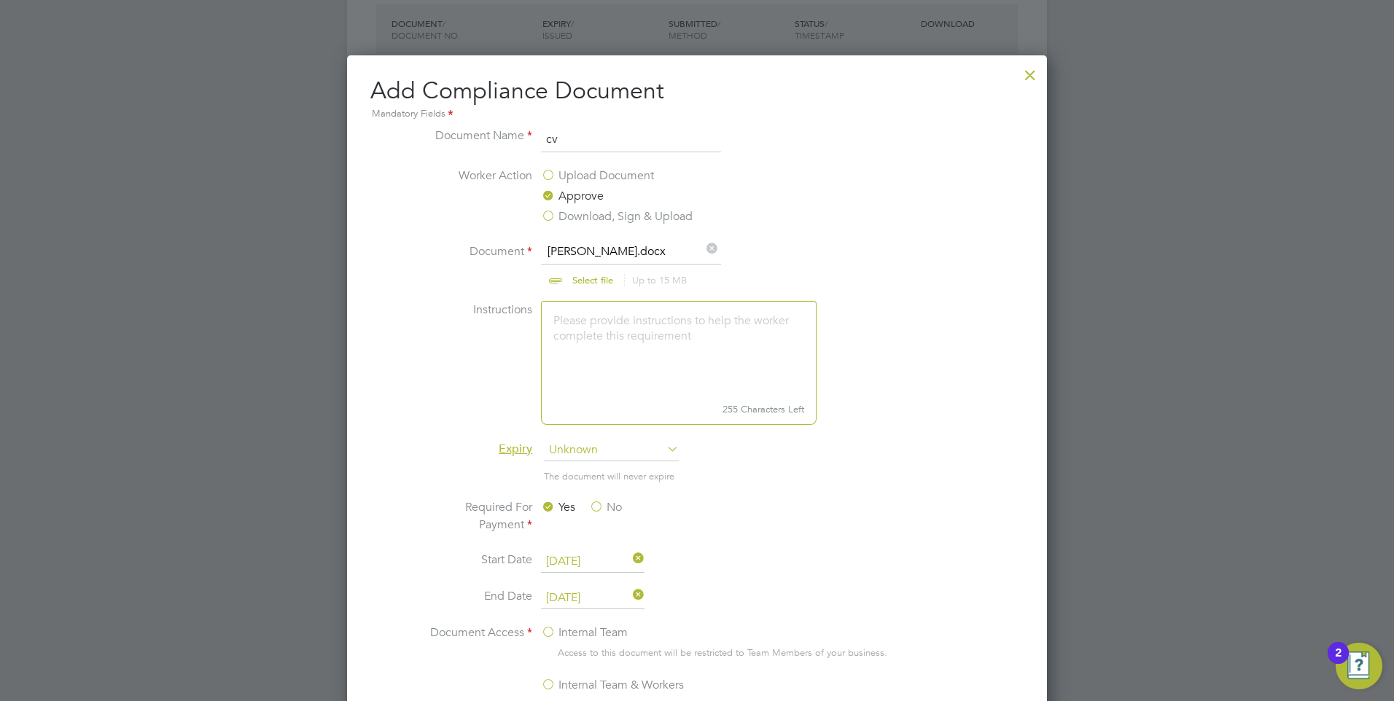
click at [1026, 69] on div at bounding box center [1030, 71] width 26 height 26
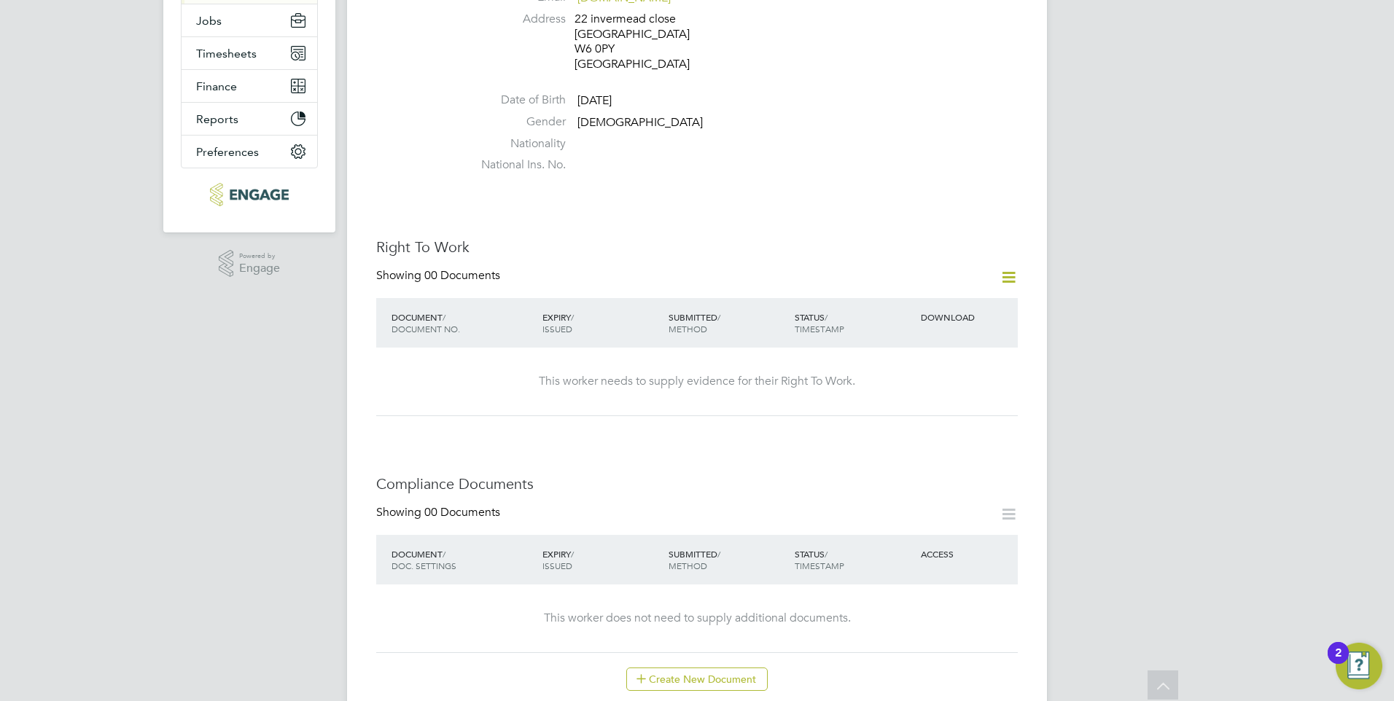
scroll to position [0, 0]
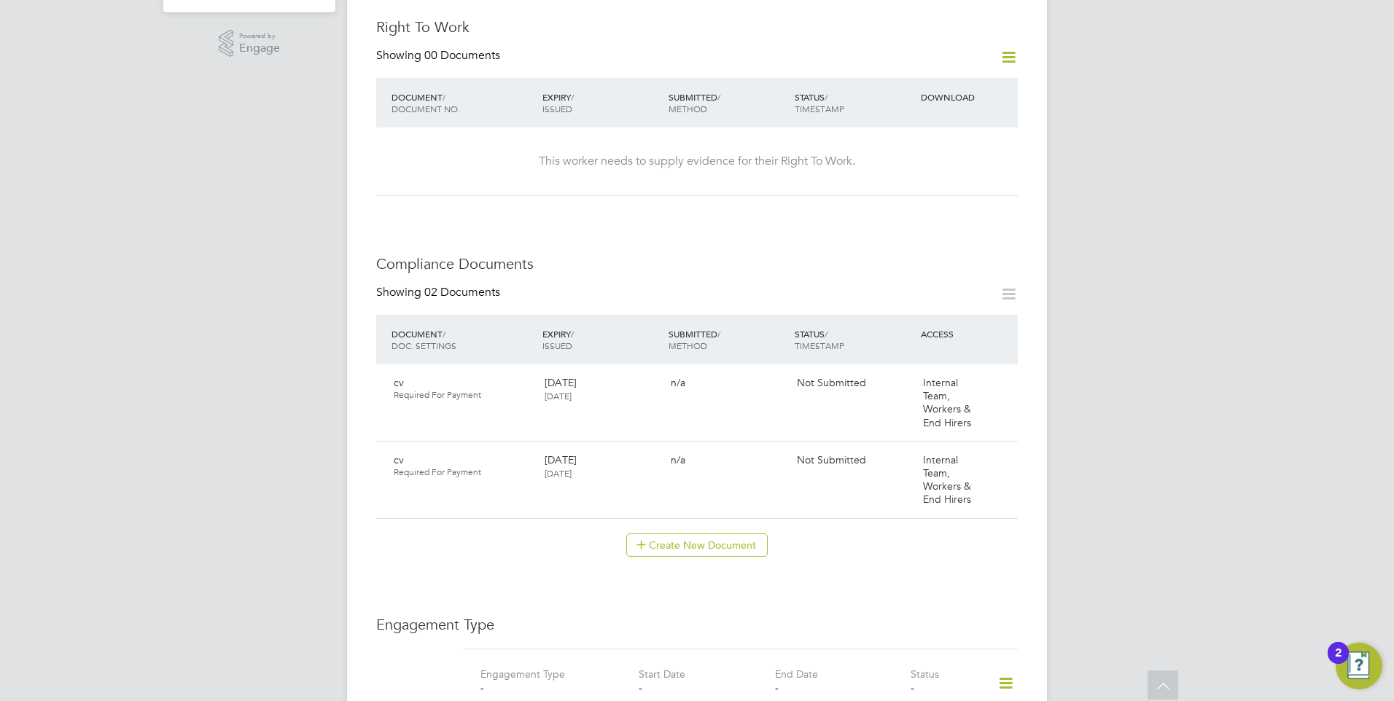
scroll to position [510, 0]
click at [1004, 451] on icon at bounding box center [999, 459] width 15 height 17
click at [932, 541] on li "Delete Document" at bounding box center [935, 541] width 146 height 20
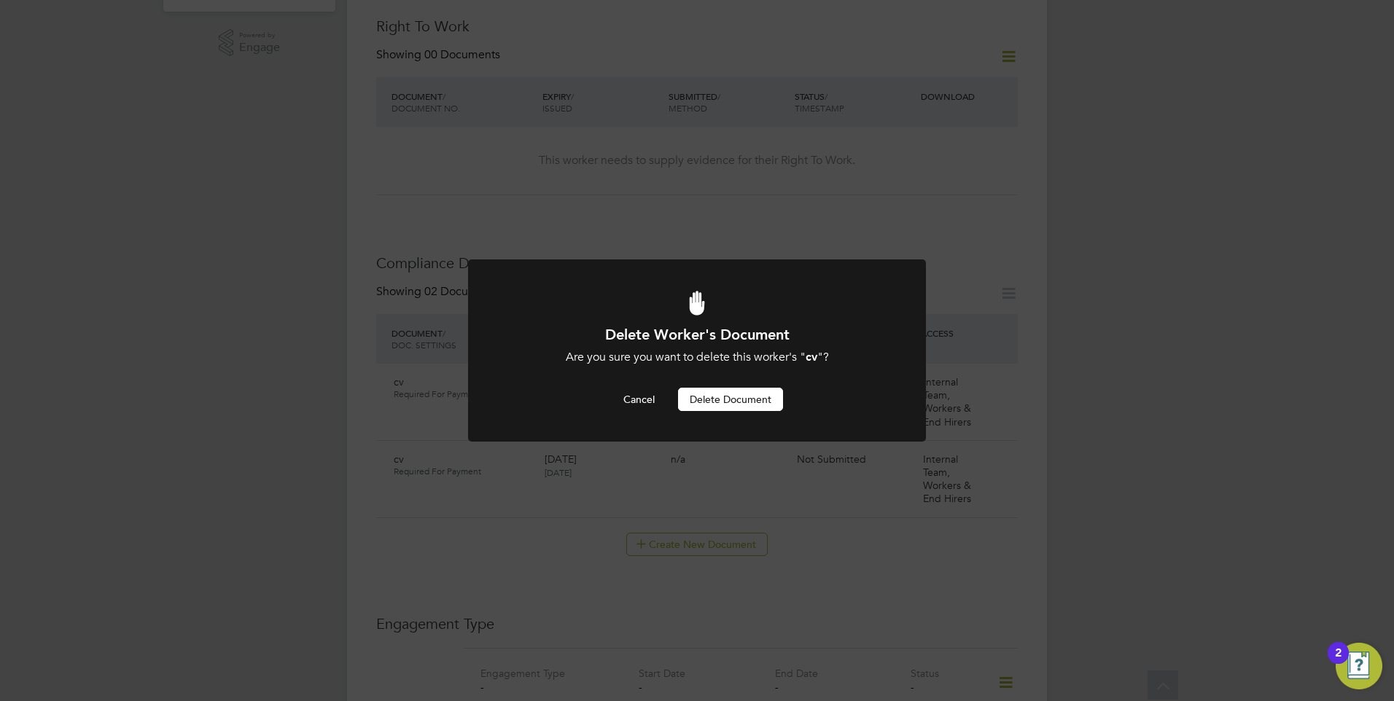
scroll to position [0, 0]
click at [739, 403] on button "Delete Document" at bounding box center [730, 399] width 105 height 23
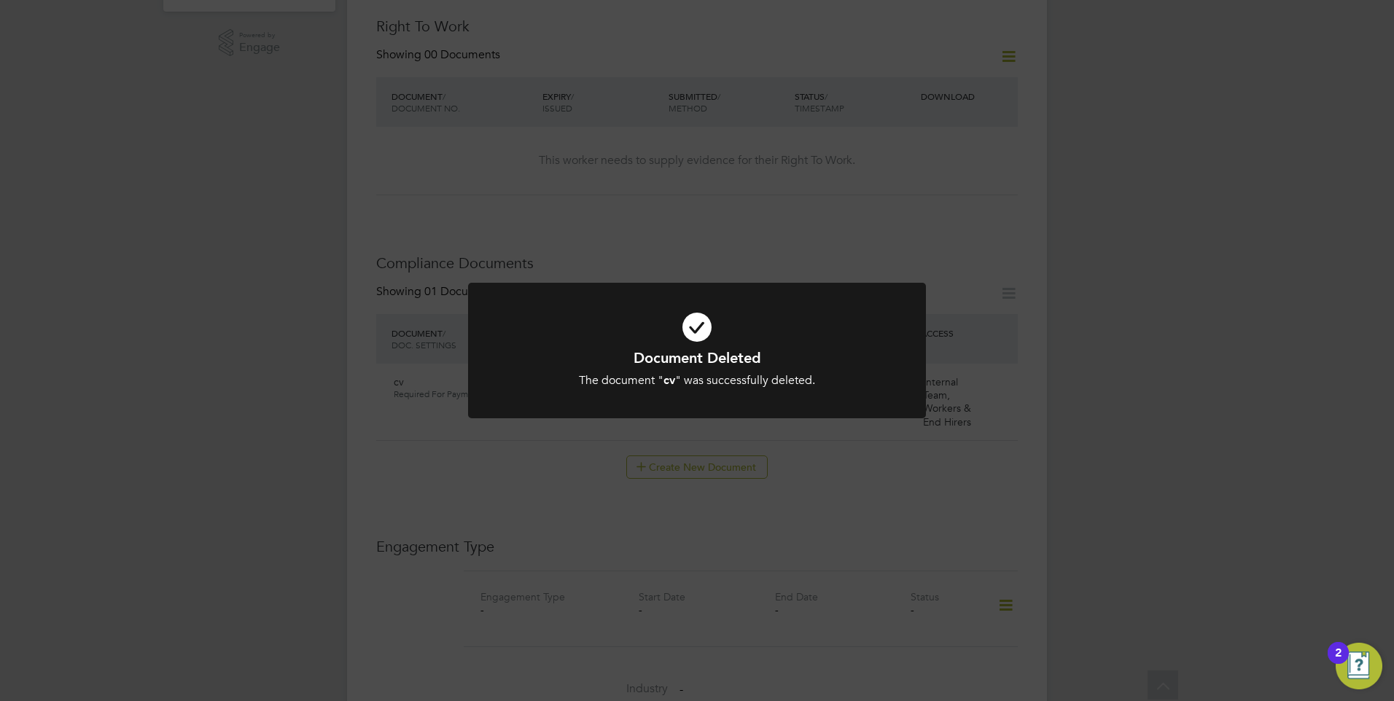
click at [888, 496] on div "Document Deleted The document " cv " was successfully deleted. Cancel Okay" at bounding box center [697, 350] width 1394 height 701
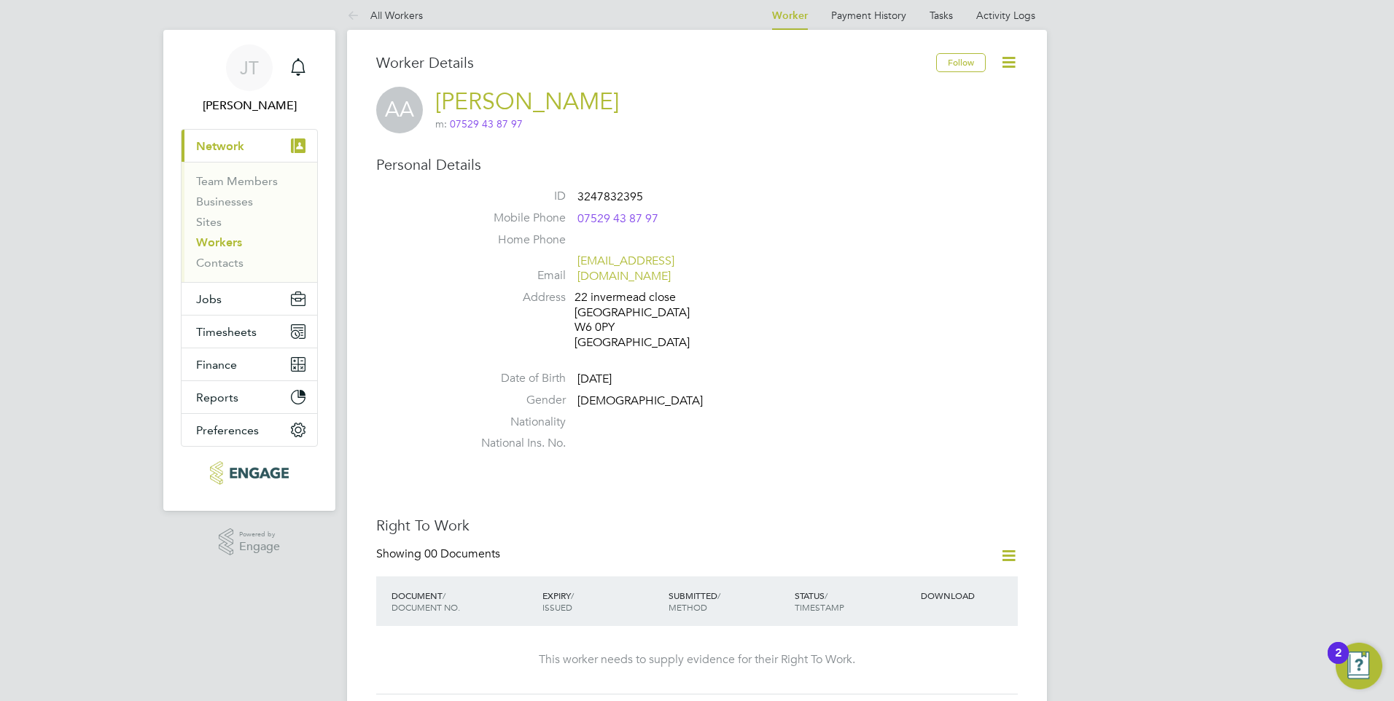
scroll to position [0, 0]
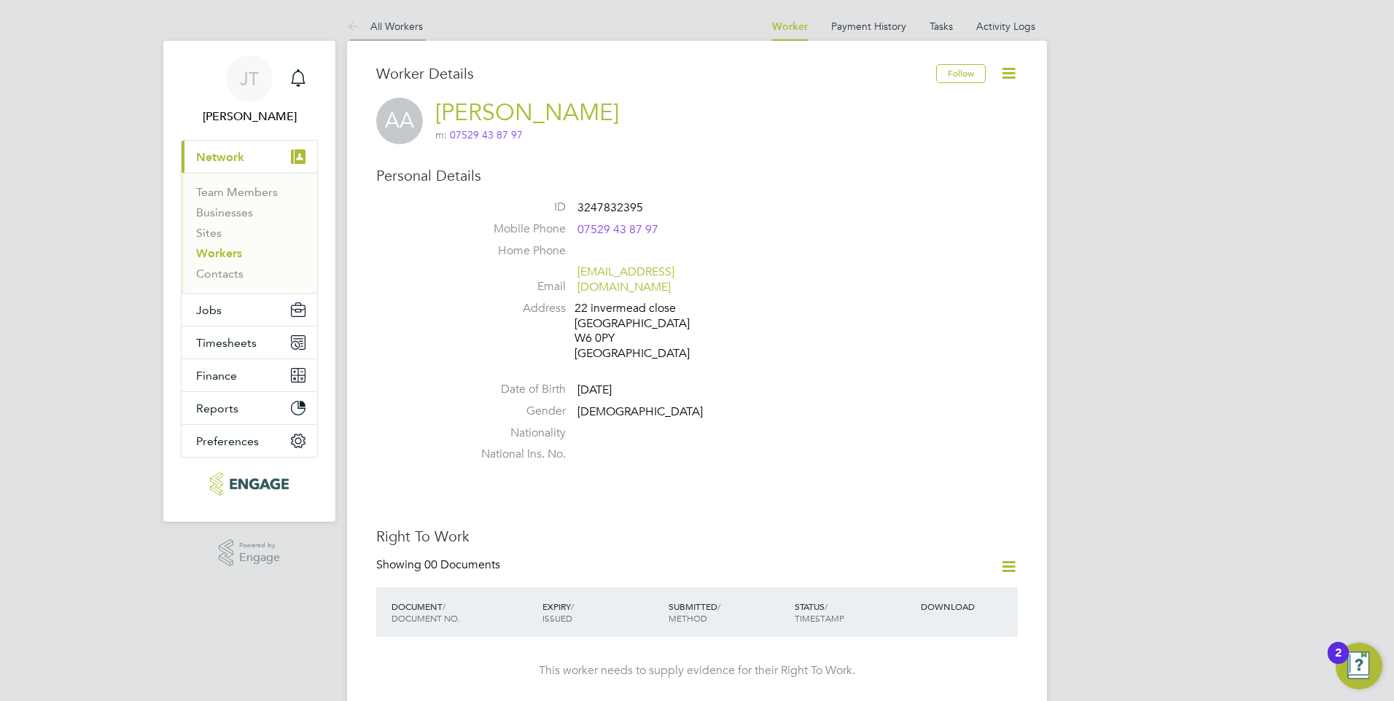
click at [382, 24] on link "All Workers" at bounding box center [385, 26] width 76 height 13
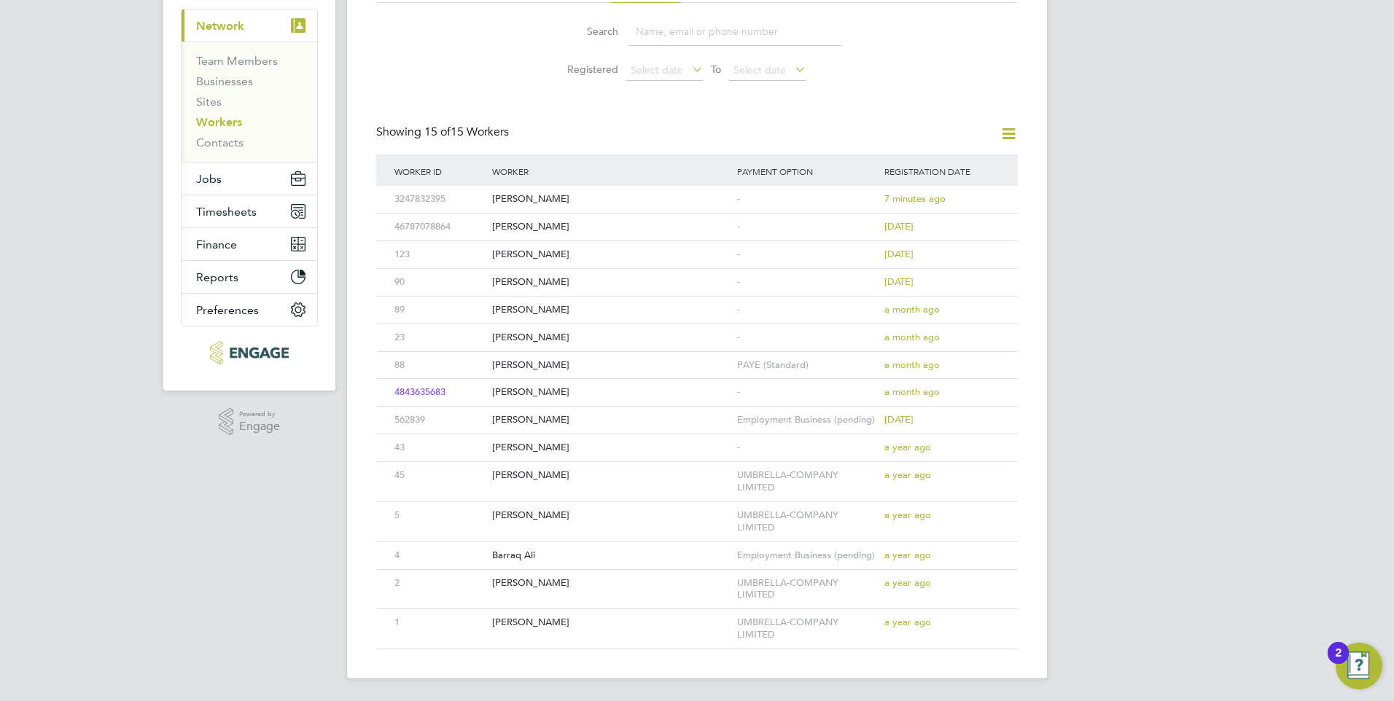
scroll to position [132, 0]
click at [569, 390] on div "Richard Gordon" at bounding box center [610, 391] width 245 height 27
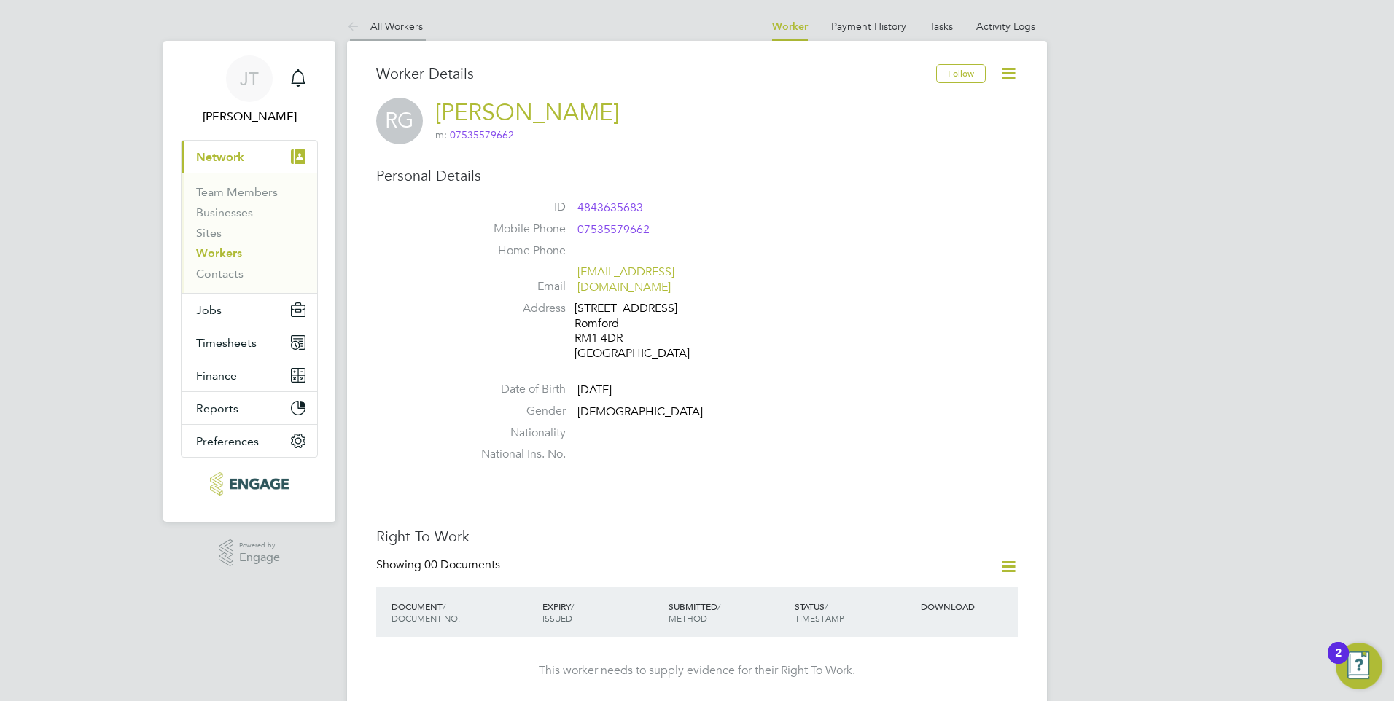
click at [389, 26] on link "All Workers" at bounding box center [385, 26] width 76 height 13
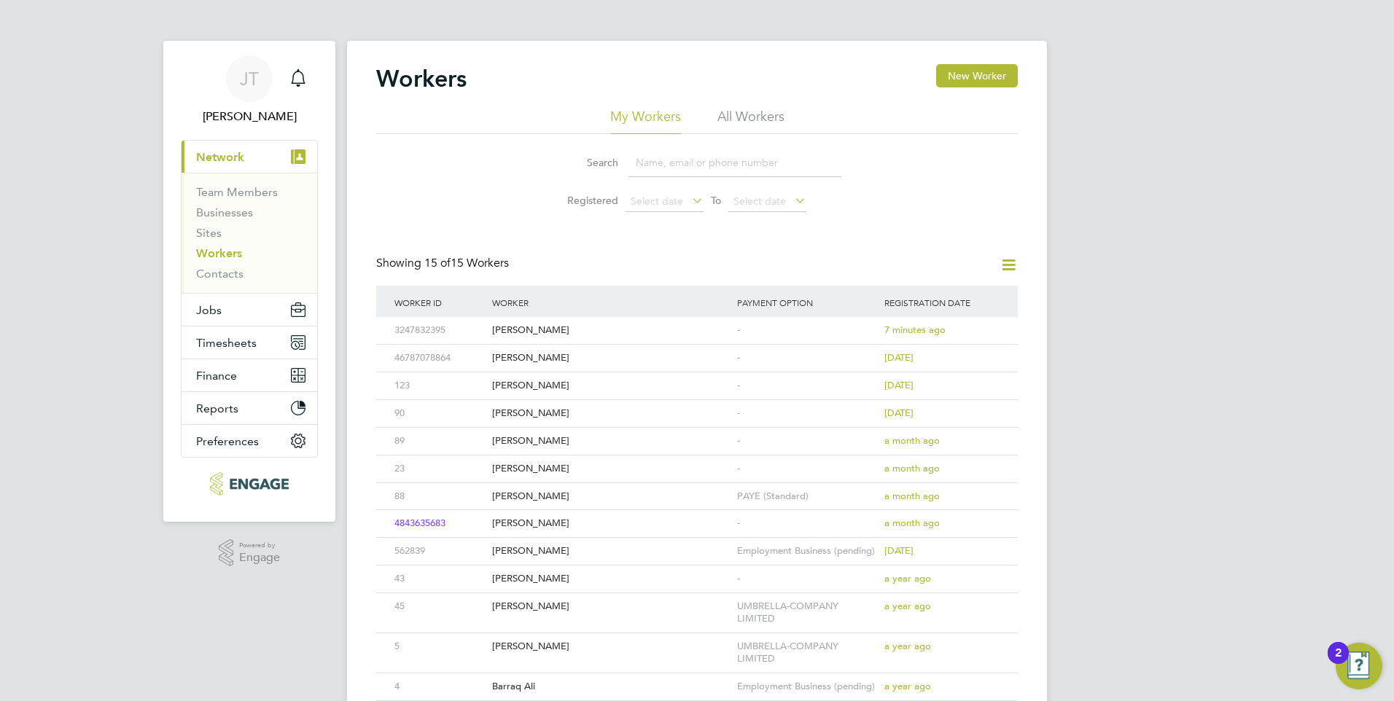
click at [244, 157] on button "Current page: Network" at bounding box center [250, 157] width 136 height 32
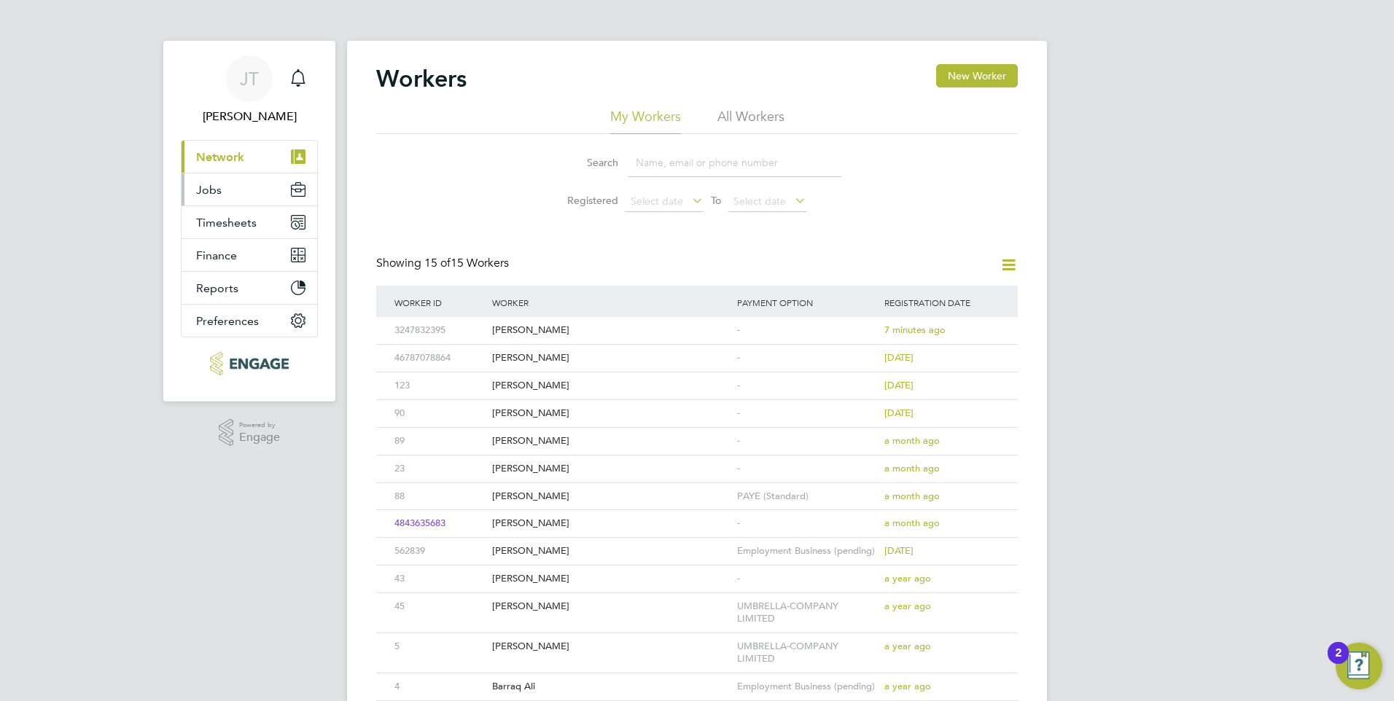
click at [237, 201] on button "Jobs" at bounding box center [250, 189] width 136 height 32
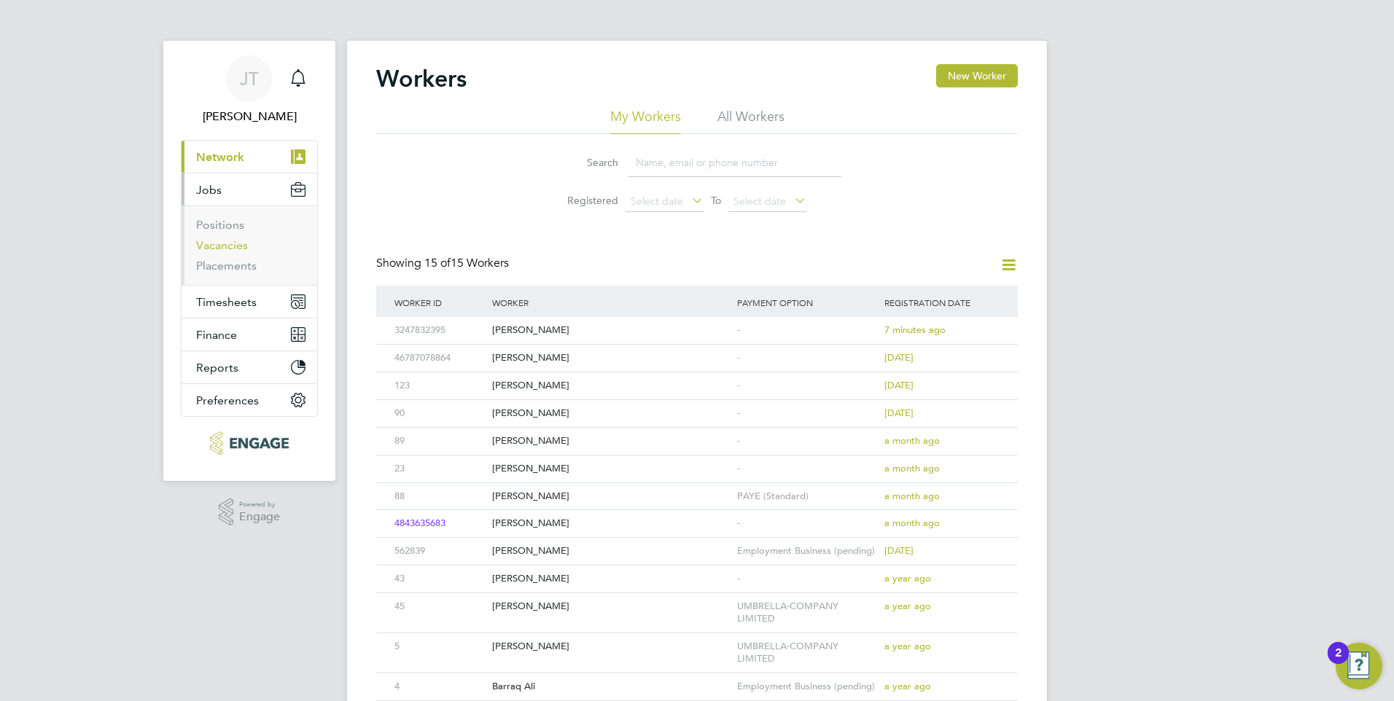
click at [234, 247] on link "Vacancies" at bounding box center [222, 245] width 52 height 14
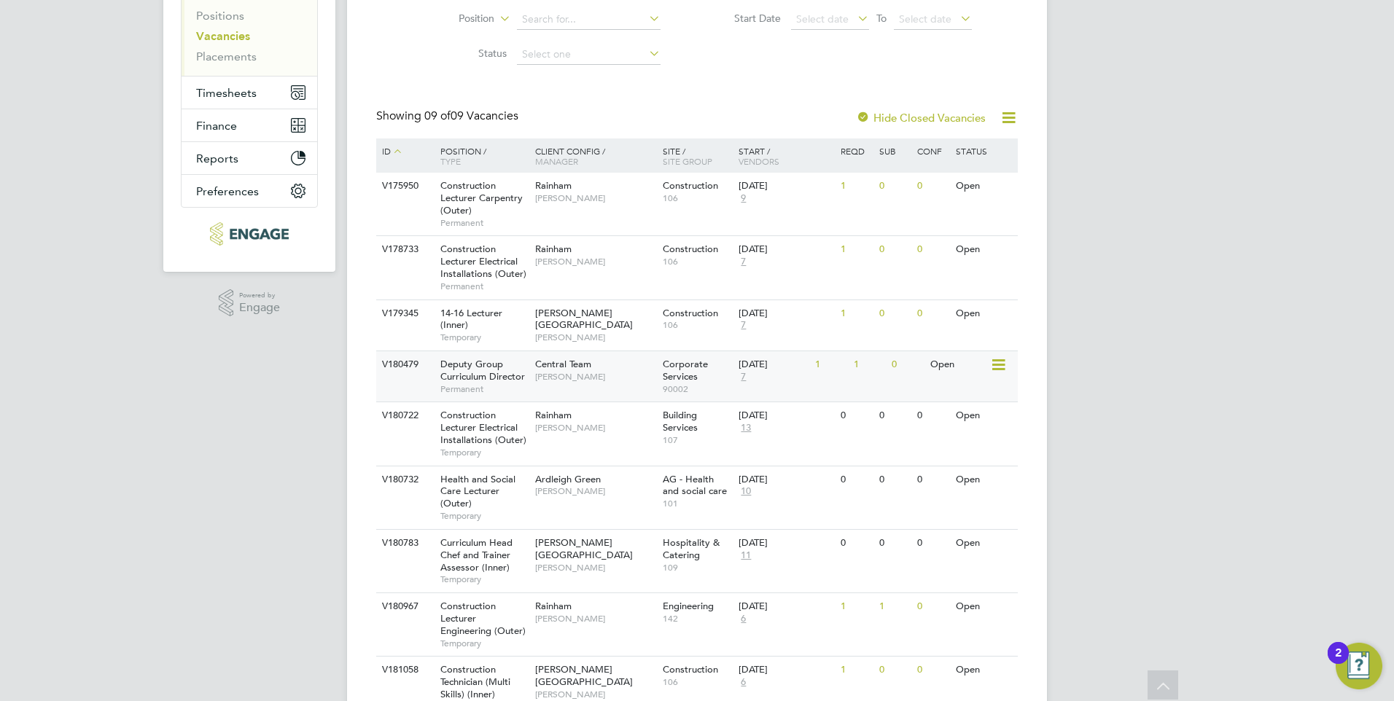
scroll to position [281, 0]
